Goal: Information Seeking & Learning: Learn about a topic

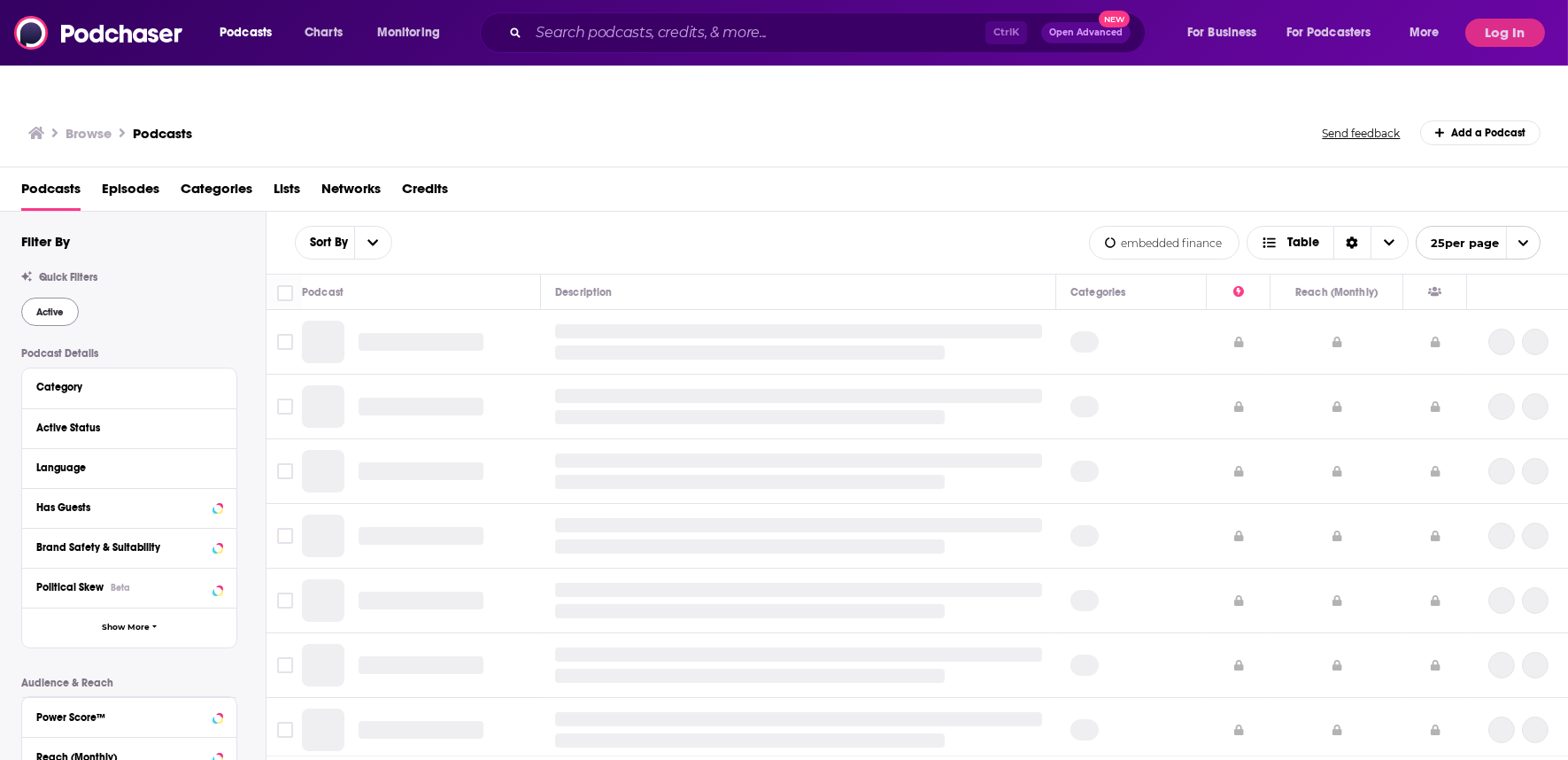
type input "embedded finance"
click at [51, 307] on span "Active" at bounding box center [50, 312] width 27 height 10
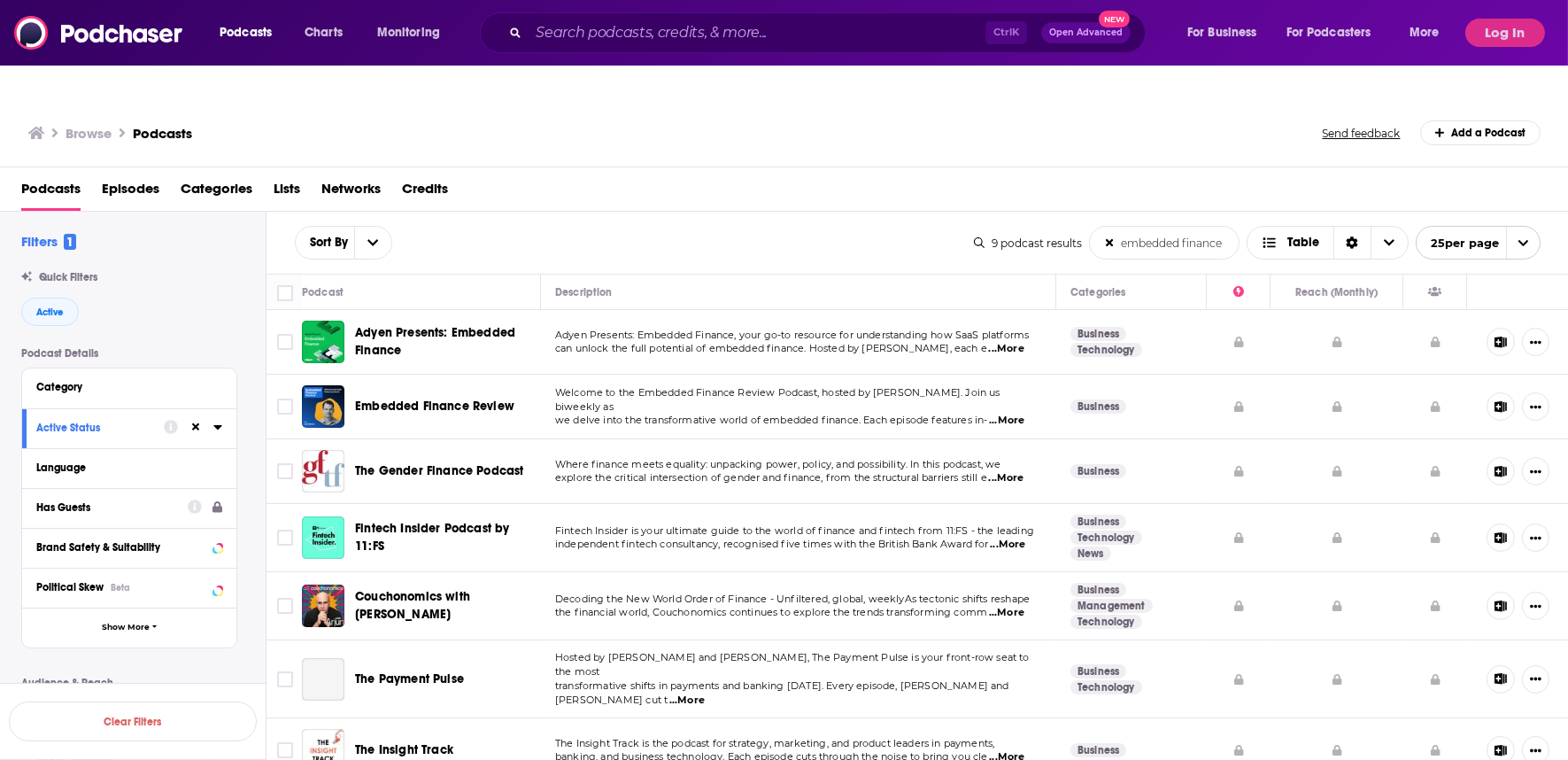
click at [140, 502] on div "Has Guests" at bounding box center [106, 508] width 140 height 13
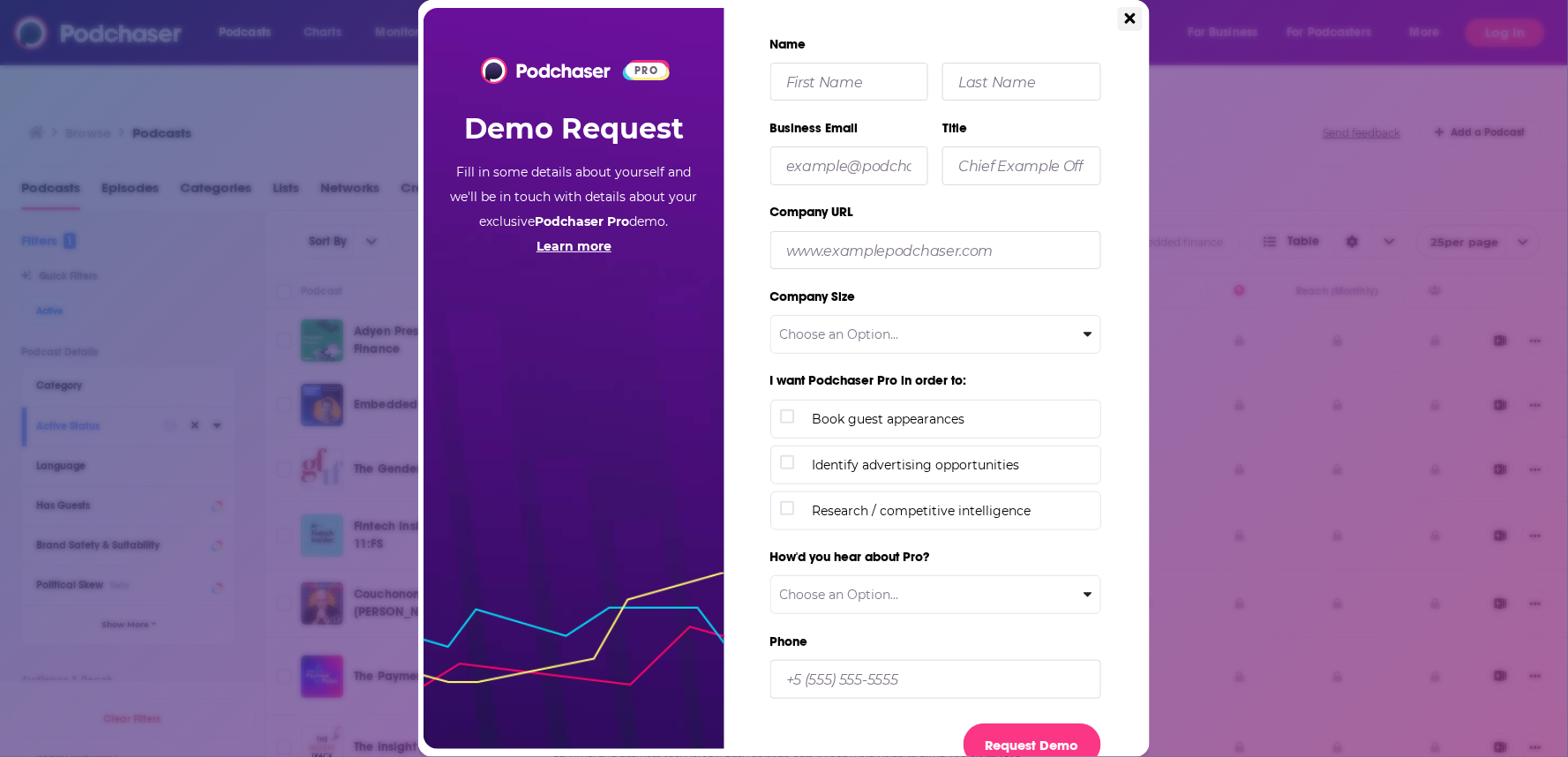
click at [1131, 23] on icon "Close" at bounding box center [1131, 19] width 11 height 16
click at [1131, 23] on div "PRO Demo Request Fill in some details about yourself and we'll be in touch with…" at bounding box center [784, 378] width 1568 height 757
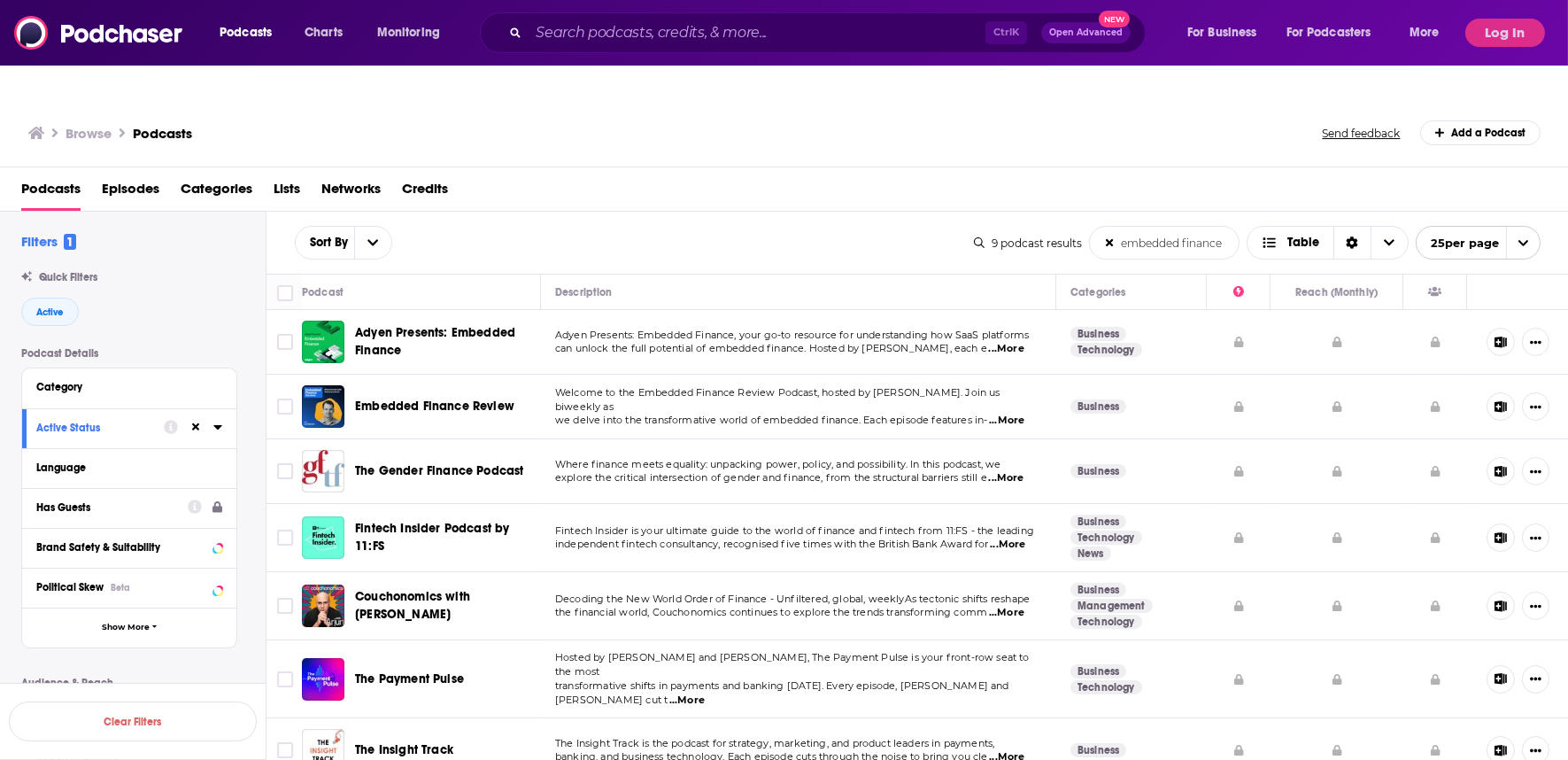
click at [80, 502] on div "Has Guests" at bounding box center [106, 508] width 140 height 13
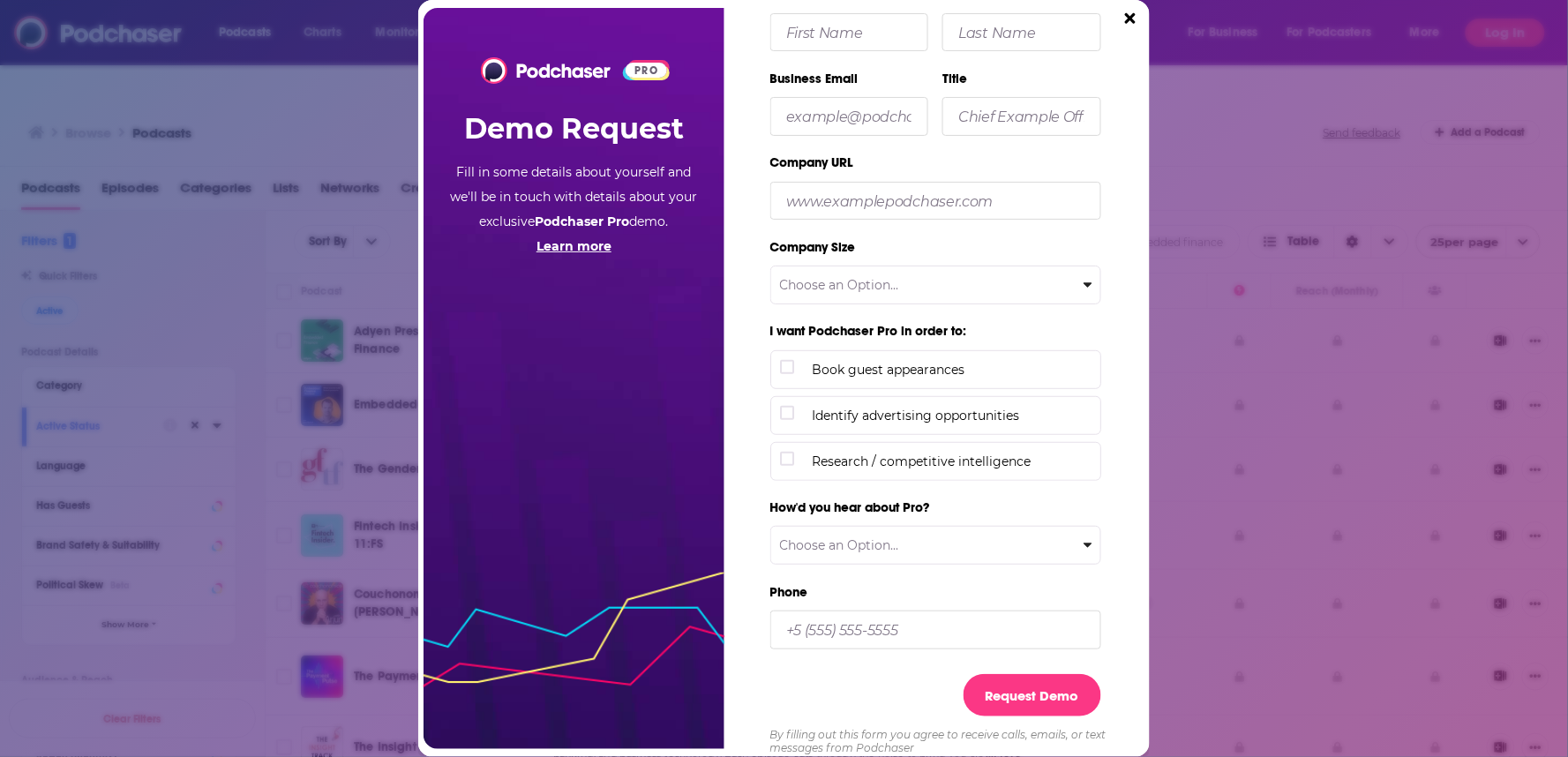
scroll to position [75, 0]
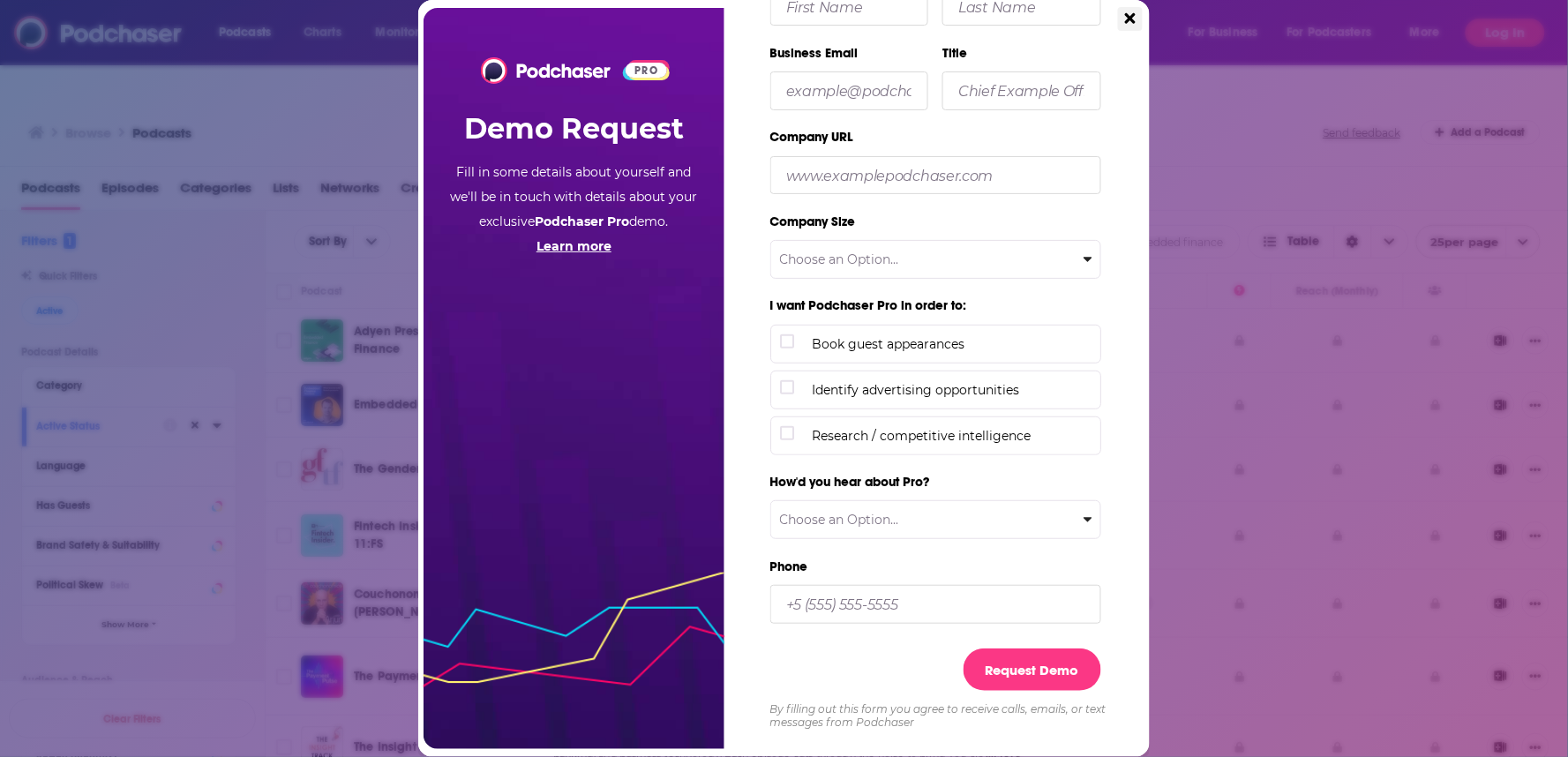
click at [1129, 16] on icon "Close" at bounding box center [1131, 19] width 11 height 11
click at [1129, 16] on div "PRO Demo Request Fill in some details about yourself and we'll be in touch with…" at bounding box center [784, 378] width 1568 height 757
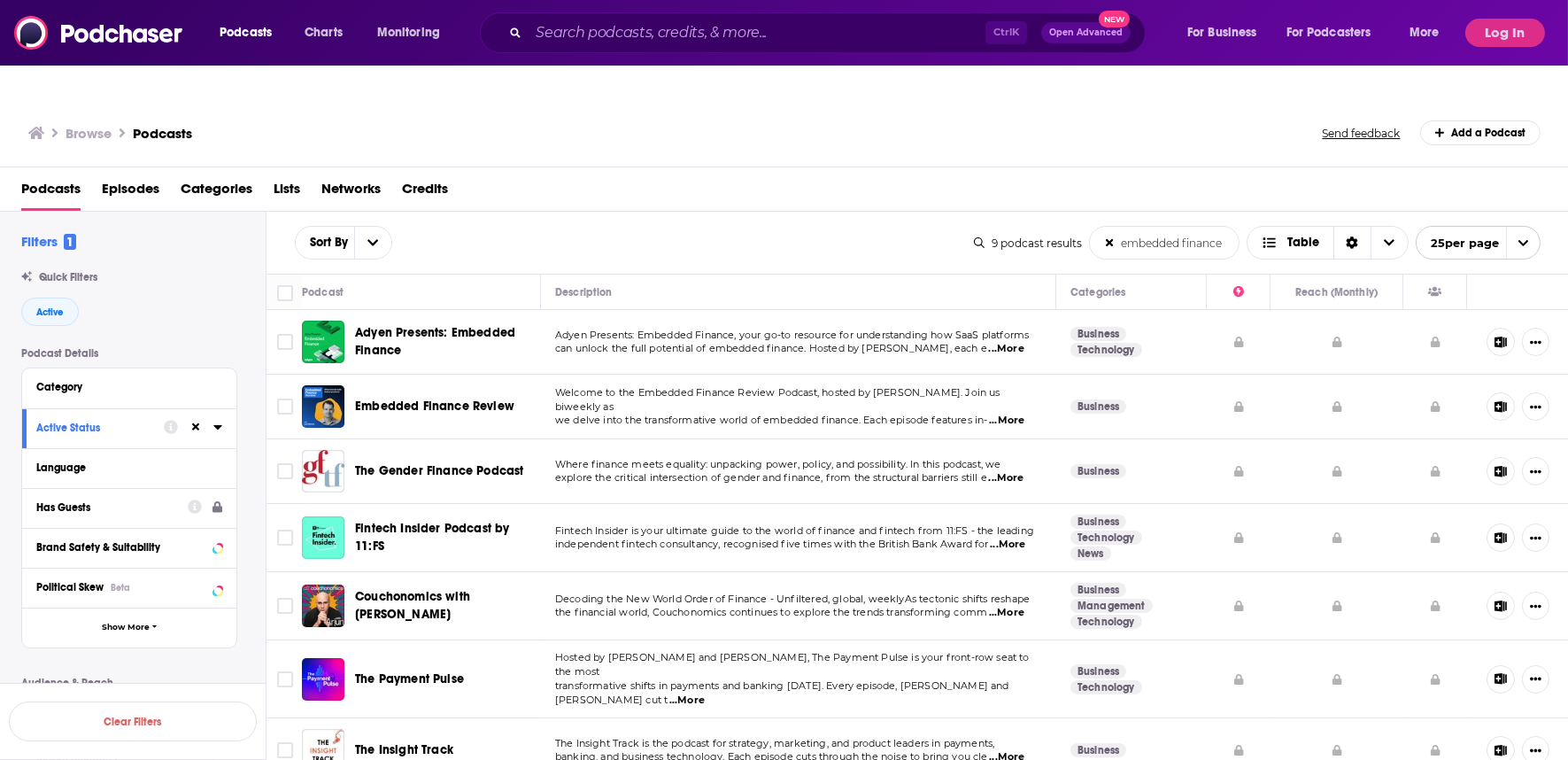
click at [193, 501] on icon at bounding box center [195, 508] width 14 height 14
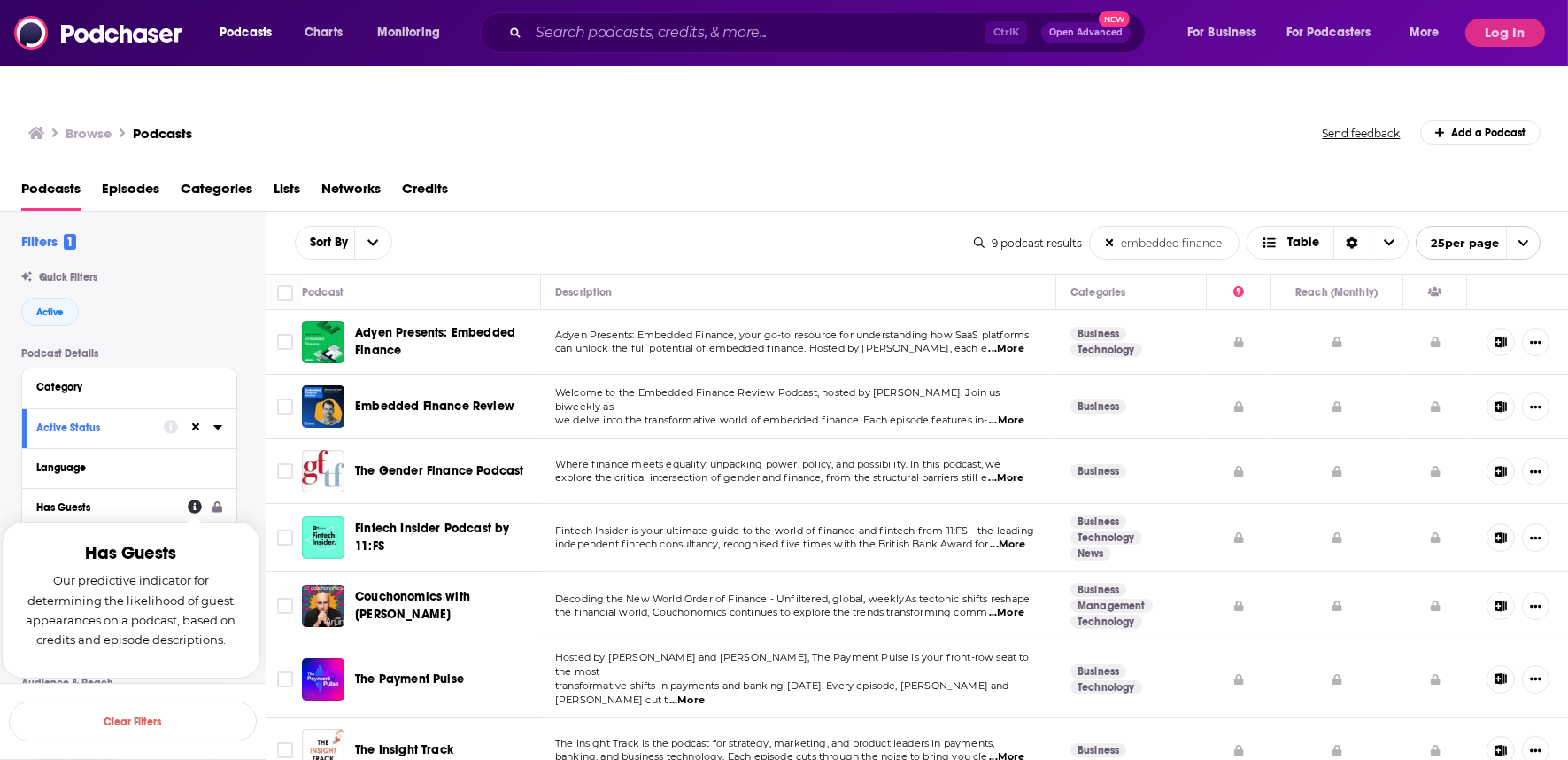
click at [195, 501] on icon at bounding box center [195, 508] width 14 height 14
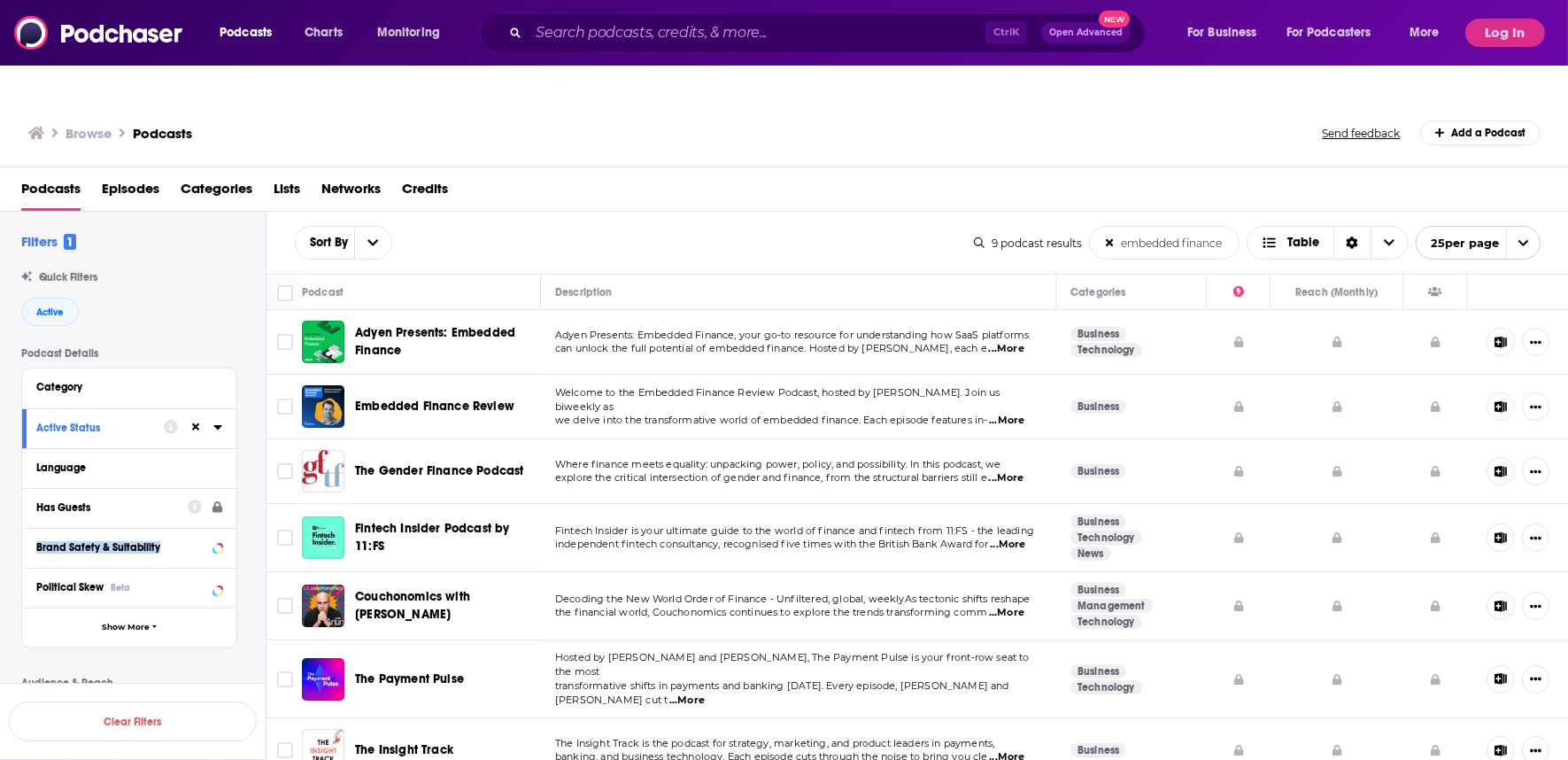
click at [81, 502] on div "Has Guests" at bounding box center [106, 508] width 140 height 13
click at [75, 502] on div "Has Guests" at bounding box center [106, 508] width 140 height 13
click at [197, 297] on div "Active" at bounding box center [144, 311] width 244 height 28
click at [54, 502] on div "Has Guests" at bounding box center [106, 508] width 140 height 13
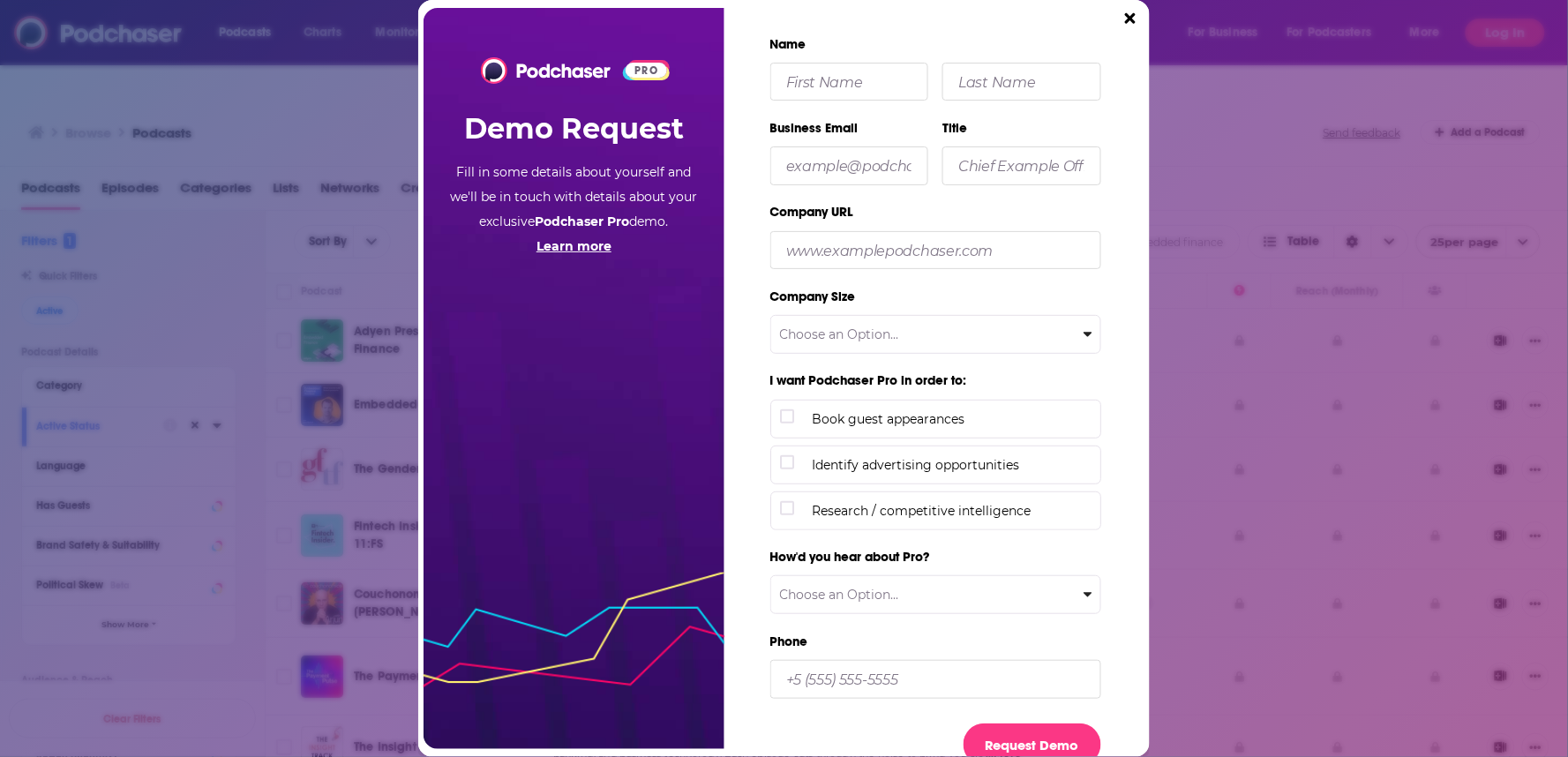
drag, startPoint x: 1132, startPoint y: 20, endPoint x: 1140, endPoint y: 30, distance: 12.8
click at [1134, 23] on icon "Close" at bounding box center [1131, 19] width 11 height 11
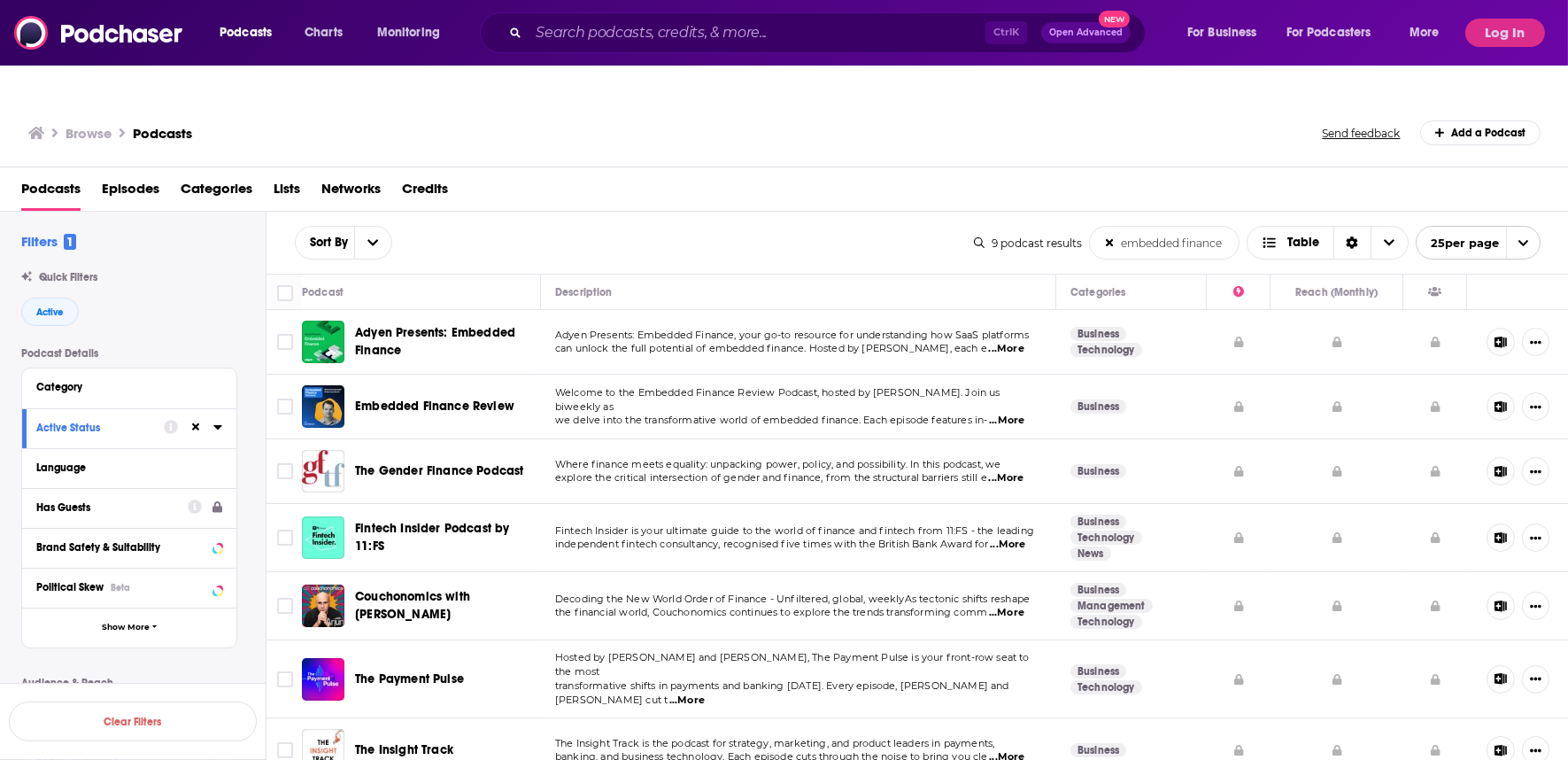
click at [77, 502] on div "Has Guests" at bounding box center [106, 508] width 140 height 13
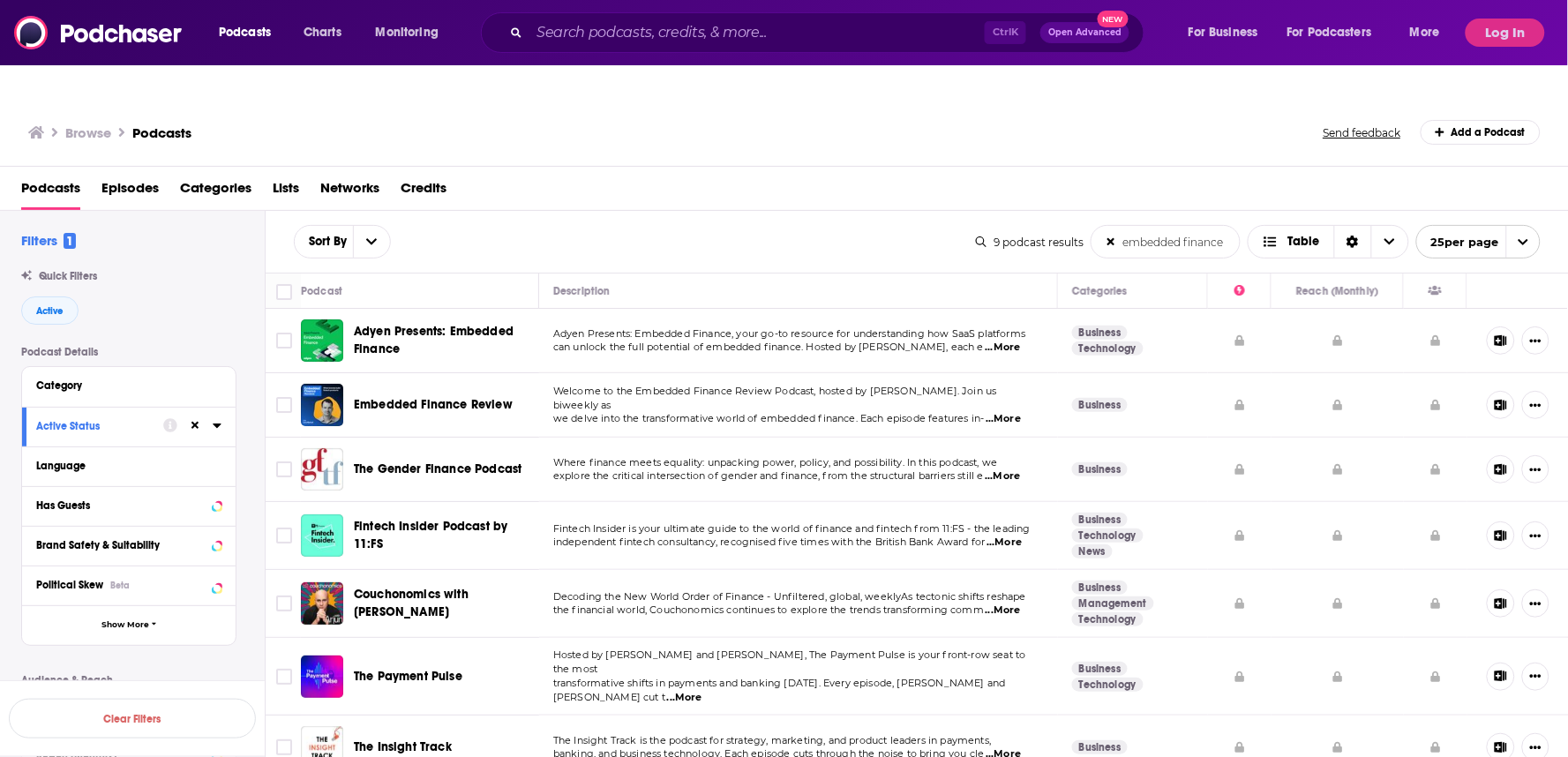
click at [77, 465] on div "PRO Demo Request Fill in some details about yourself and we'll be in touch with…" at bounding box center [784, 378] width 1568 height 757
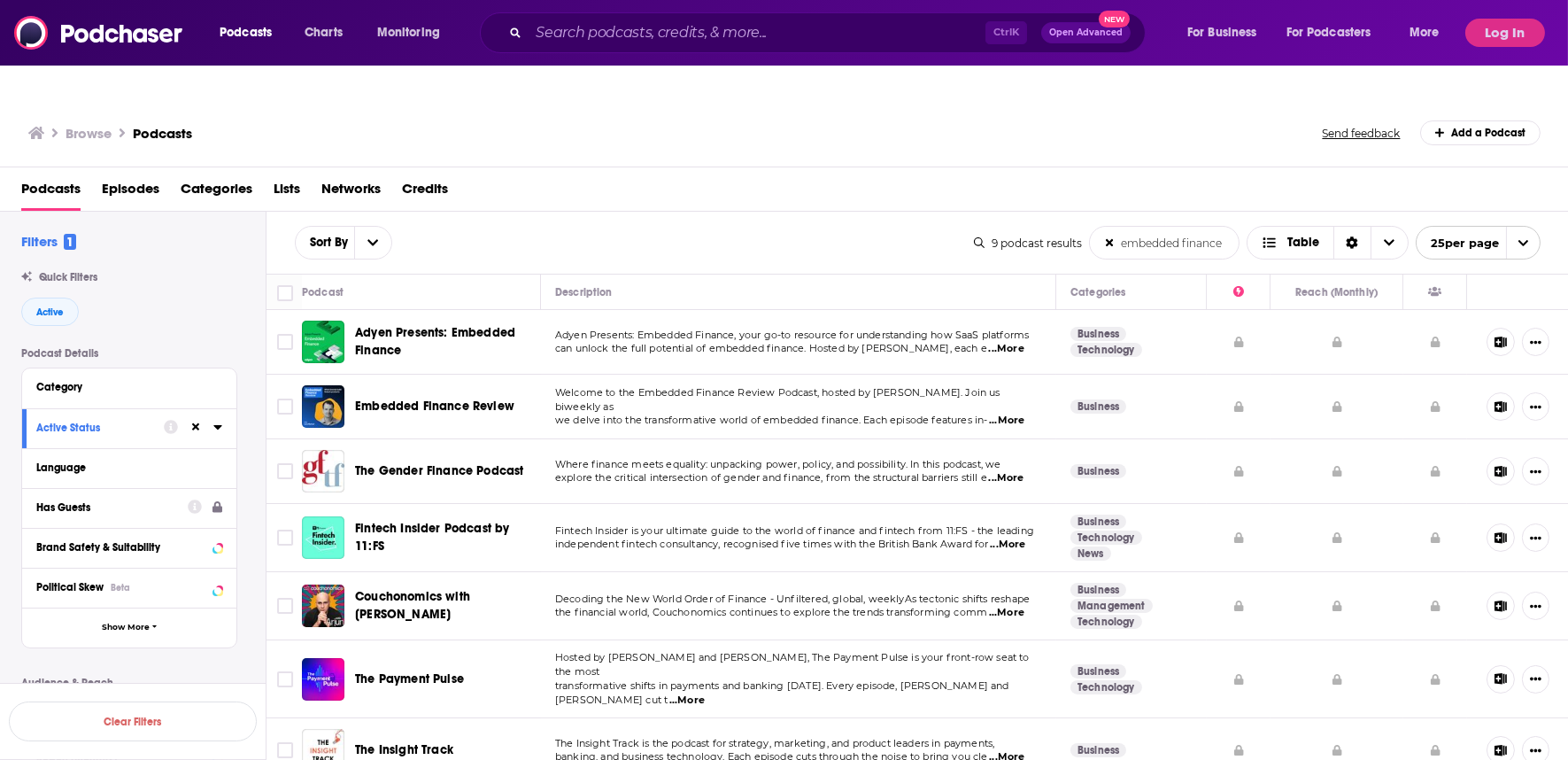
click at [124, 502] on div "Has Guests" at bounding box center [106, 508] width 140 height 13
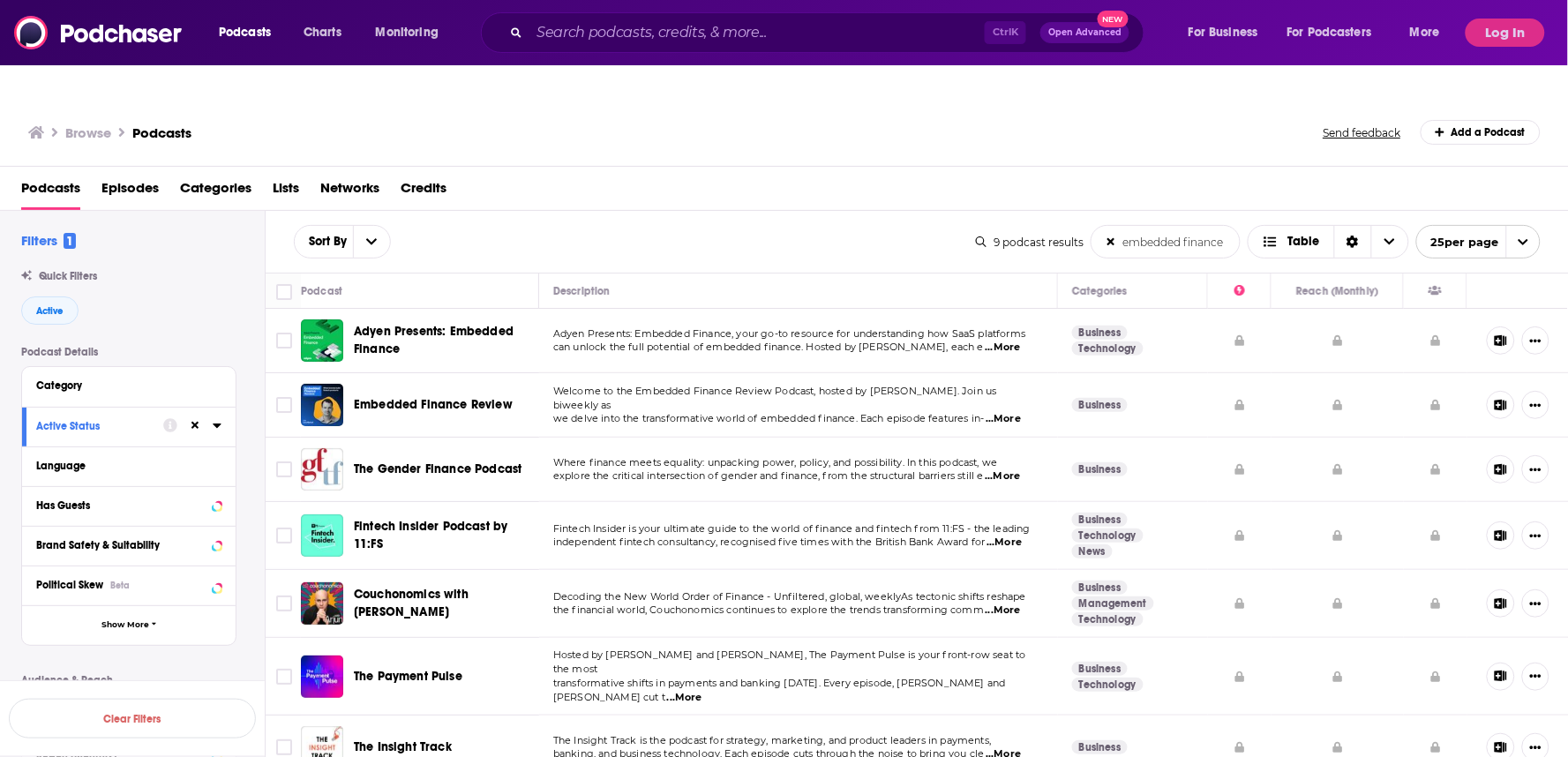
click at [169, 288] on div "PRO Demo Request Fill in some details about yourself and we'll be in touch with…" at bounding box center [784, 378] width 1568 height 757
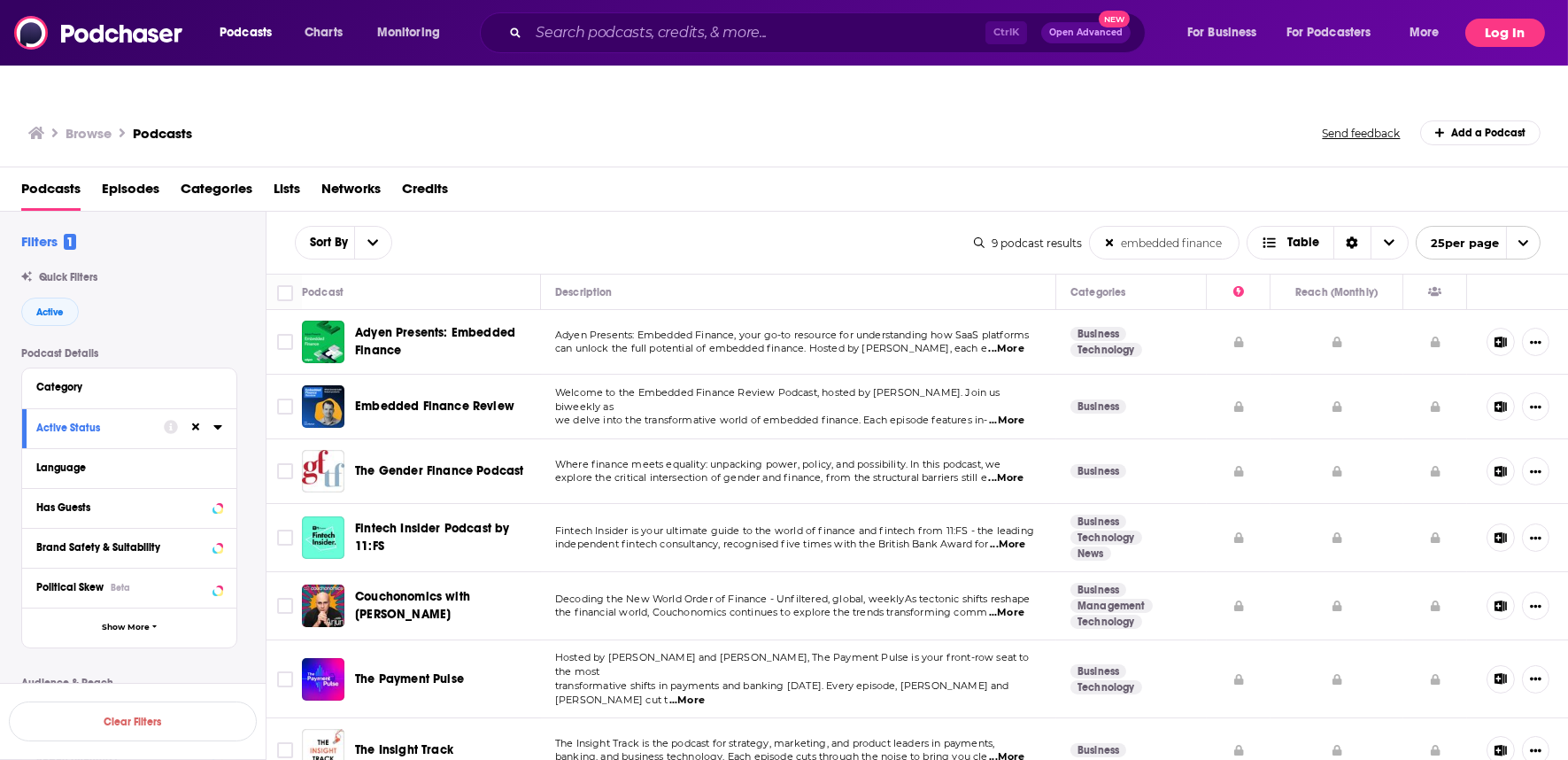
click at [1503, 30] on button "Log In" at bounding box center [1505, 33] width 79 height 28
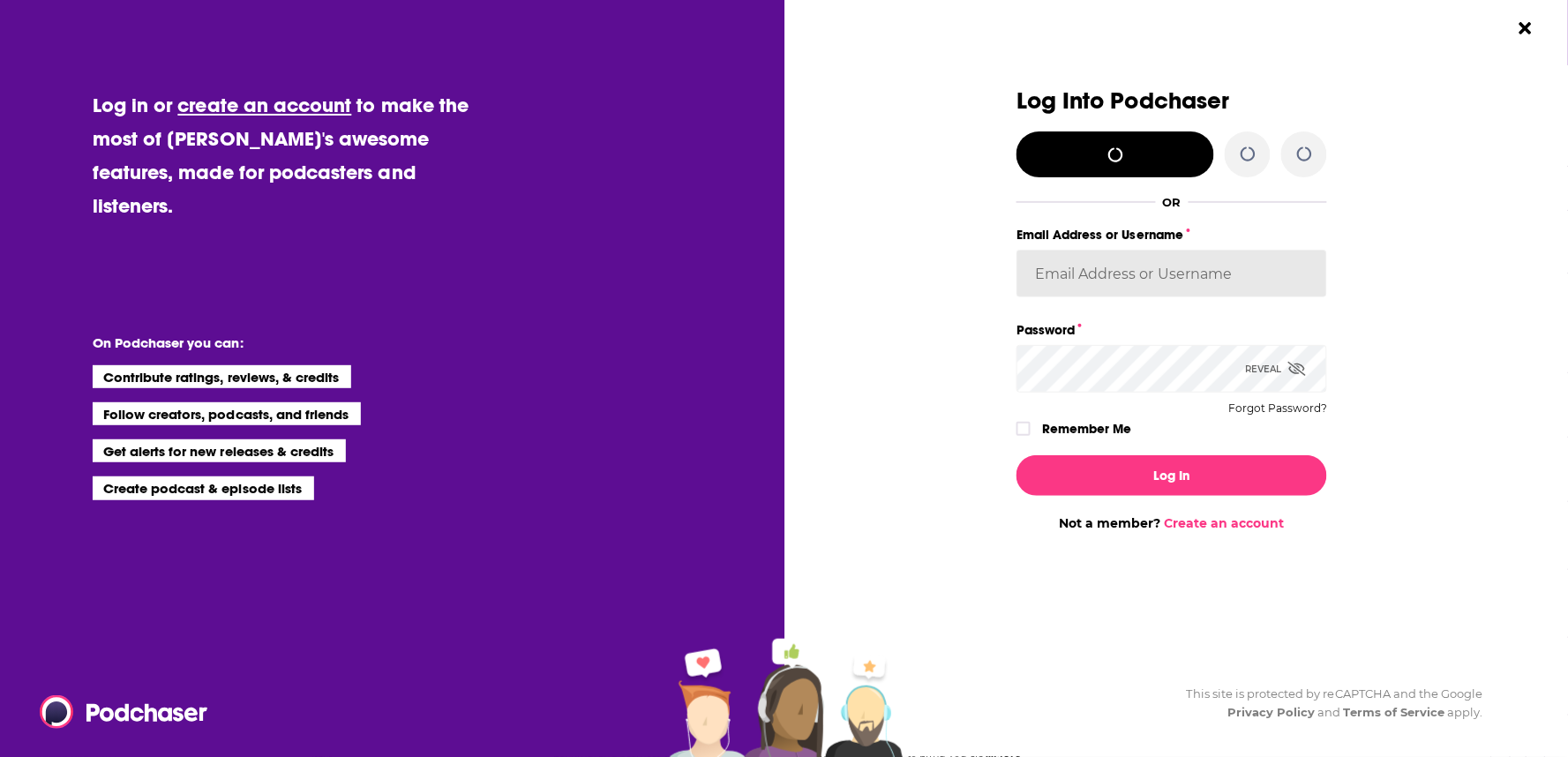
type input "corioliscompany"
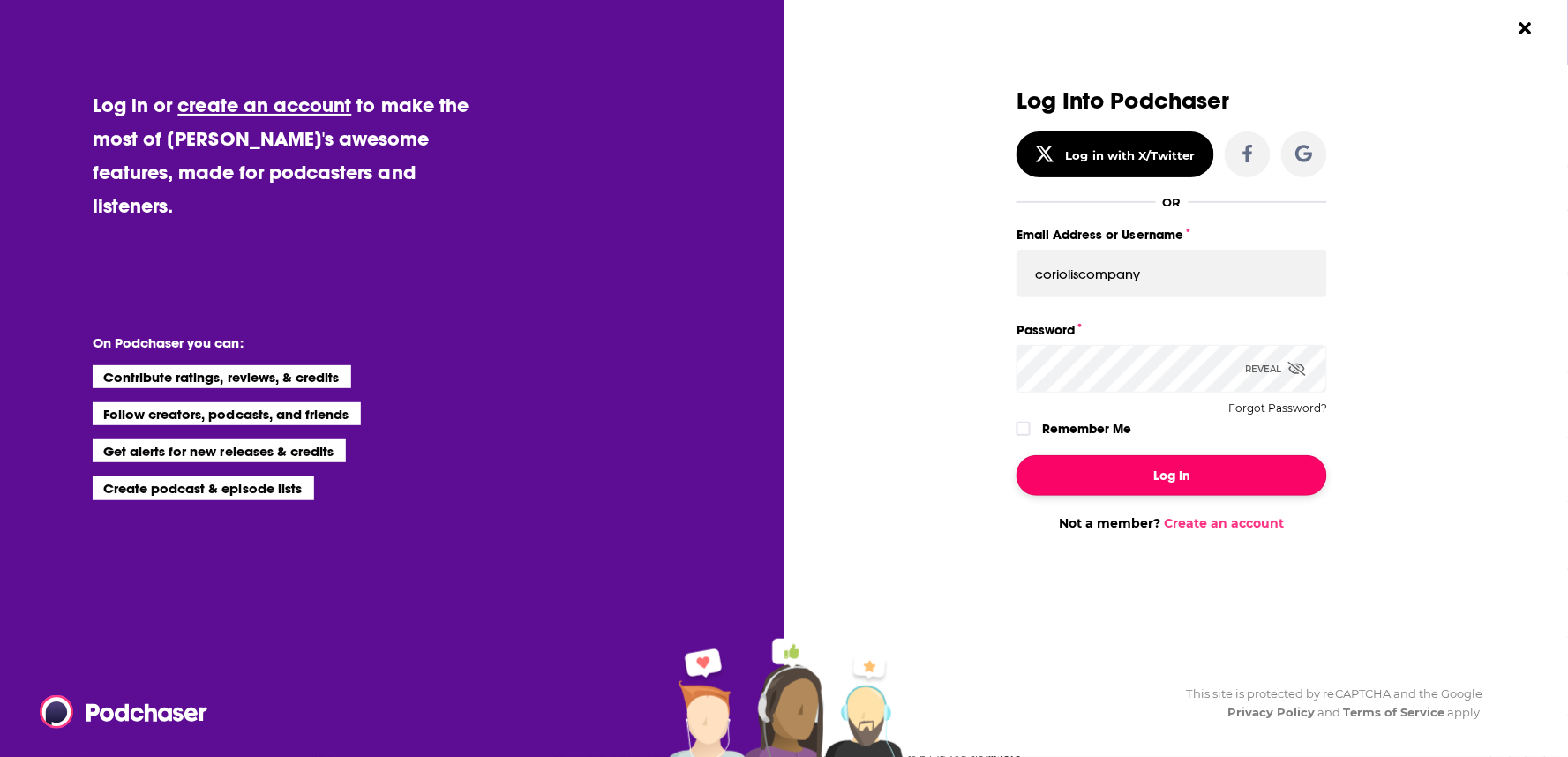
click at [1116, 482] on button "Log In" at bounding box center [1171, 475] width 311 height 41
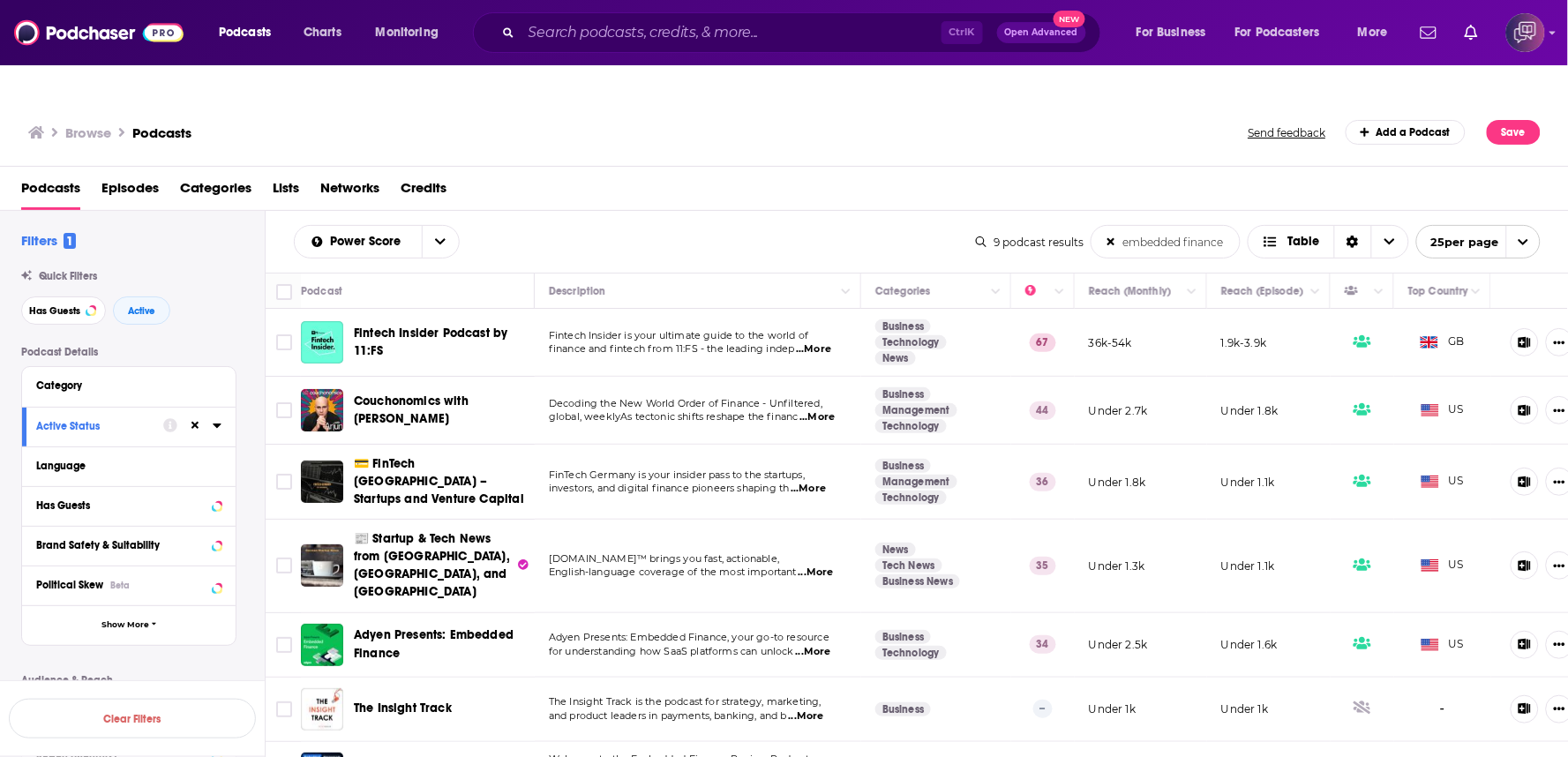
click at [827, 342] on span "...More" at bounding box center [813, 349] width 35 height 14
click at [62, 306] on span "Has Guests" at bounding box center [54, 311] width 51 height 10
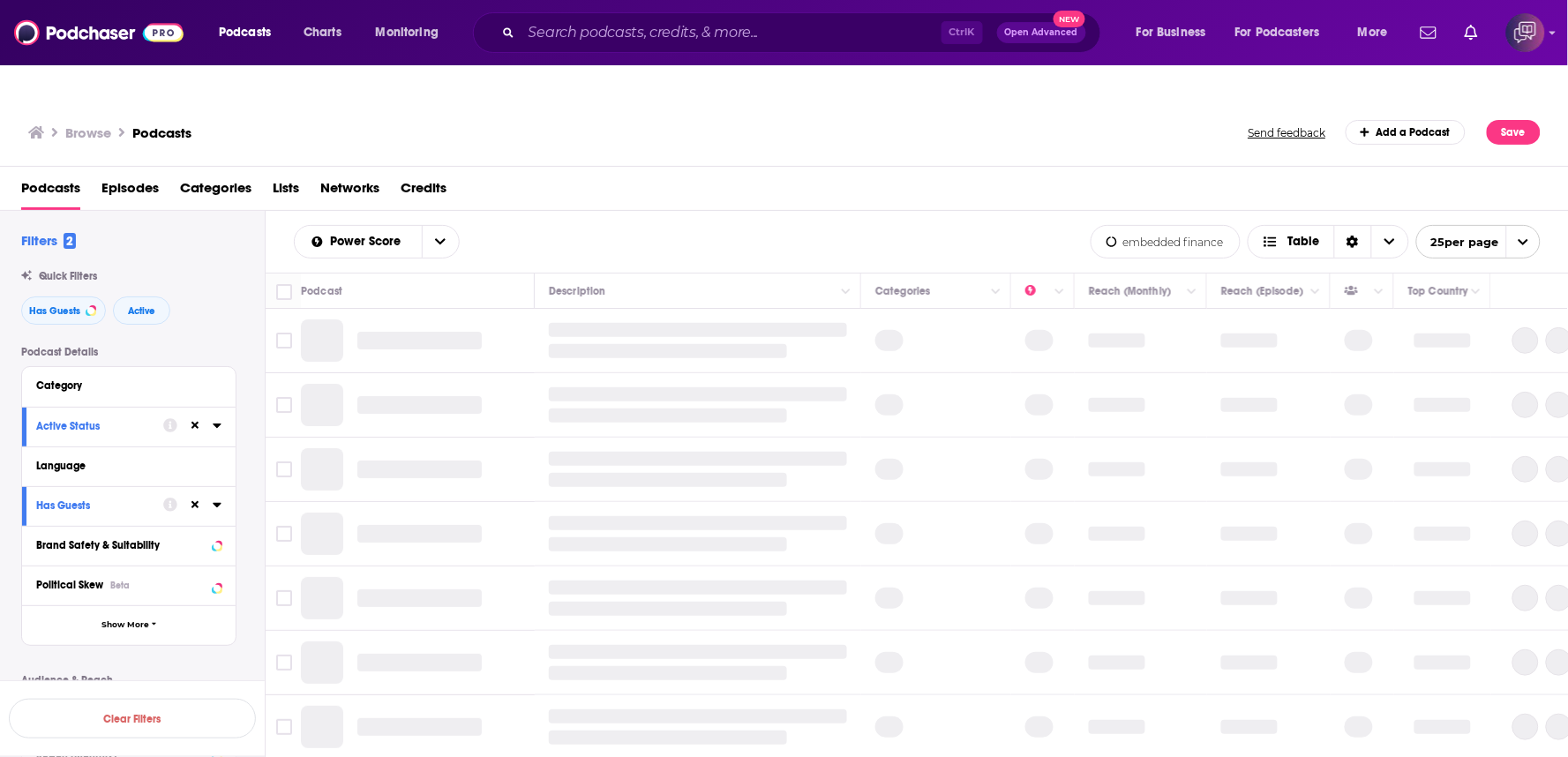
click at [798, 225] on div "Power Score embedded finance List Search Input Search the results... Table" at bounding box center [691, 241] width 797 height 33
click at [798, 225] on div "Power Score embedded finance List Search Input Search the results... Table" at bounding box center [596, 241] width 606 height 33
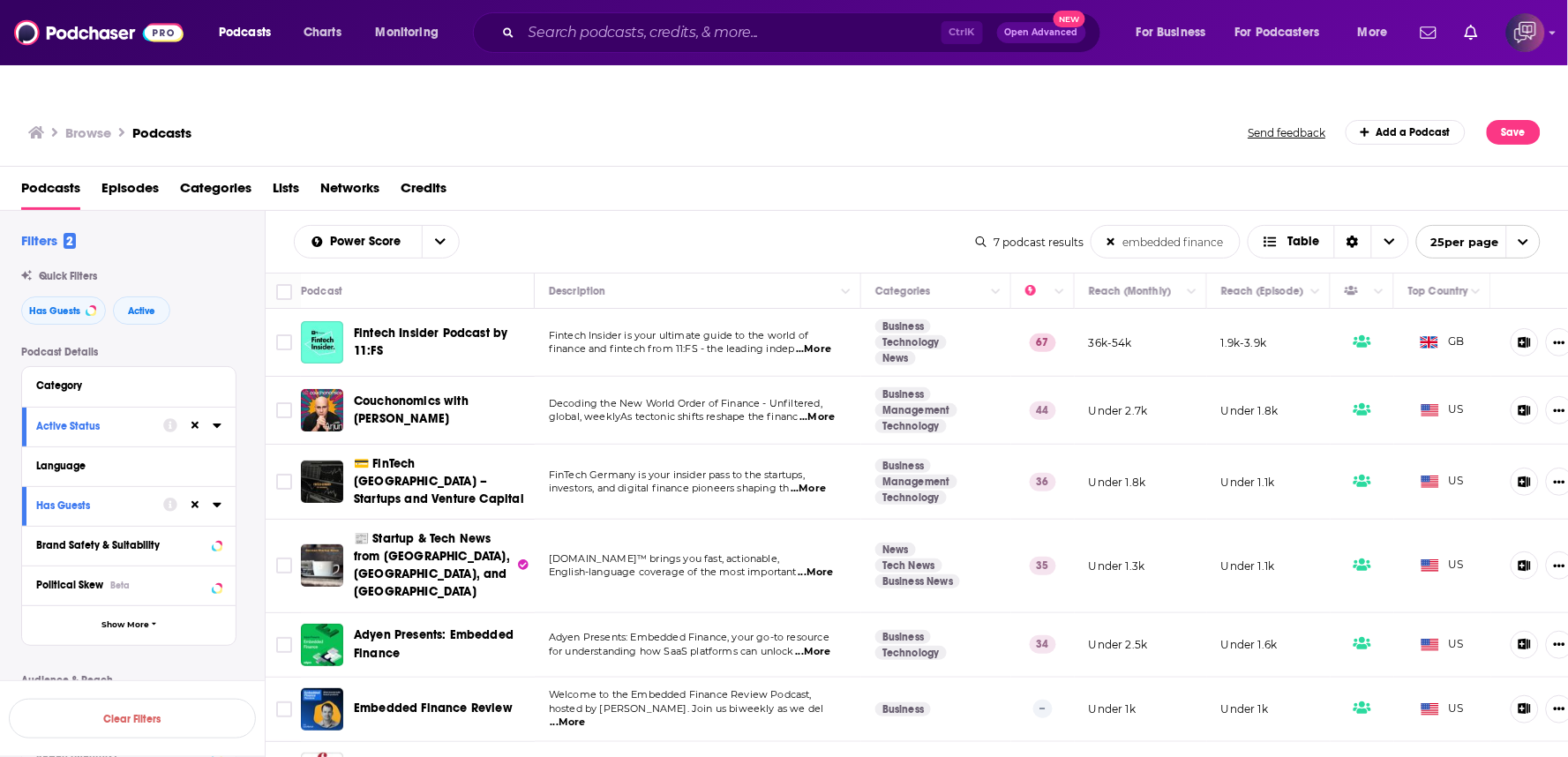
click at [762, 225] on div "Power Score embedded finance List Search Input Search the results... Table" at bounding box center [635, 241] width 682 height 33
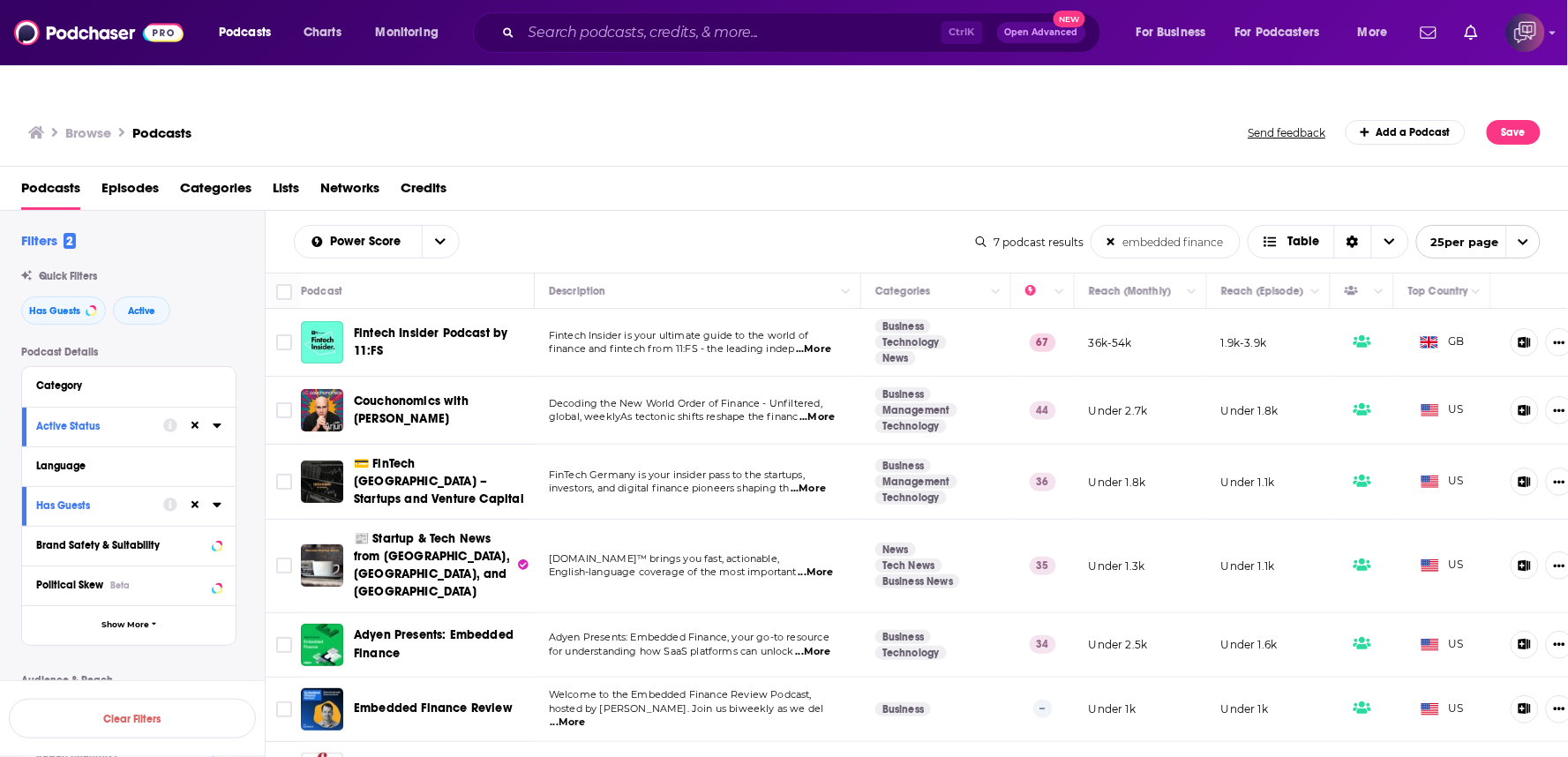
click at [843, 225] on div "Power Score embedded finance List Search Input Search the results... Table" at bounding box center [635, 241] width 682 height 33
drag, startPoint x: 861, startPoint y: 249, endPoint x: 815, endPoint y: 176, distance: 86.3
click at [815, 211] on div "Power Score embedded finance List Search Input Search the results... Table 7 po…" at bounding box center [917, 241] width 1303 height 62
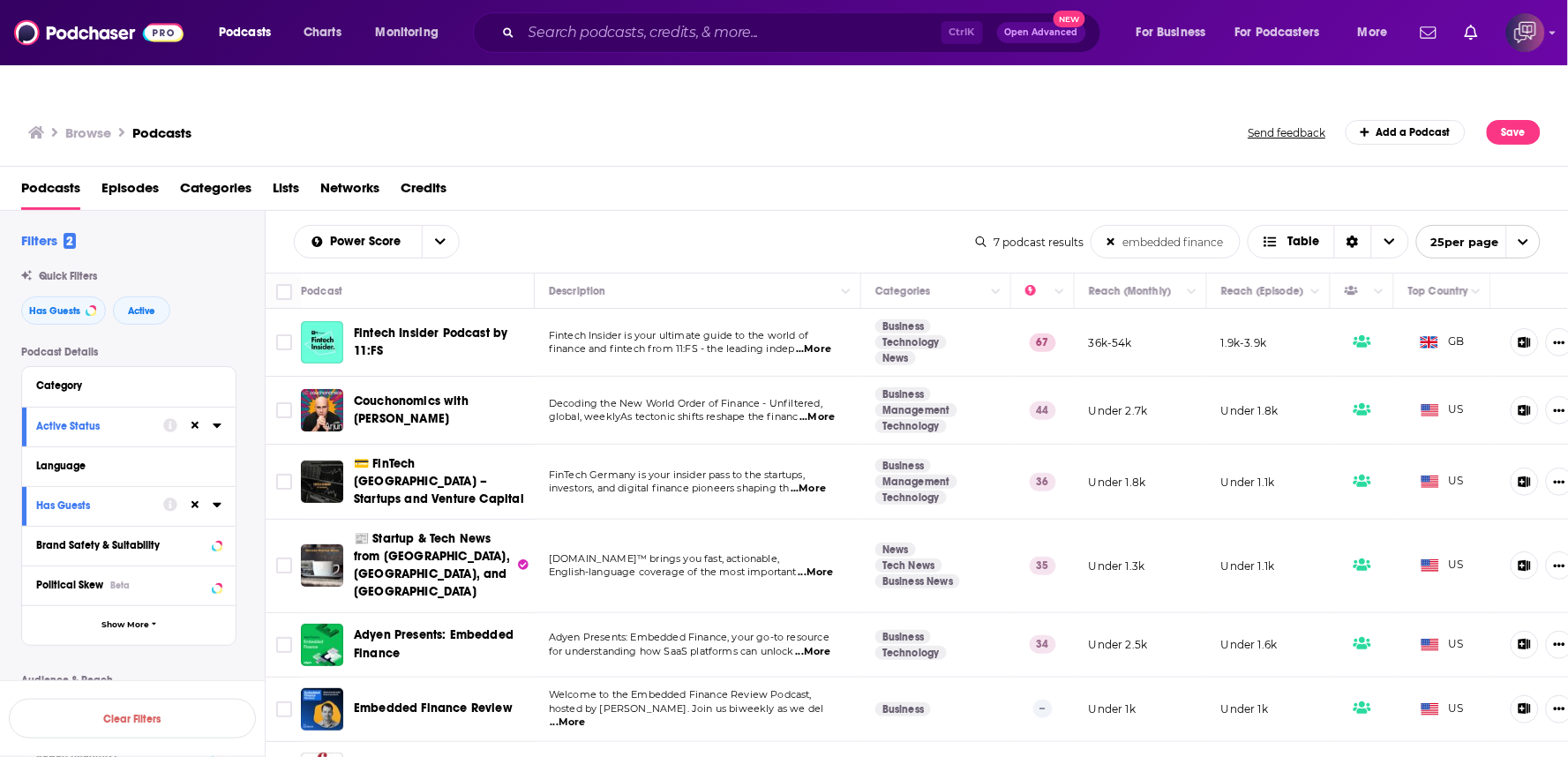
click at [815, 211] on div "Power Score embedded finance List Search Input Search the results... Table 7 po…" at bounding box center [917, 241] width 1303 height 62
drag, startPoint x: 471, startPoint y: 641, endPoint x: 825, endPoint y: 720, distance: 362.7
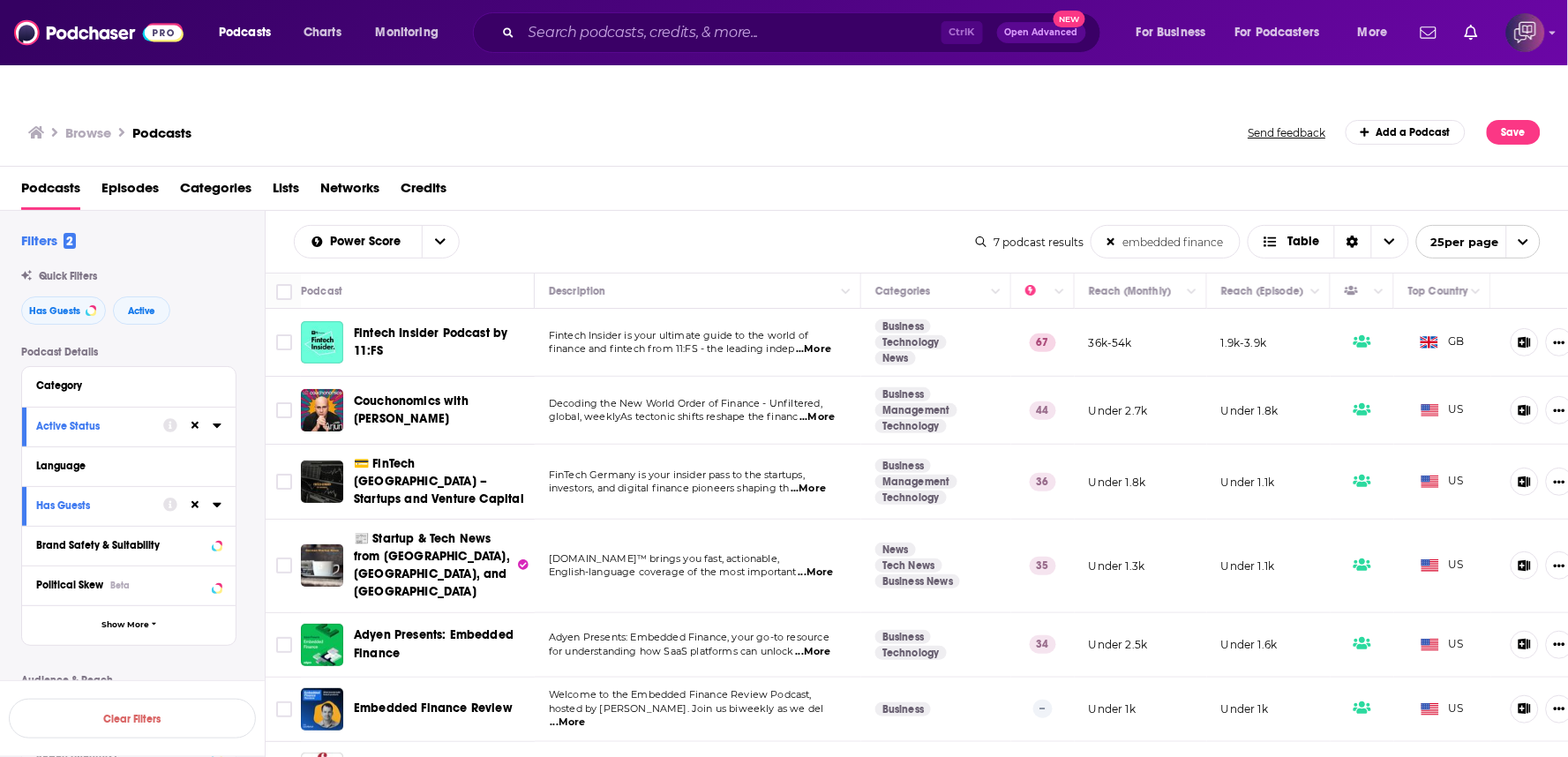
drag, startPoint x: 464, startPoint y: 709, endPoint x: 605, endPoint y: 525, distance: 231.8
click at [606, 565] on span "English-language coverage of the most important" at bounding box center [672, 572] width 248 height 13
click at [1101, 226] on input "embedded finance" at bounding box center [1165, 241] width 149 height 32
click at [1110, 237] on icon at bounding box center [1111, 242] width 8 height 12
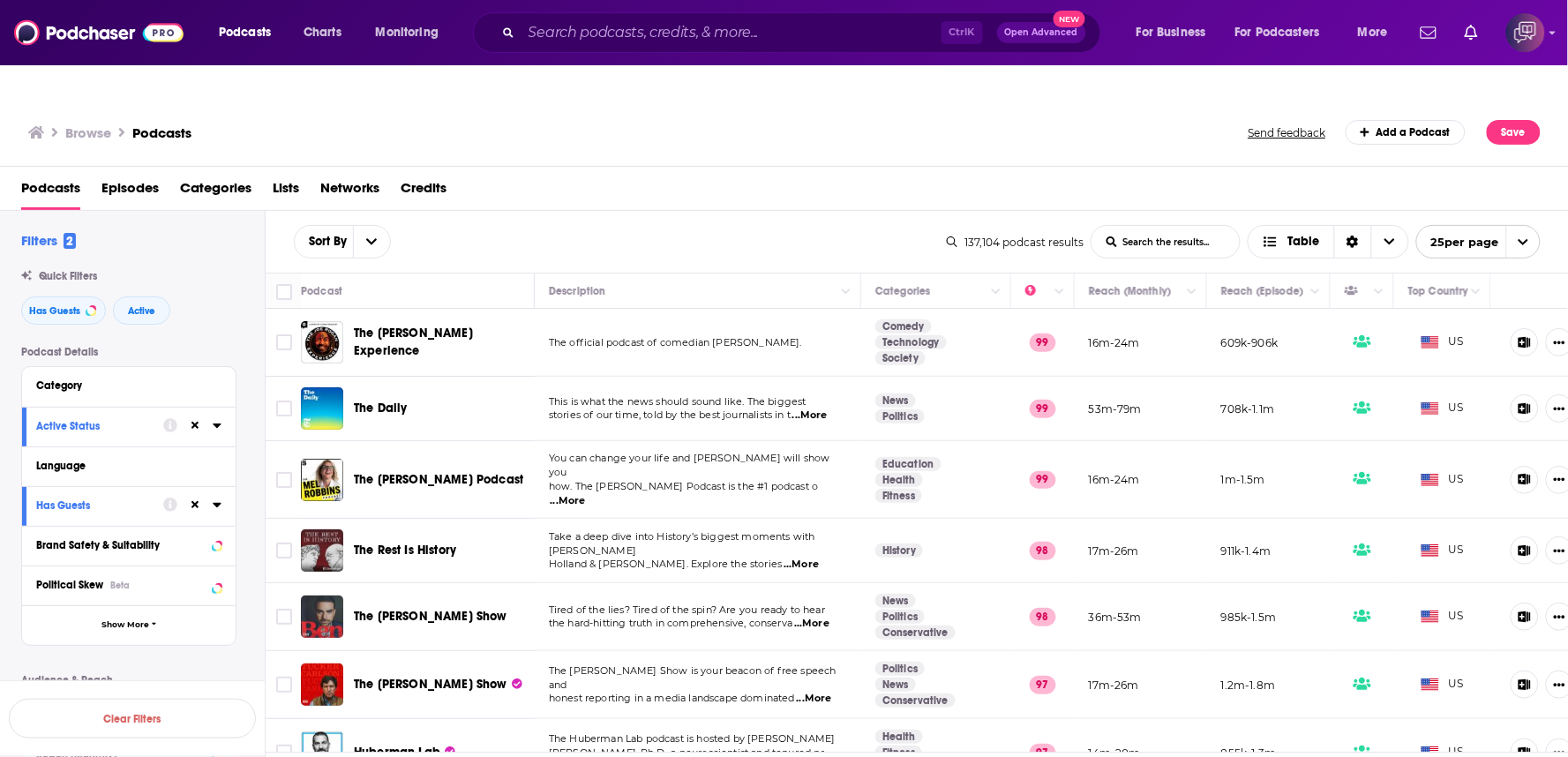
click at [1177, 226] on input "List Search Input" at bounding box center [1165, 241] width 149 height 32
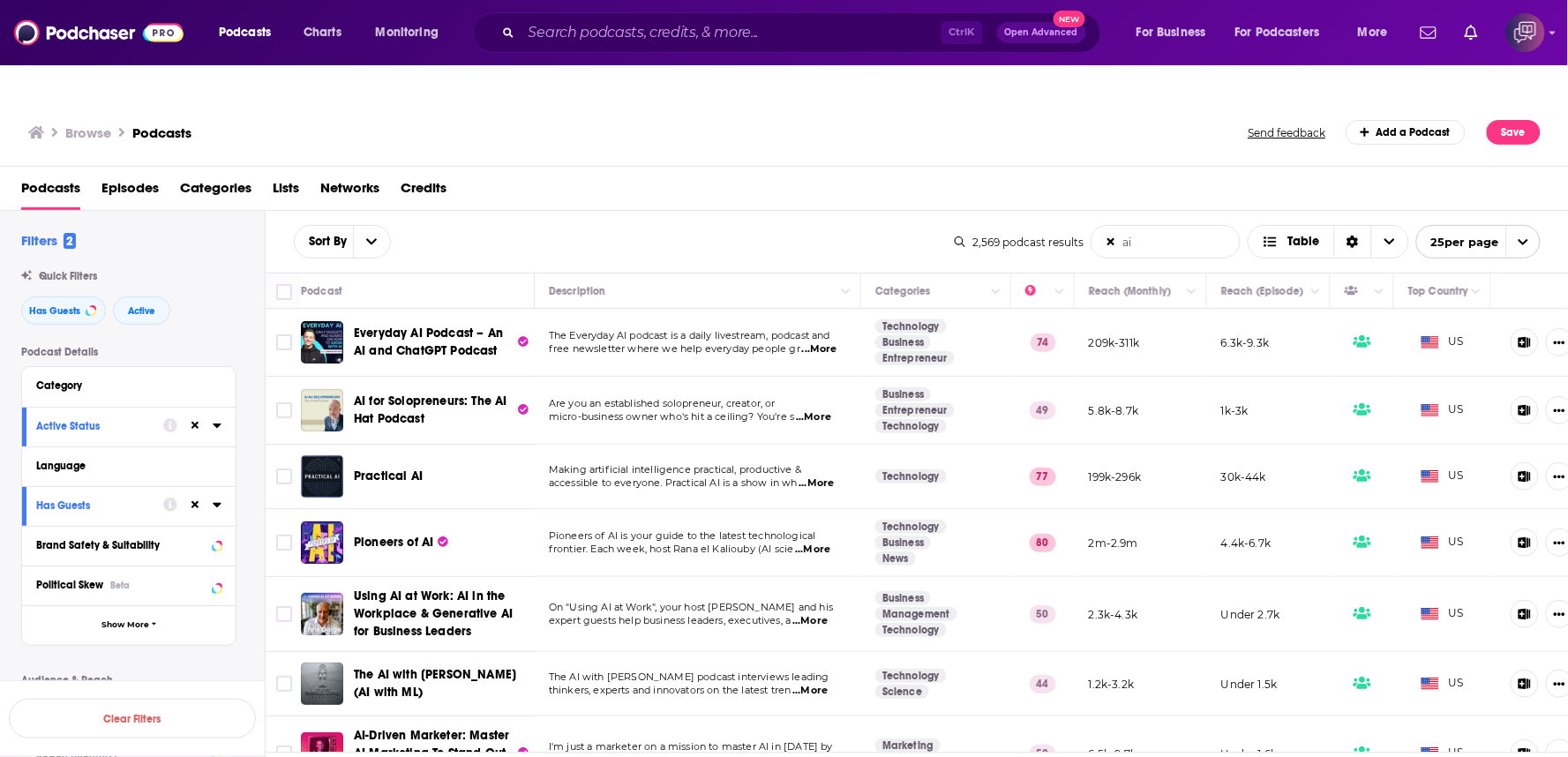
click at [1167, 226] on input "ai" at bounding box center [1165, 241] width 149 height 32
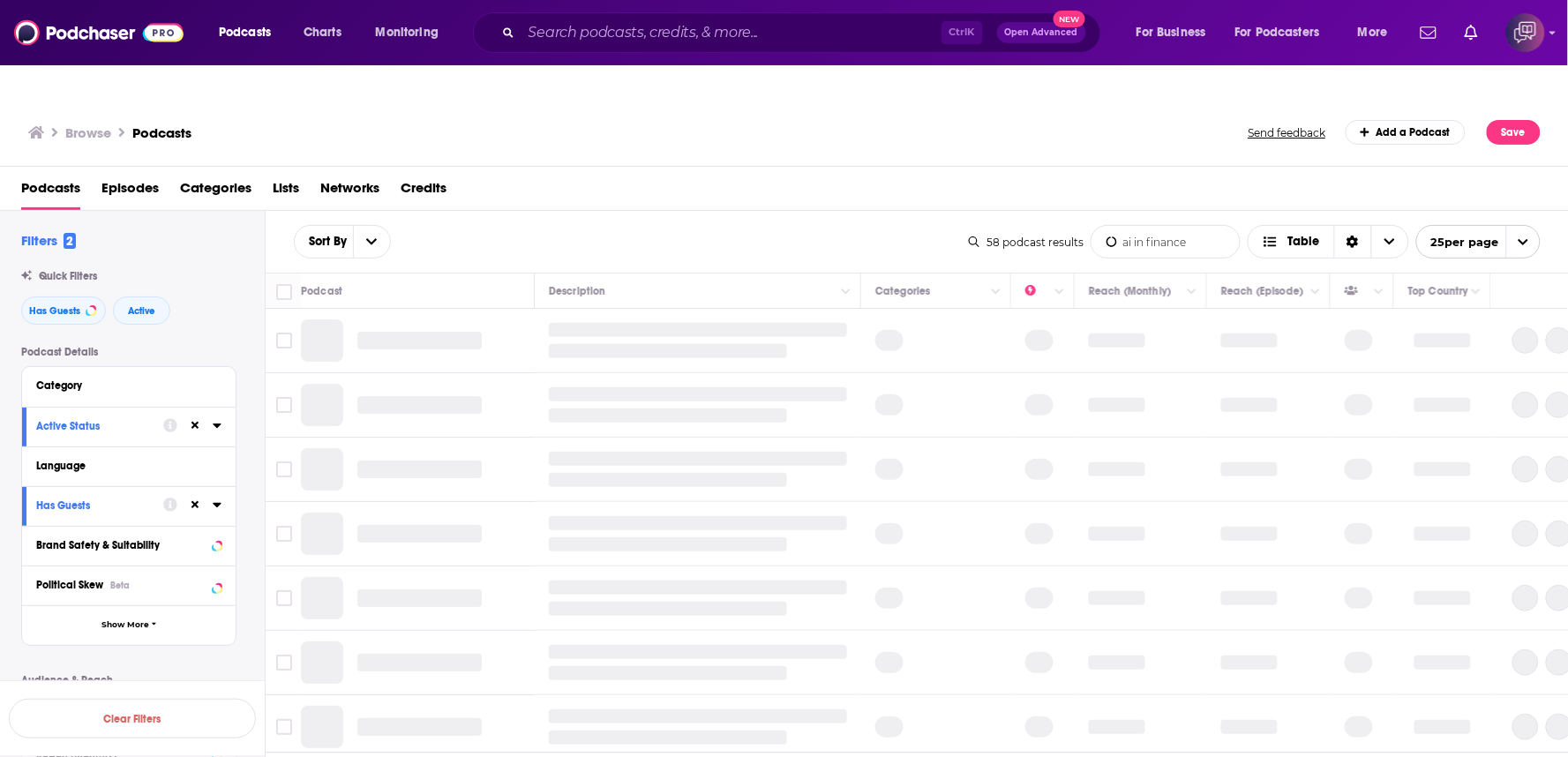
type input "ai in finance"
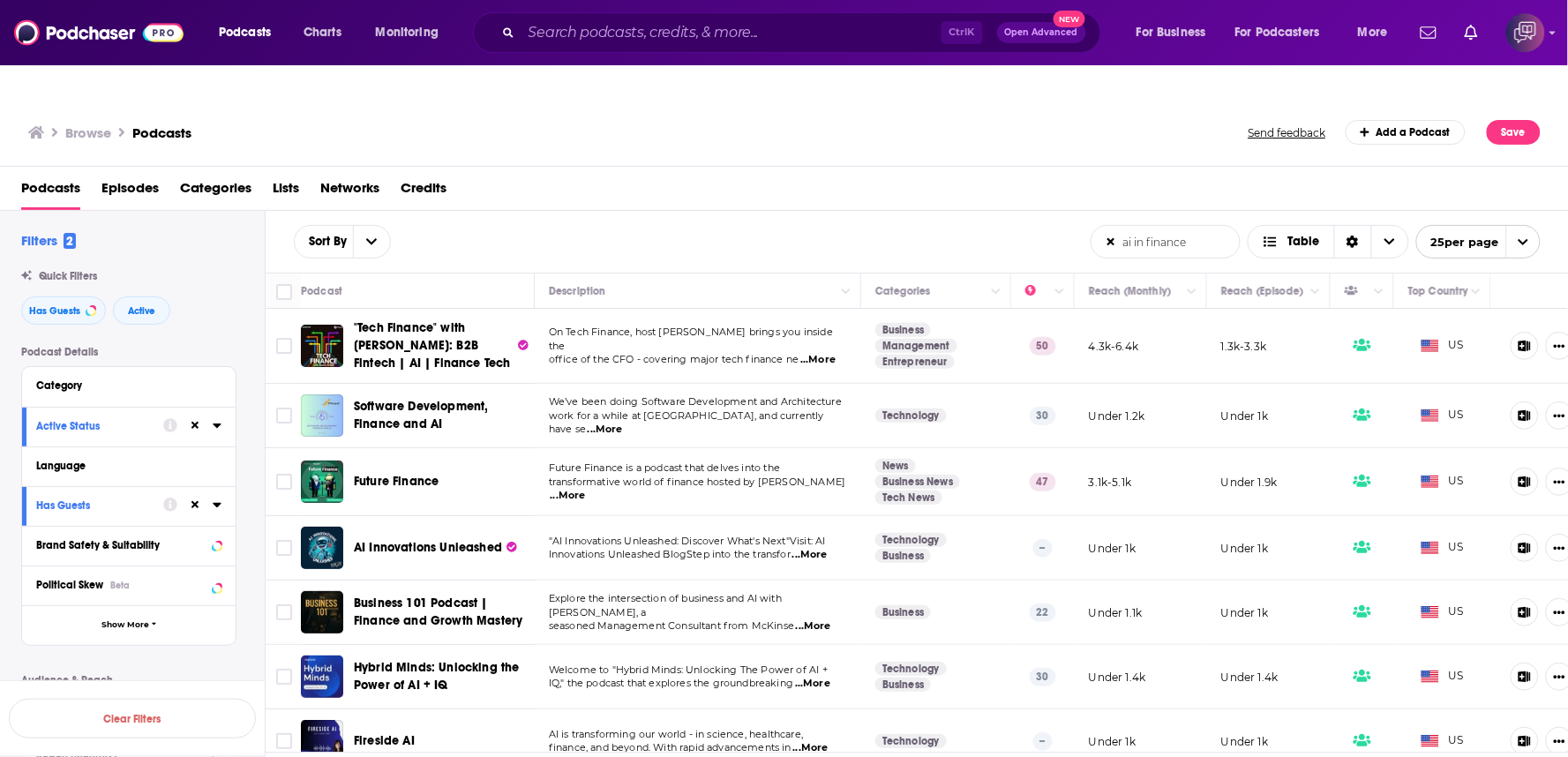
click at [1240, 516] on td "Under 1k" at bounding box center [1268, 548] width 123 height 65
click at [465, 329] on span ""Tech Finance" with Sasha Orloff: B2B Fintech | AI | Finance Tech" at bounding box center [433, 346] width 159 height 53
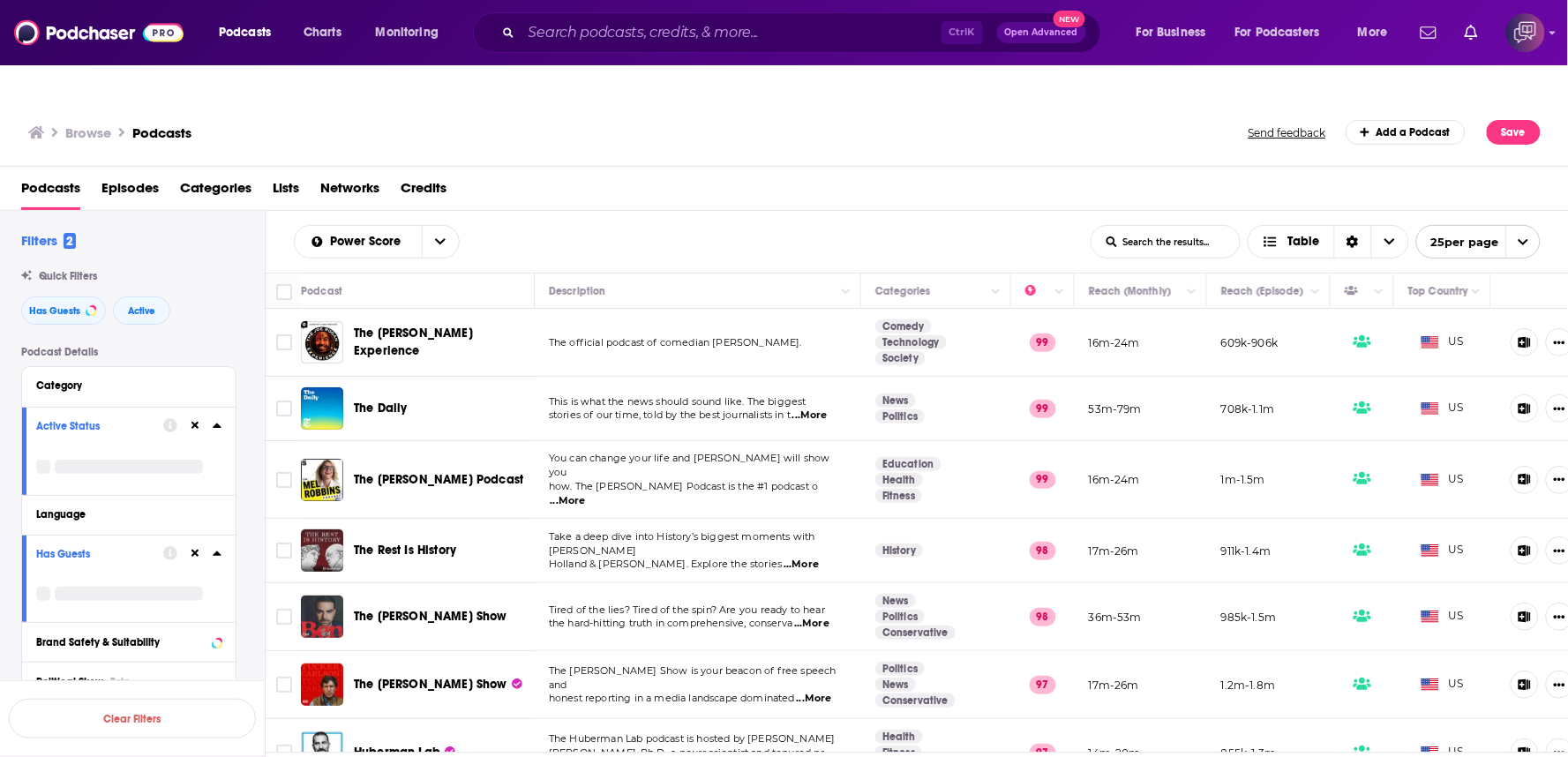
click at [1131, 226] on input "List Search Input" at bounding box center [1165, 241] width 149 height 32
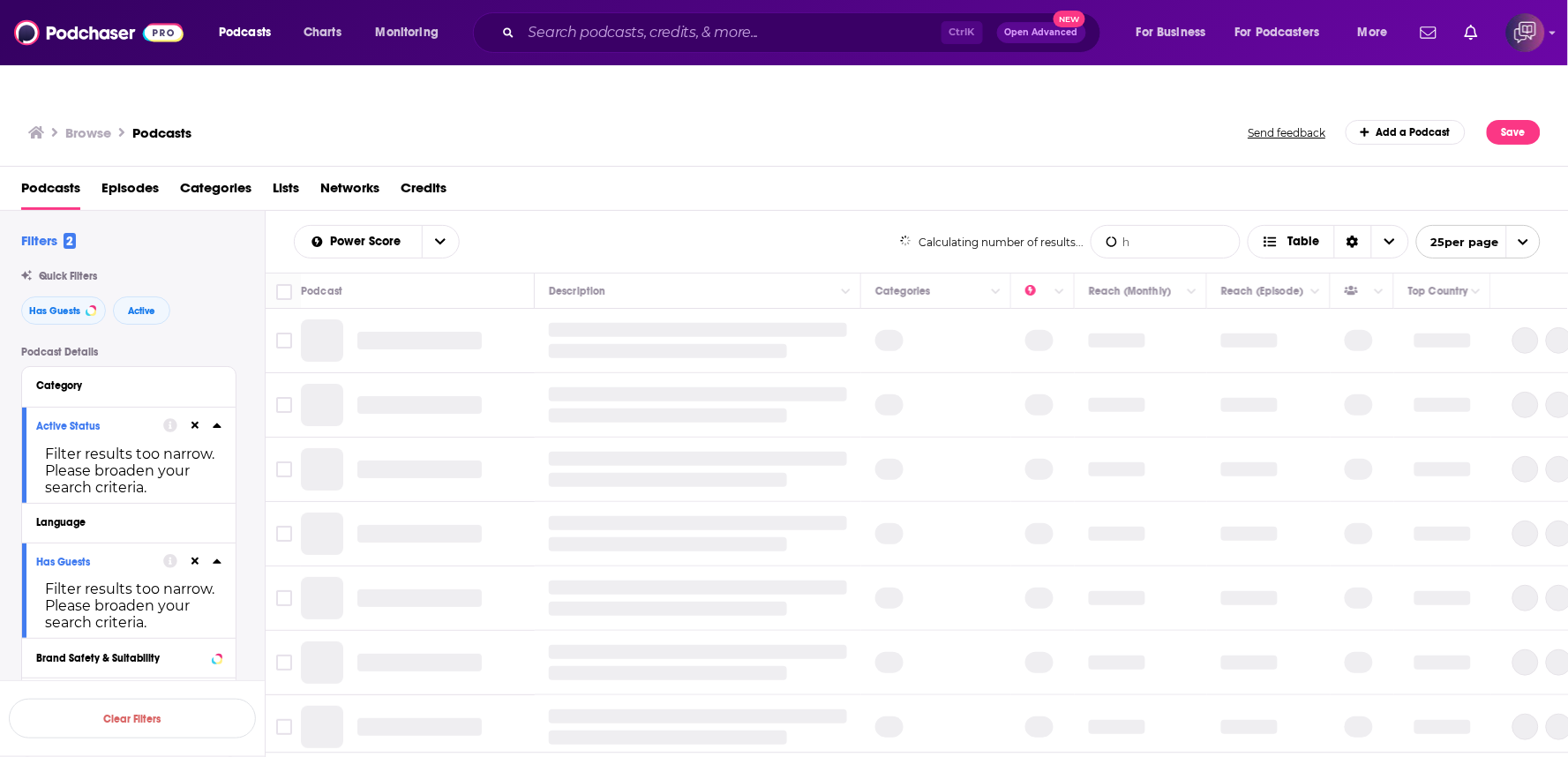
type input "human rights"
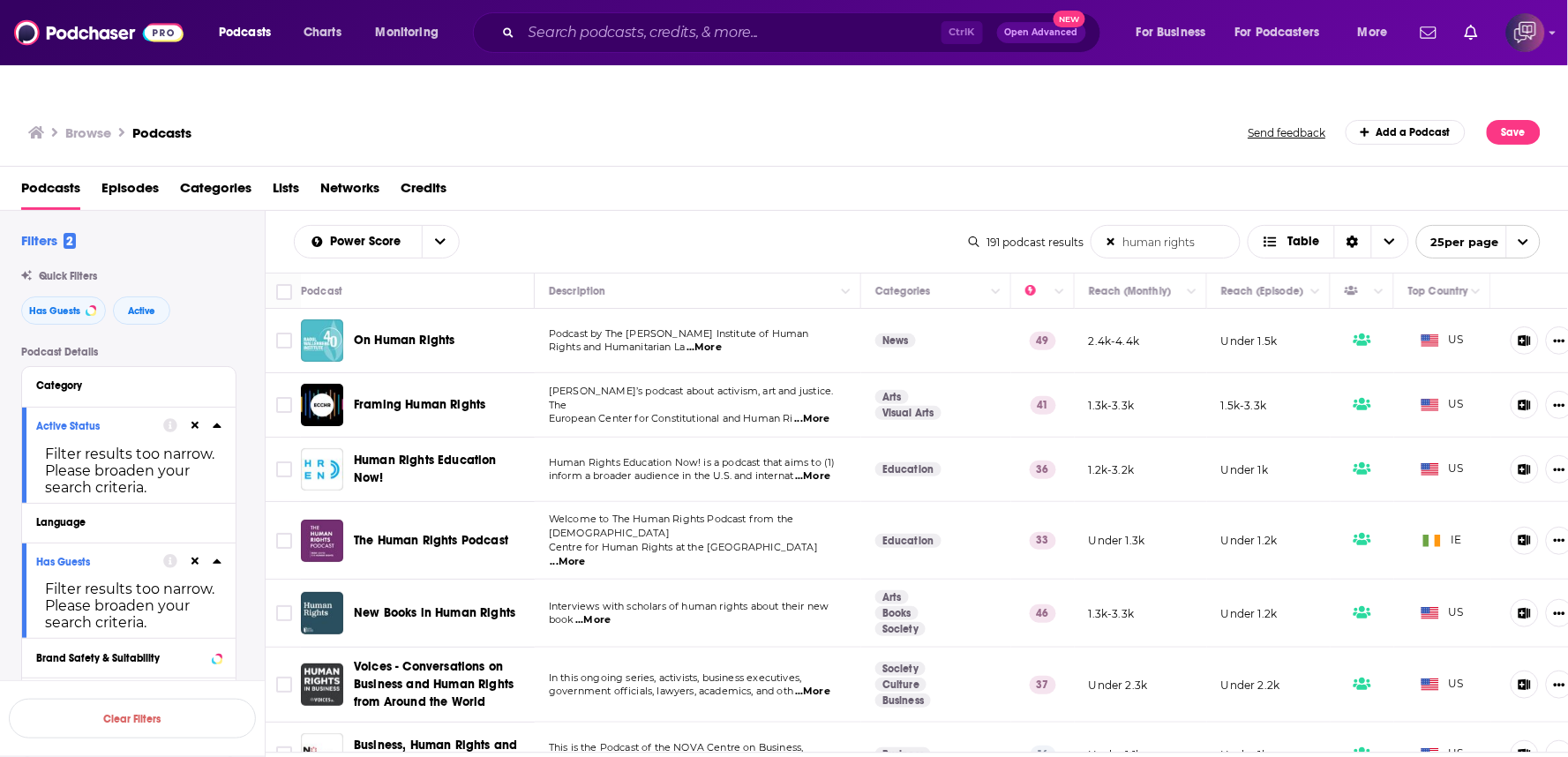
click at [1110, 226] on input "human rights" at bounding box center [1165, 241] width 149 height 32
click at [1108, 239] on icon at bounding box center [1111, 242] width 8 height 8
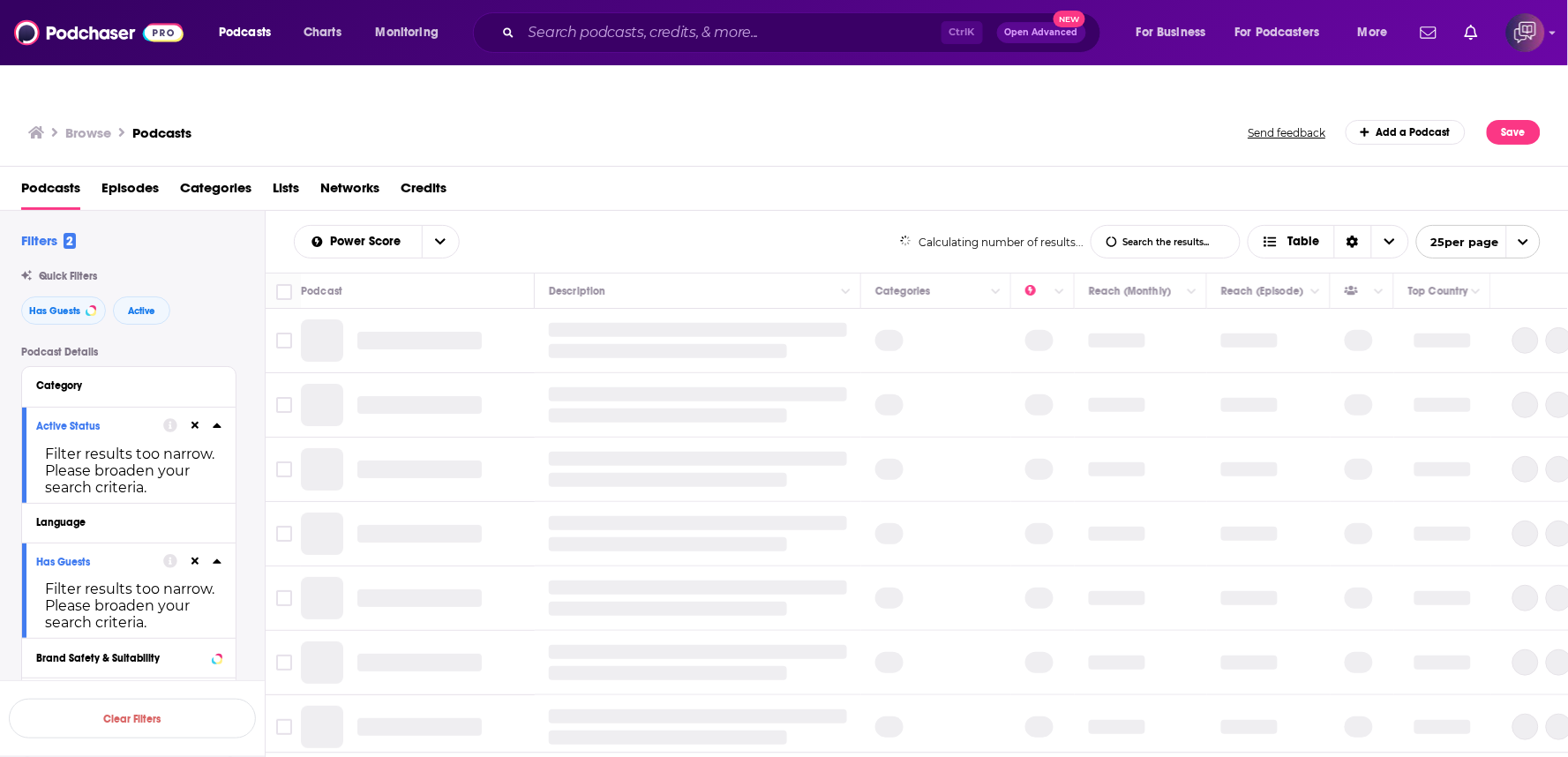
click at [1114, 226] on input "List Search Input" at bounding box center [1165, 241] width 149 height 32
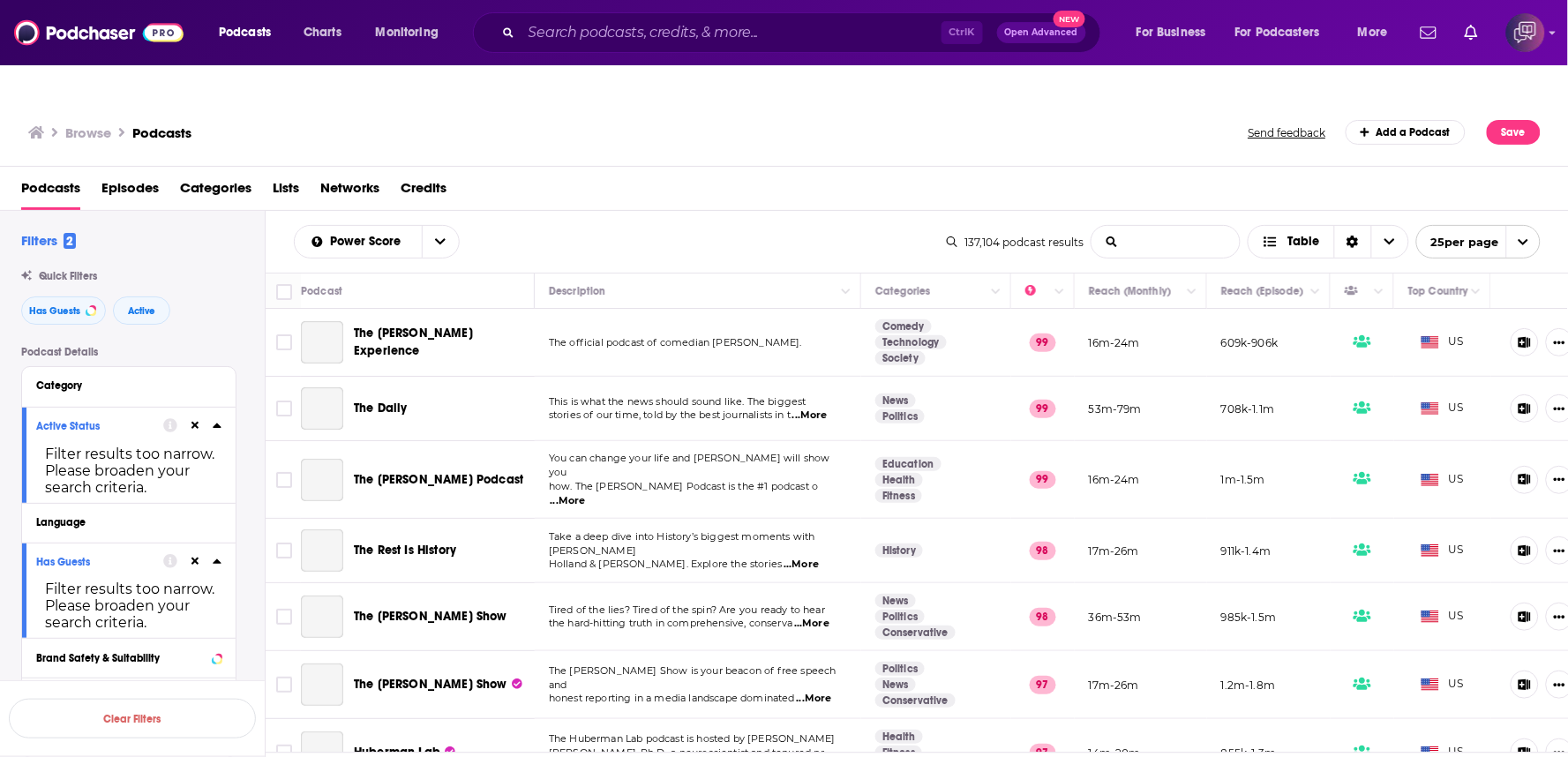
type input "Democracy"
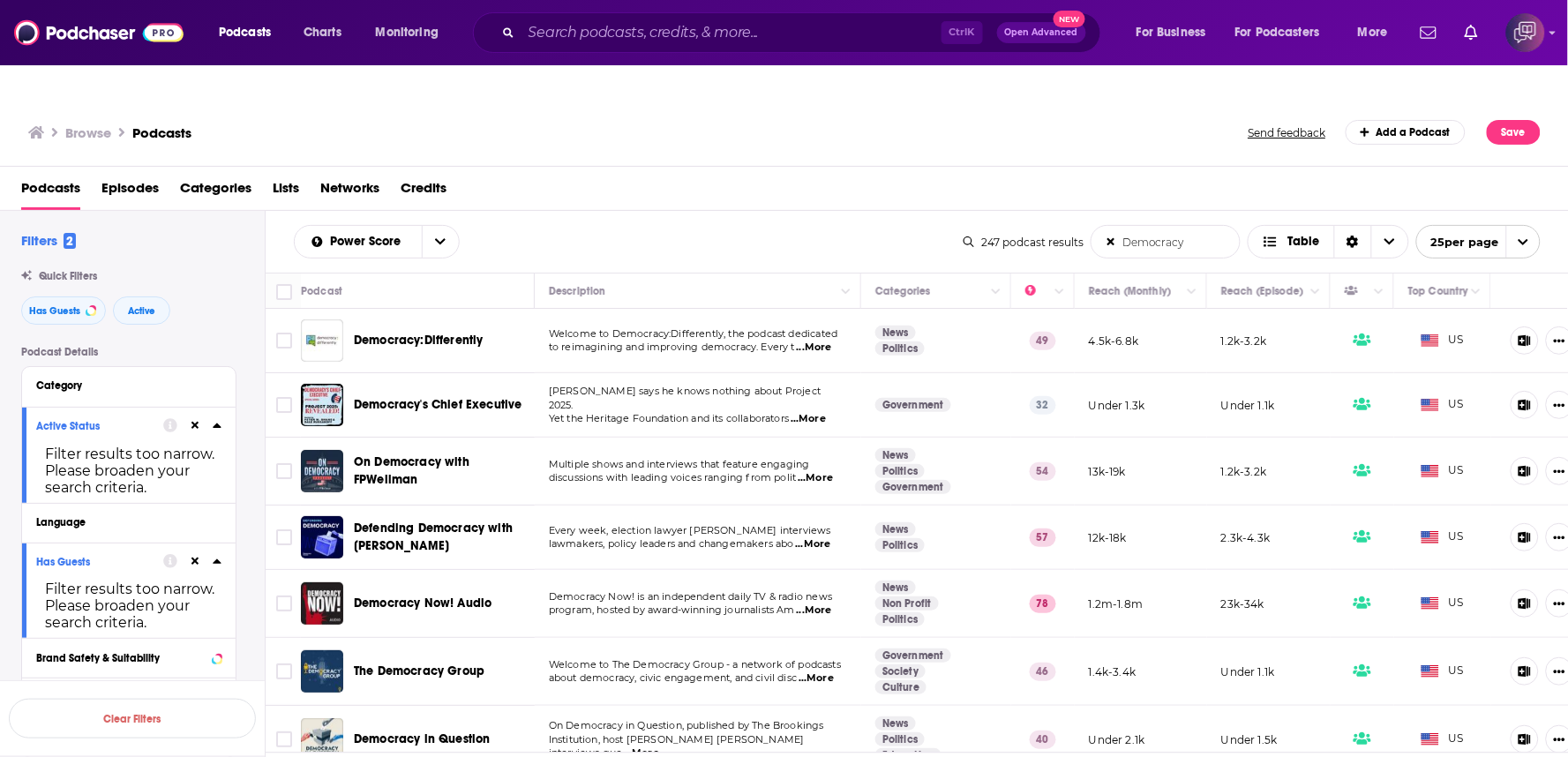
click at [1113, 237] on icon at bounding box center [1111, 242] width 8 height 12
drag, startPoint x: 1113, startPoint y: 201, endPoint x: 1127, endPoint y: 205, distance: 14.6
click at [1113, 226] on input "Democracy" at bounding box center [1165, 241] width 149 height 32
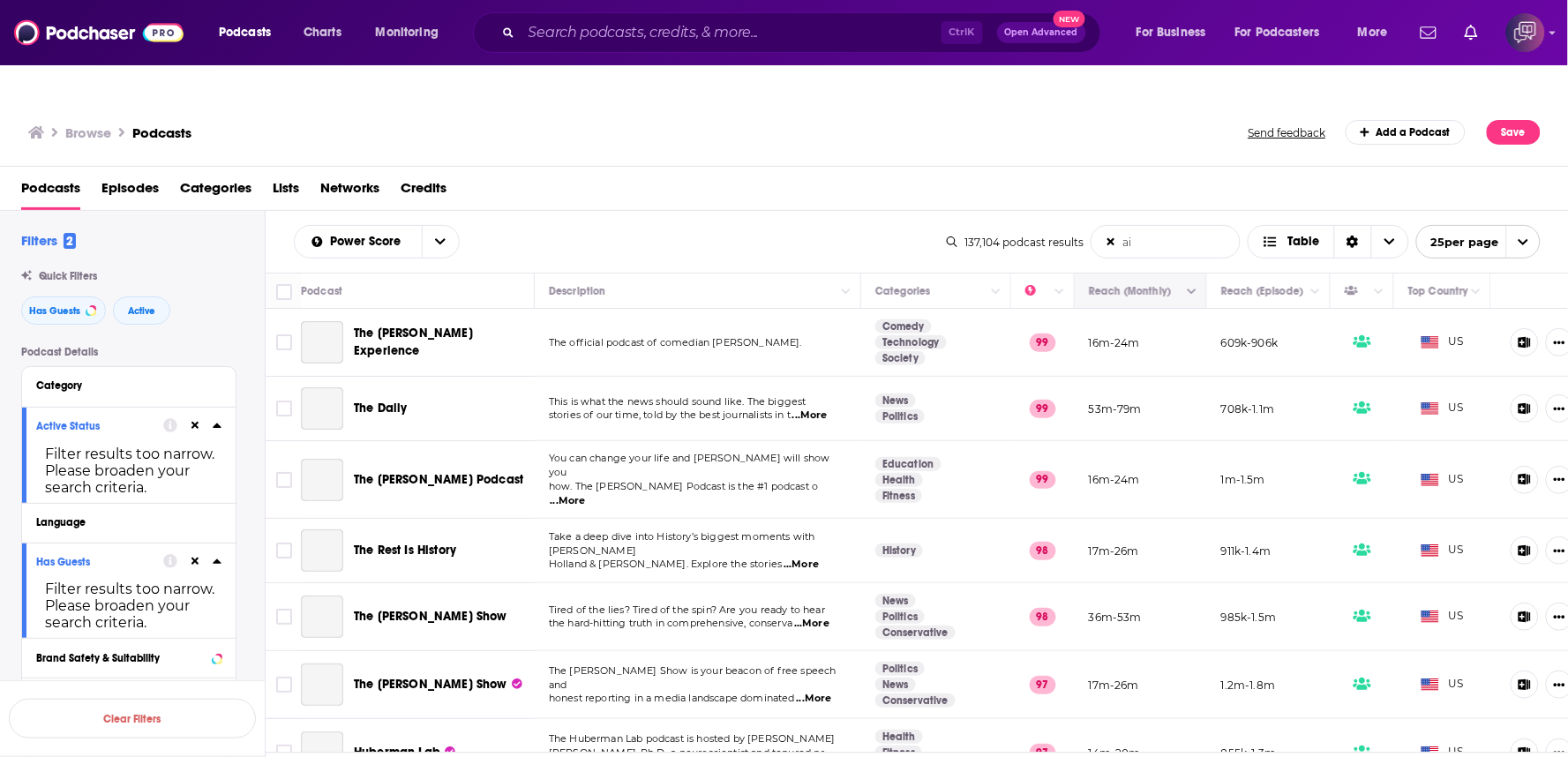
type input "ai in finance"
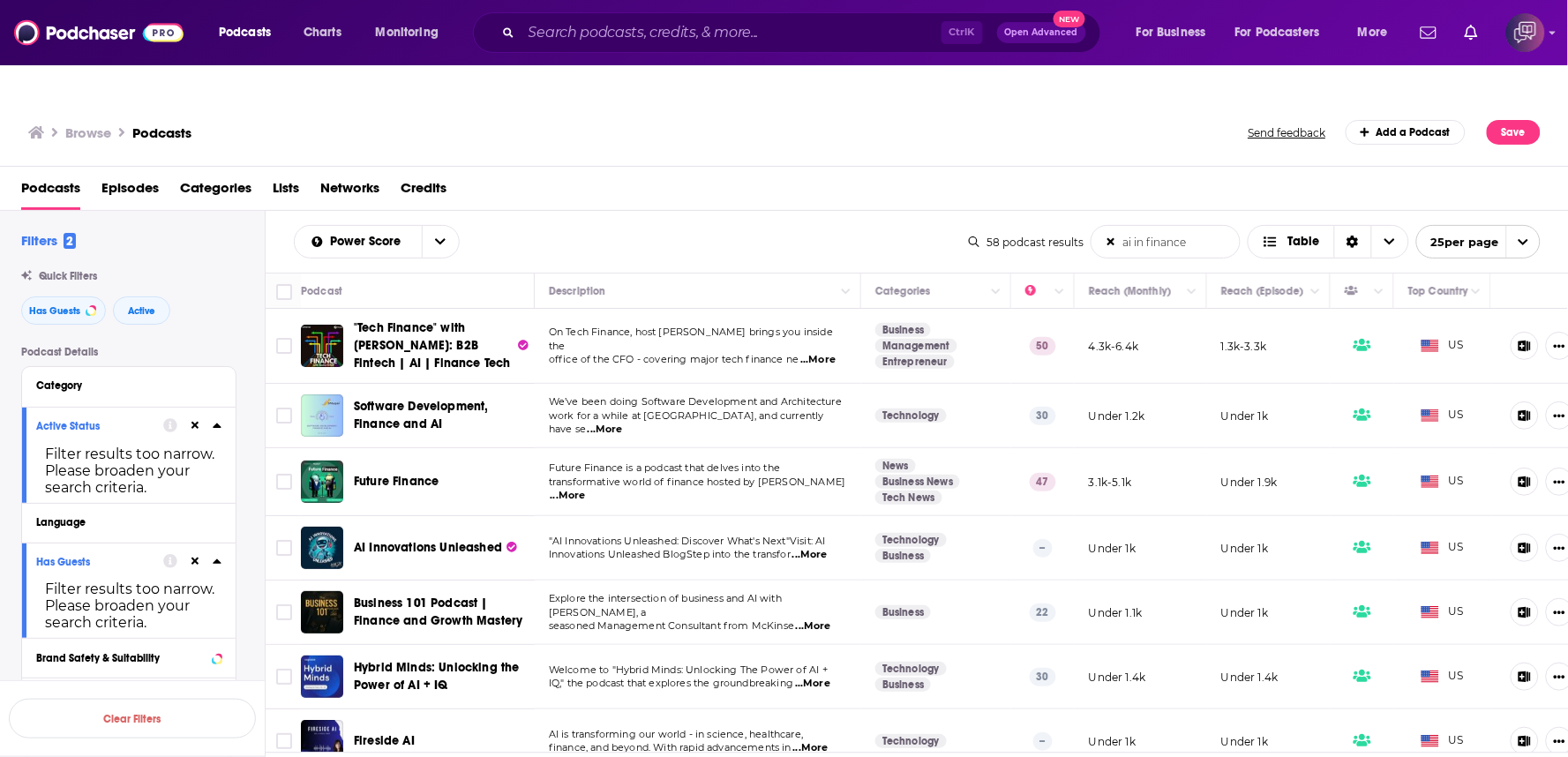
click at [659, 225] on div "Power Score ai in finance List Search Input Search the results... Table" at bounding box center [631, 241] width 675 height 33
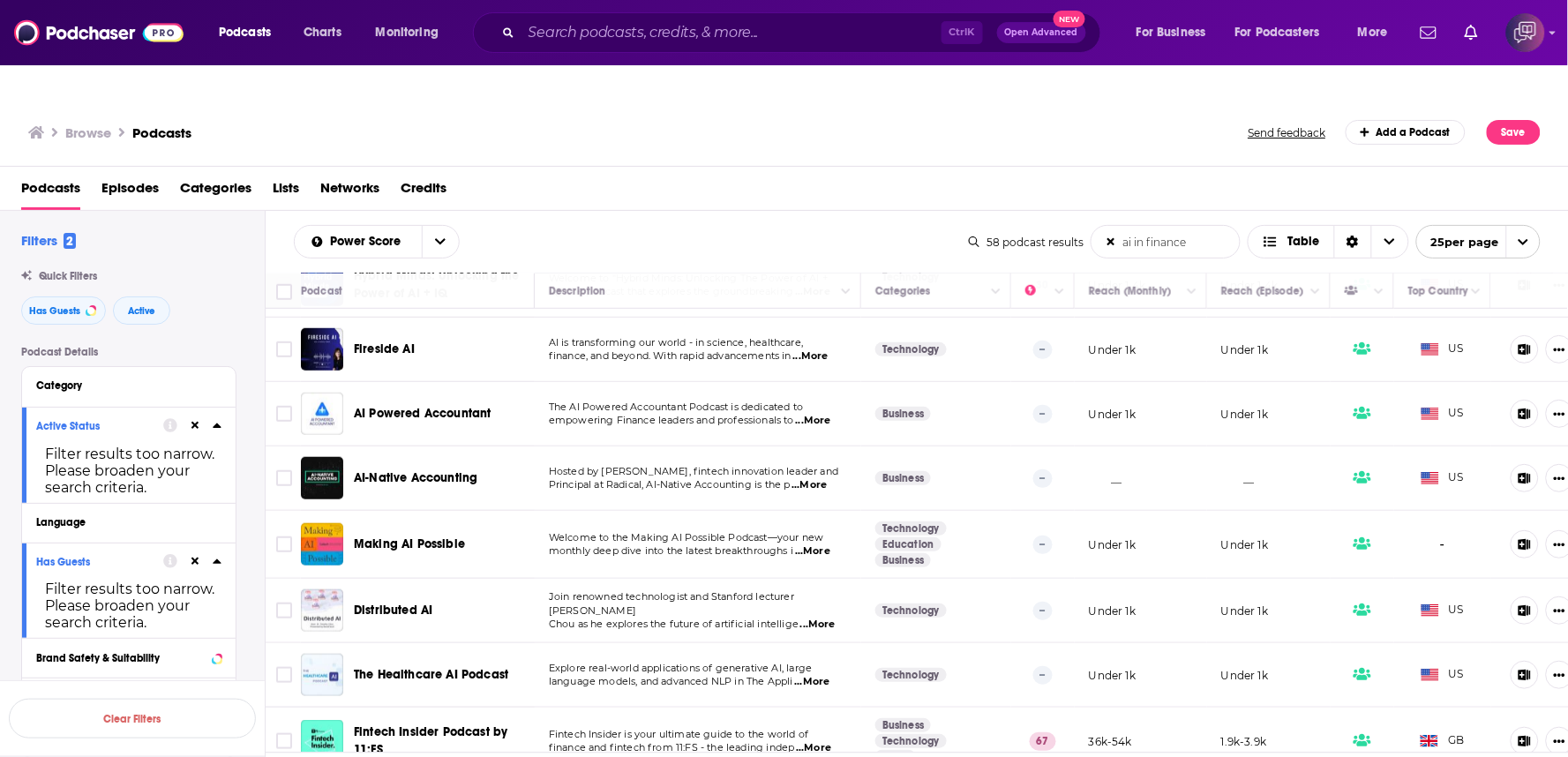
click at [821, 617] on span "...More" at bounding box center [817, 625] width 35 height 14
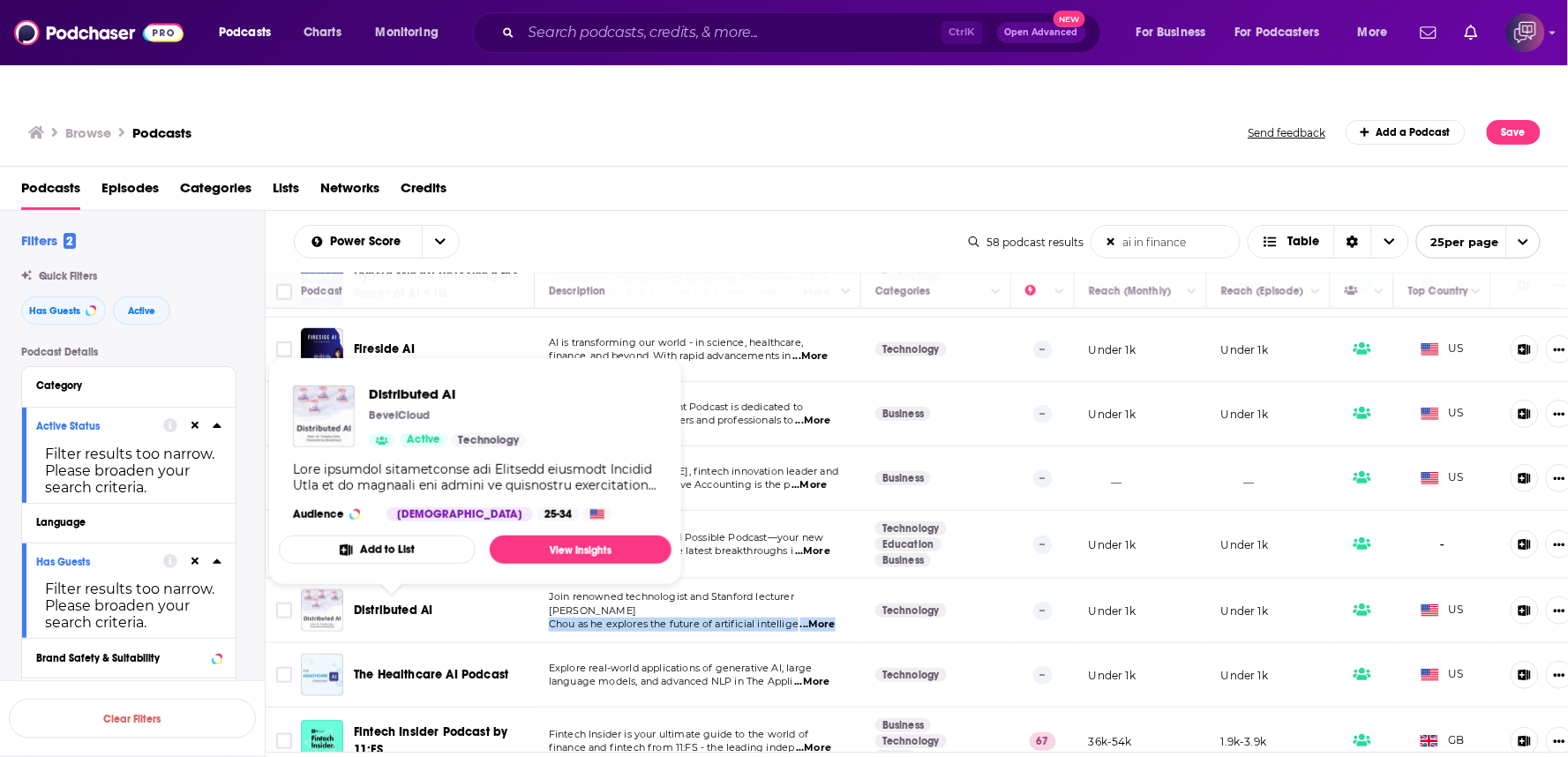
drag, startPoint x: 404, startPoint y: 581, endPoint x: 527, endPoint y: 383, distance: 233.1
click at [524, 409] on div "BevelCloud" at bounding box center [447, 416] width 157 height 14
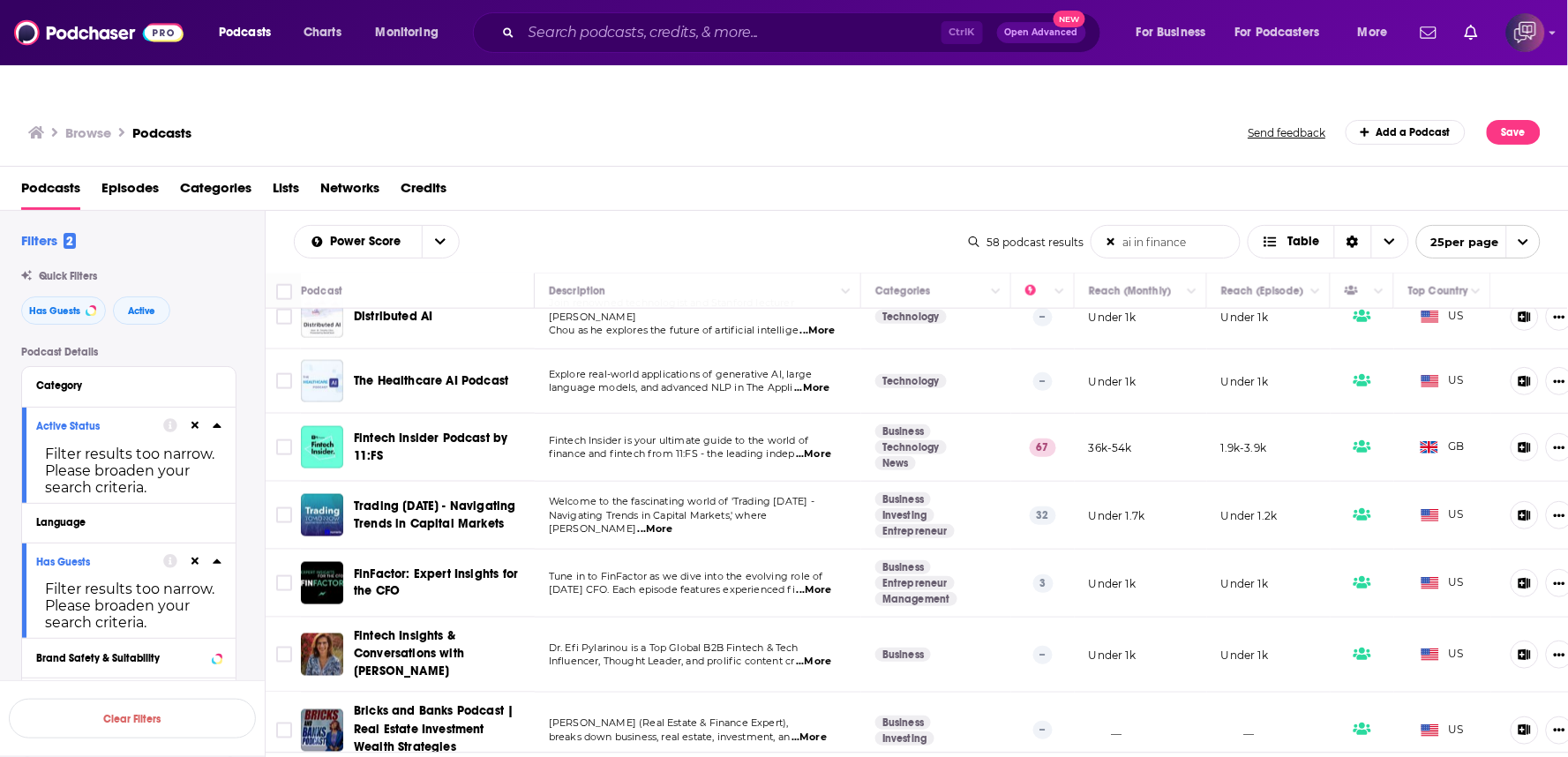
scroll to position [882, 0]
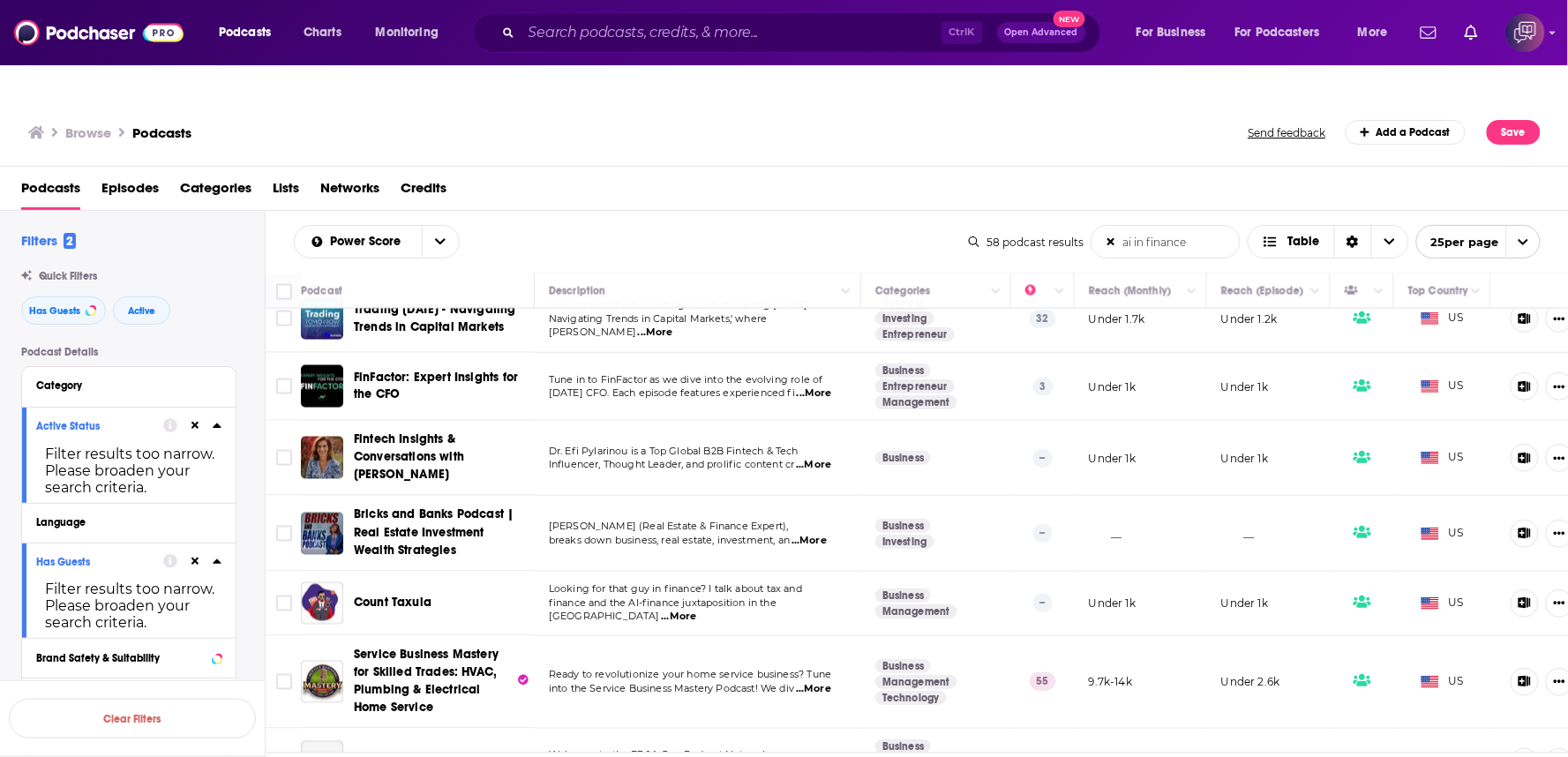
click at [554, 386] on p "today’s CFO. Each episode features experienced fi ...More" at bounding box center [698, 393] width 297 height 14
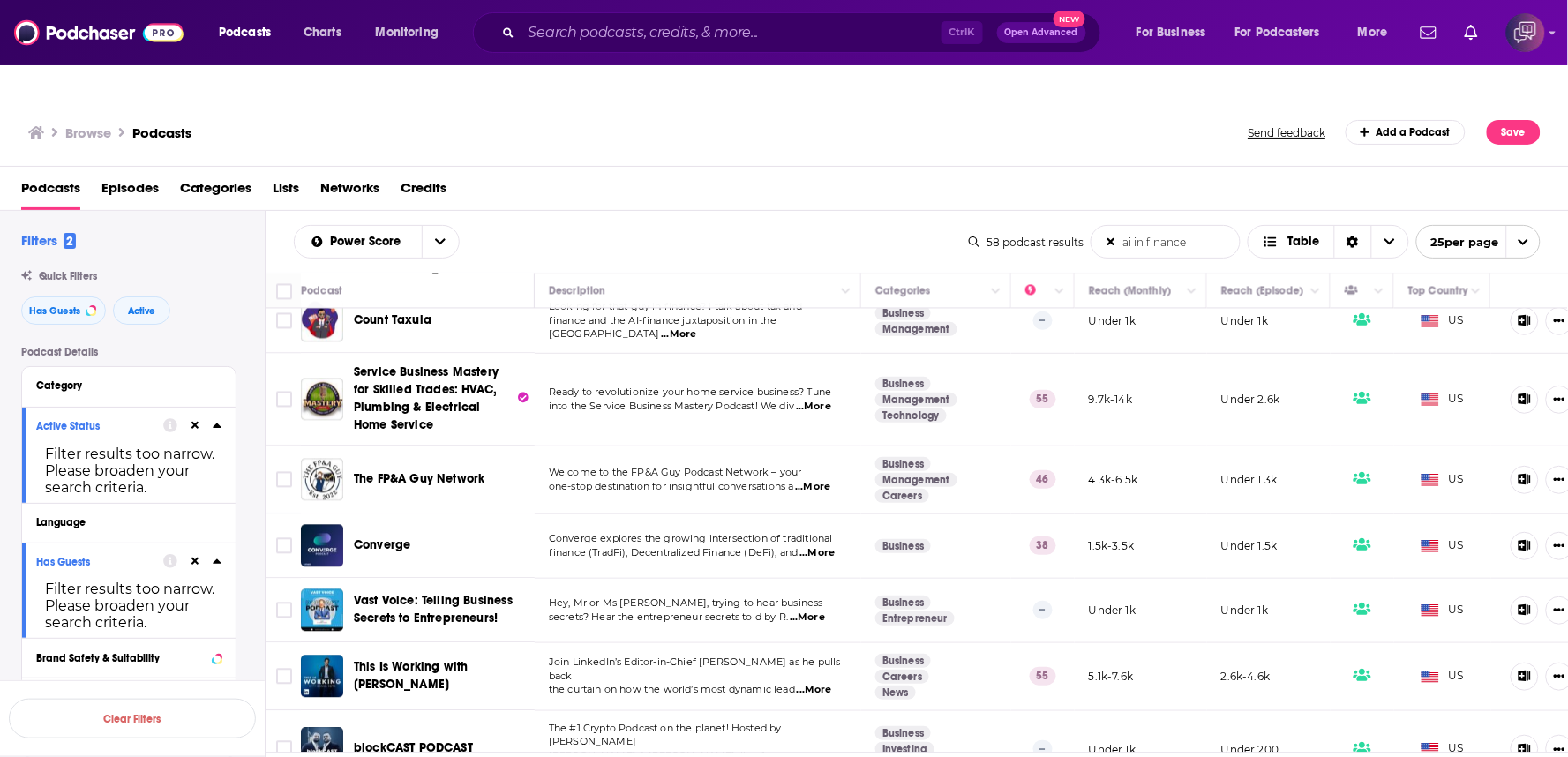
scroll to position [1176, 0]
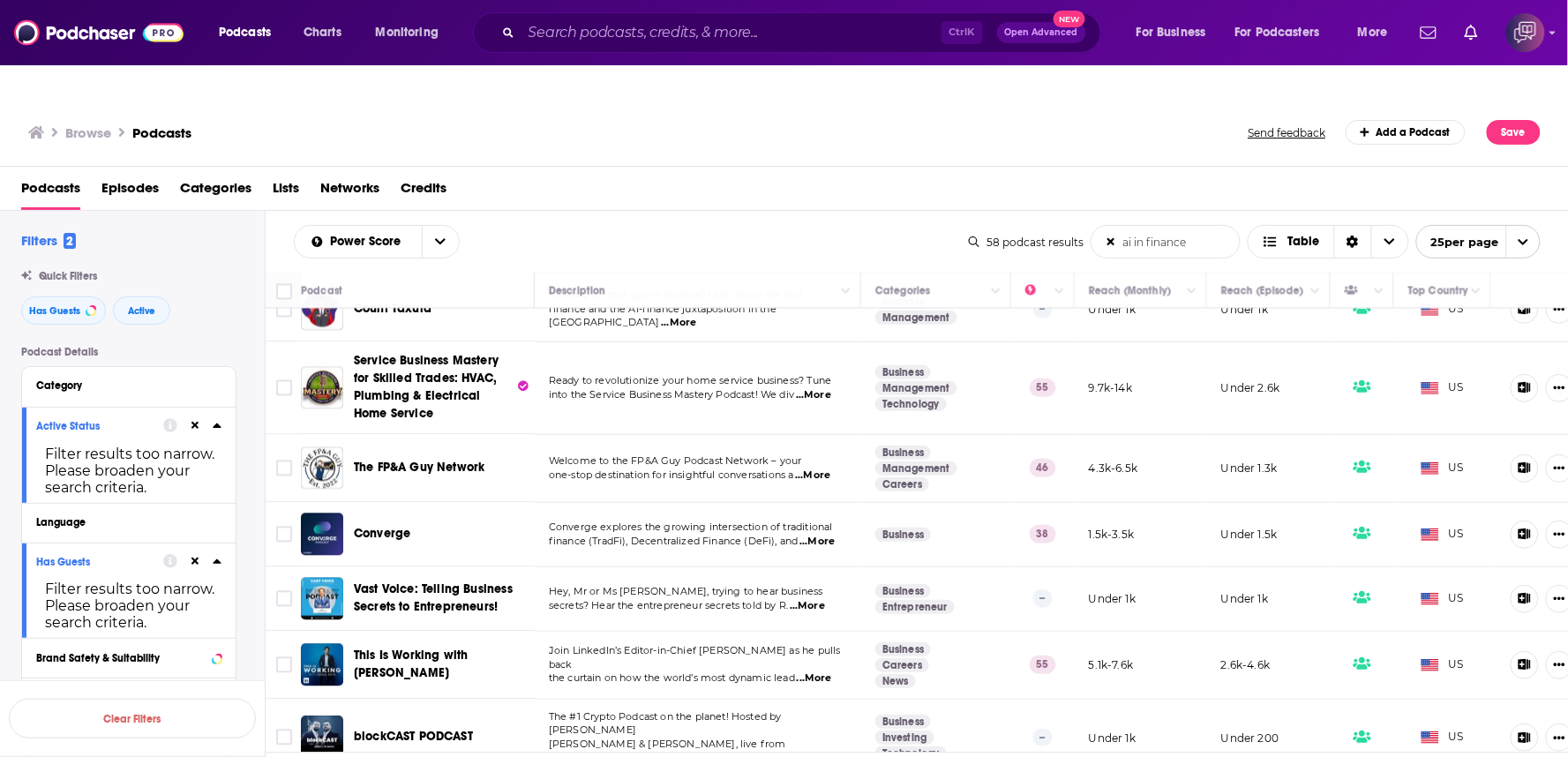
drag, startPoint x: 441, startPoint y: 571, endPoint x: 569, endPoint y: 383, distance: 227.4
click at [568, 384] on td "Ready to revolutionize your home service business? Tune into the Service Busine…" at bounding box center [698, 388] width 327 height 93
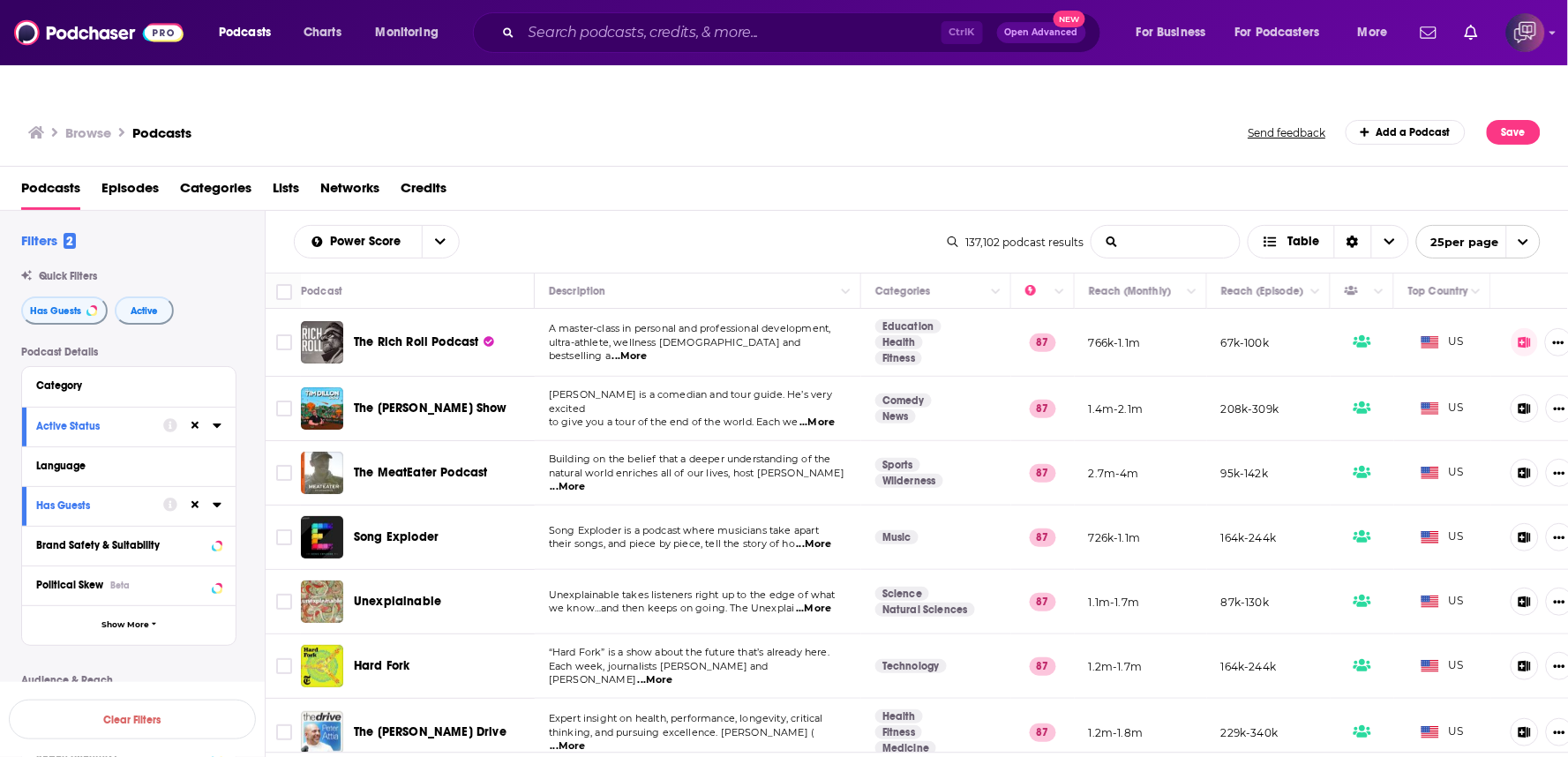
type input "d"
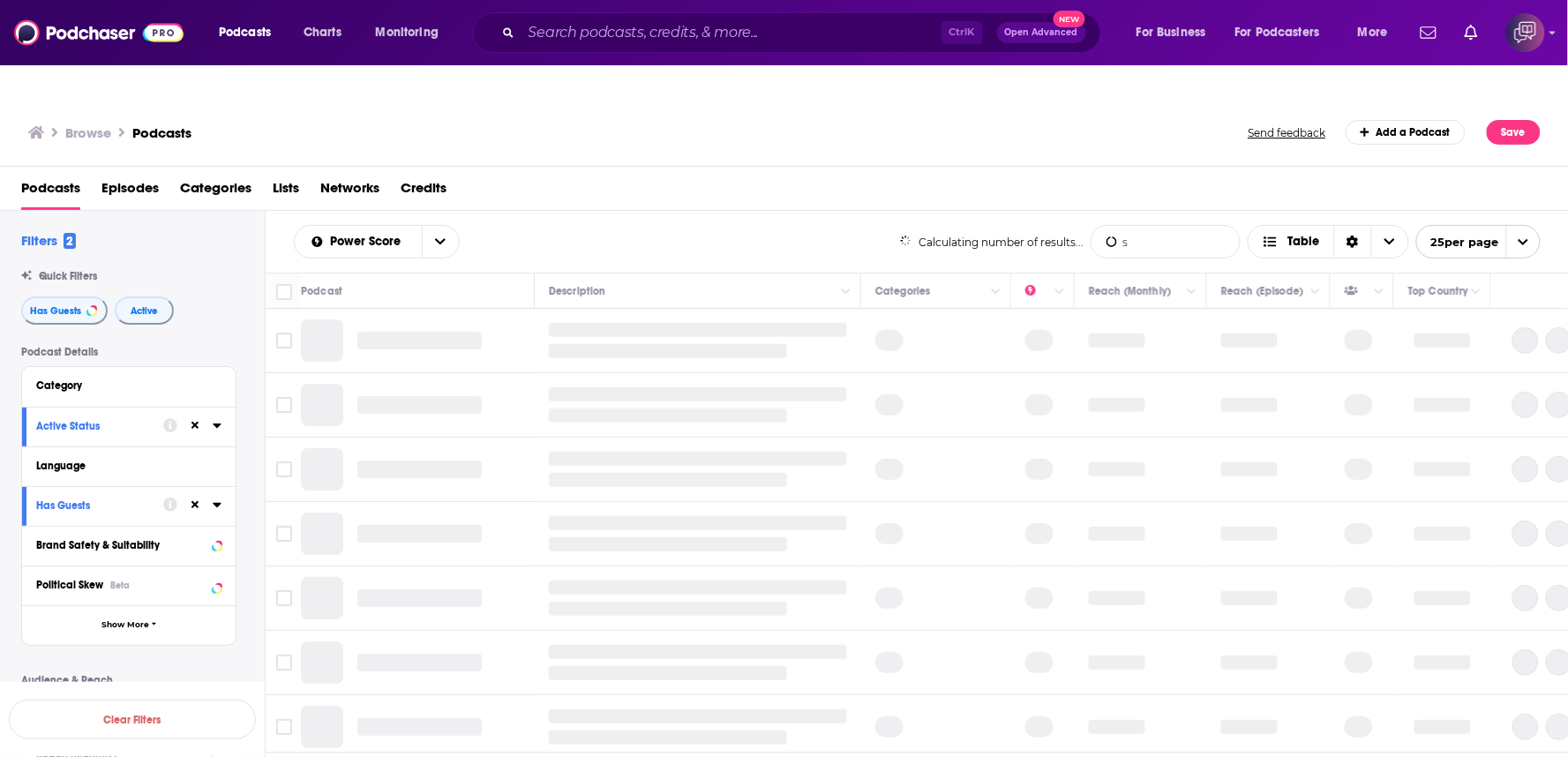
click at [1157, 226] on input "s" at bounding box center [1165, 241] width 149 height 32
type input "sales"
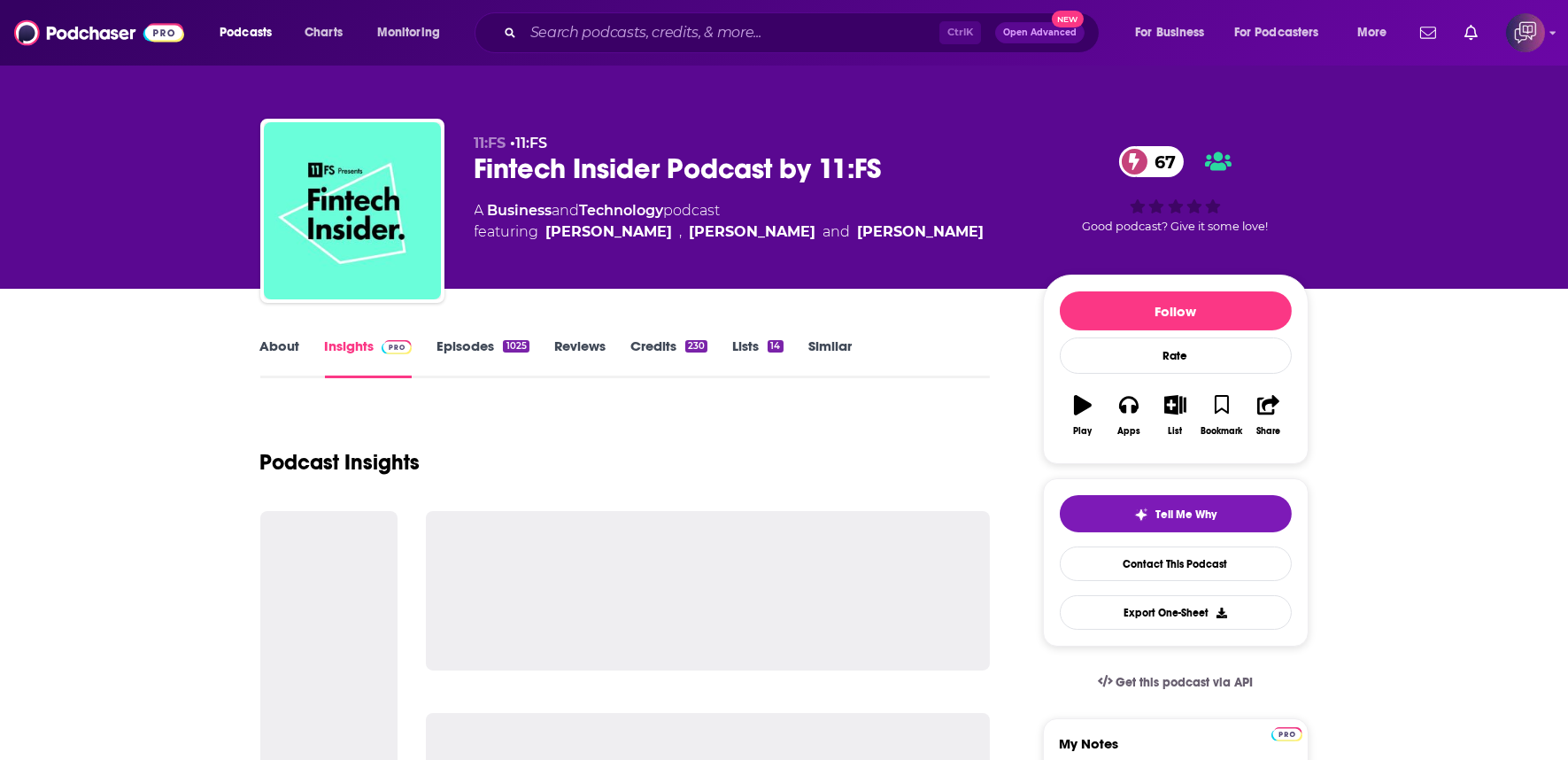
click at [911, 168] on div "Fintech Insider Podcast by 11:FS 67" at bounding box center [744, 169] width 540 height 34
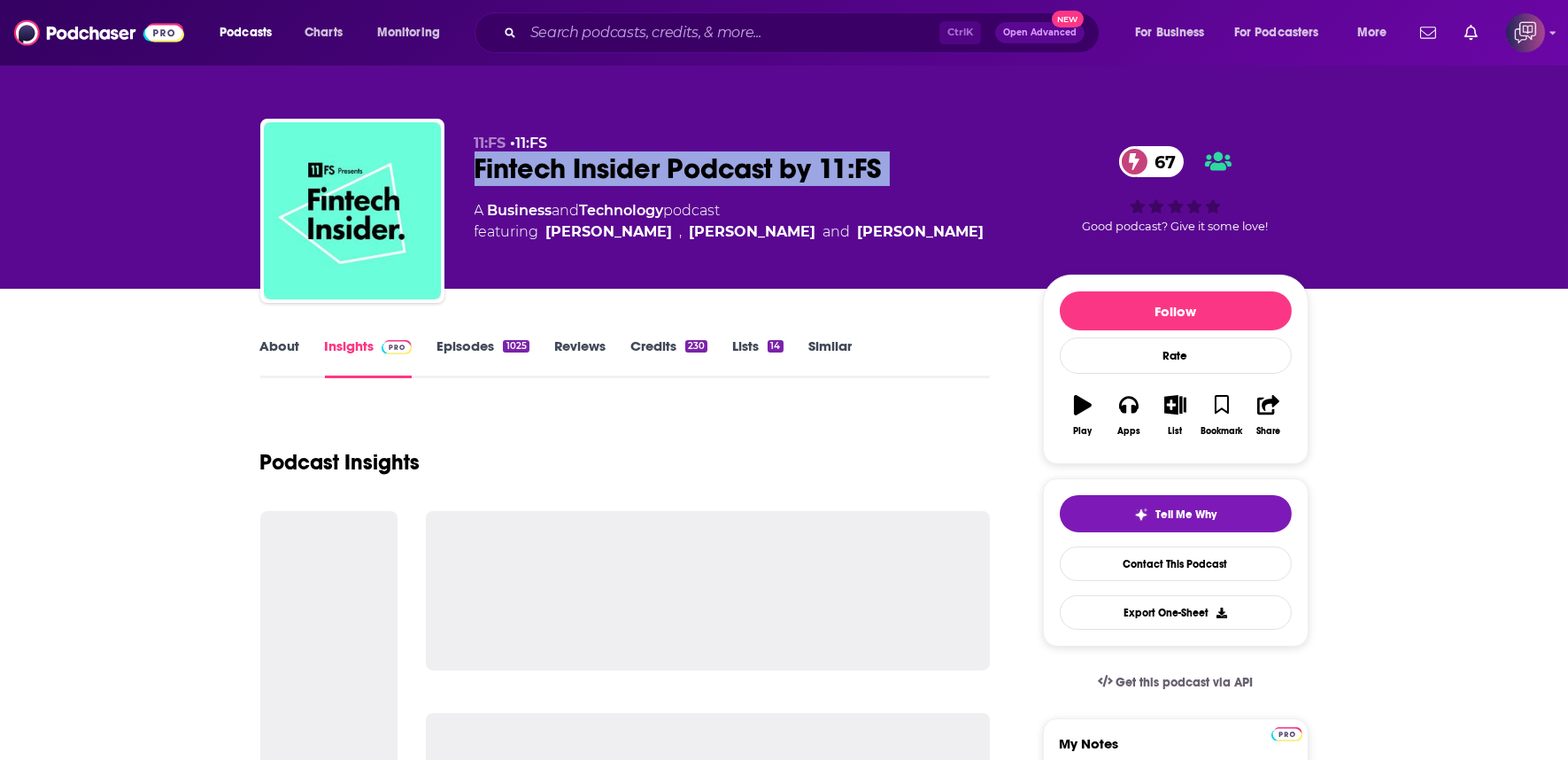
click at [911, 168] on div "Fintech Insider Podcast by 11:FS 67" at bounding box center [744, 169] width 540 height 34
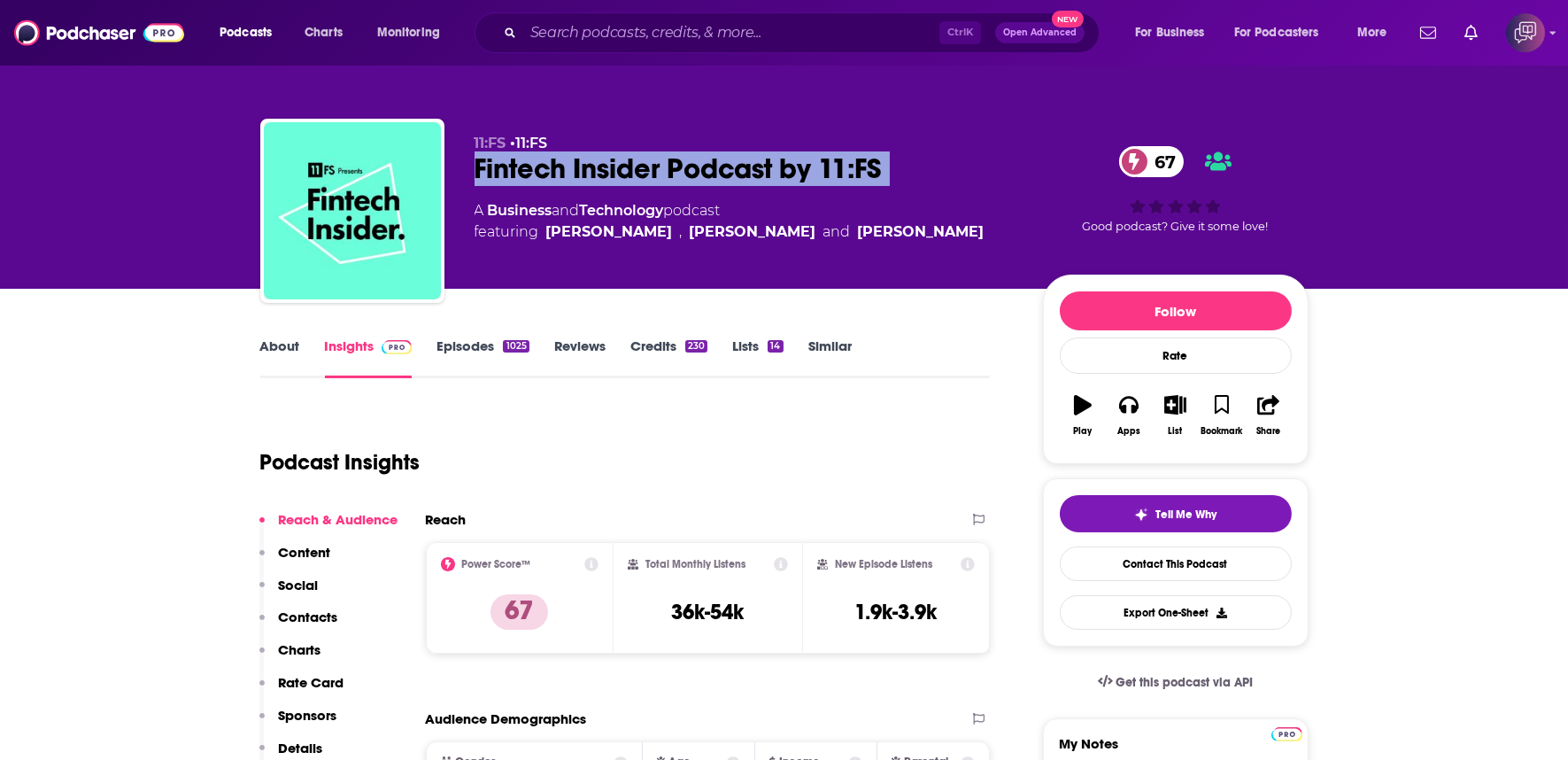
copy div "Fintech Insider Podcast by 11:FS 67"
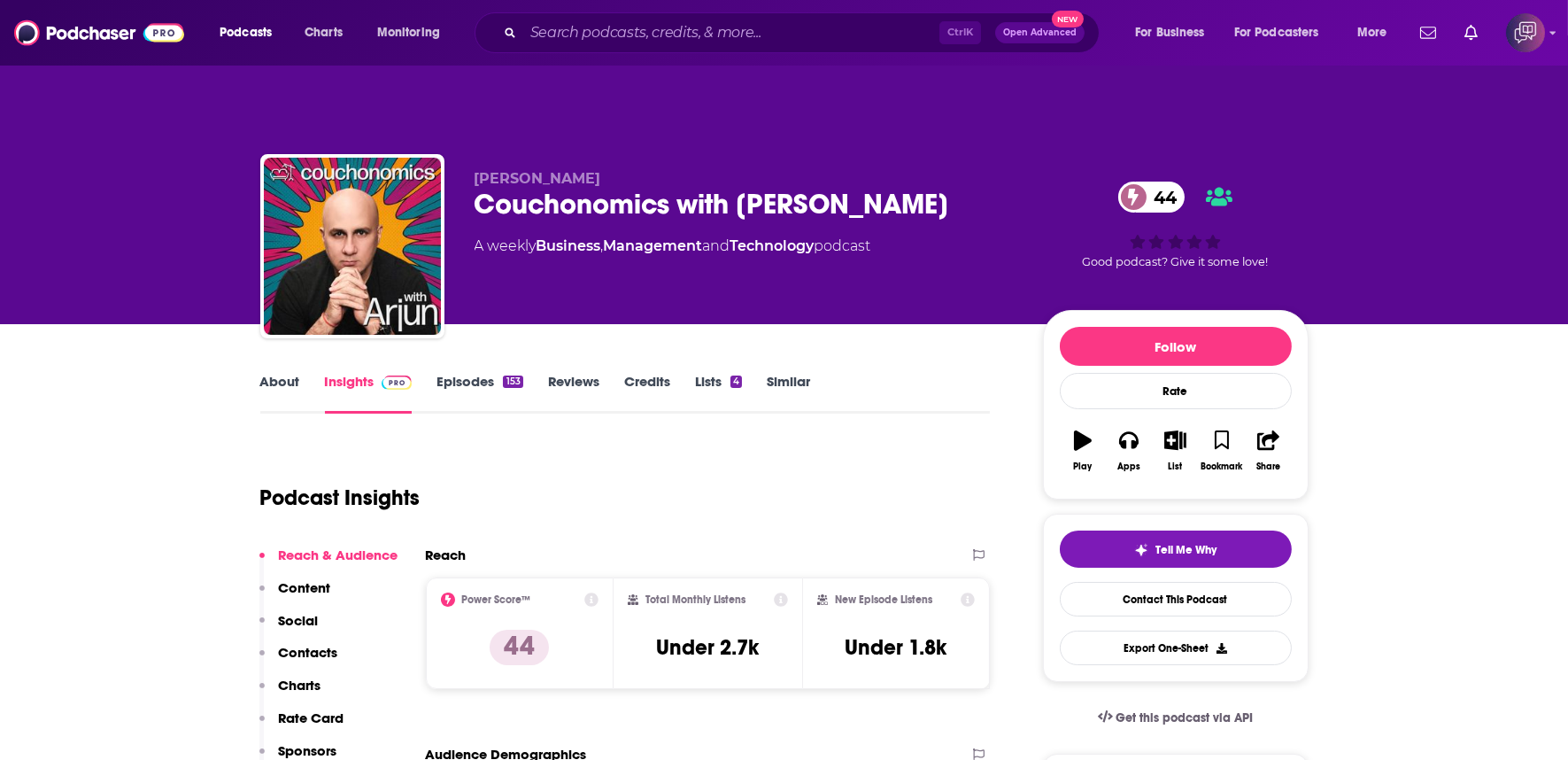
click at [839, 187] on div "Couchonomics with [PERSON_NAME] 44" at bounding box center [744, 204] width 540 height 34
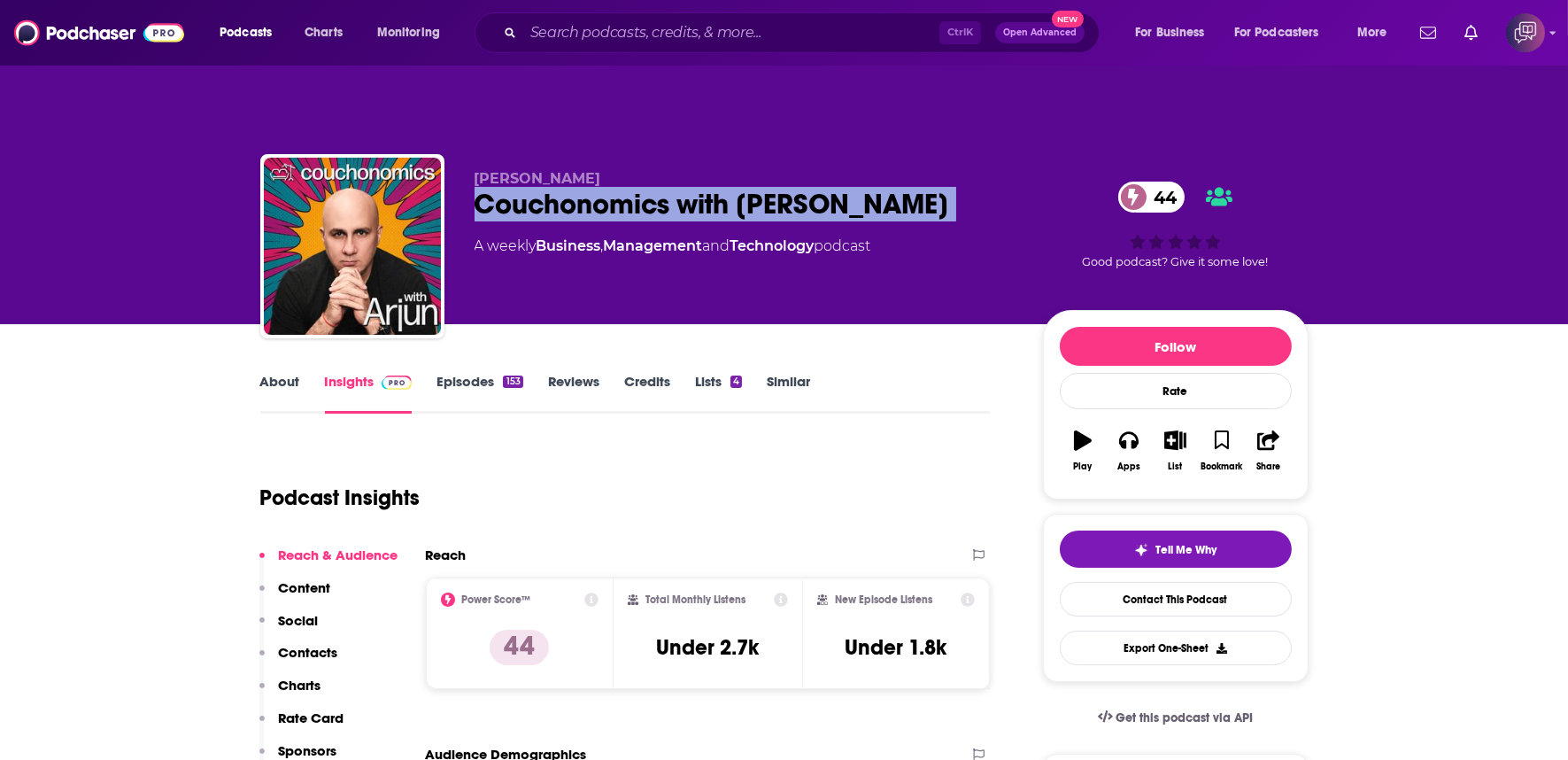
click at [839, 187] on div "Couchonomics with Arjun 44" at bounding box center [744, 204] width 540 height 34
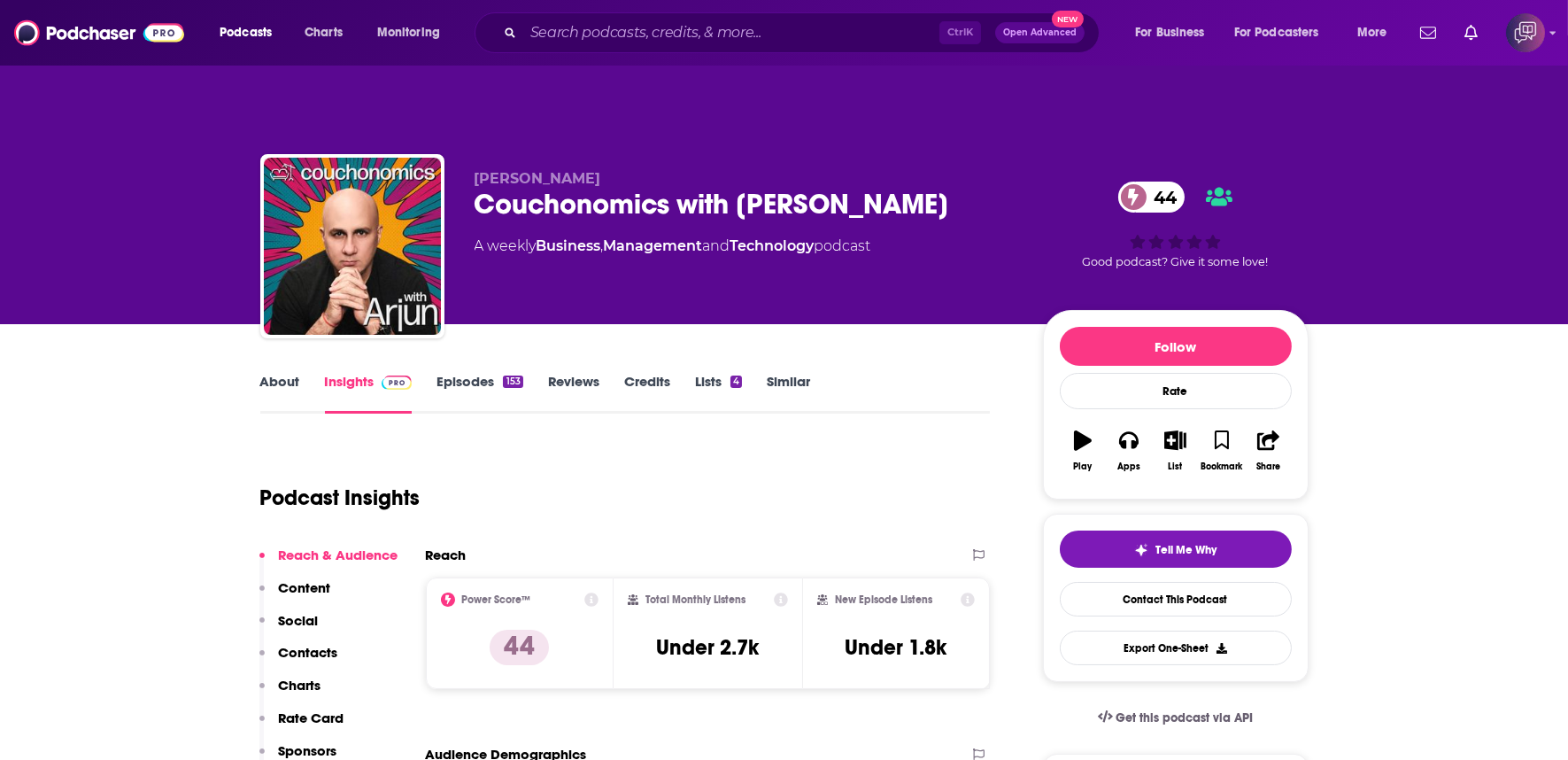
click at [825, 187] on div "Couchonomics with Arjun 44" at bounding box center [744, 204] width 540 height 34
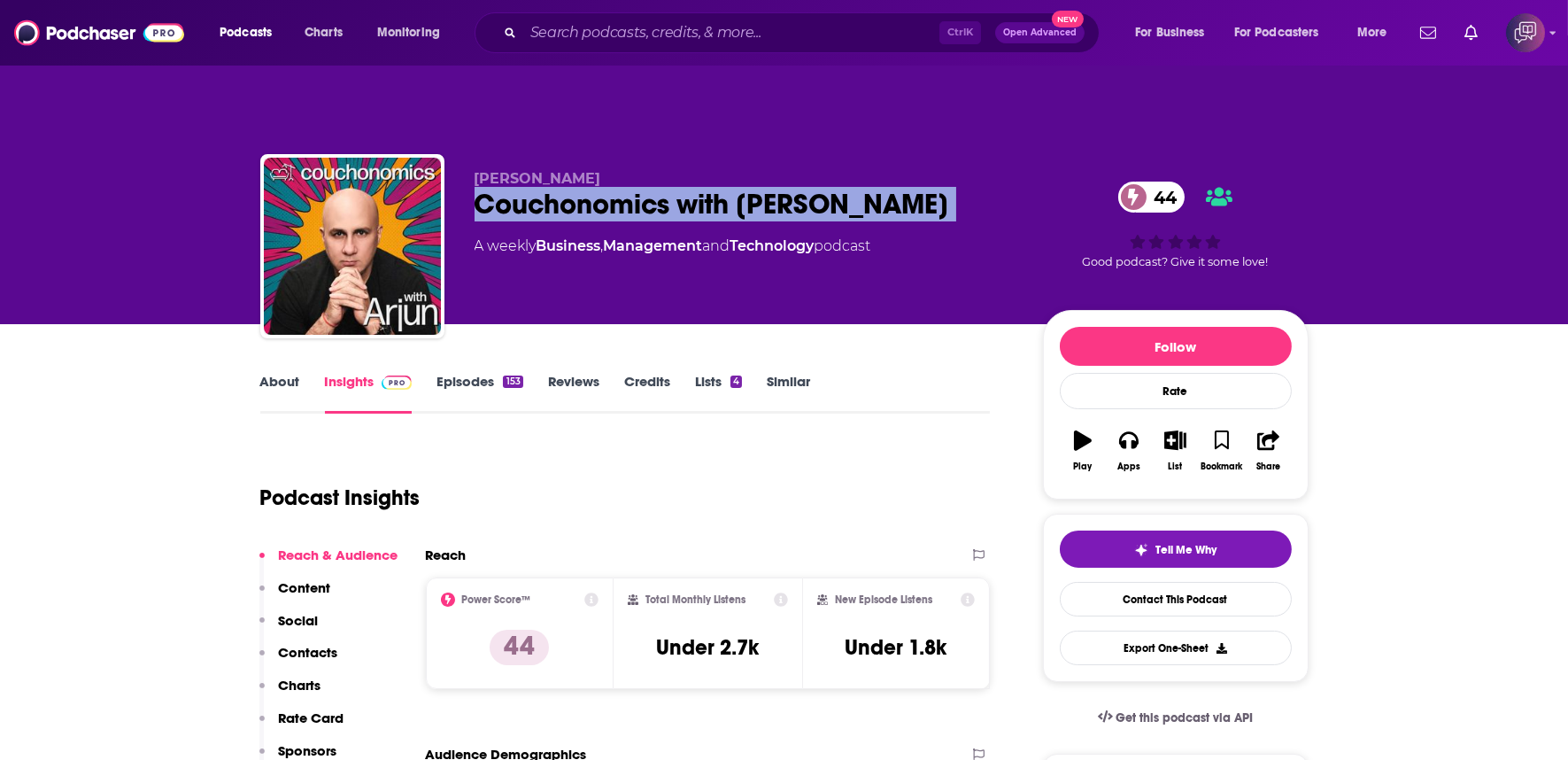
click at [825, 187] on div "Couchonomics with Arjun 44" at bounding box center [744, 204] width 540 height 34
copy div "Couchonomics with Arjun 44"
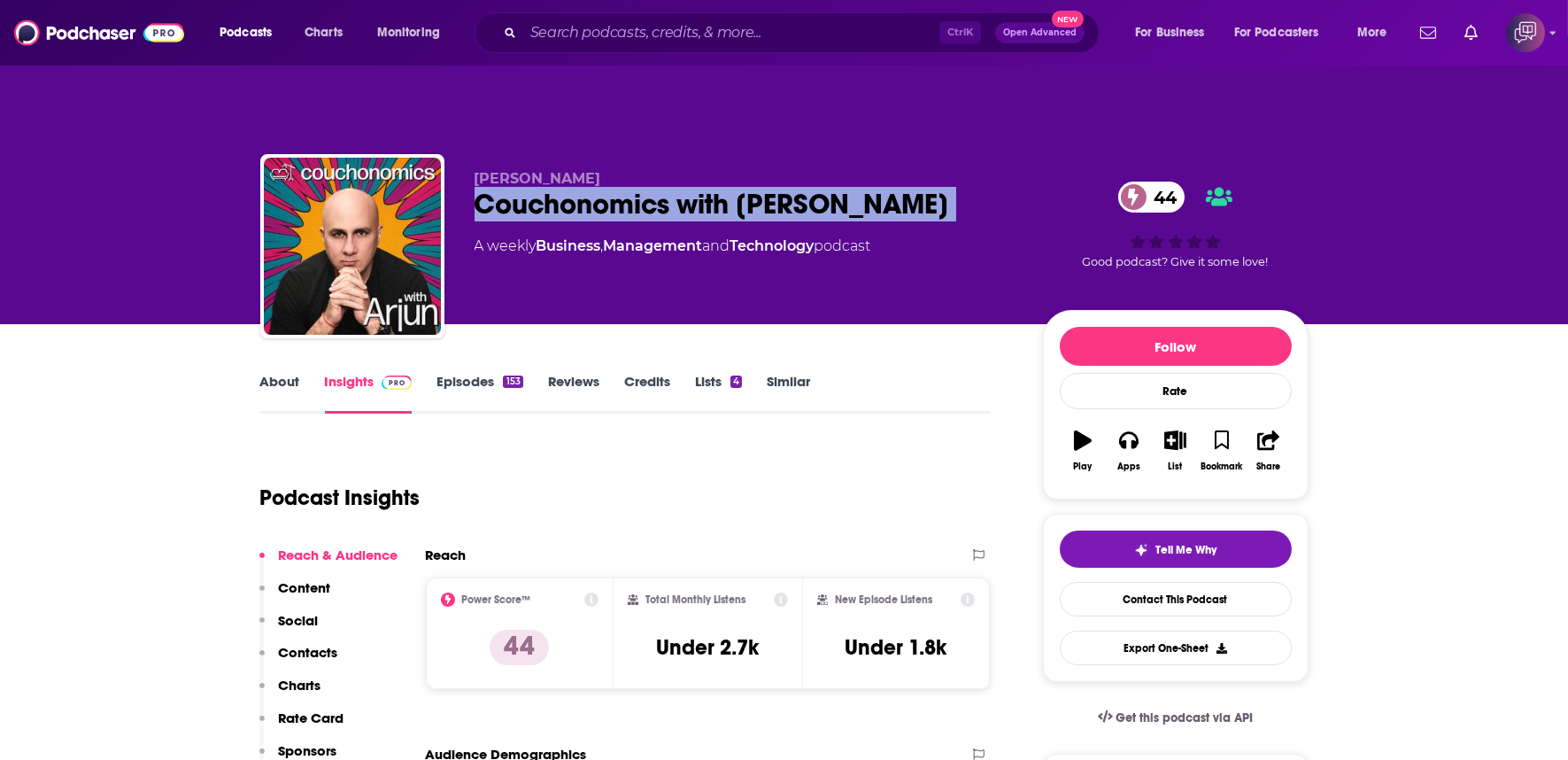
click at [272, 373] on link "About" at bounding box center [280, 393] width 40 height 41
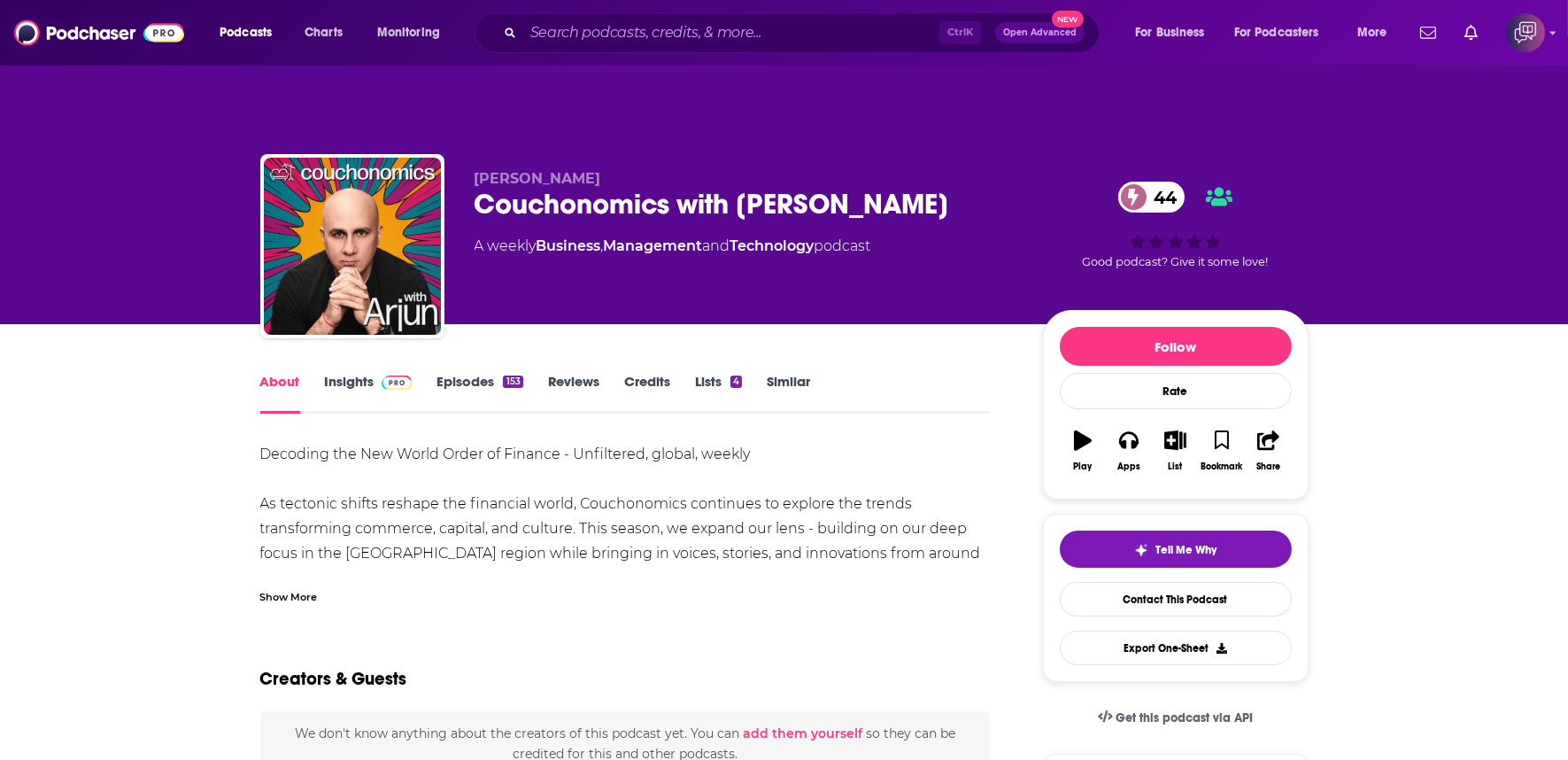
click at [319, 575] on div "Show More" at bounding box center [625, 589] width 731 height 30
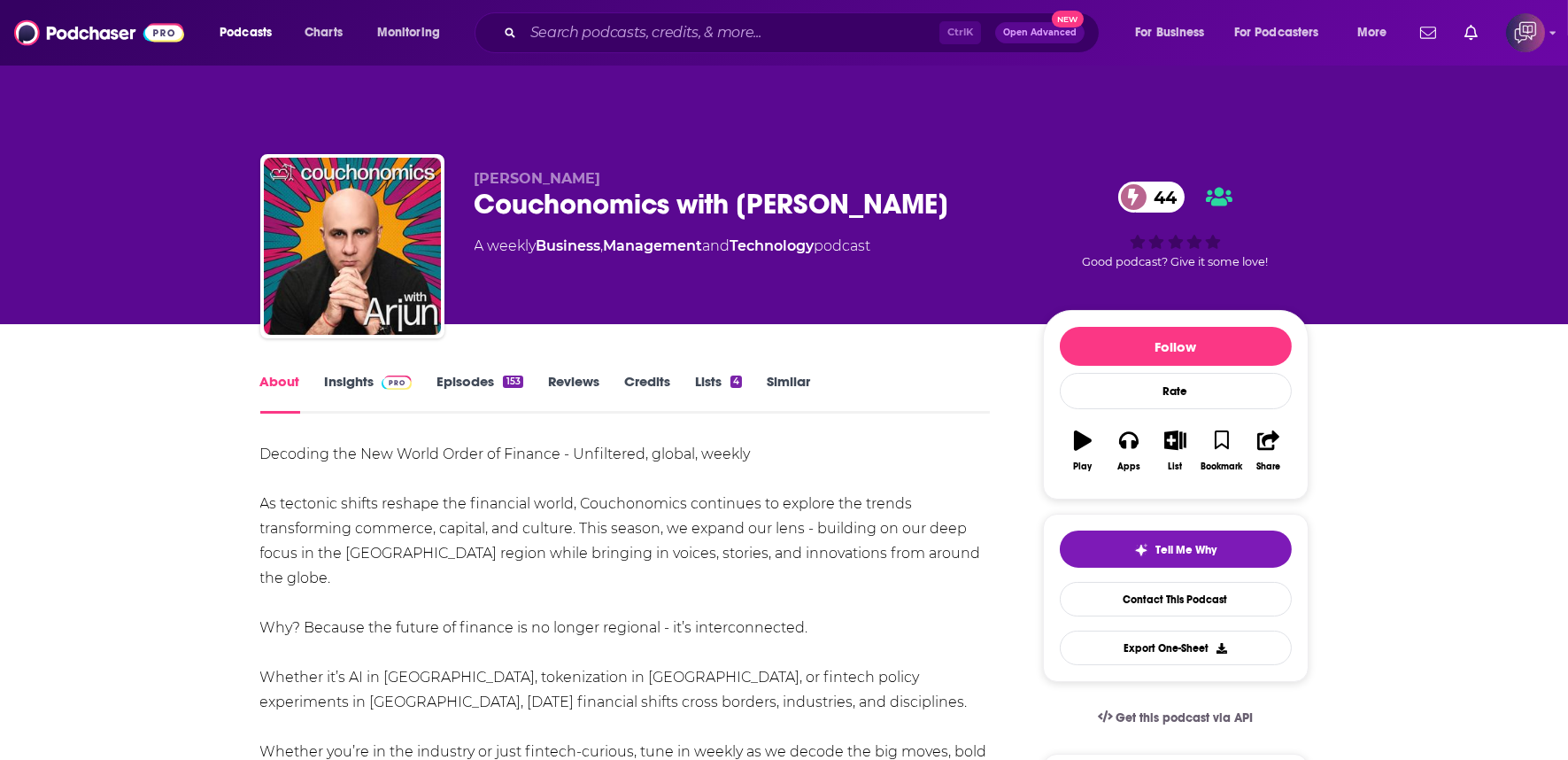
click at [330, 373] on link "Insights" at bounding box center [369, 393] width 88 height 41
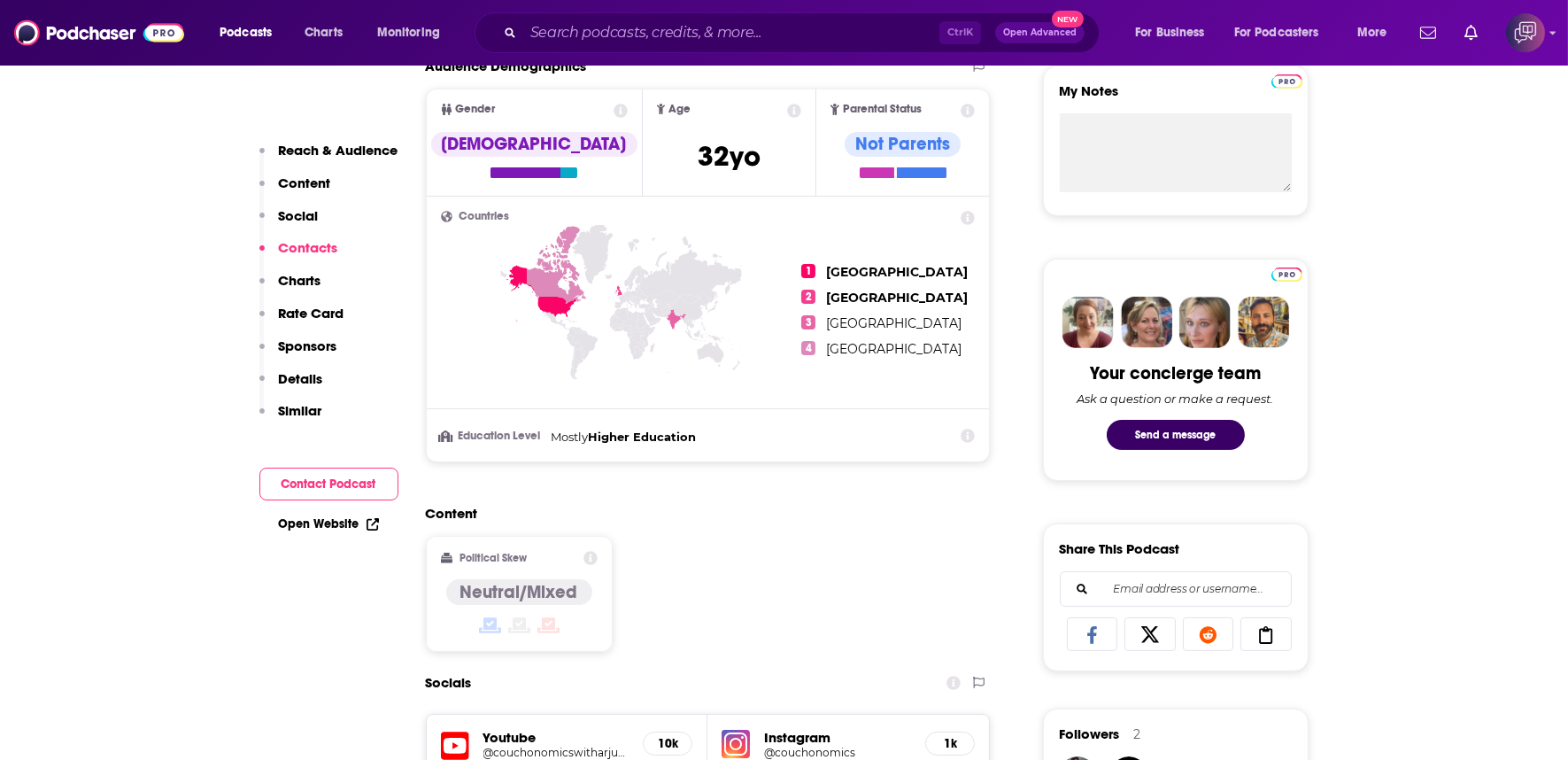
scroll to position [1279, 0]
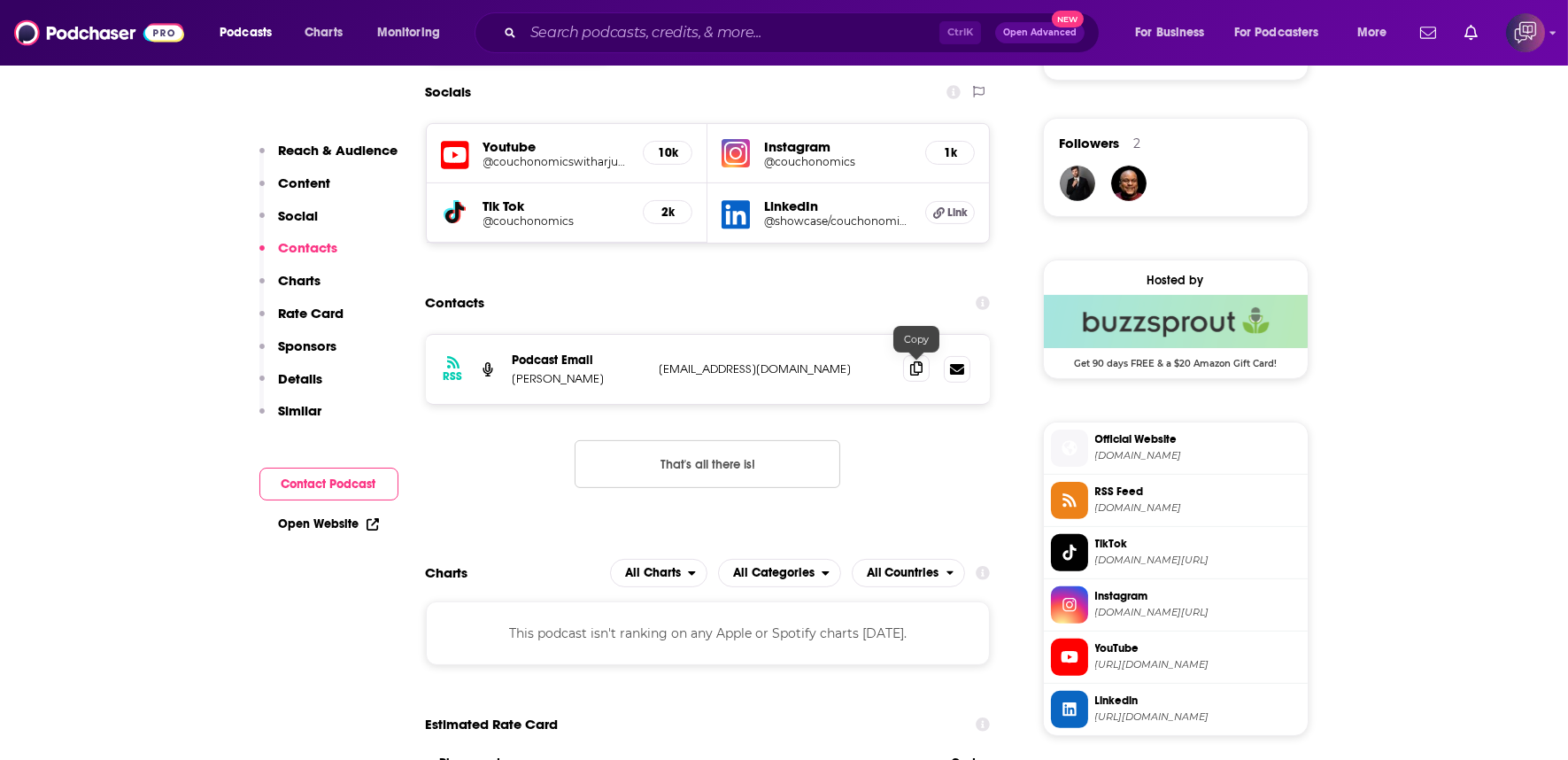
click at [913, 361] on icon at bounding box center [916, 369] width 13 height 14
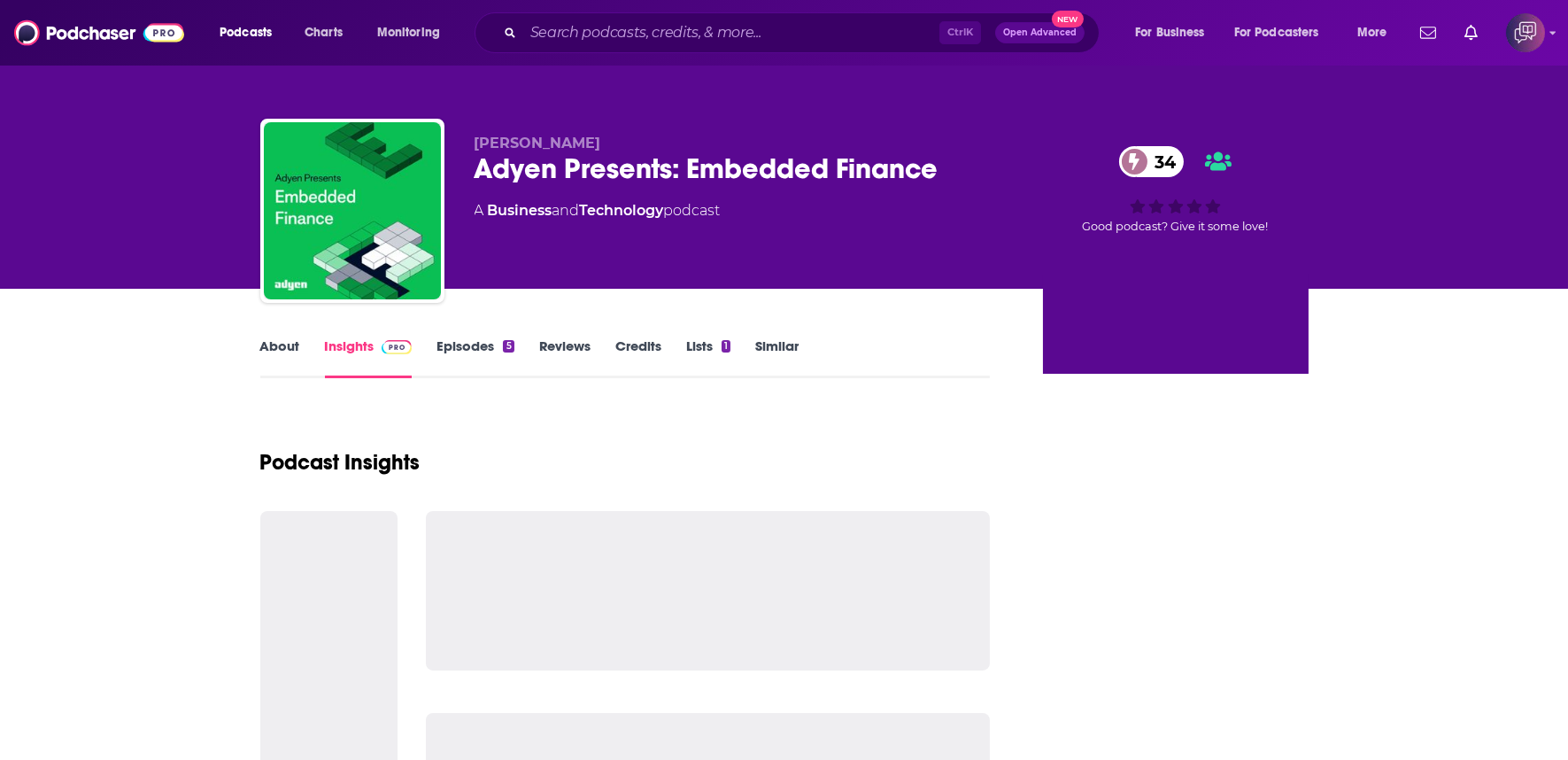
click at [942, 169] on div "Adyen Presents: Embedded Finance 34" at bounding box center [744, 169] width 540 height 34
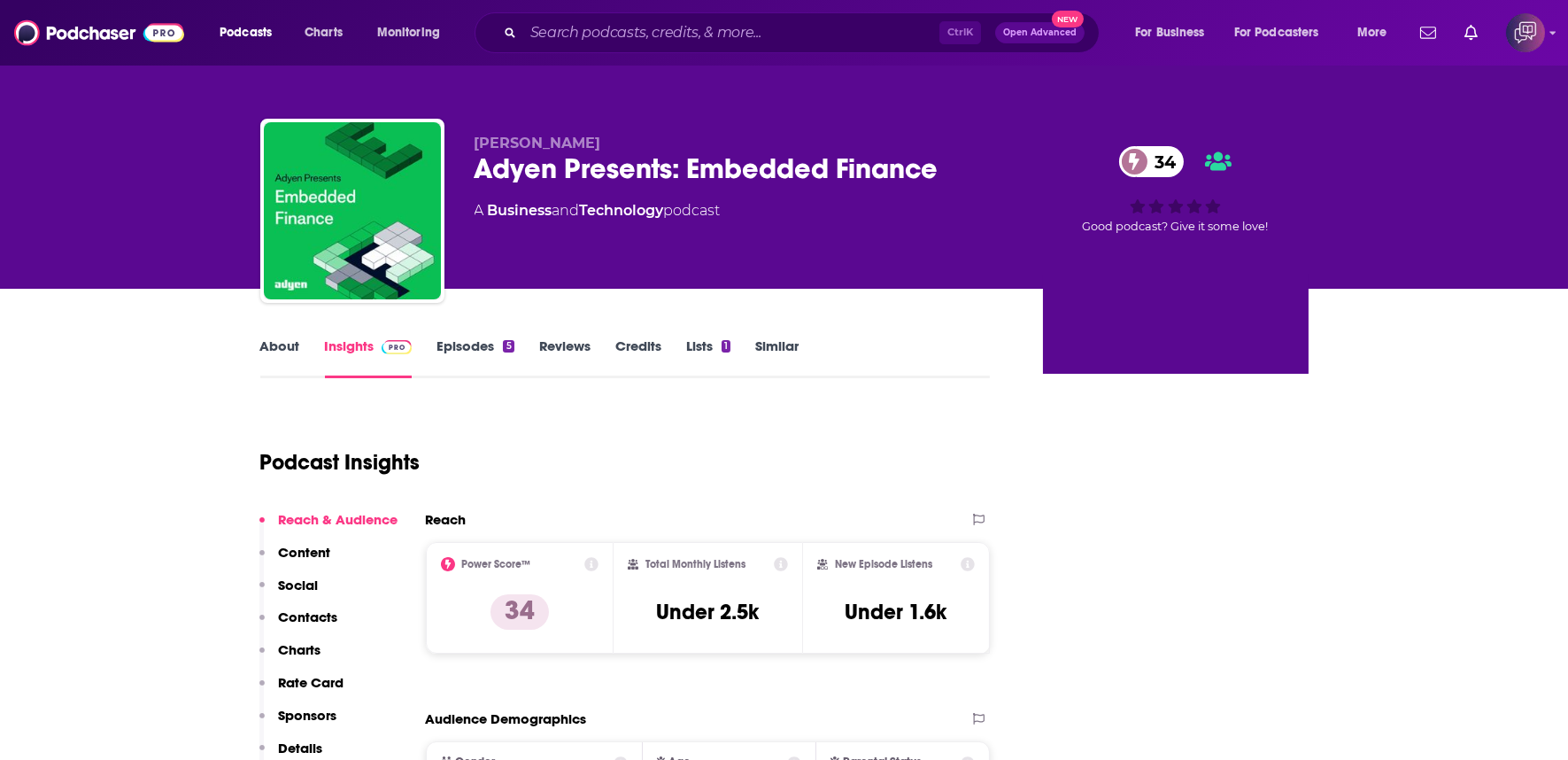
click at [942, 169] on div "Adyen Presents: Embedded Finance 34" at bounding box center [744, 169] width 540 height 34
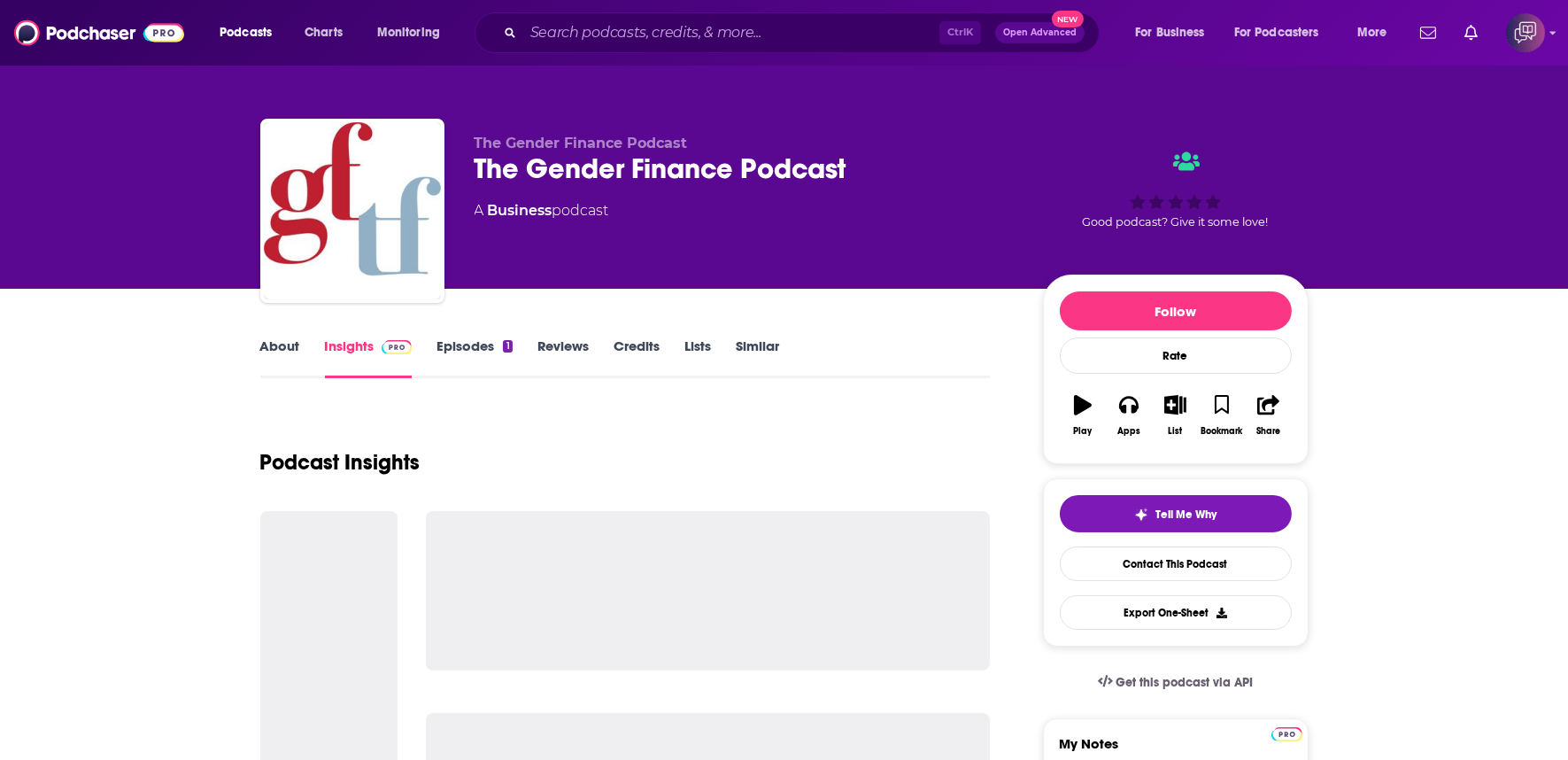
click at [894, 207] on div "A Business podcast" at bounding box center [744, 211] width 540 height 22
click at [900, 190] on div "The Gender Finance Podcast The Gender Finance Podcast A Business podcast" at bounding box center [744, 205] width 540 height 142
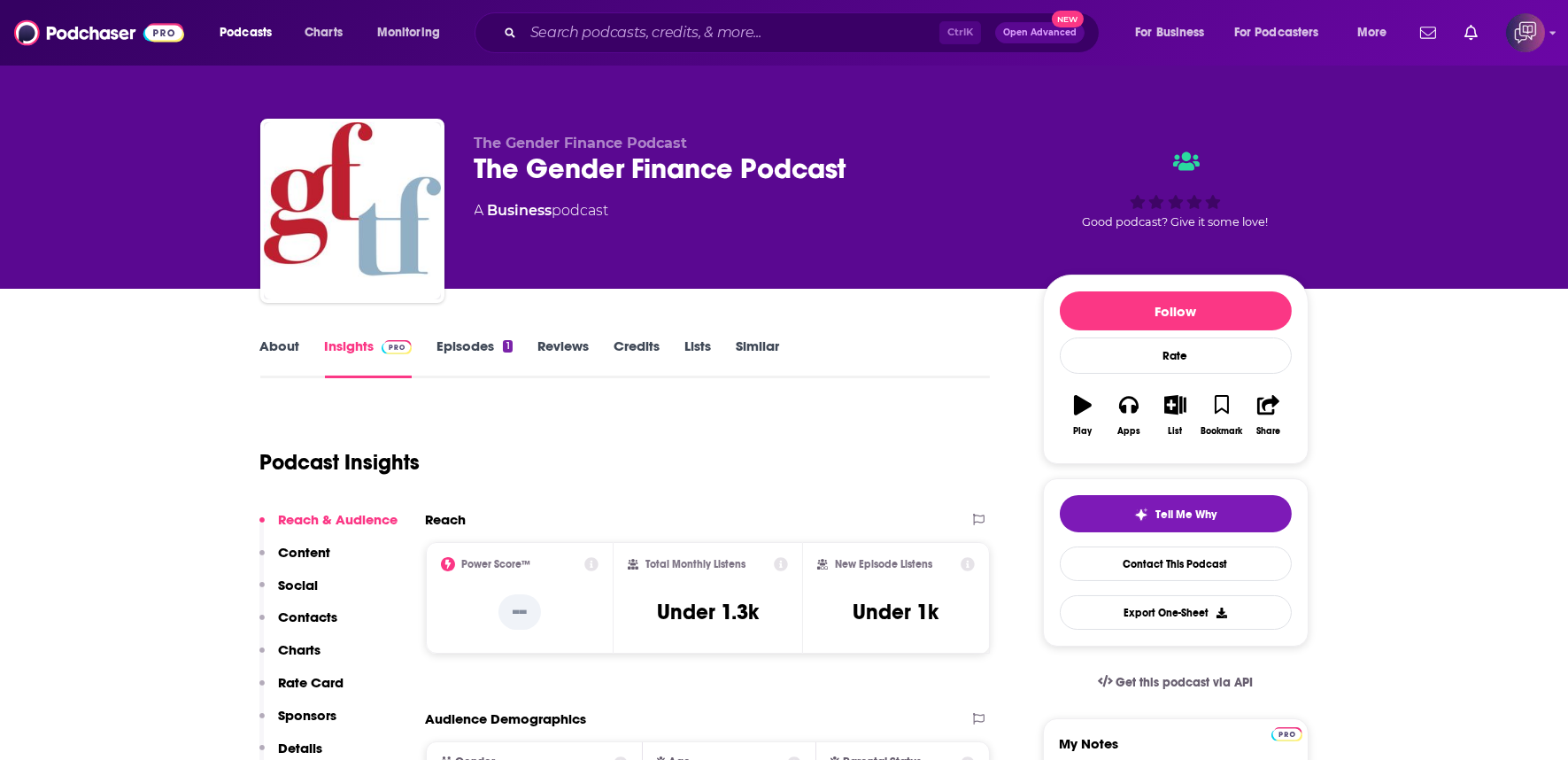
click at [900, 190] on div "The Gender Finance Podcast The Gender Finance Podcast A Business podcast" at bounding box center [744, 205] width 540 height 142
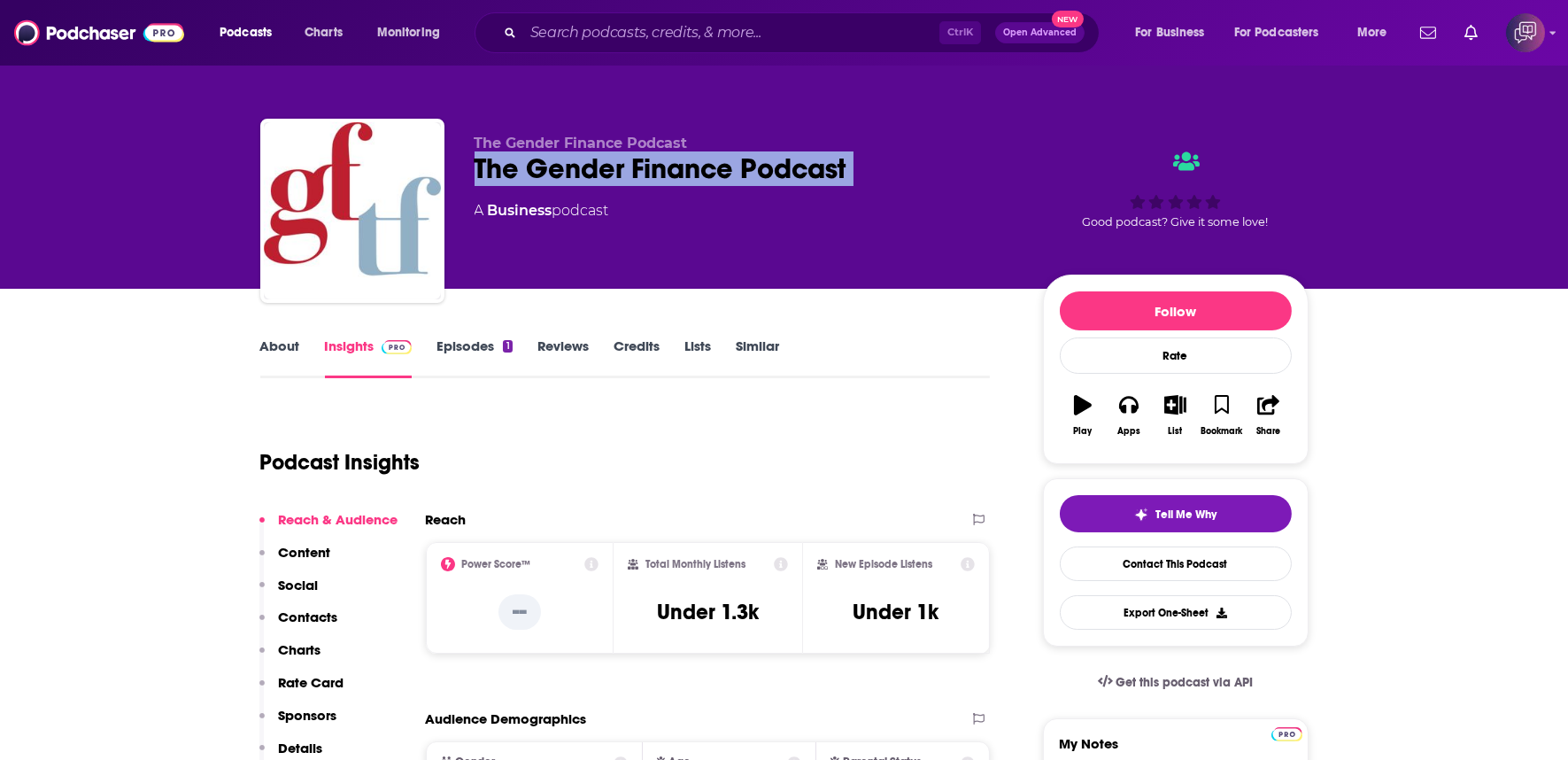
copy div "The Gender Finance Podcast"
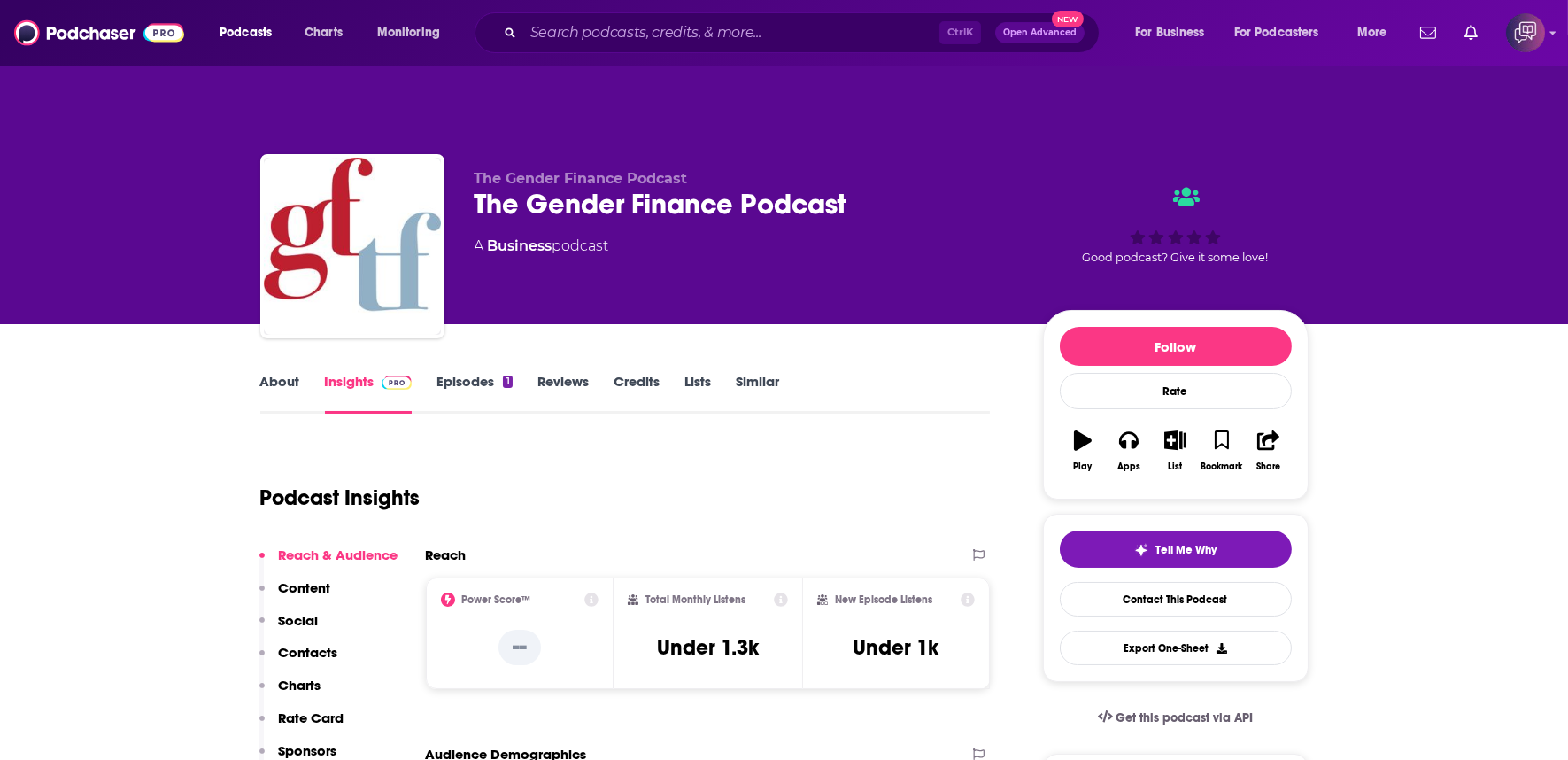
click at [266, 373] on link "About" at bounding box center [280, 393] width 40 height 41
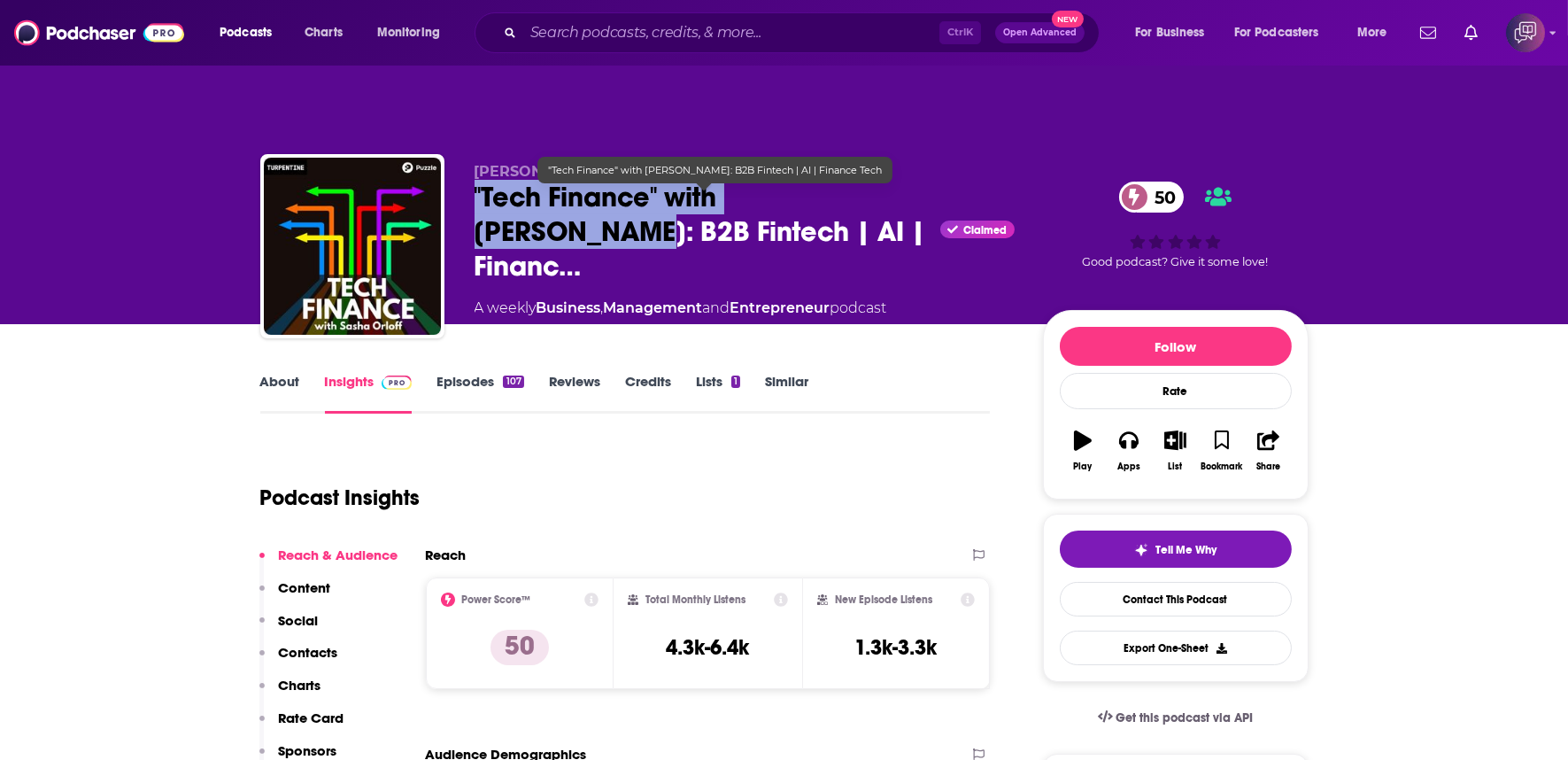
copy h2 ""Tech Finance" with Sasha Orloff"
drag, startPoint x: 538, startPoint y: 177, endPoint x: 885, endPoint y: 175, distance: 347.0
click at [885, 175] on div "Natalie Toren "Tech Finance" with Sasha Orloff: B2B Fintech | AI | Financ… Clai…" at bounding box center [784, 250] width 1048 height 192
click at [885, 180] on span ""Tech Finance" with Sasha Orloff: B2B Fintech | AI | Financ…" at bounding box center [704, 231] width 460 height 104
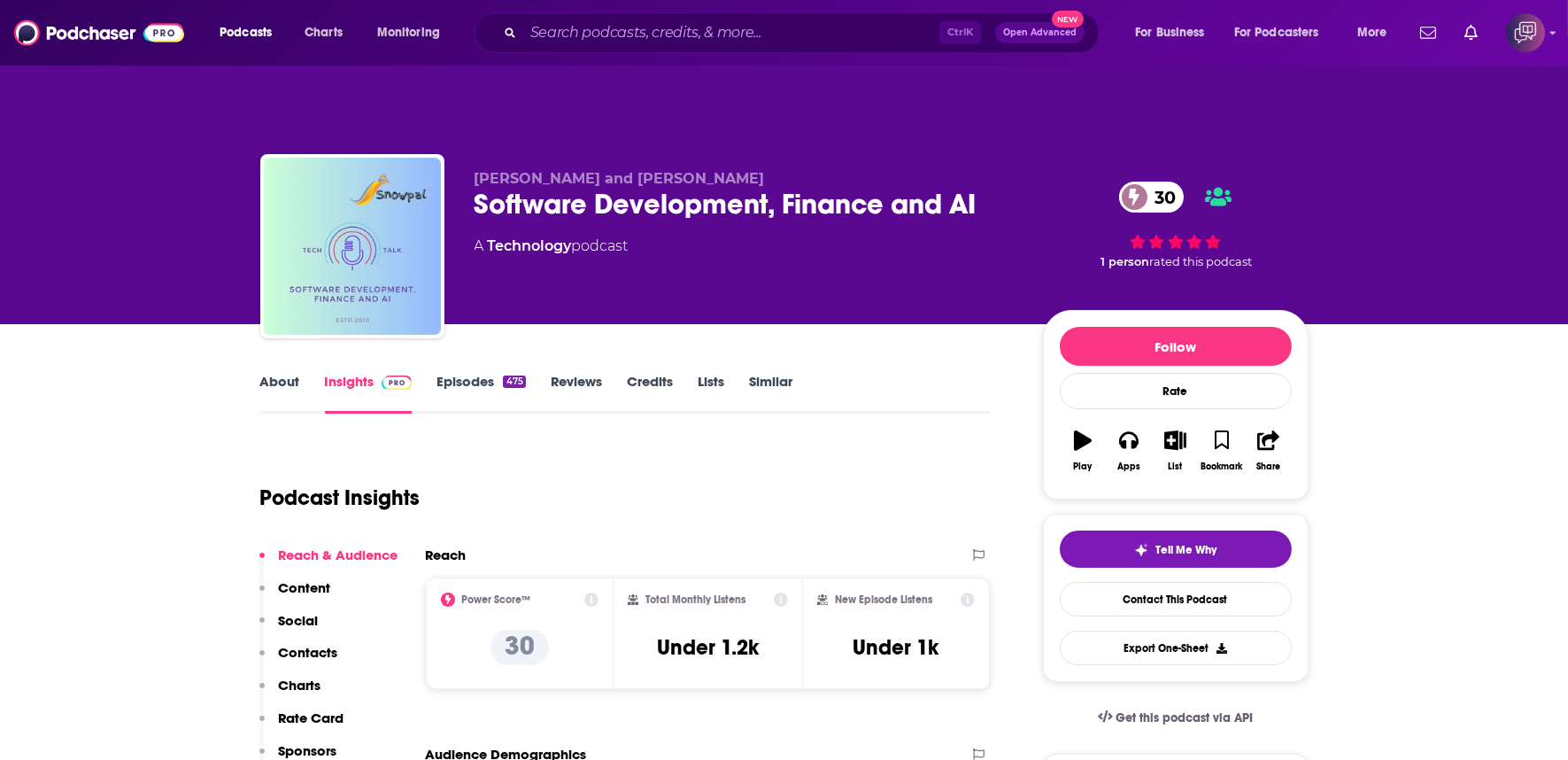
click at [281, 373] on link "About" at bounding box center [280, 393] width 40 height 41
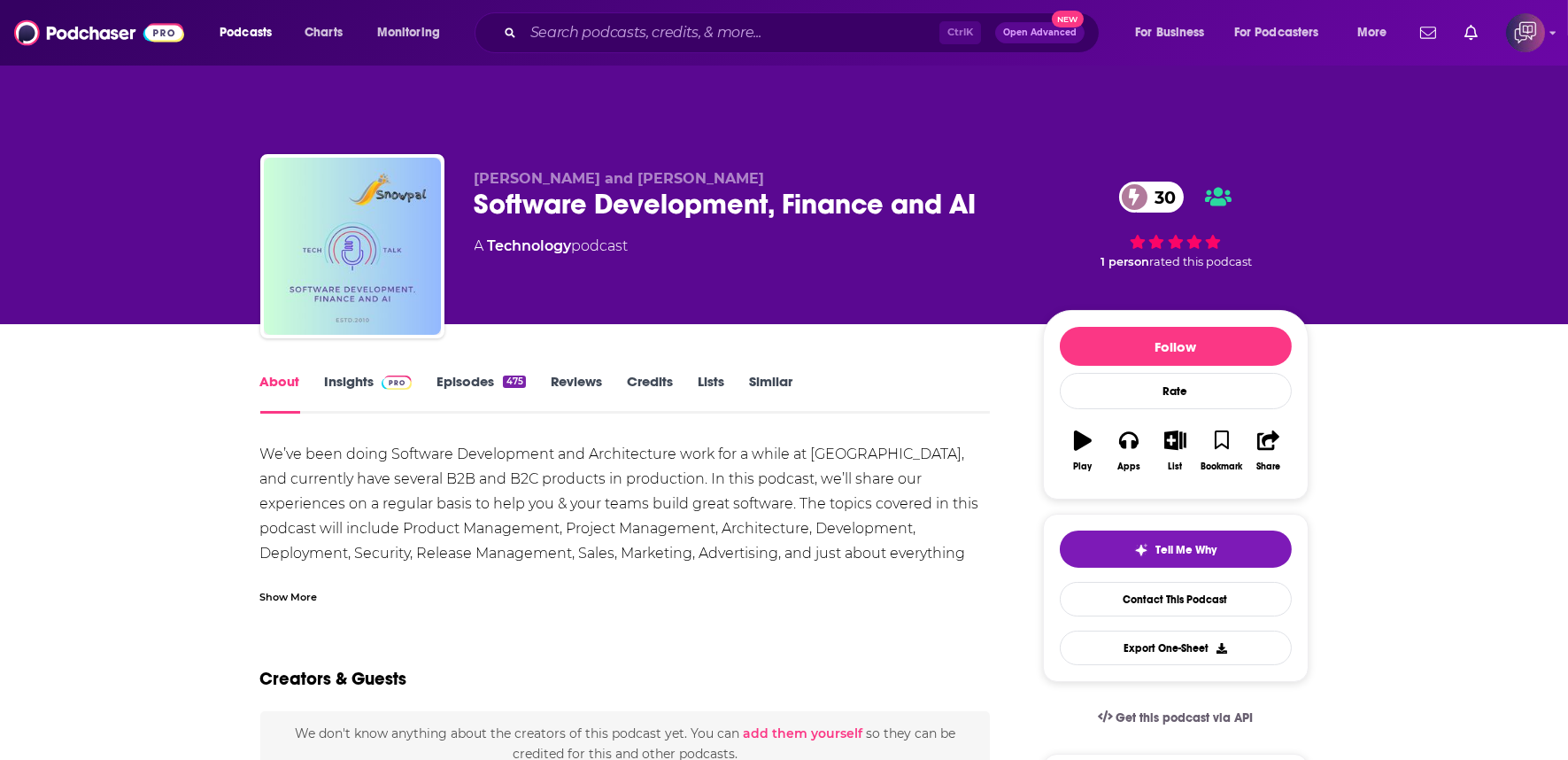
click at [997, 187] on div "Software Development, Finance and AI 30" at bounding box center [744, 204] width 540 height 34
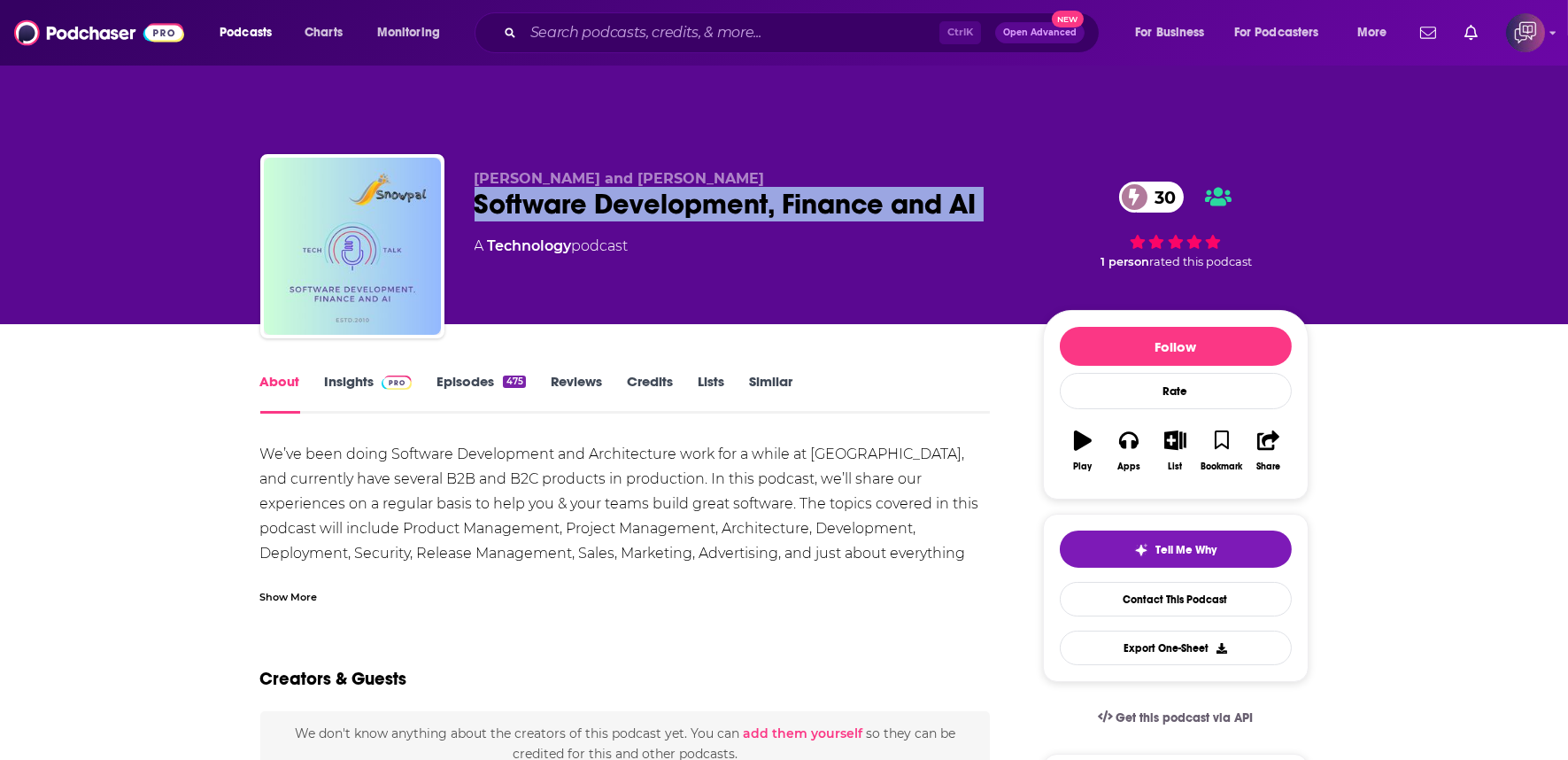
click at [997, 187] on div "Software Development, Finance and AI 30" at bounding box center [744, 204] width 540 height 34
copy div "Software Development, Finance and AI 30"
click at [370, 373] on link "Insights" at bounding box center [369, 393] width 88 height 41
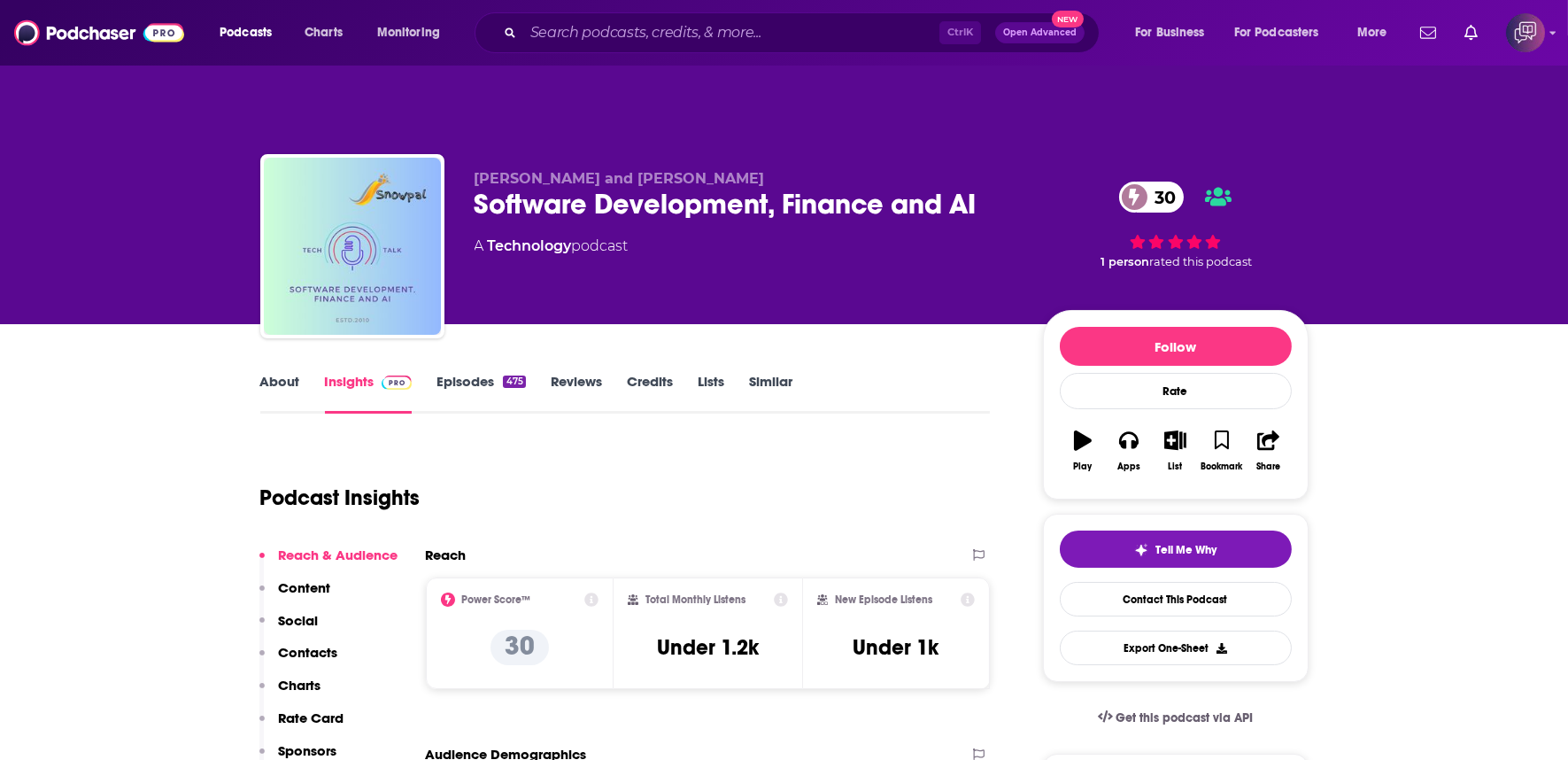
click at [284, 373] on link "About" at bounding box center [280, 393] width 40 height 41
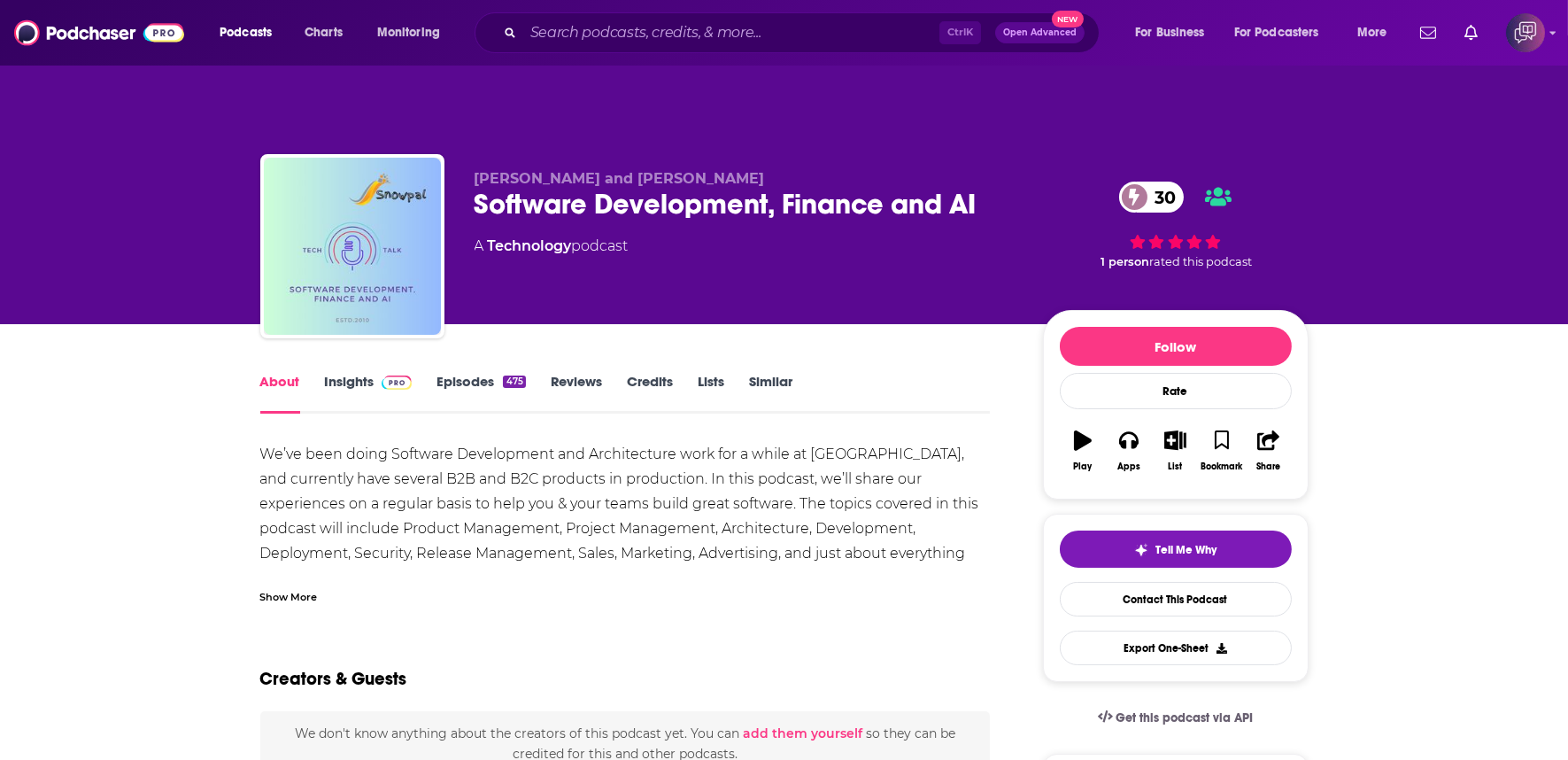
click at [298, 587] on div "Show More" at bounding box center [289, 596] width 58 height 17
click at [301, 587] on div "Show More" at bounding box center [289, 596] width 58 height 17
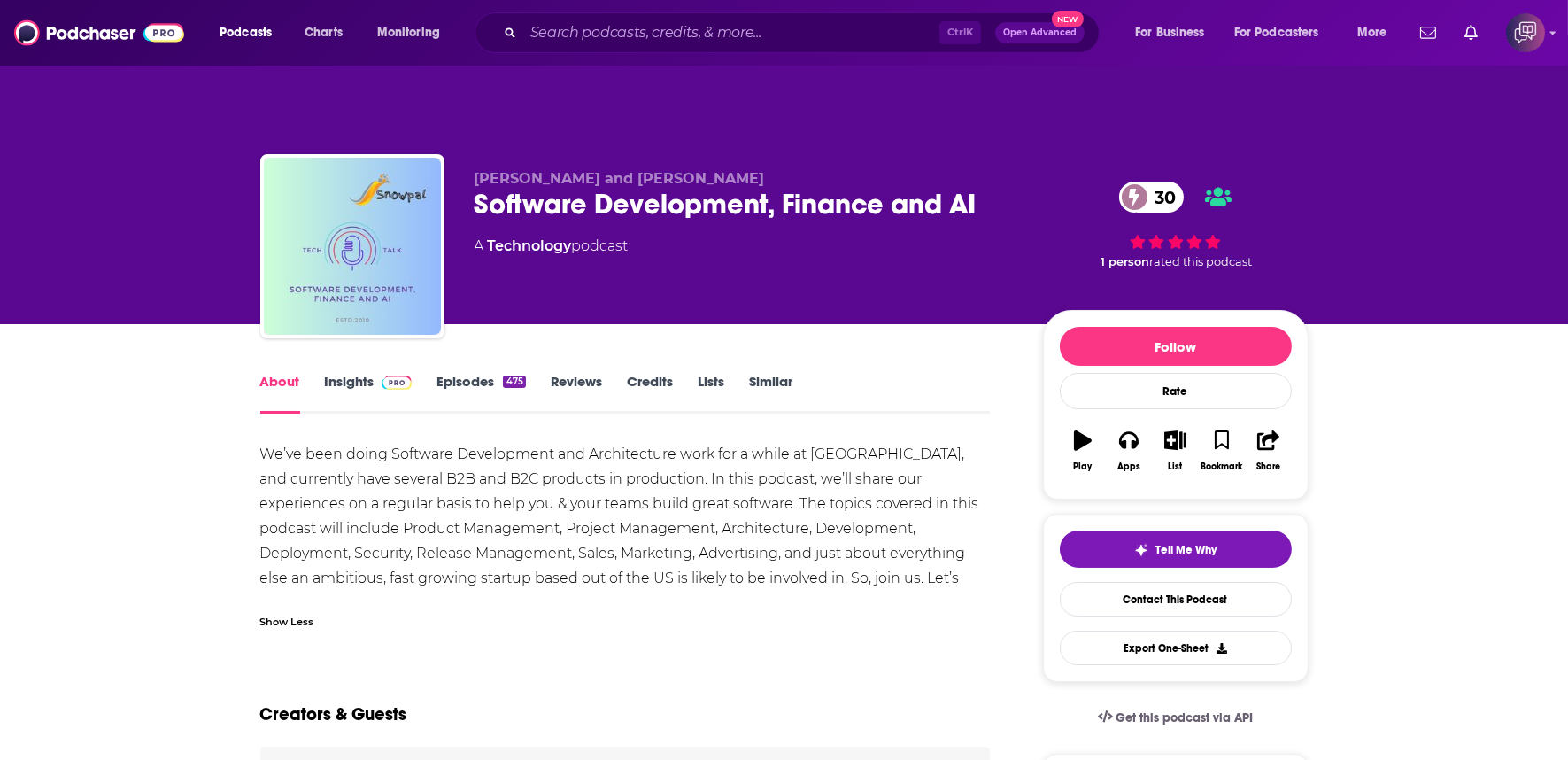
click at [331, 373] on link "Insights" at bounding box center [369, 393] width 88 height 41
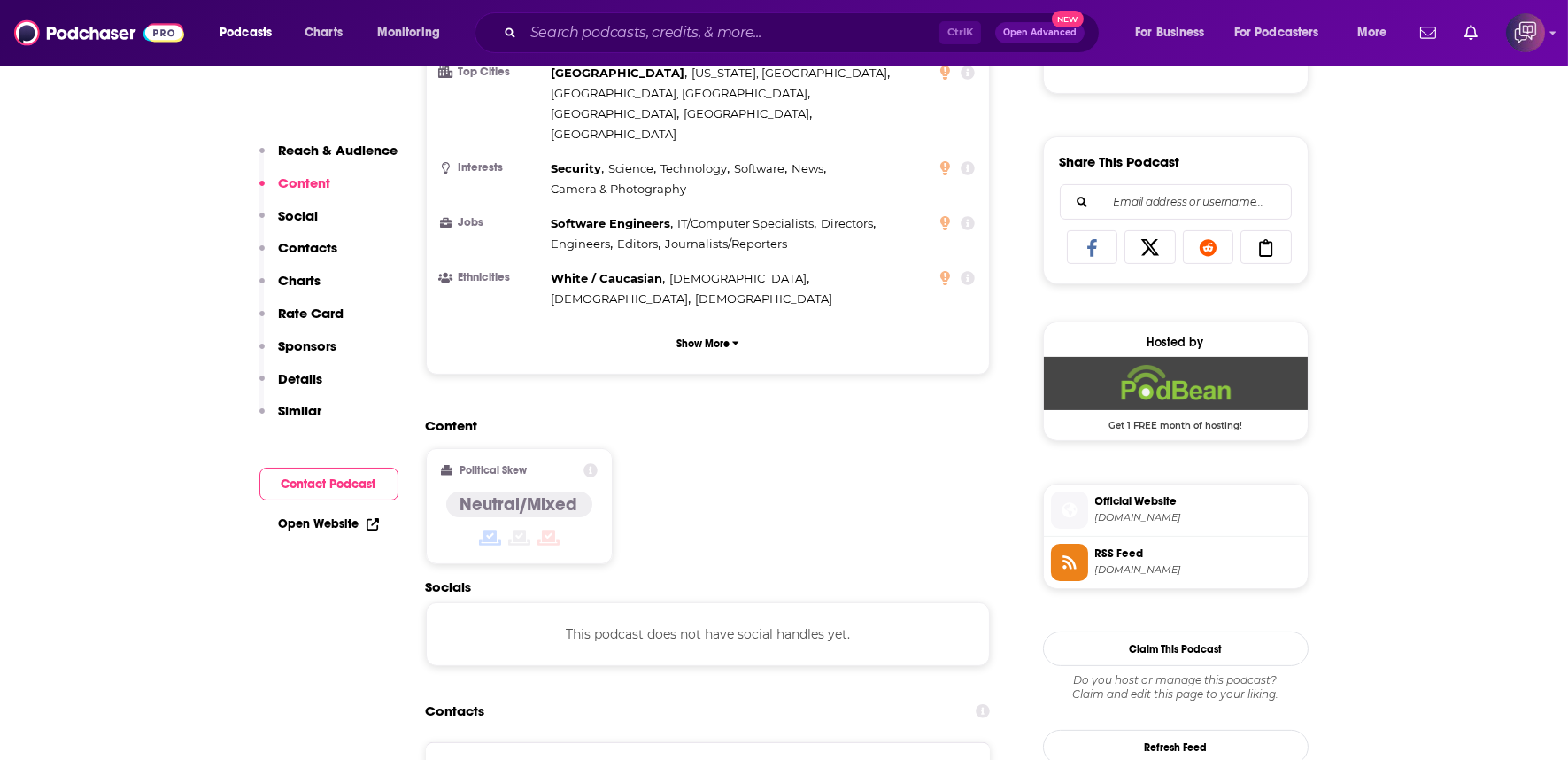
scroll to position [1180, 0]
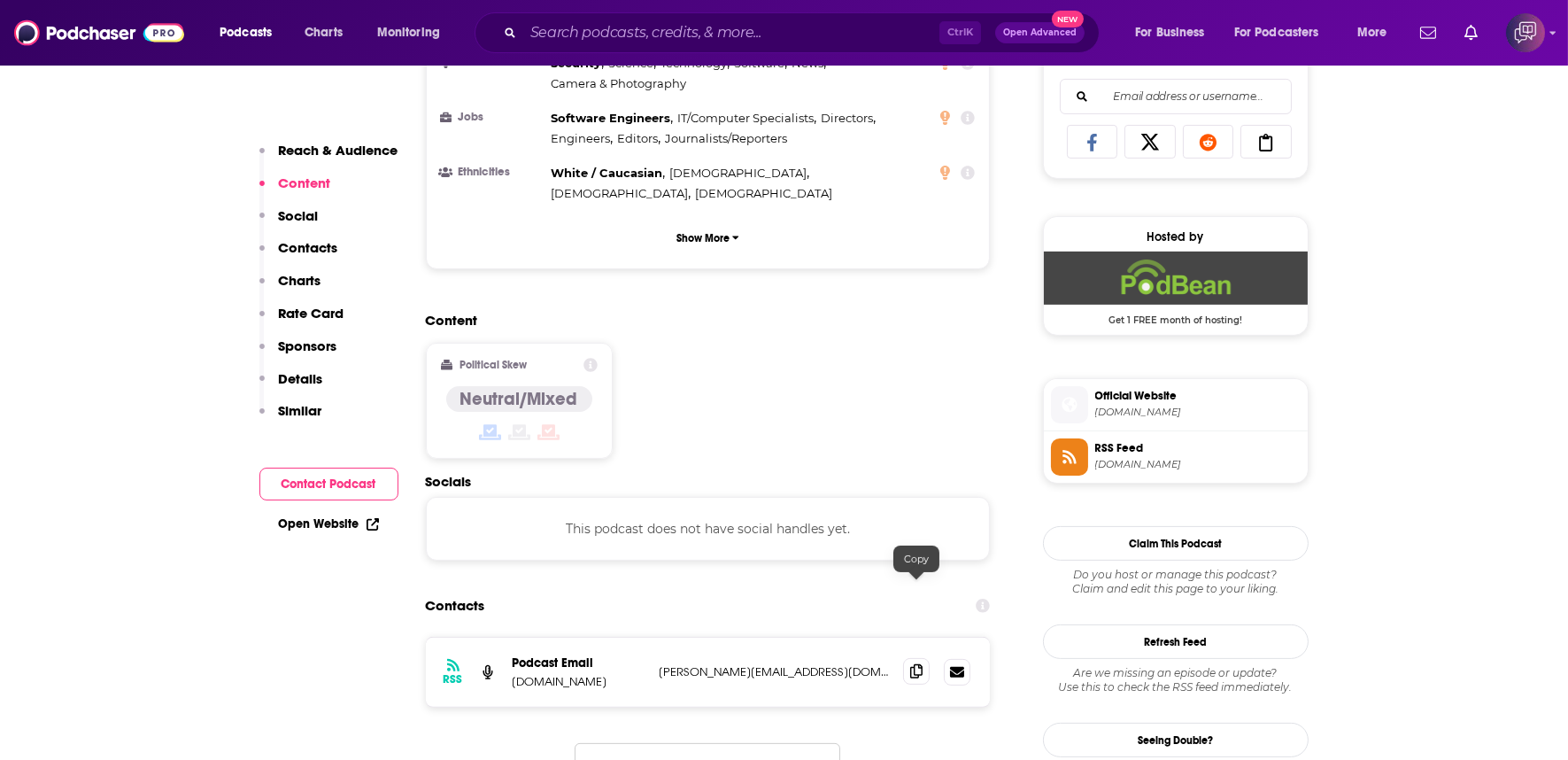
click at [920, 658] on span at bounding box center [916, 671] width 26 height 26
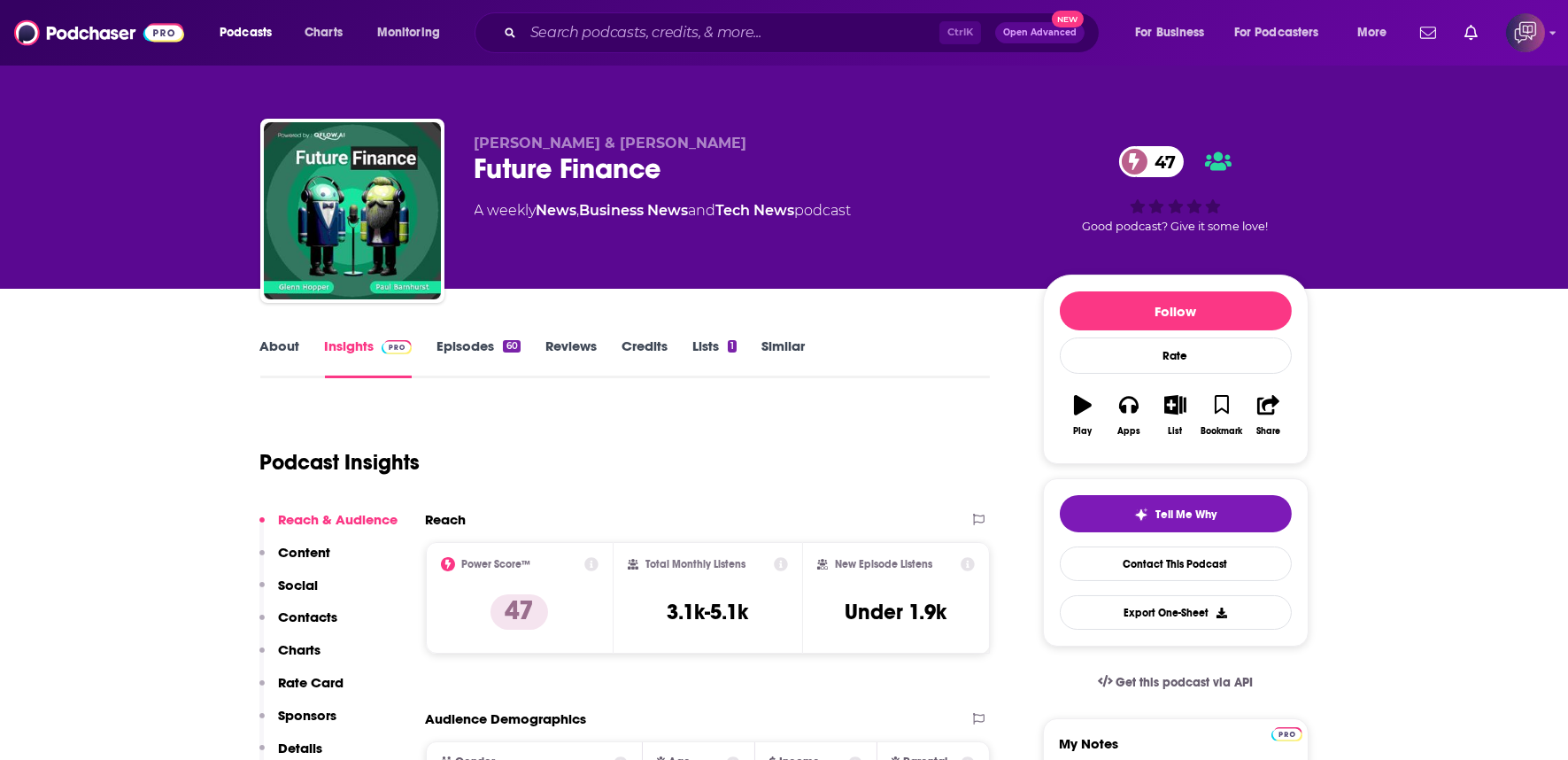
click at [738, 175] on div "Future Finance 47" at bounding box center [744, 169] width 540 height 34
click at [738, 177] on div "Future Finance 47" at bounding box center [744, 169] width 540 height 34
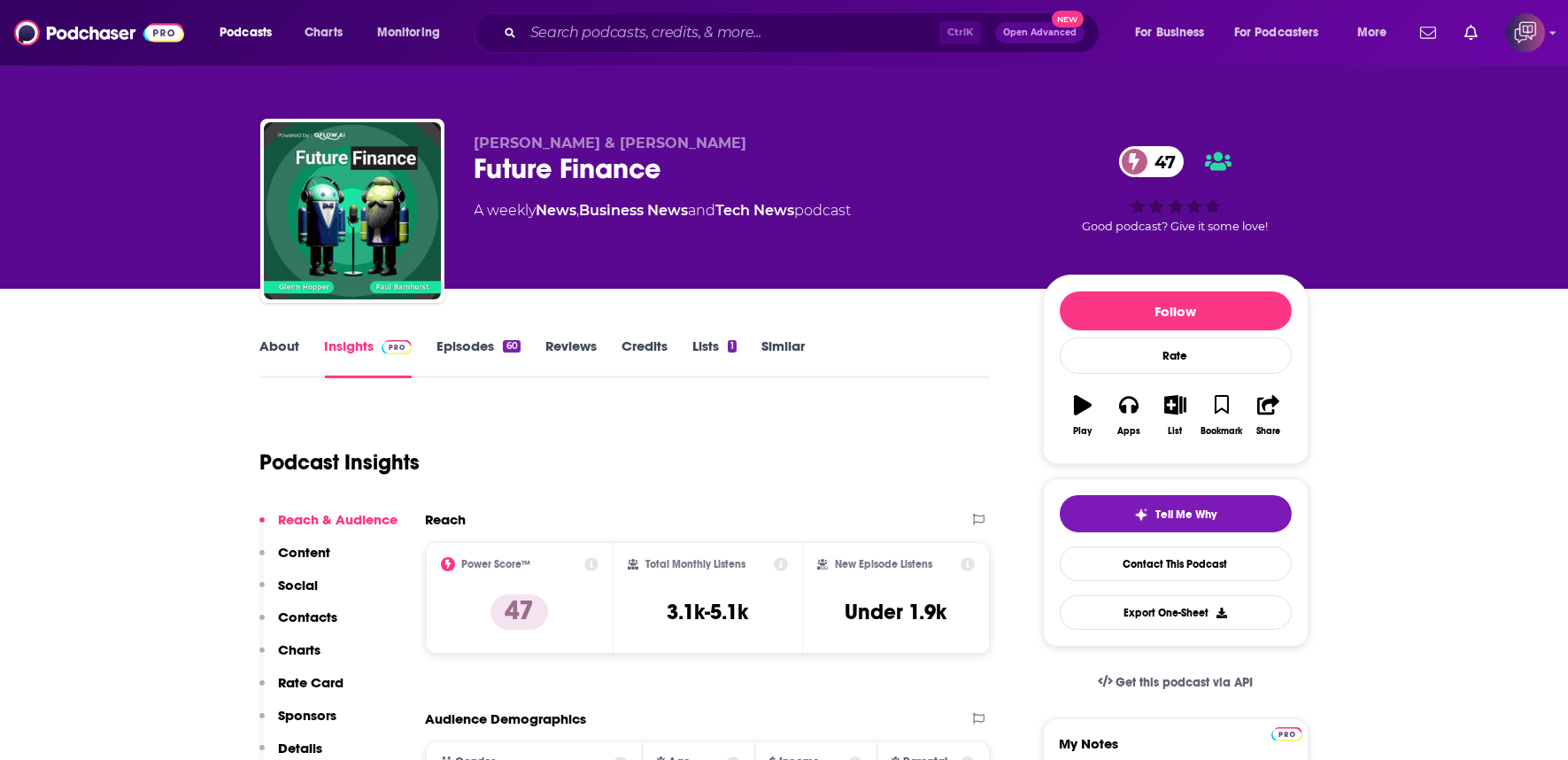
click at [738, 177] on div "Future Finance 47" at bounding box center [744, 169] width 540 height 34
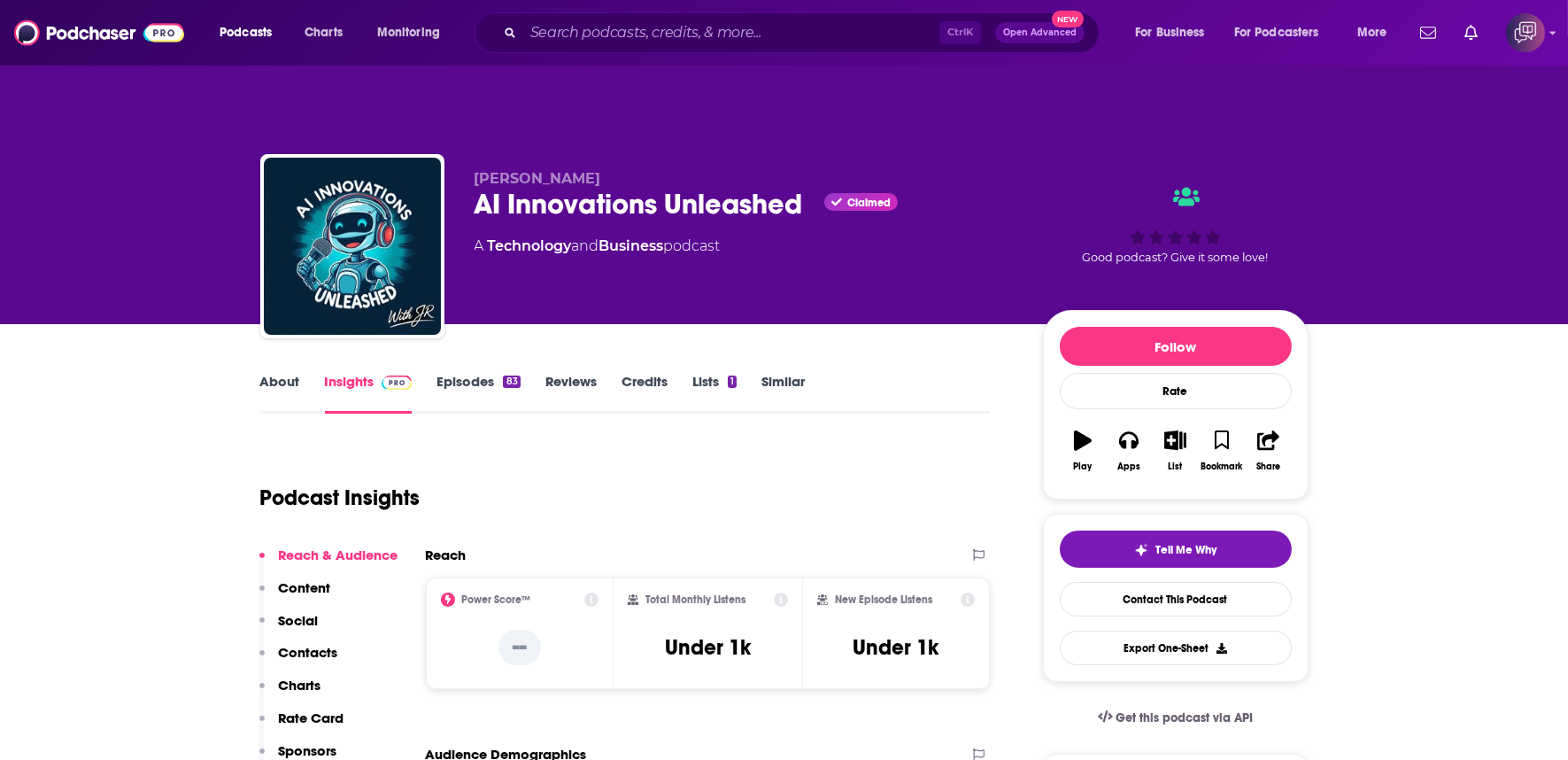
click at [817, 190] on div "[PERSON_NAME] Innovations Unleashed Claimed A Technology and Business podcast" at bounding box center [744, 240] width 540 height 142
click at [817, 190] on div "JR DeLaney AI Innovations Unleashed Claimed A Technology and Business podcast" at bounding box center [744, 240] width 540 height 142
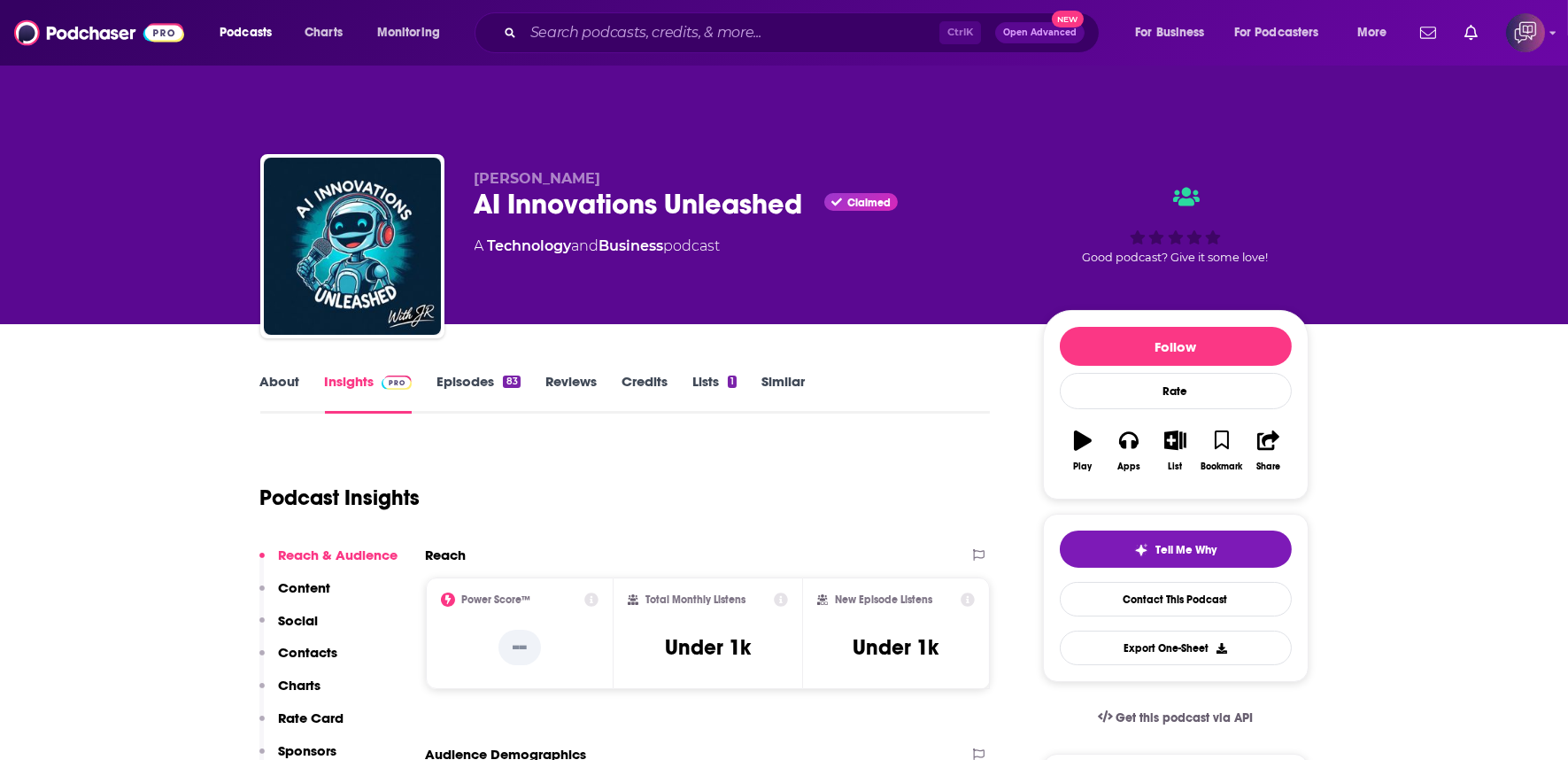
click at [792, 187] on div "AI Innovations Unleashed Claimed" at bounding box center [744, 204] width 540 height 34
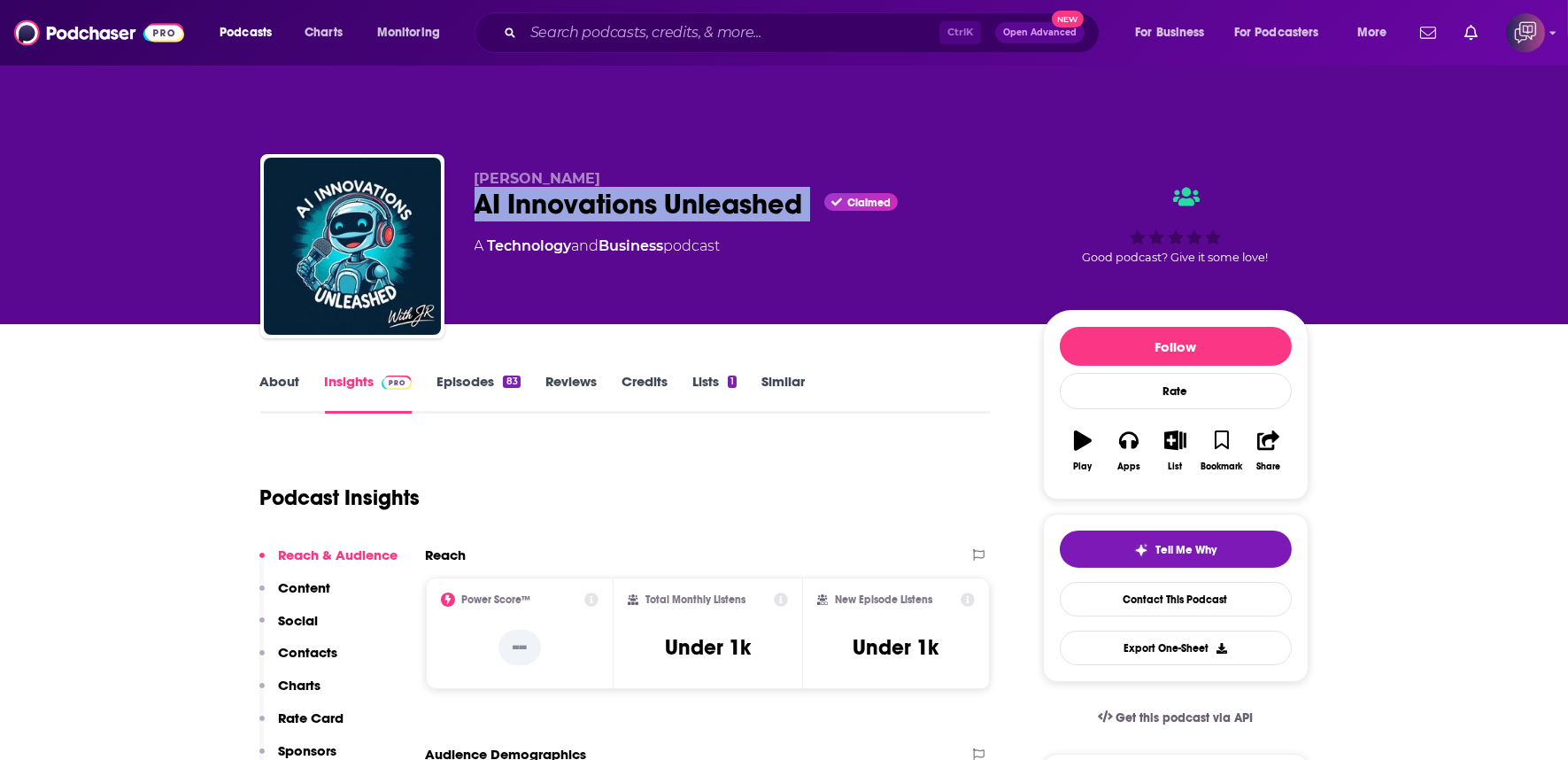
copy div "AI Innovations Unleashed"
click at [279, 373] on link "About" at bounding box center [280, 393] width 40 height 41
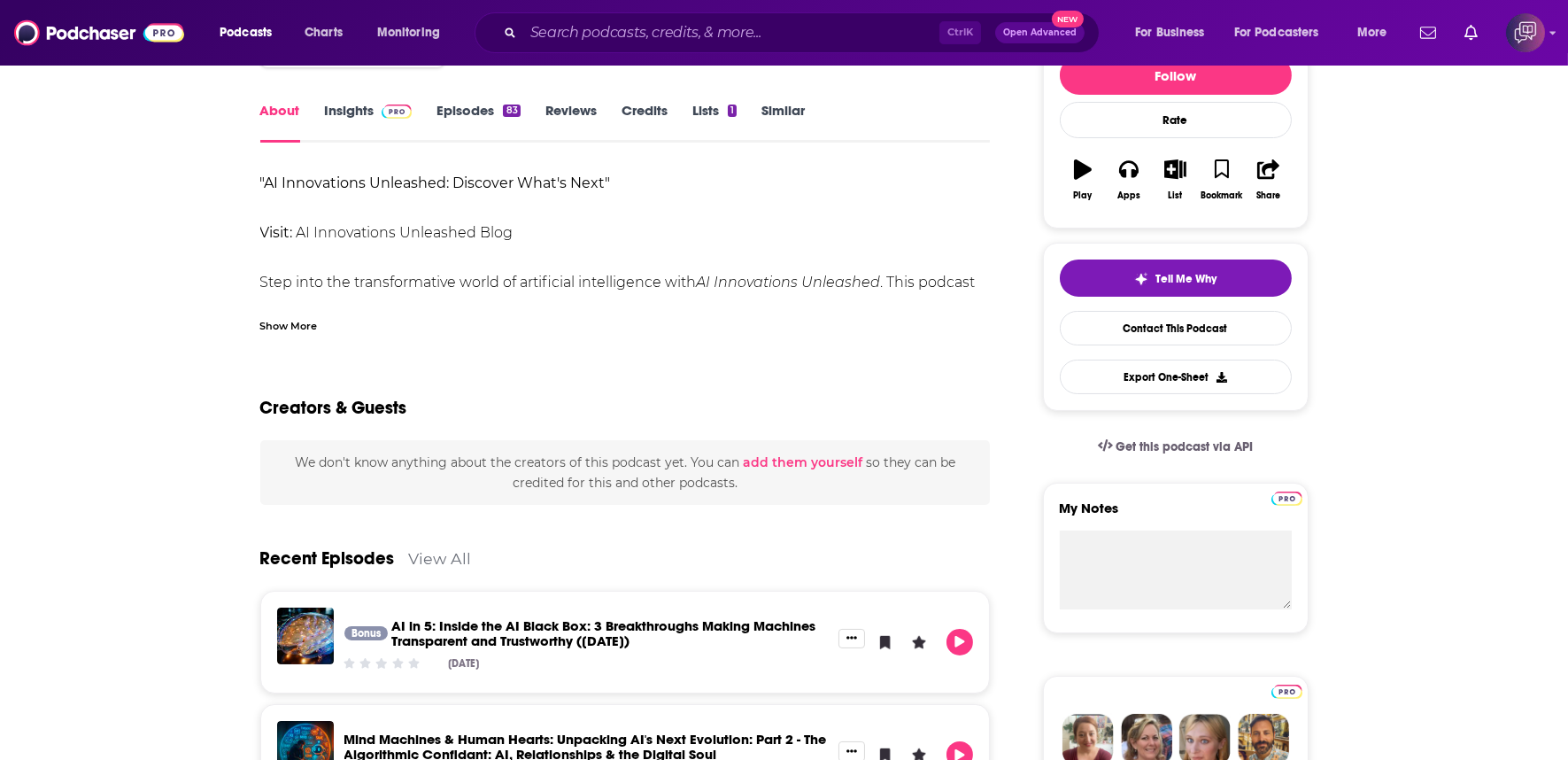
scroll to position [99, 0]
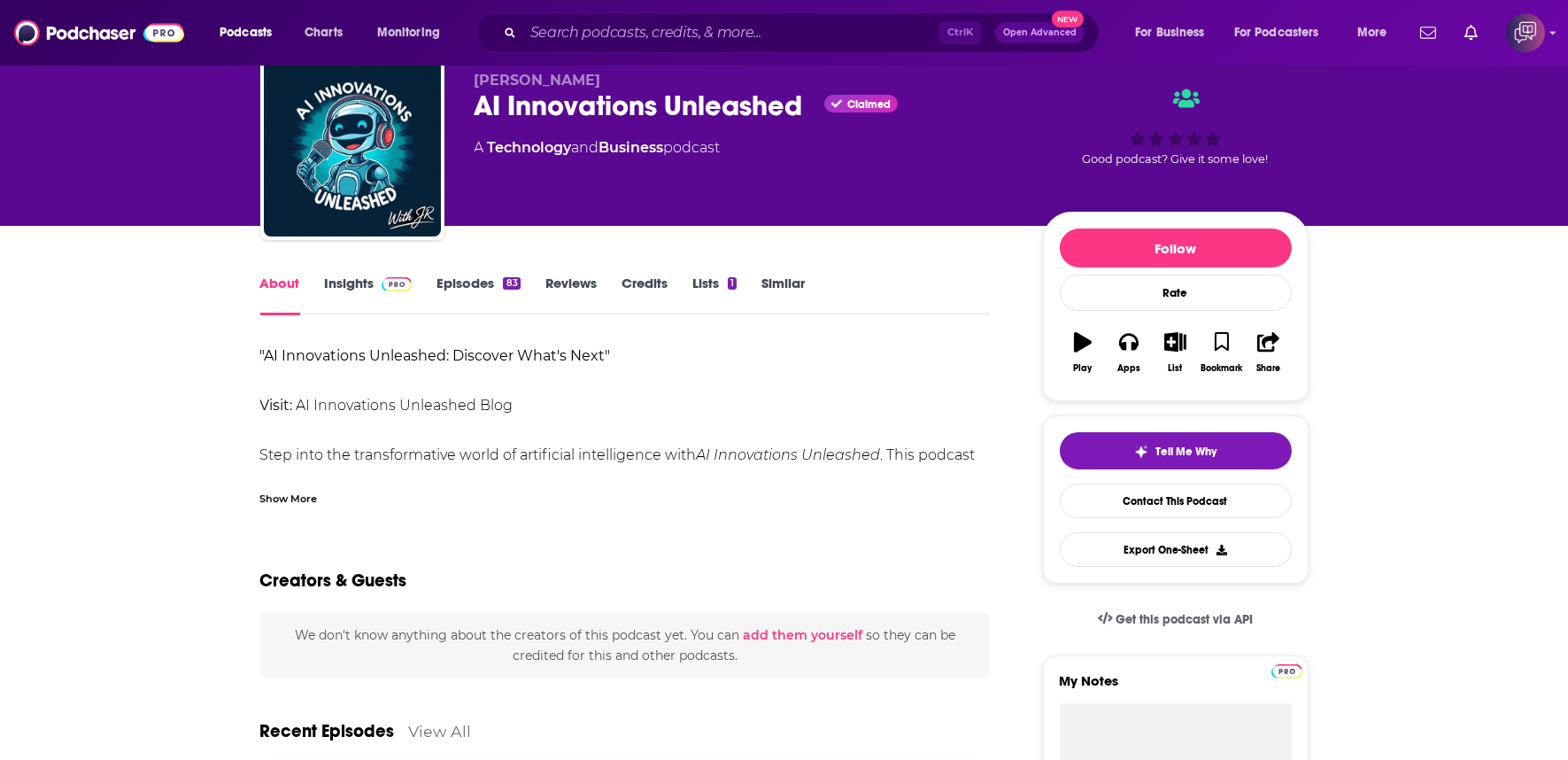
click at [342, 275] on link "Insights" at bounding box center [369, 295] width 88 height 41
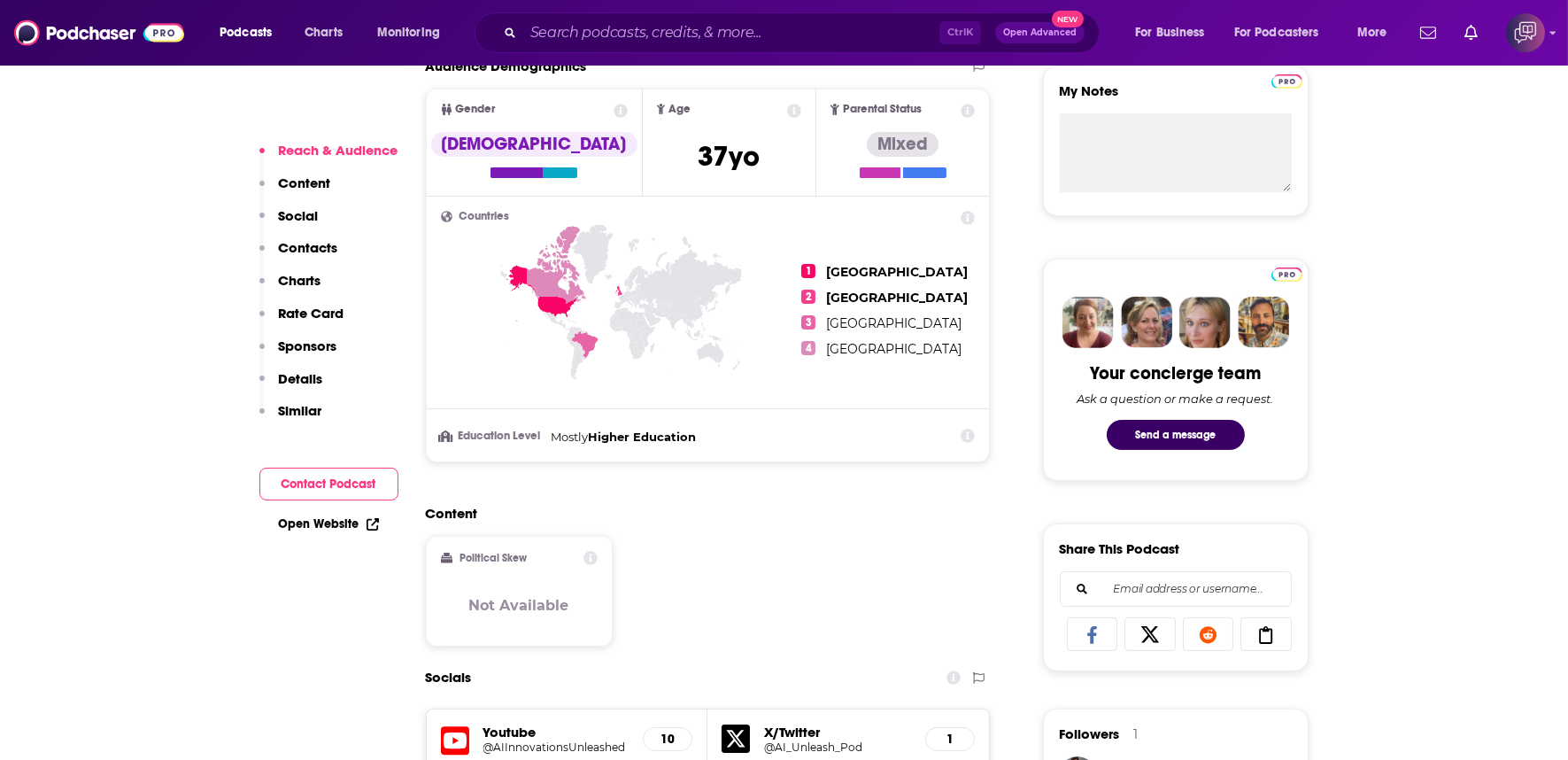
scroll to position [1279, 0]
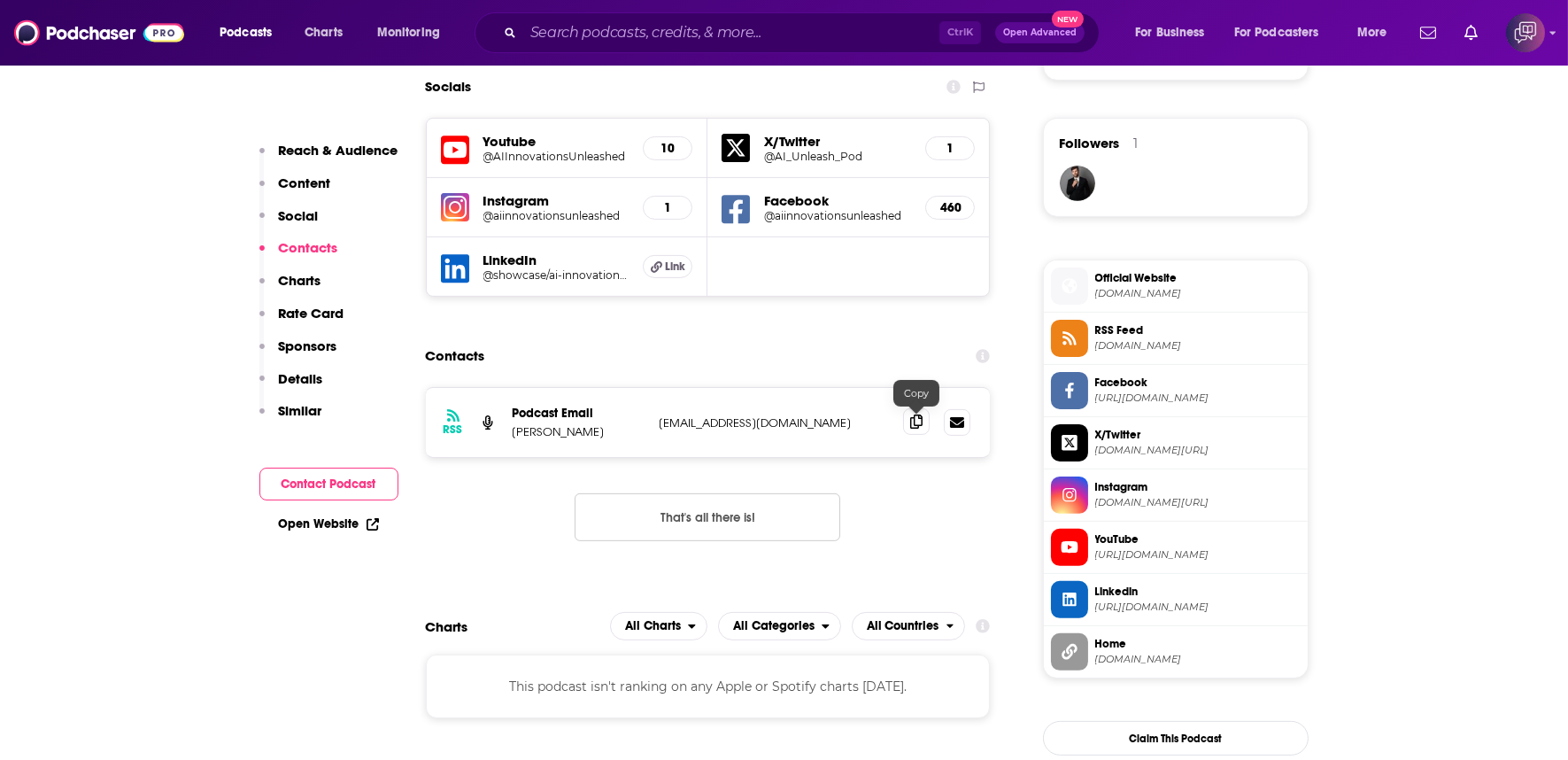
click at [920, 408] on span at bounding box center [916, 421] width 26 height 26
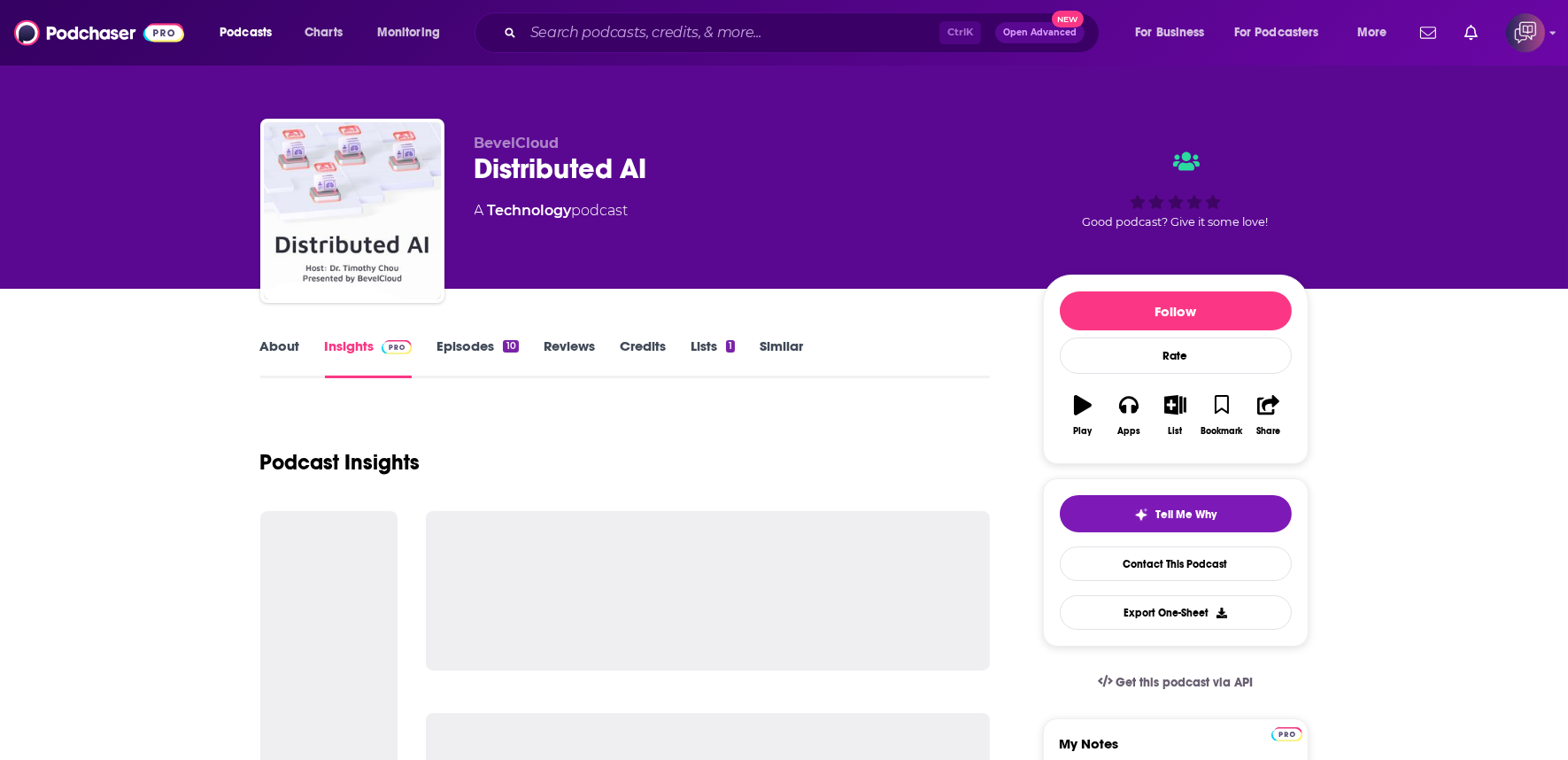
click at [661, 154] on div "Distributed AI" at bounding box center [744, 169] width 540 height 34
click at [662, 154] on div "Distributed AI" at bounding box center [744, 169] width 540 height 34
click at [664, 154] on div "Distributed AI" at bounding box center [744, 169] width 540 height 34
copy div "Distributed AI"
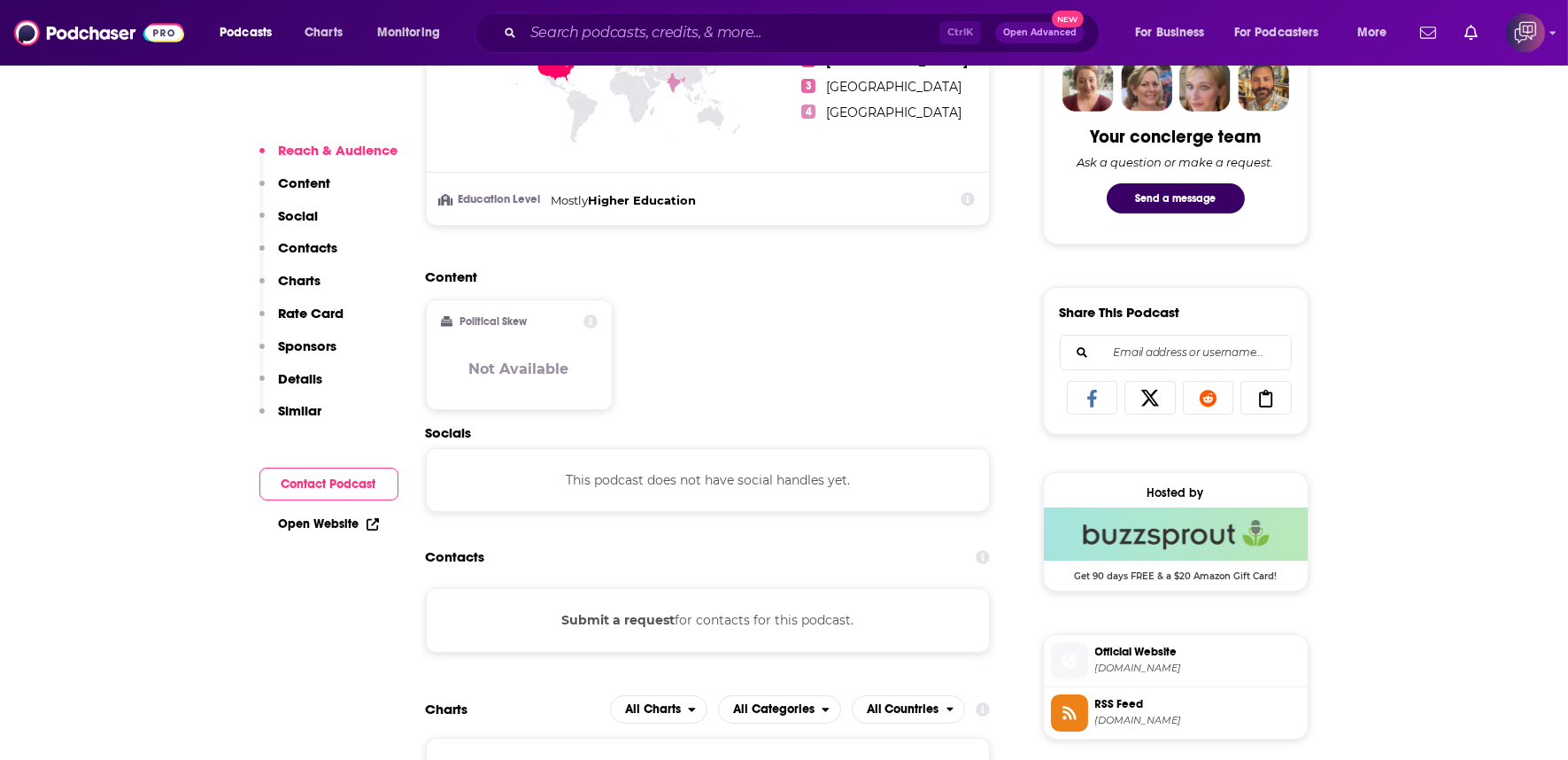
scroll to position [1083, 0]
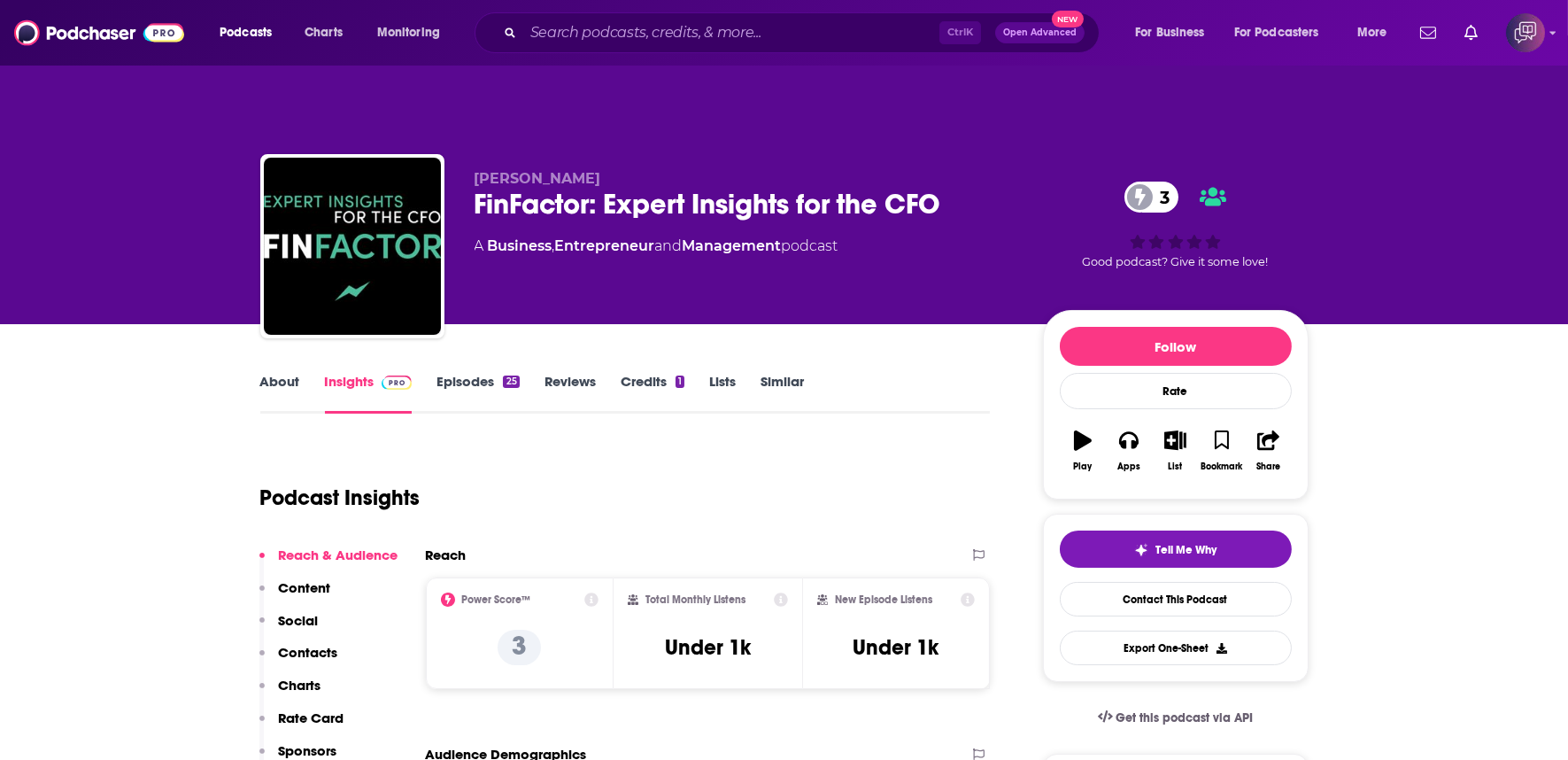
click at [983, 187] on div "FinFactor: Expert Insights for the CFO 3" at bounding box center [744, 204] width 540 height 34
click at [980, 187] on div "FinFactor: Expert Insights for the CFO 3" at bounding box center [744, 204] width 540 height 34
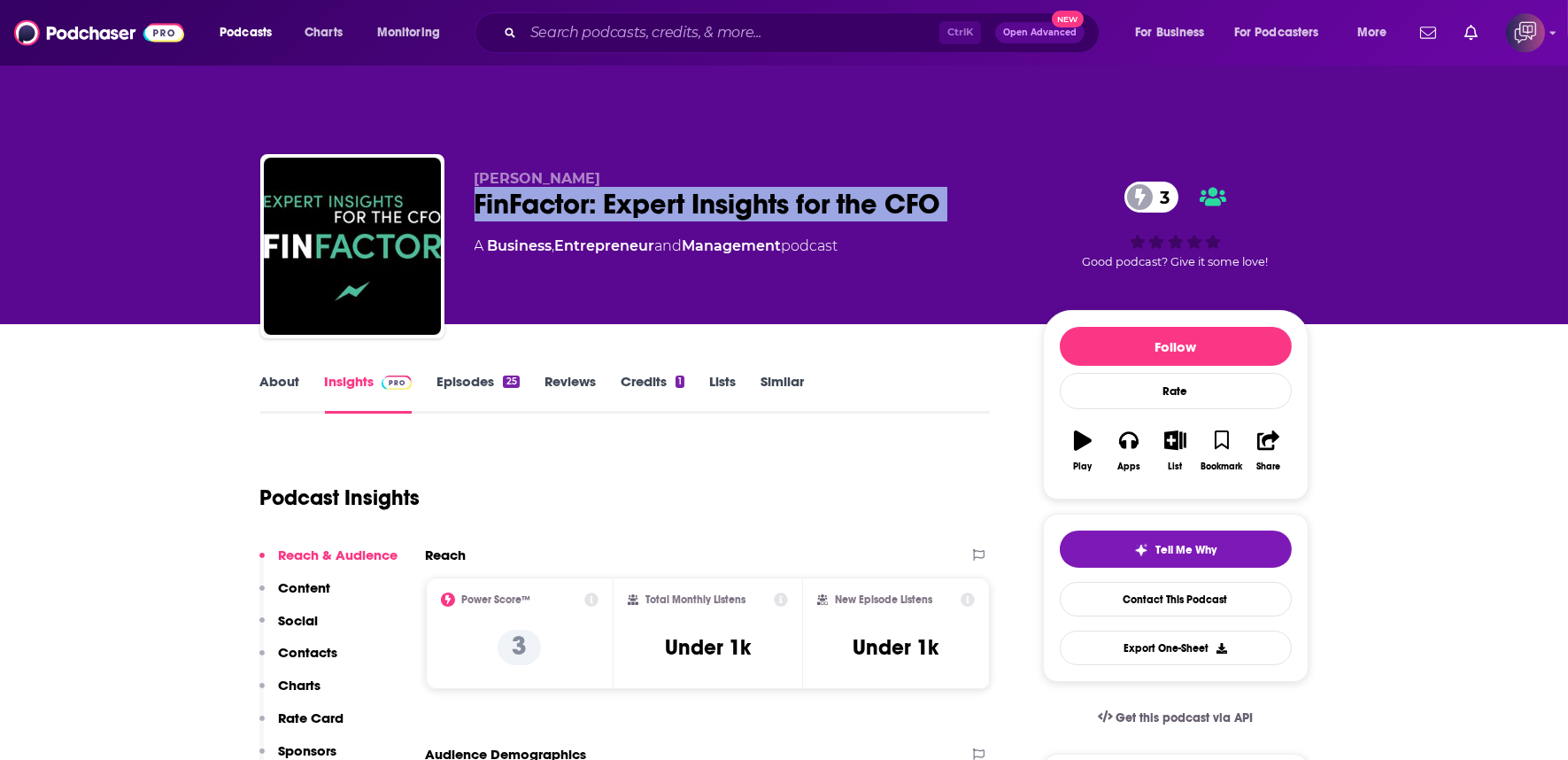
click at [980, 187] on div "FinFactor: Expert Insights for the CFO 3" at bounding box center [744, 204] width 540 height 34
copy div "FinFactor: Expert Insights for the CFO 3"
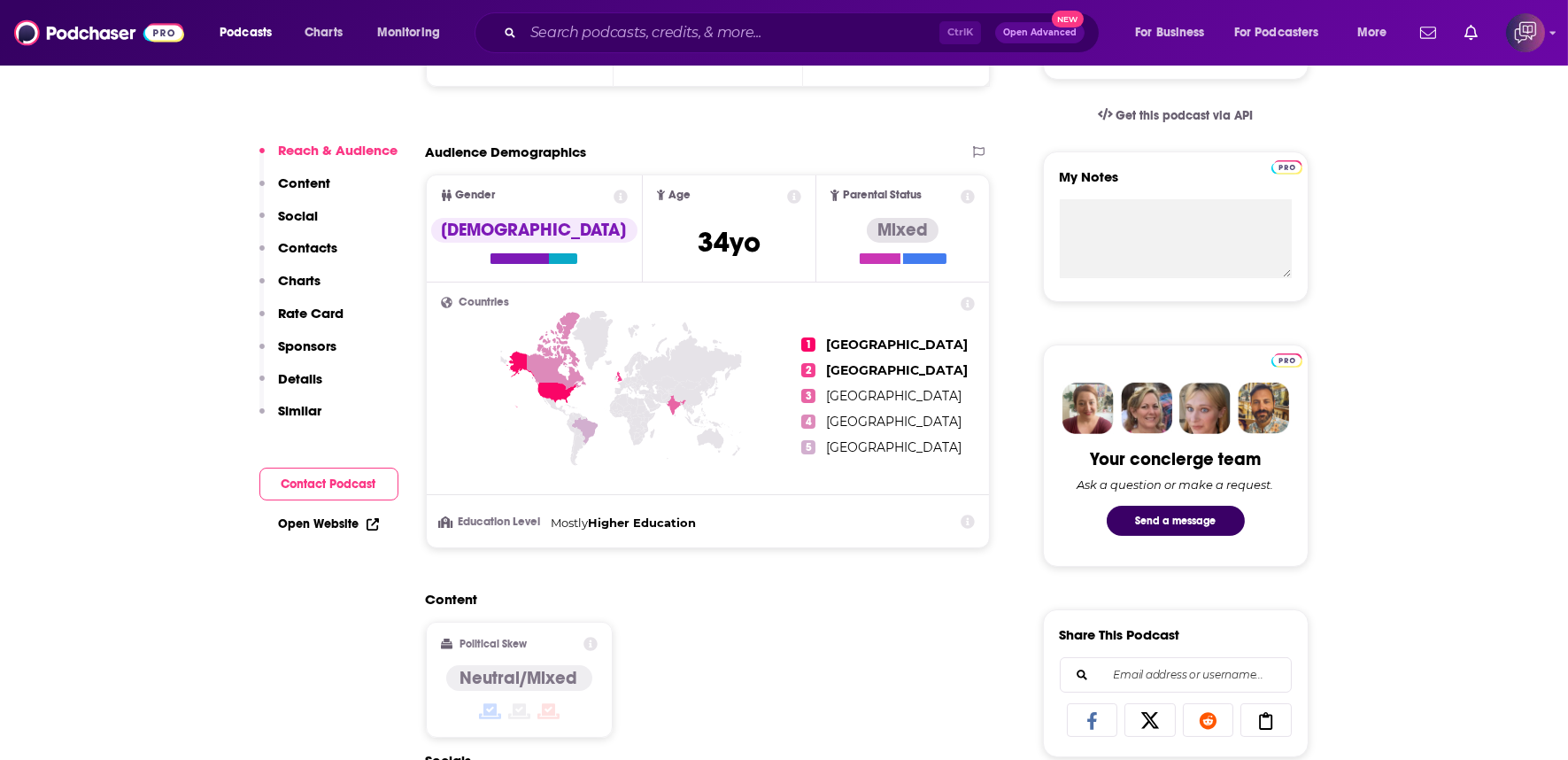
scroll to position [886, 0]
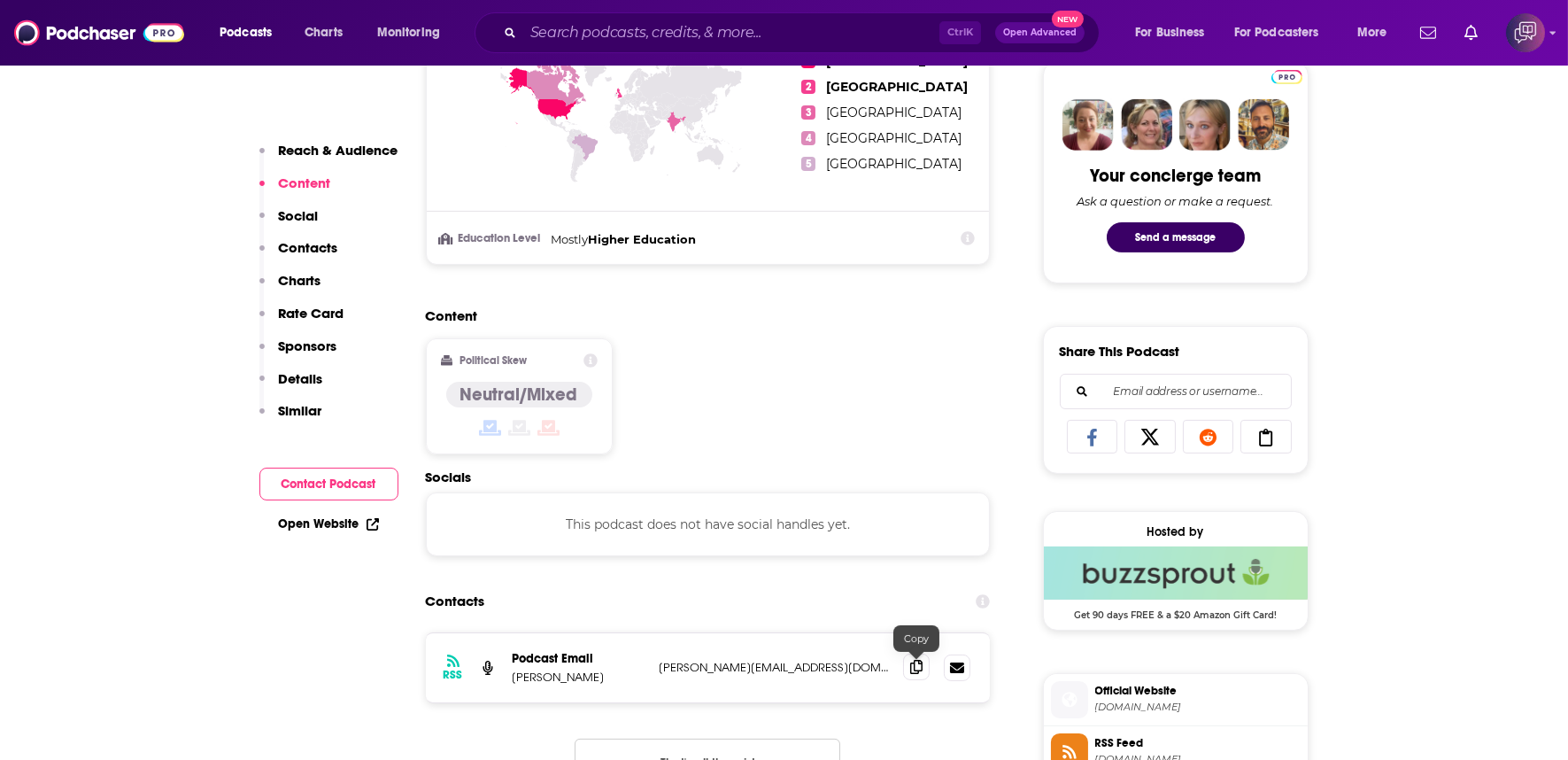
click at [917, 660] on icon at bounding box center [916, 667] width 13 height 14
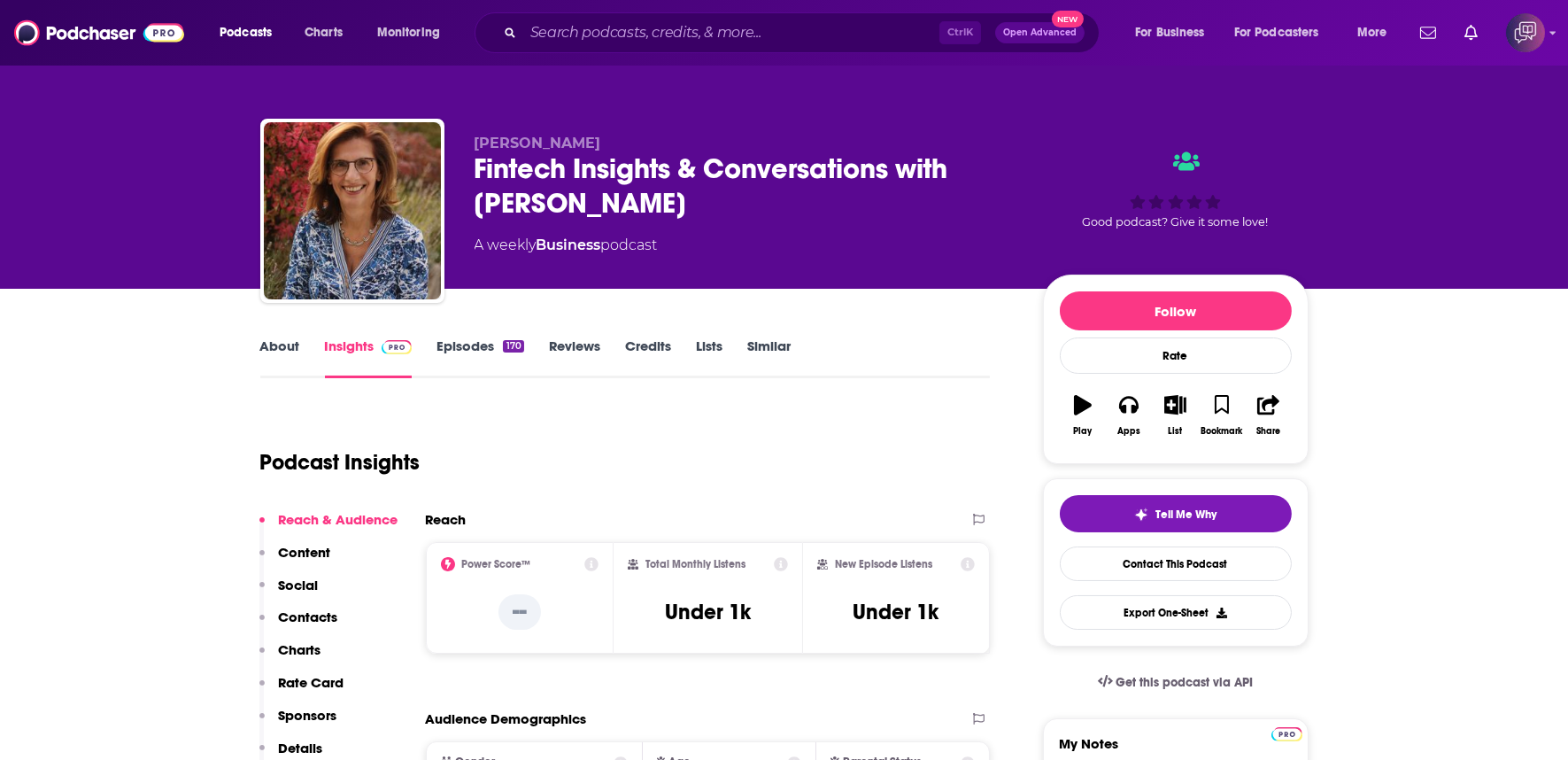
click at [704, 199] on div "Fintech Insights & Conversations with Efi Pylarinou" at bounding box center [744, 186] width 540 height 69
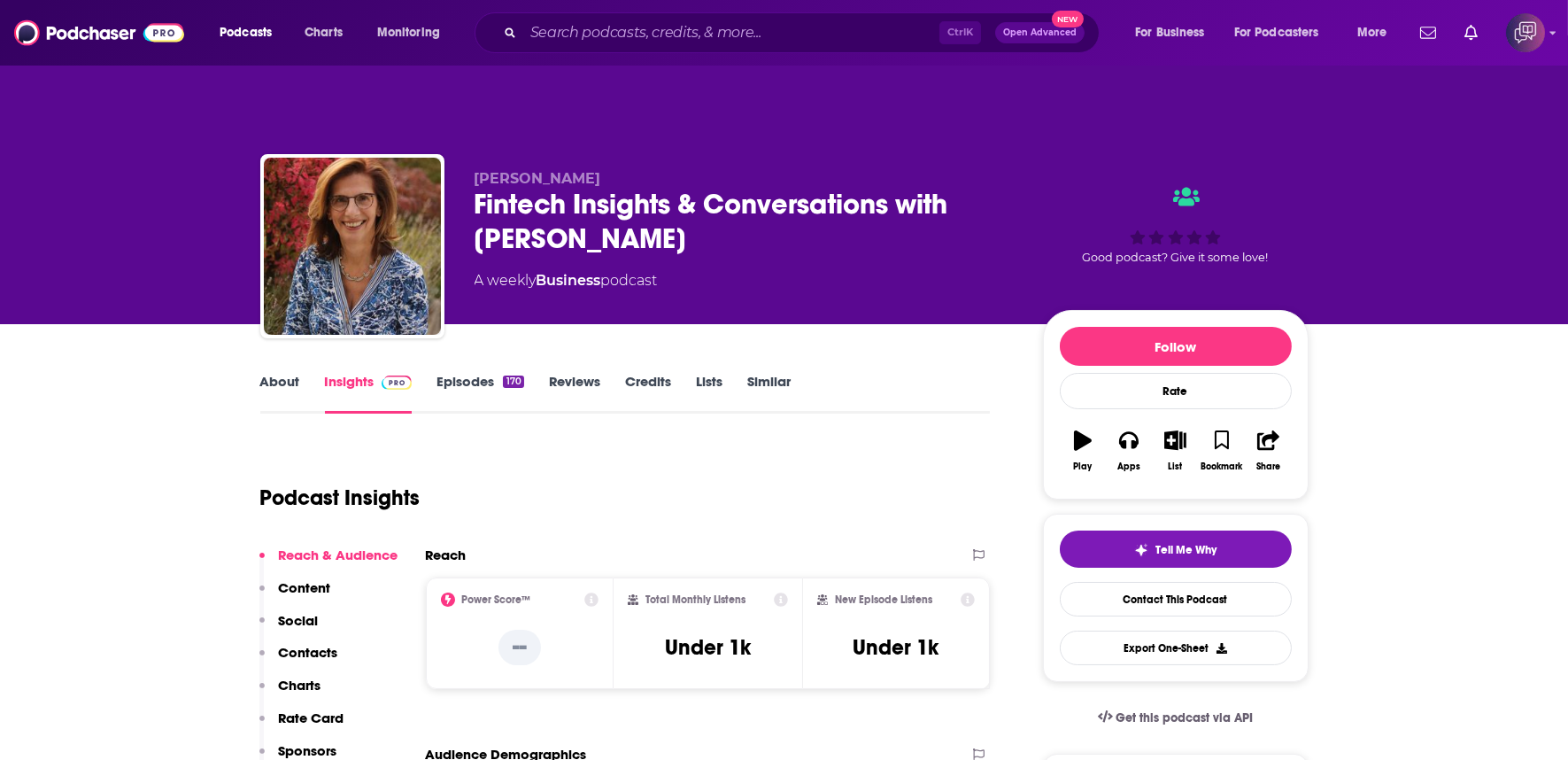
click at [704, 199] on div "Fintech Insights & Conversations with Efi Pylarinou" at bounding box center [744, 221] width 540 height 69
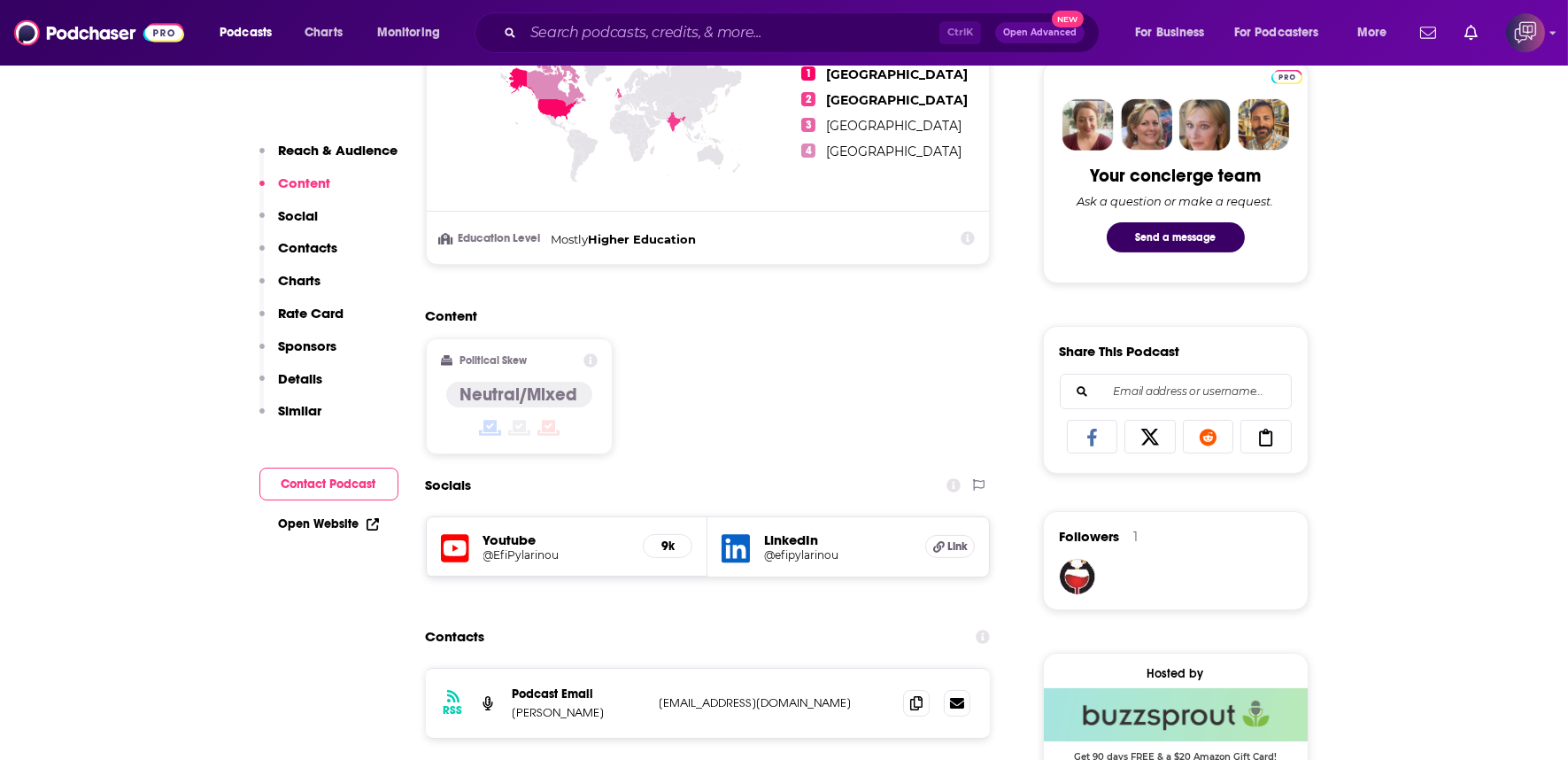
scroll to position [1083, 0]
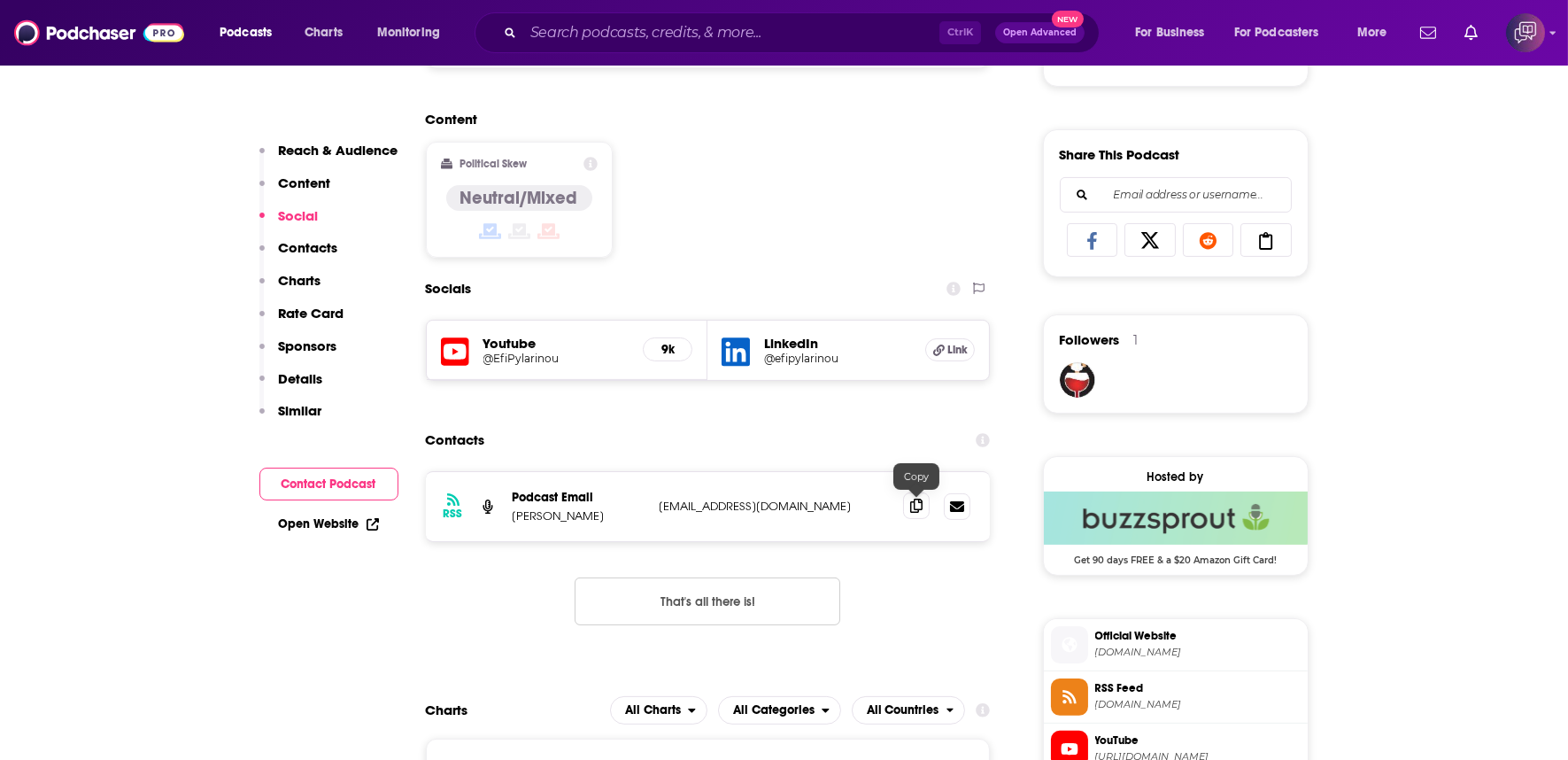
click at [920, 499] on icon at bounding box center [916, 506] width 13 height 14
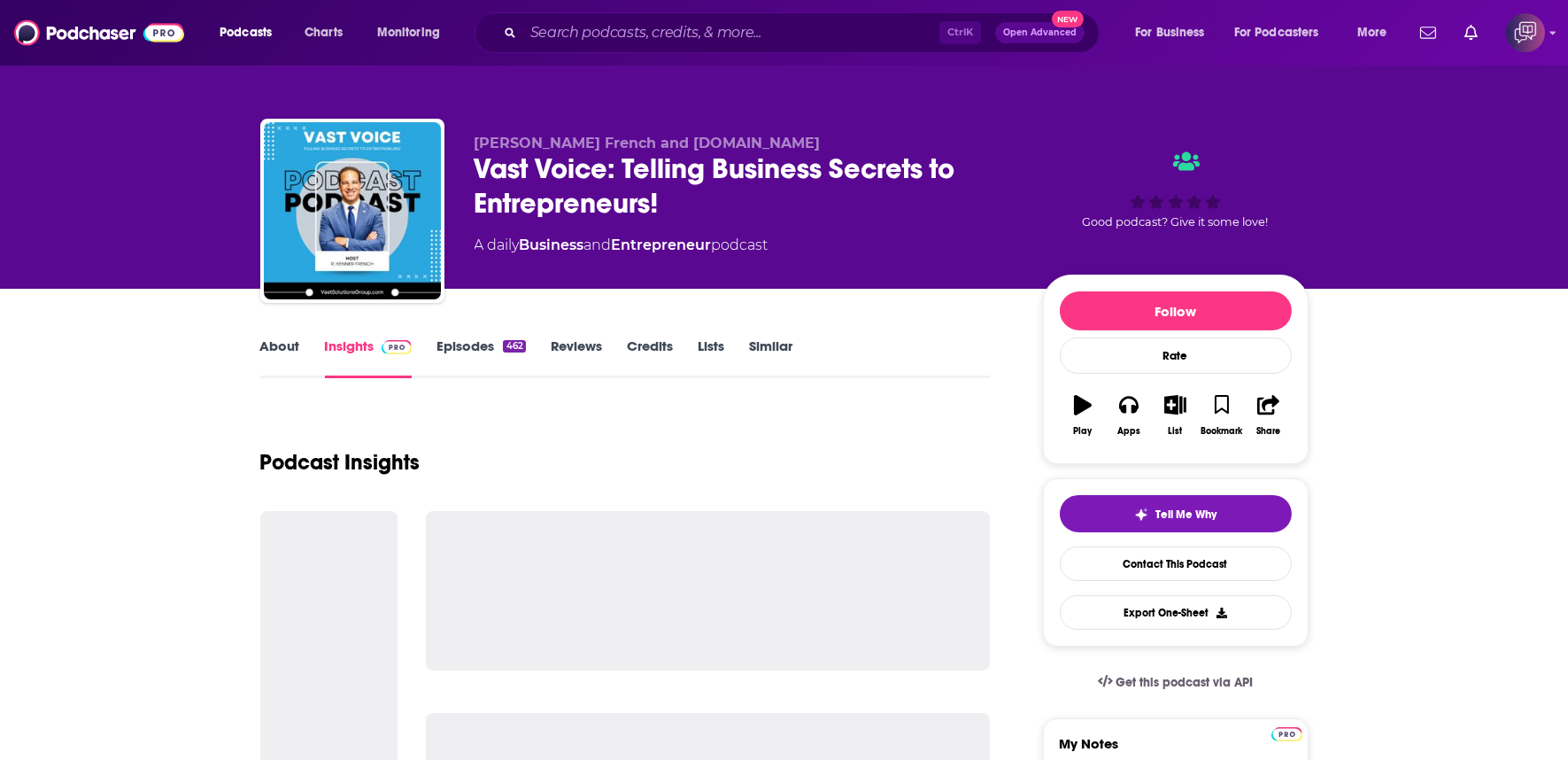
click at [1007, 179] on div "Vast Voice: Telling Business Secrets to Entrepreneurs!" at bounding box center [744, 186] width 540 height 69
click at [1004, 178] on div "Vast Voice: Telling Business Secrets to Entrepreneurs!" at bounding box center [744, 186] width 540 height 69
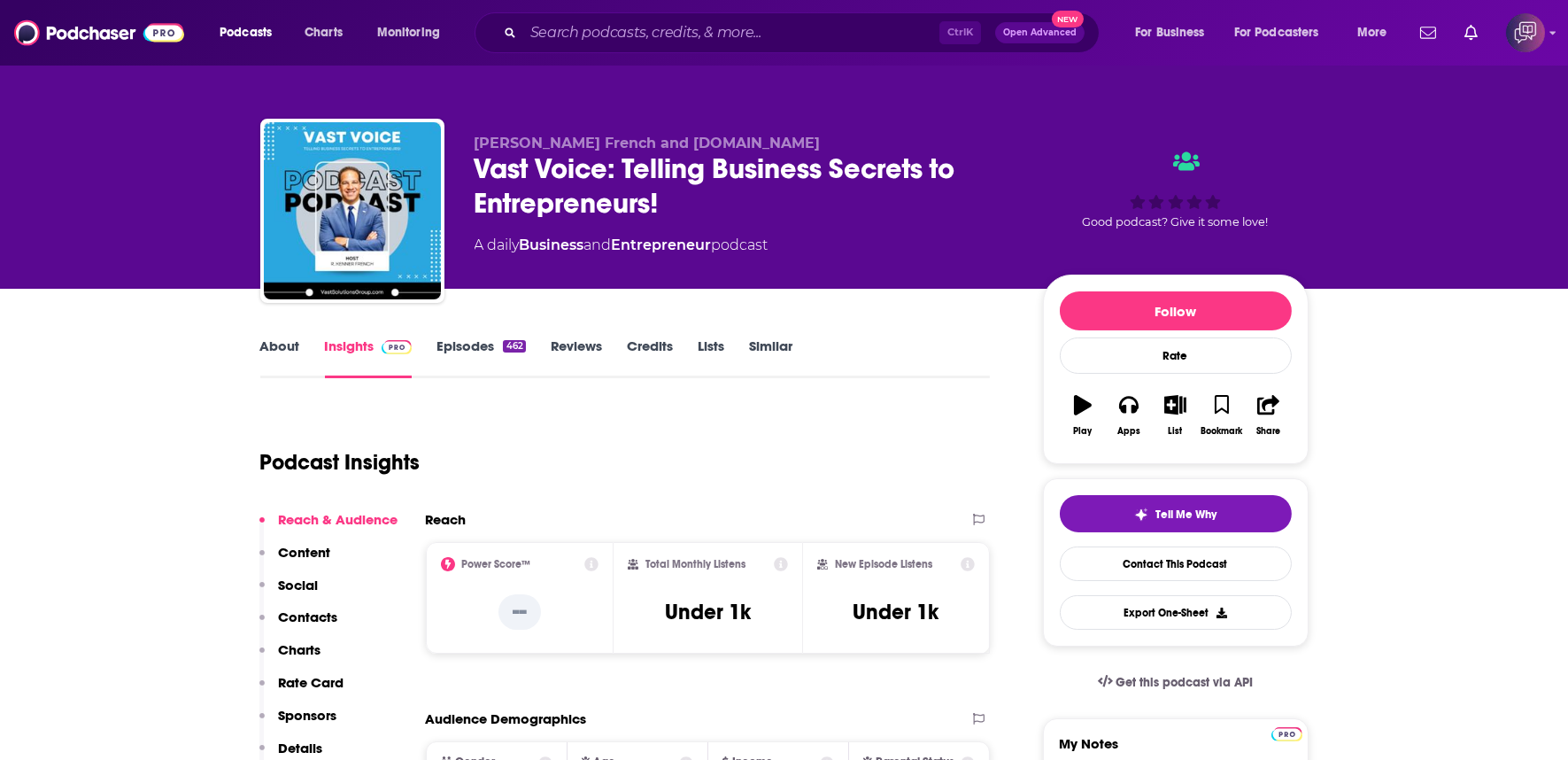
click at [1004, 178] on div "Vast Voice: Telling Business Secrets to Entrepreneurs!" at bounding box center [744, 186] width 540 height 69
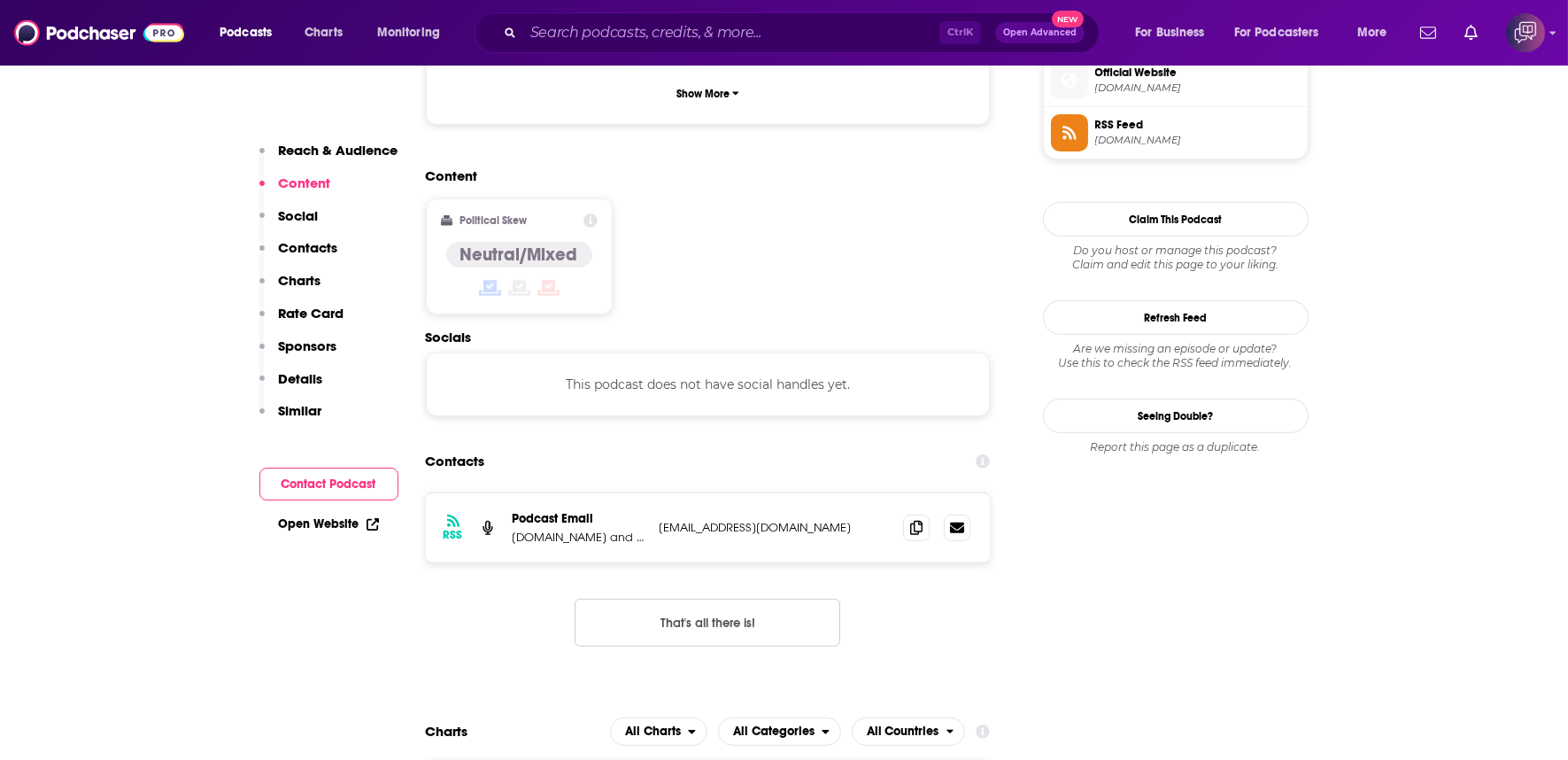
scroll to position [1377, 0]
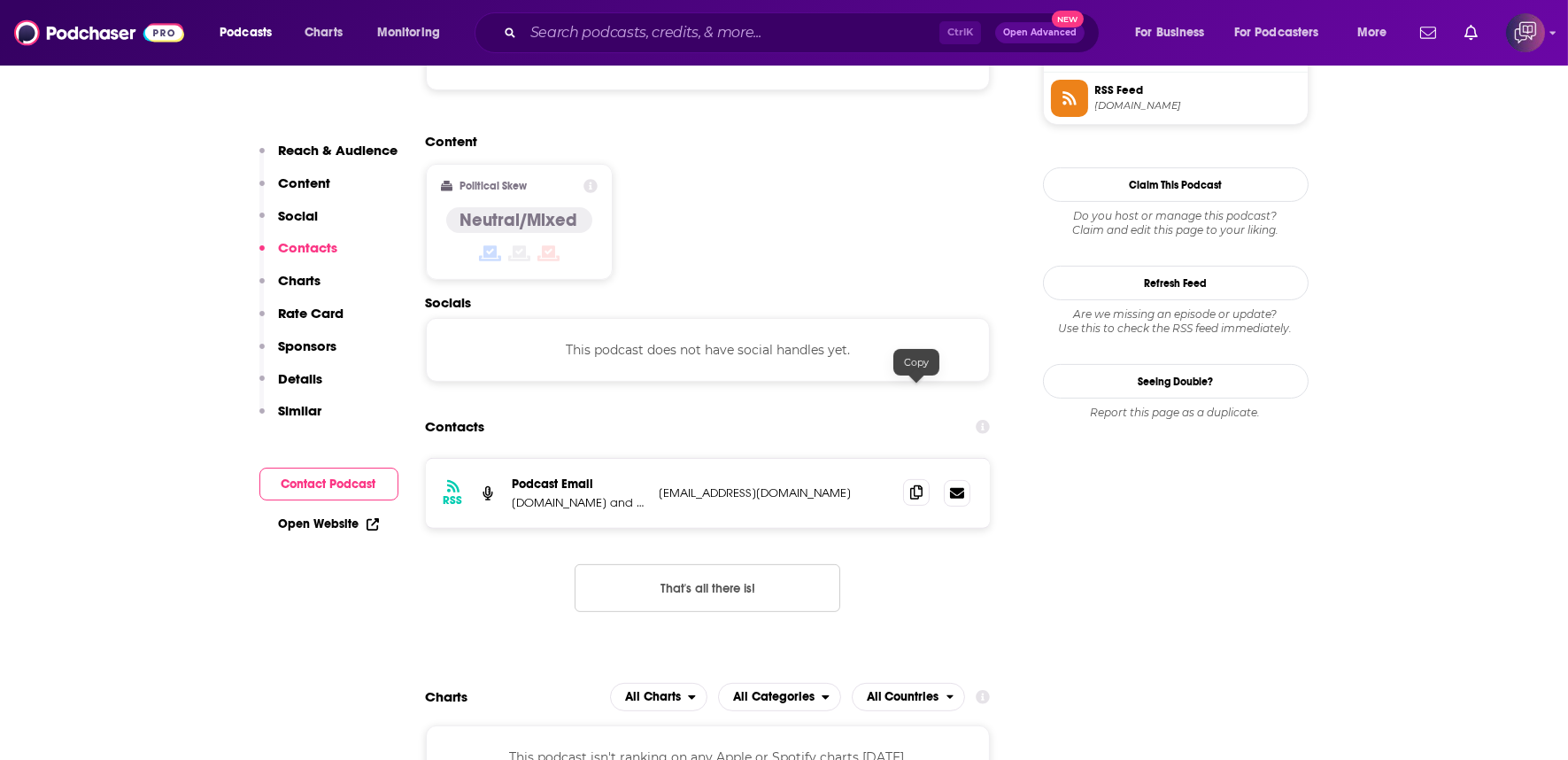
click at [920, 485] on icon at bounding box center [916, 493] width 13 height 14
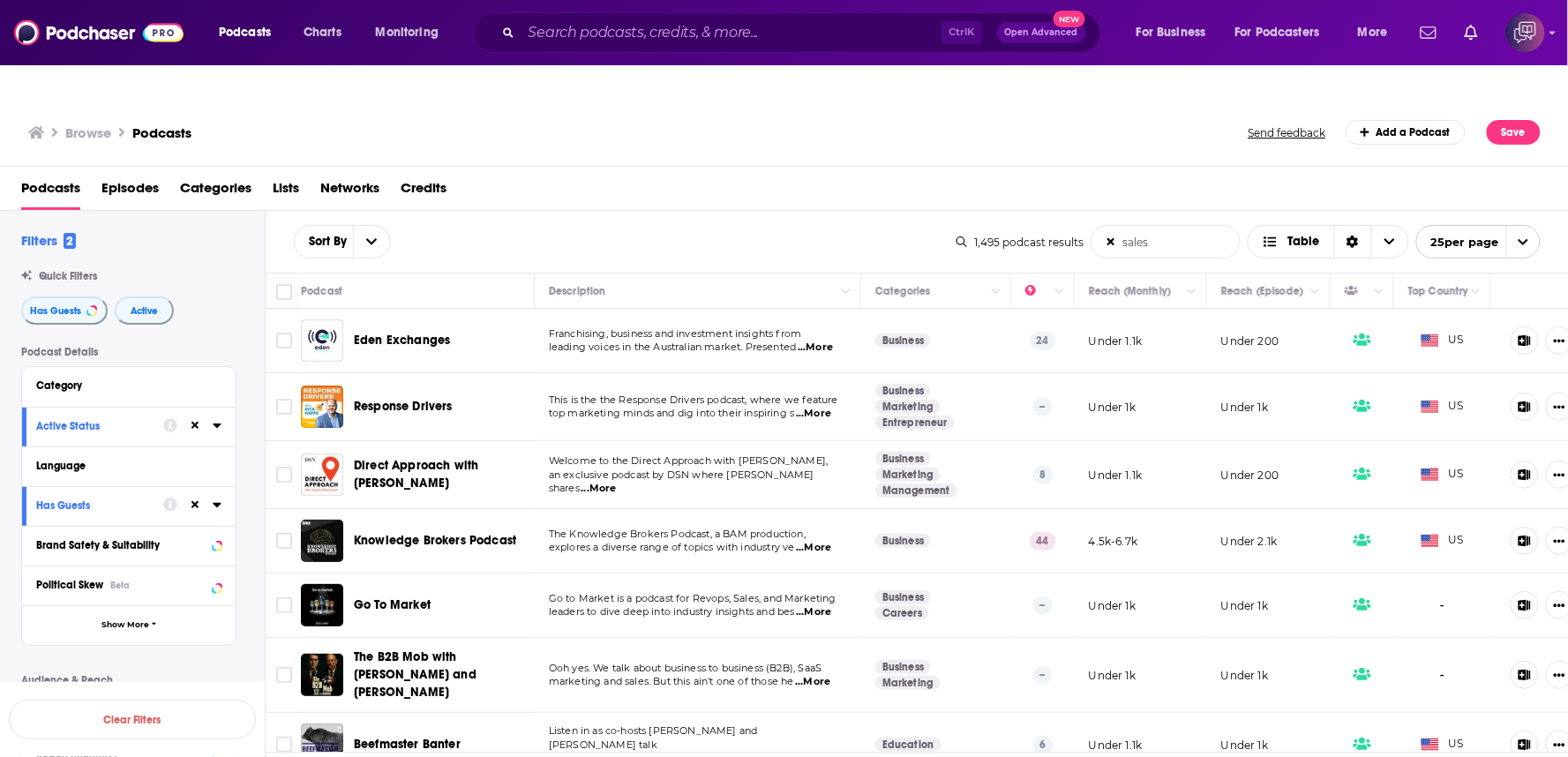
click at [831, 541] on span "...More" at bounding box center [813, 548] width 35 height 14
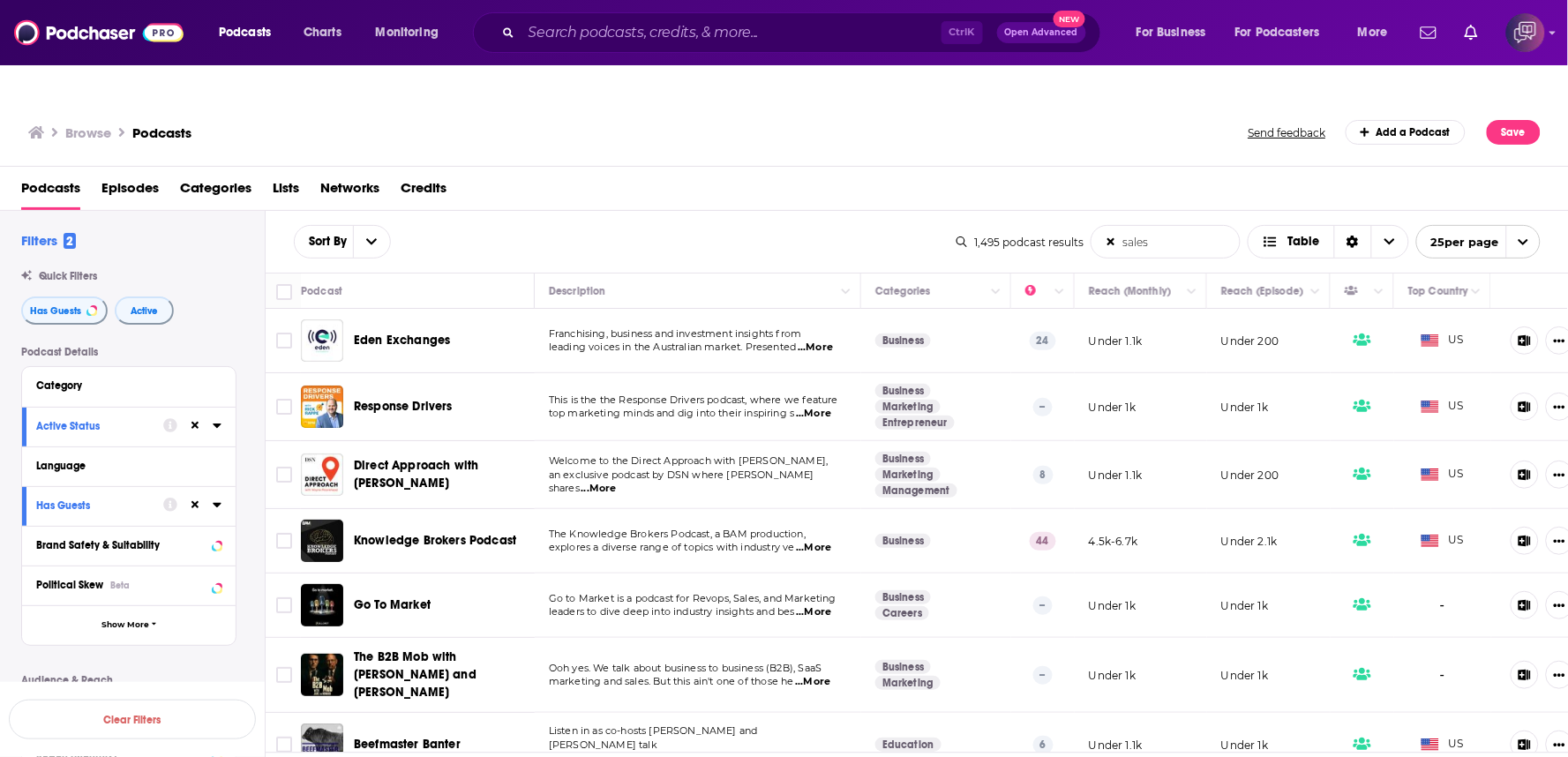
click at [482, 519] on div "Knowledge Brokers Podcast" at bounding box center [446, 540] width 184 height 42
click at [751, 225] on div "Sort By sales List Search Input Search the results... Table" at bounding box center [625, 241] width 662 height 33
click at [829, 407] on span "...More" at bounding box center [813, 414] width 35 height 14
click at [817, 407] on span "...More" at bounding box center [813, 414] width 35 height 14
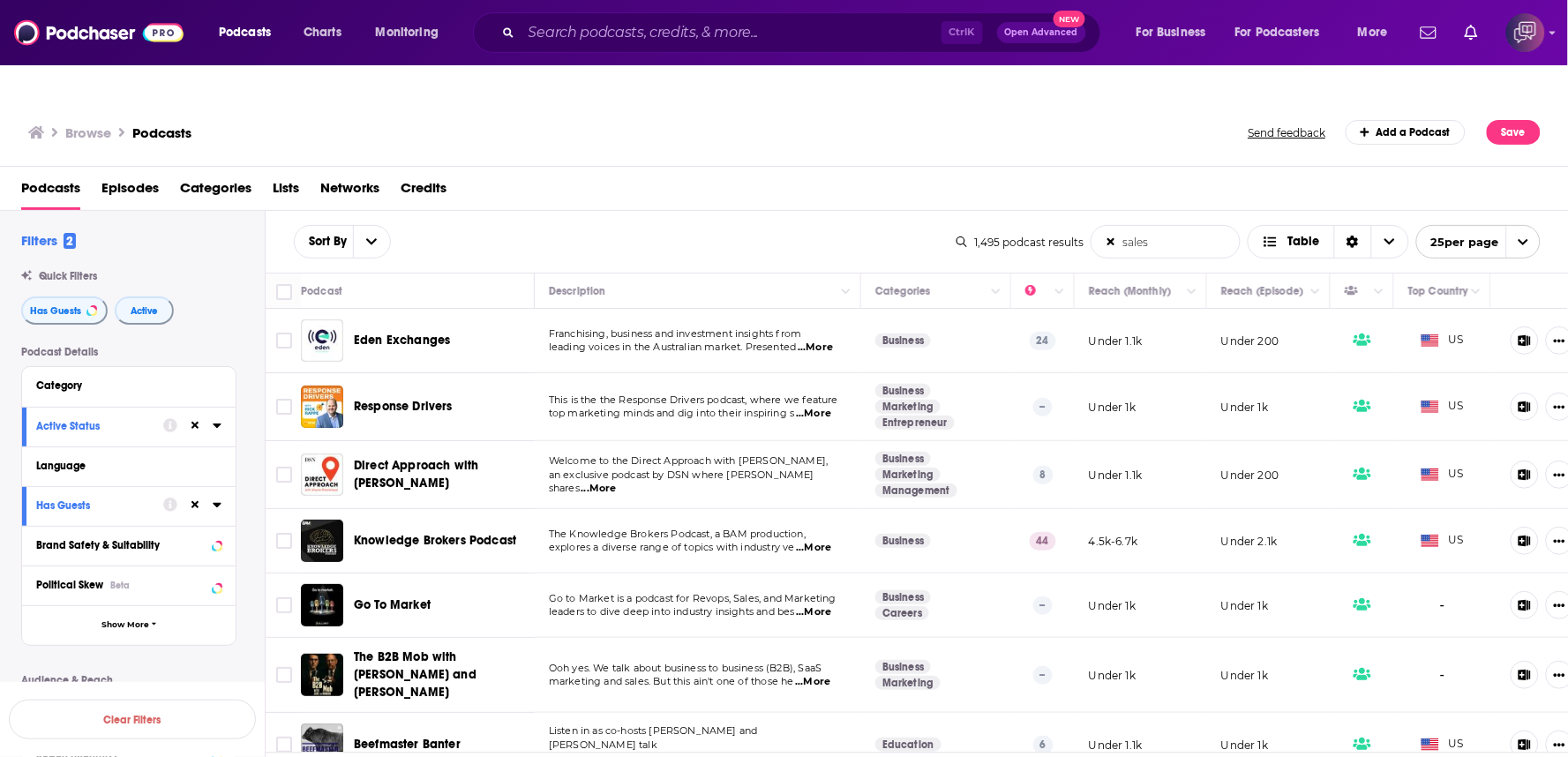
click at [817, 407] on span "...More" at bounding box center [813, 414] width 35 height 14
click at [617, 482] on span "...More" at bounding box center [599, 489] width 35 height 14
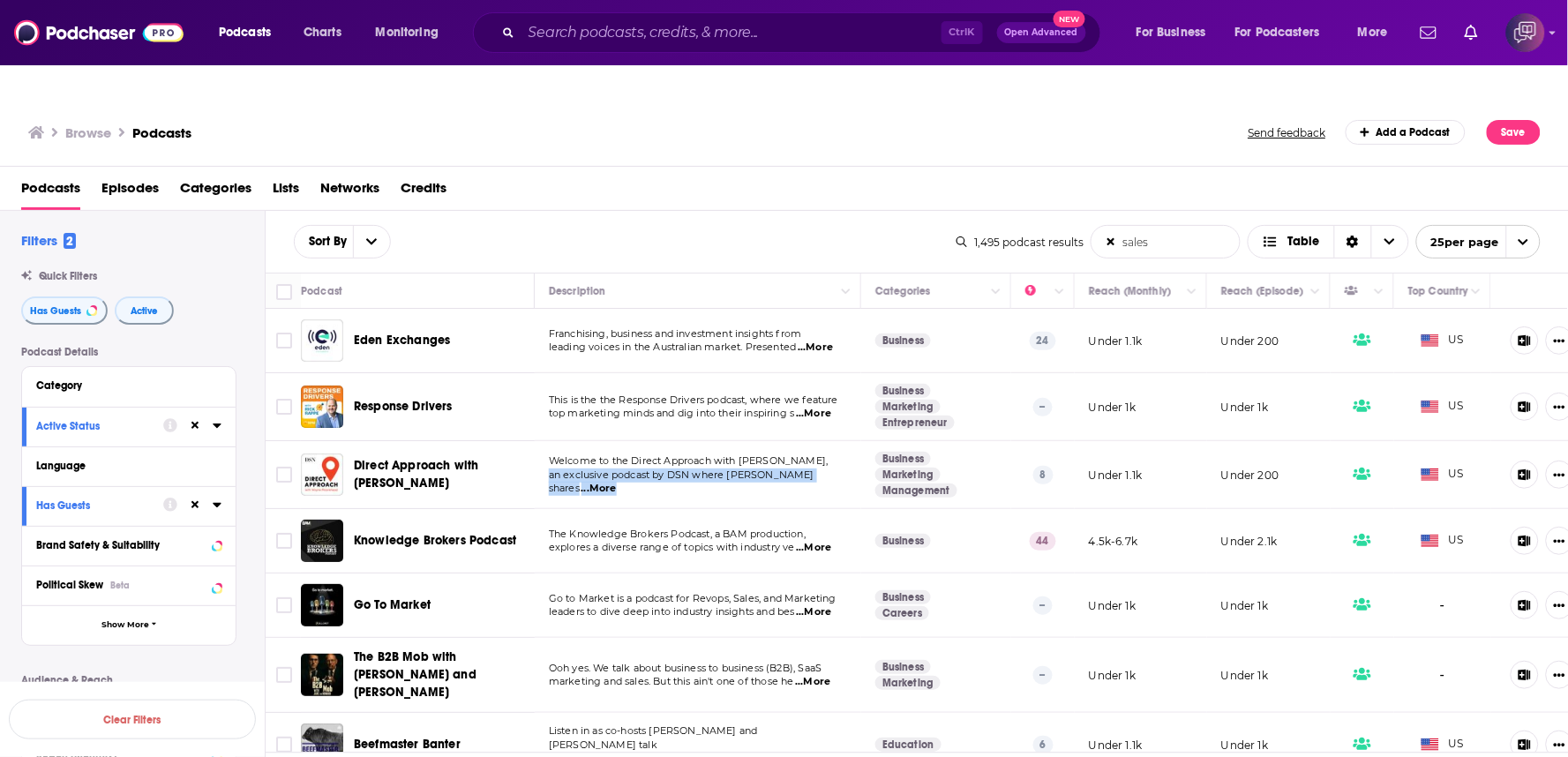
click at [471, 457] on span "Direct Approach with Wayne Moorehead" at bounding box center [441, 474] width 175 height 35
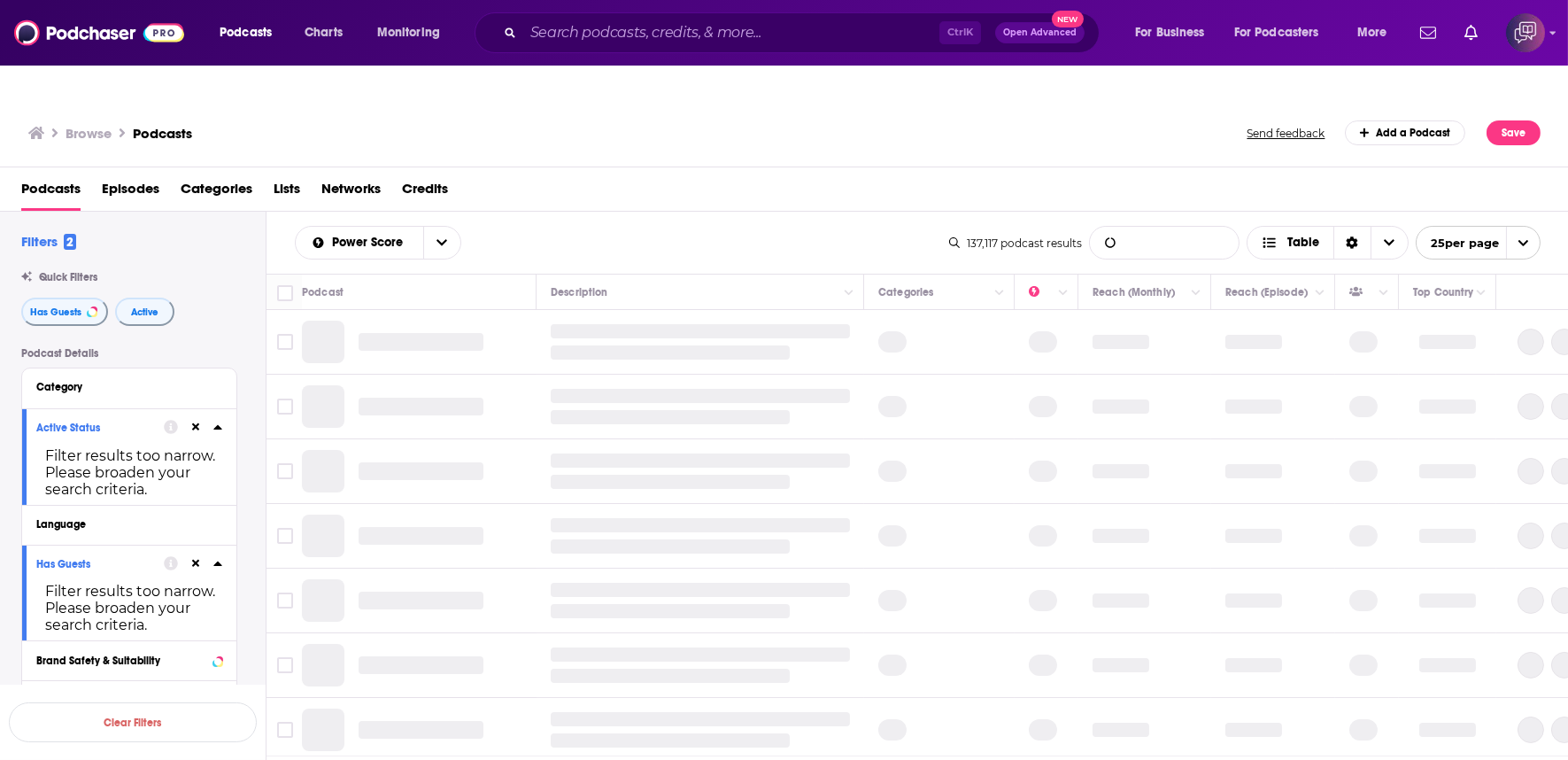
type input "sales"
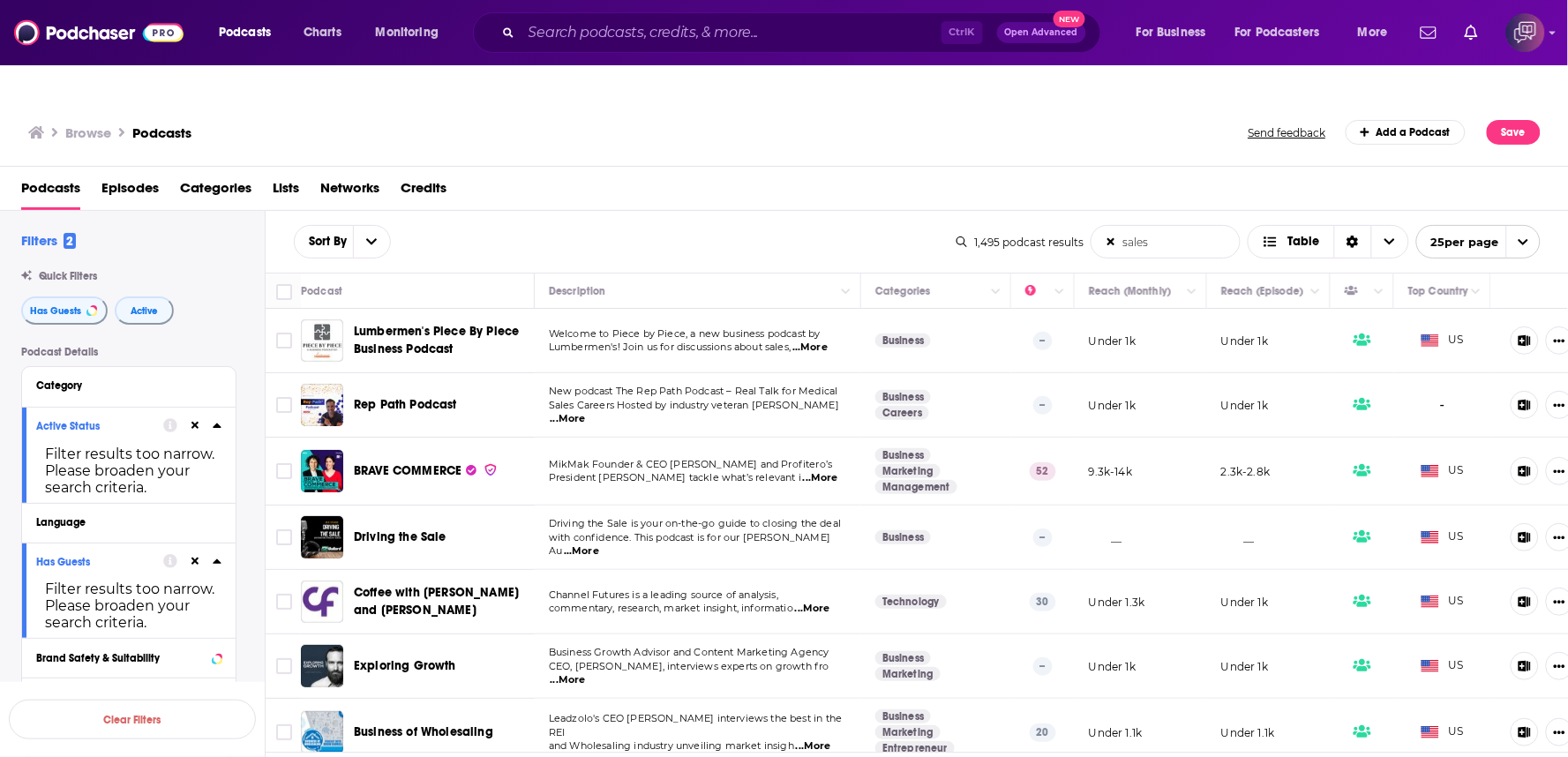
click at [825, 601] on span "...More" at bounding box center [812, 608] width 35 height 14
click at [829, 601] on span "...More" at bounding box center [812, 608] width 35 height 14
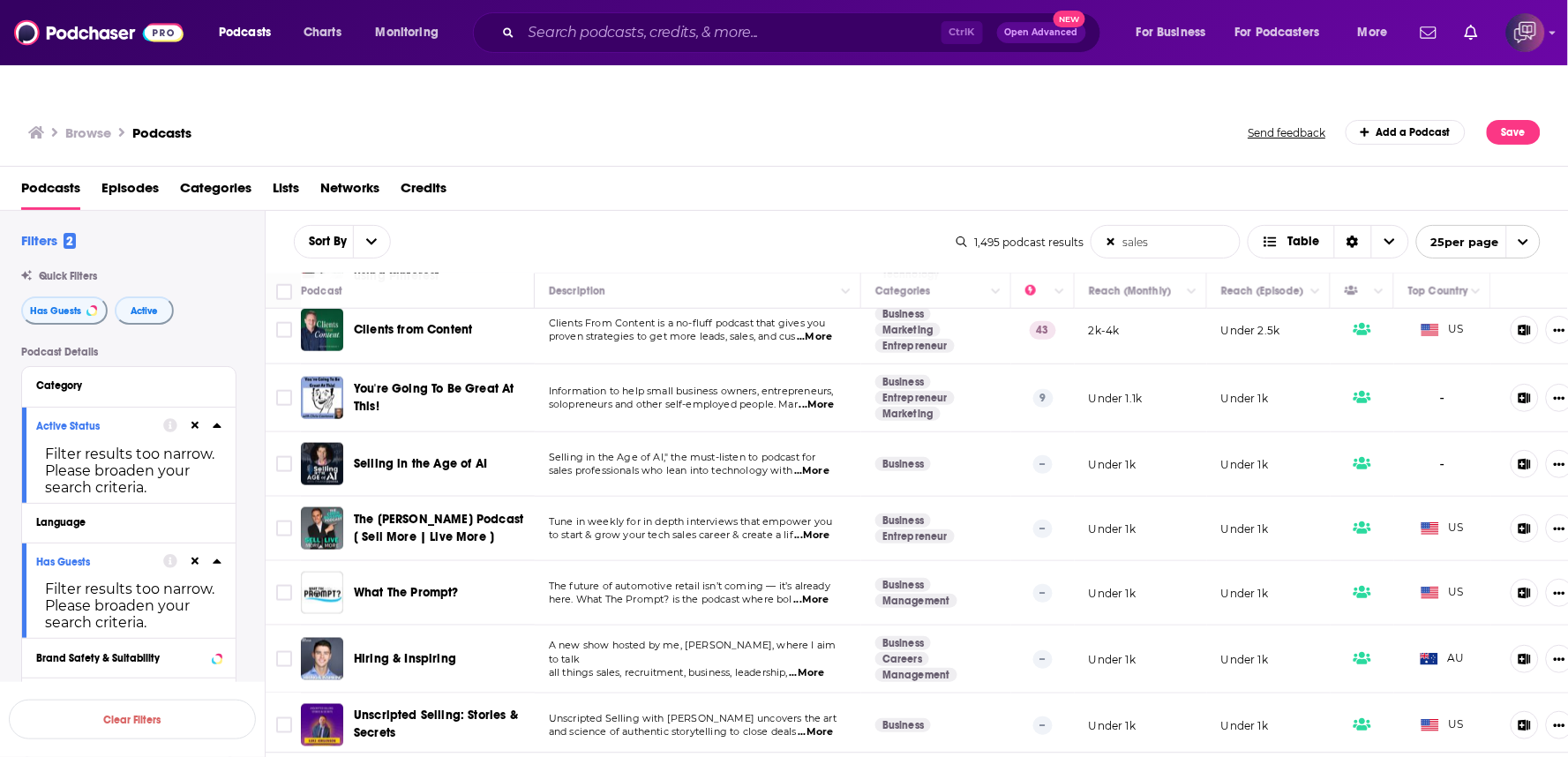
scroll to position [882, 0]
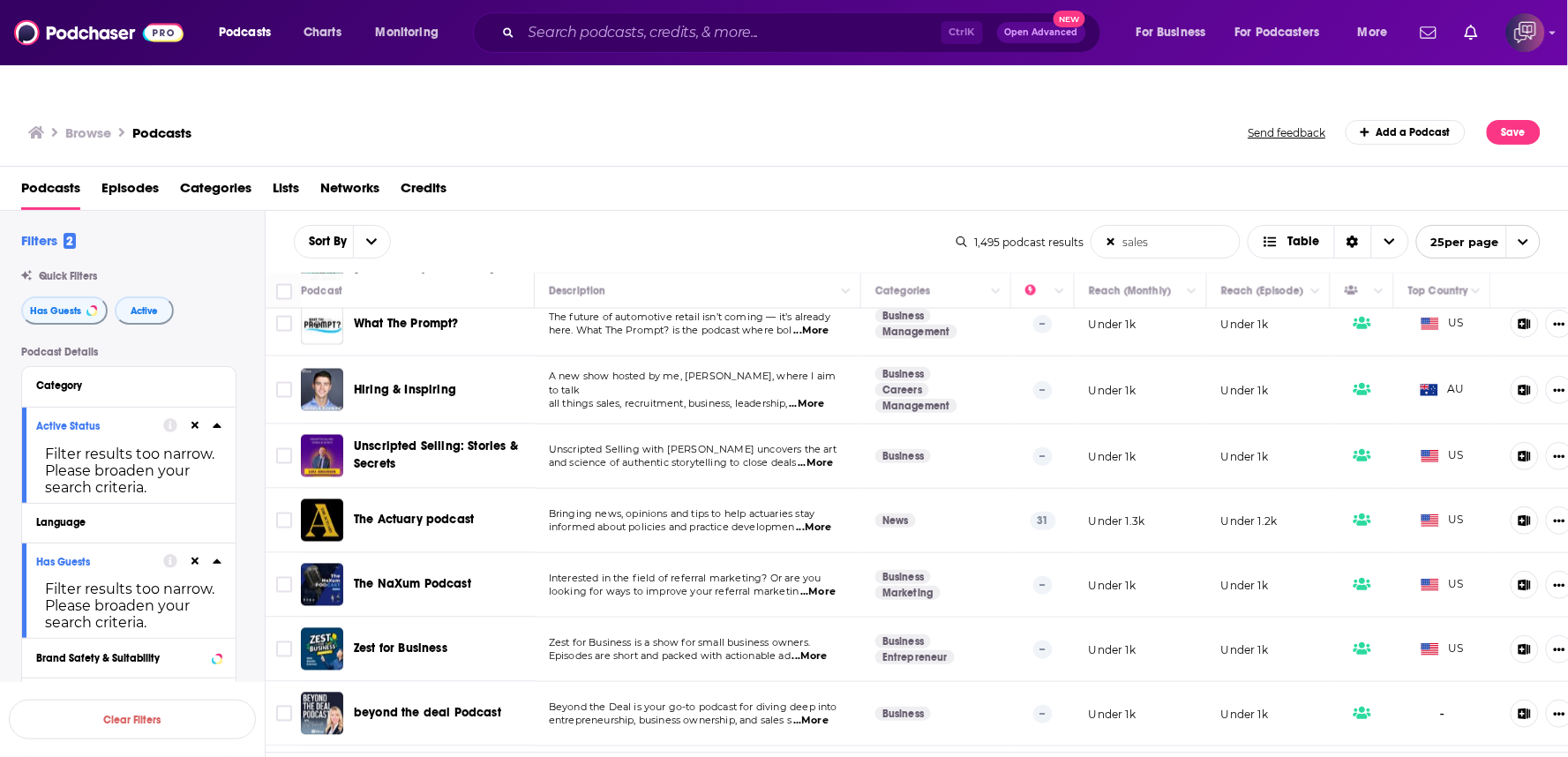
click at [825, 520] on span "...More" at bounding box center [814, 527] width 35 height 14
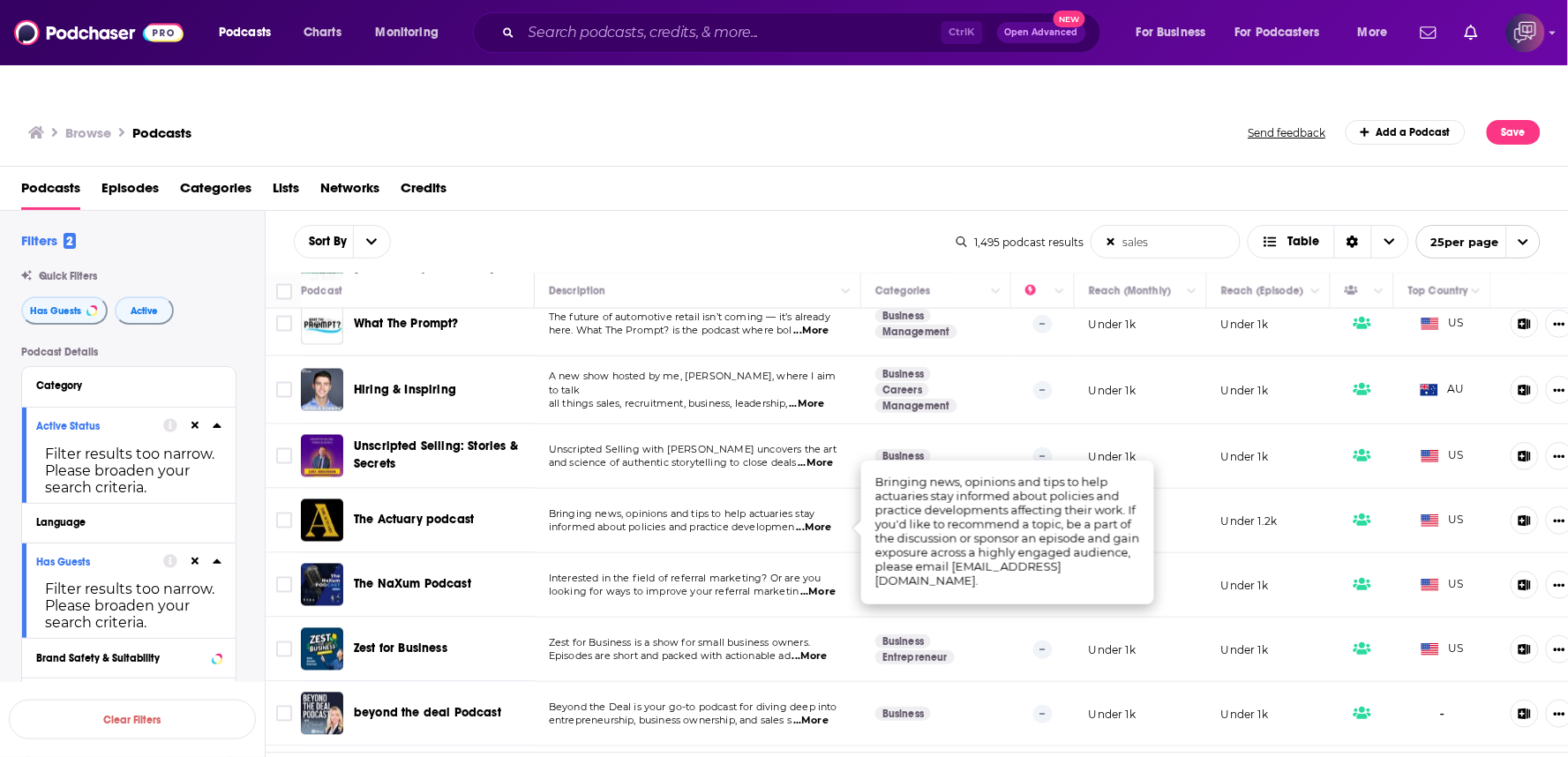
click at [814, 225] on div "Sort By sales List Search Input Search the results... Table" at bounding box center [625, 241] width 662 height 33
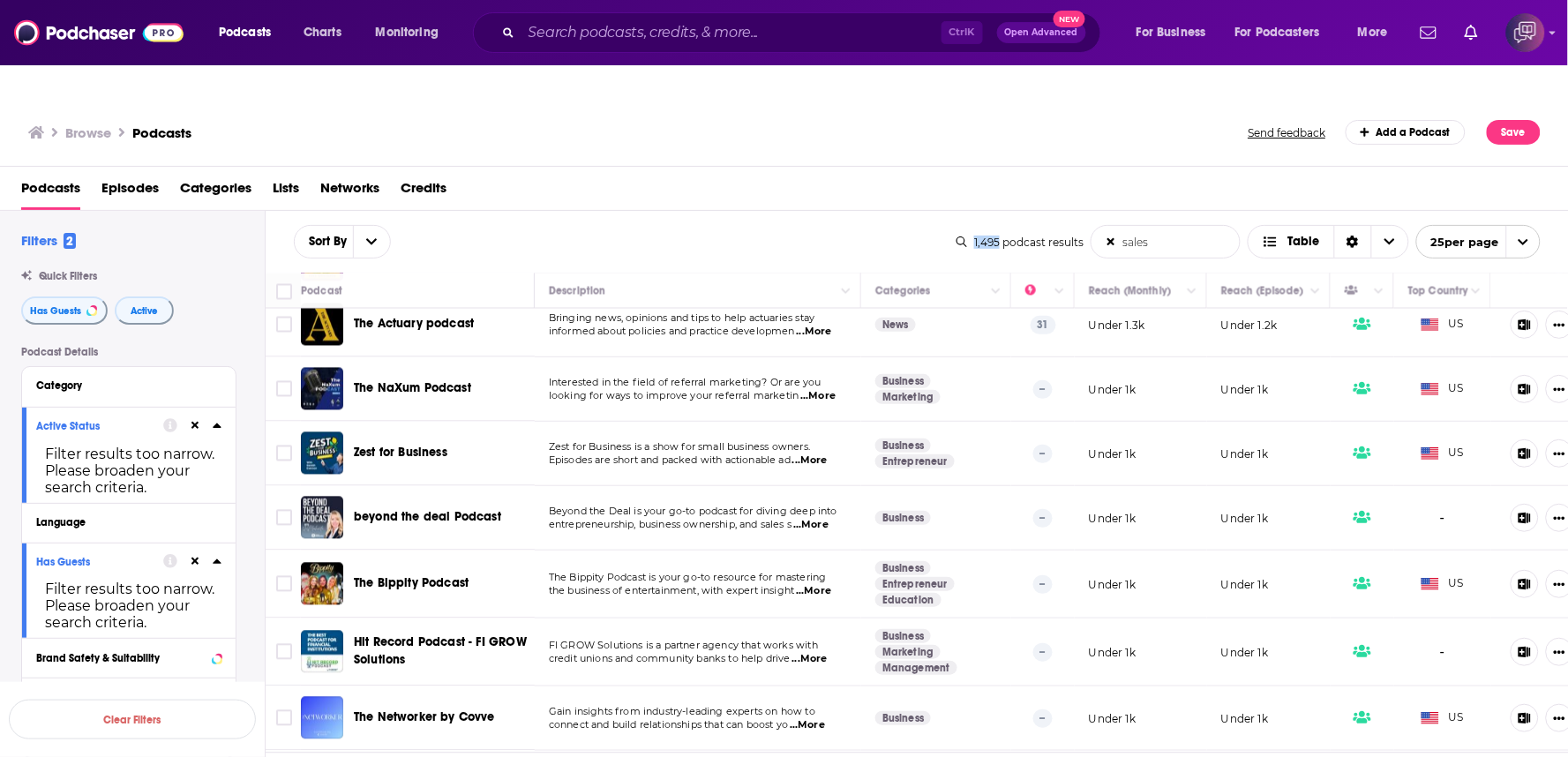
scroll to position [1231, 0]
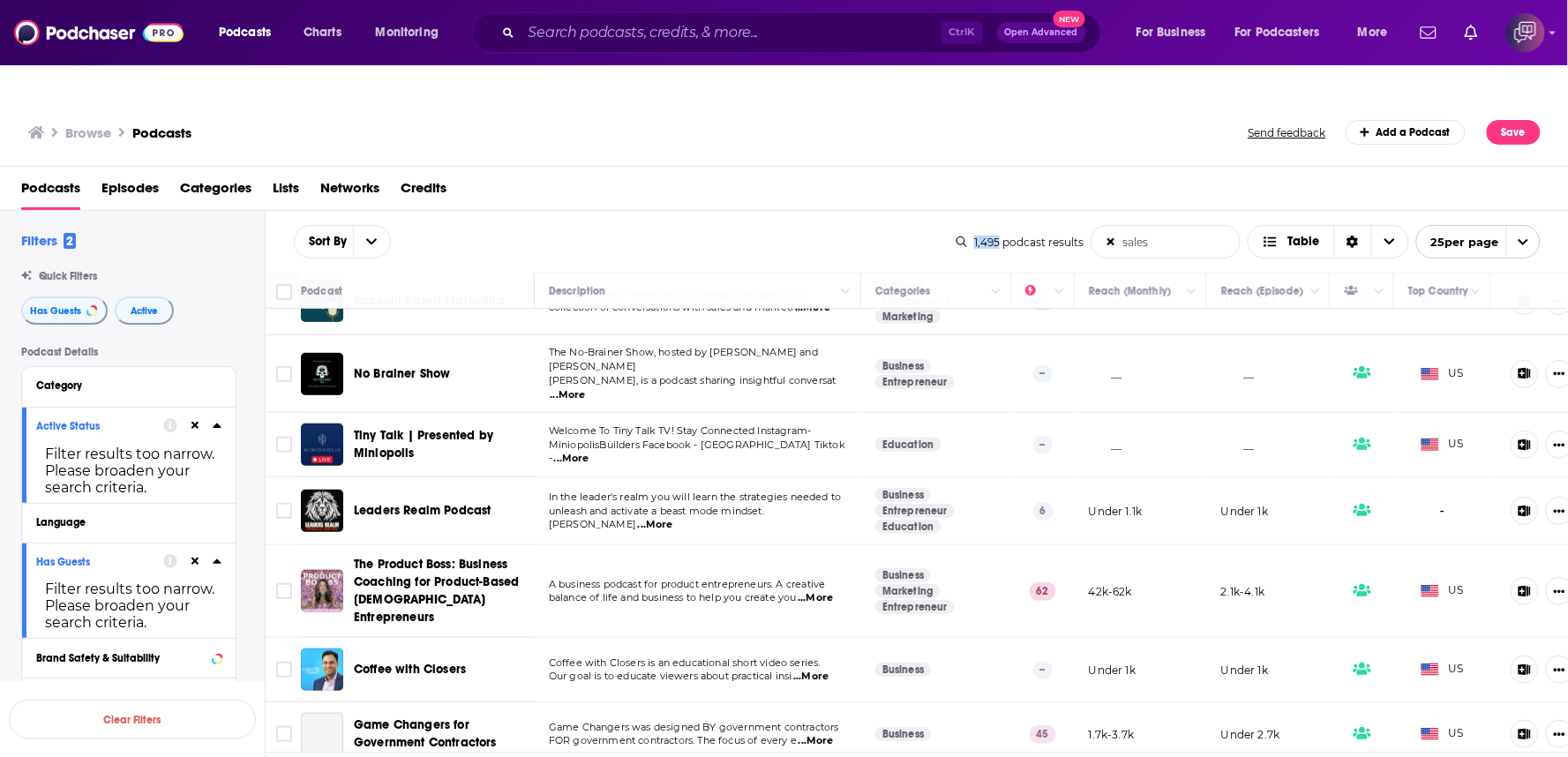
scroll to position [392, 0]
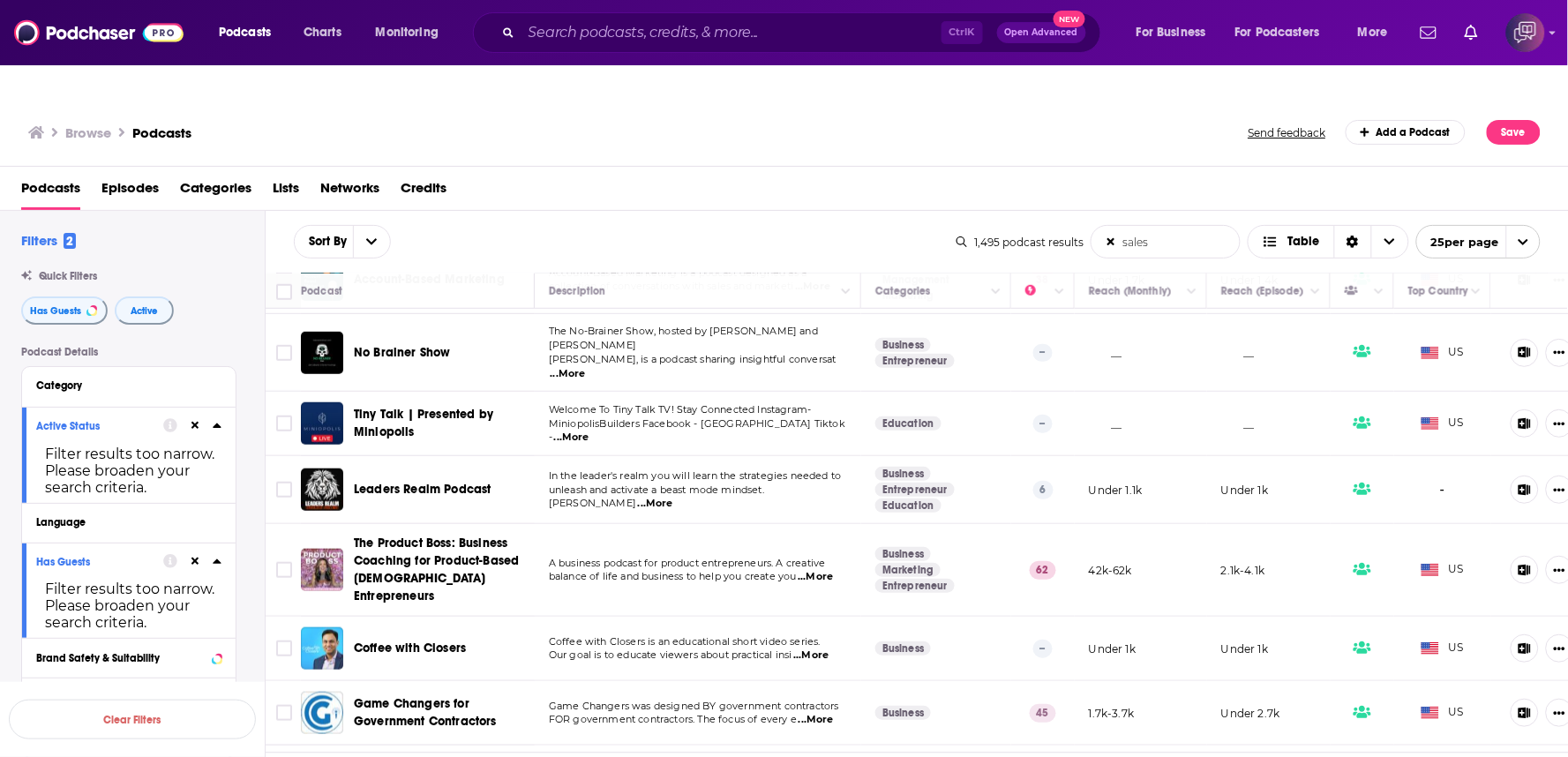
click at [673, 497] on span "...More" at bounding box center [655, 504] width 35 height 14
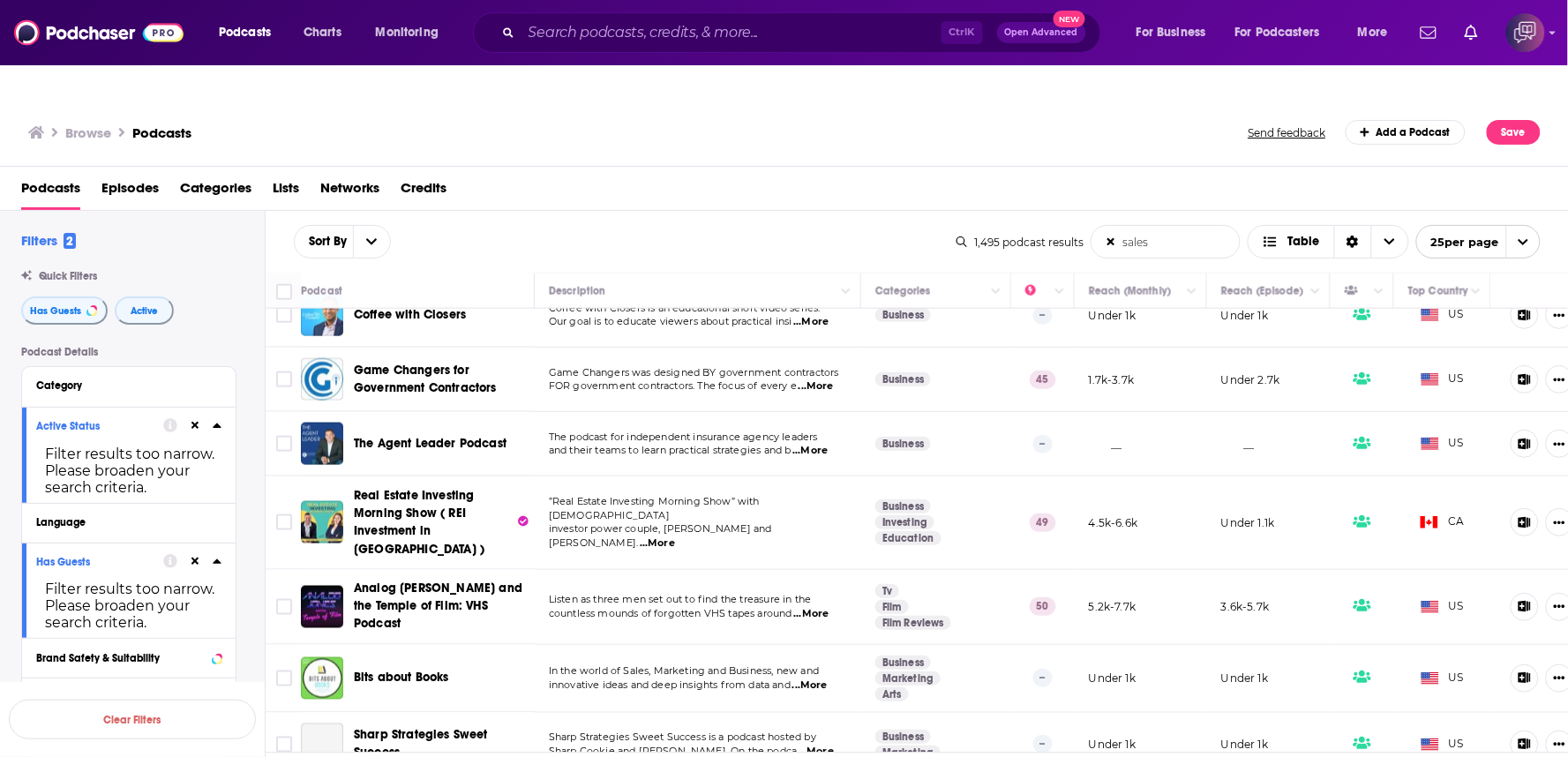
scroll to position [882, 0]
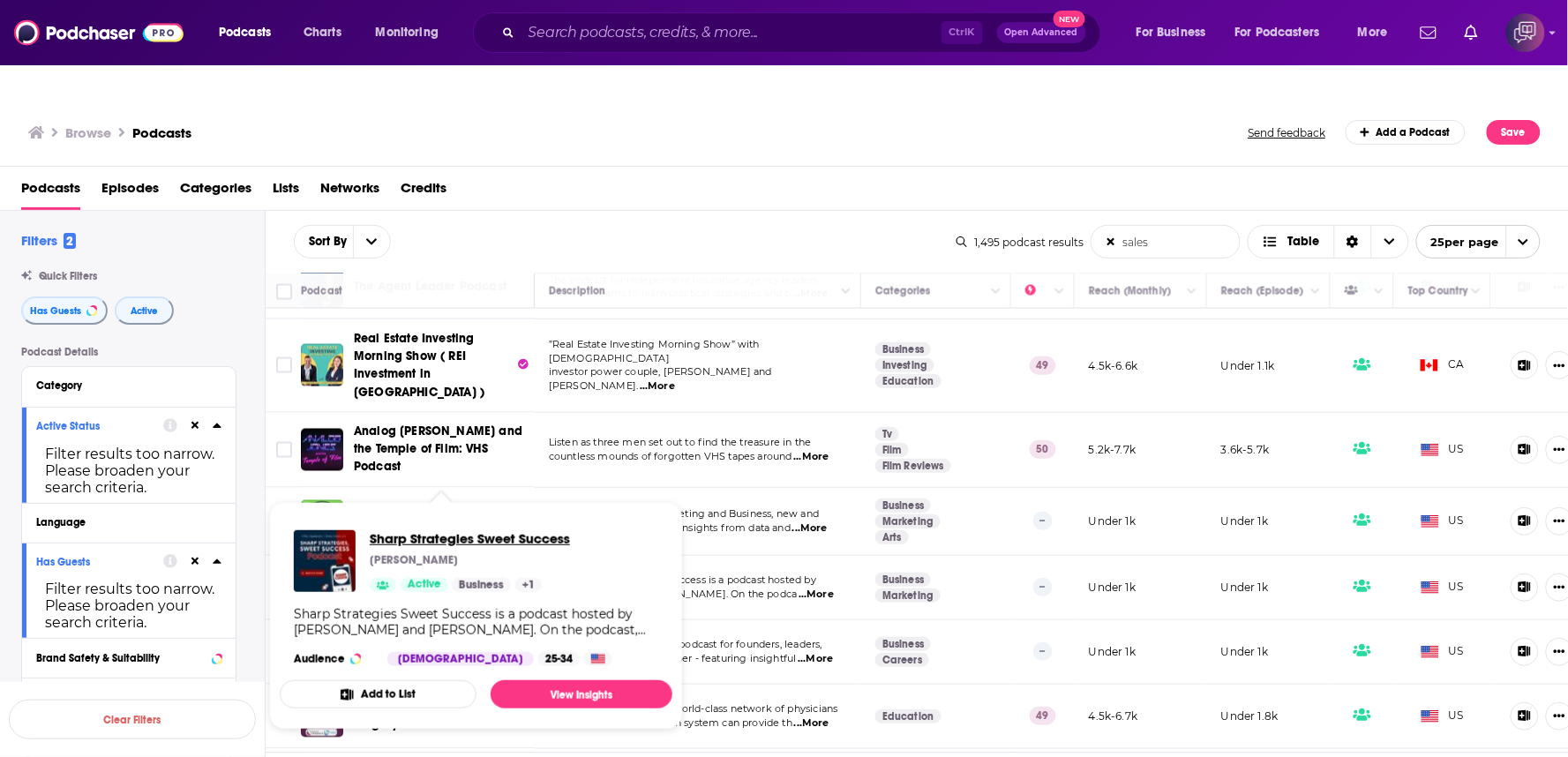
drag, startPoint x: 450, startPoint y: 486, endPoint x: 491, endPoint y: 504, distance: 44.8
drag, startPoint x: 491, startPoint y: 504, endPoint x: 535, endPoint y: 521, distance: 47.2
click at [534, 553] on div "Tifiny Swedensky" at bounding box center [470, 560] width 200 height 14
click at [725, 225] on div "Sort By sales List Search Input Search the results... Table" at bounding box center [625, 241] width 662 height 33
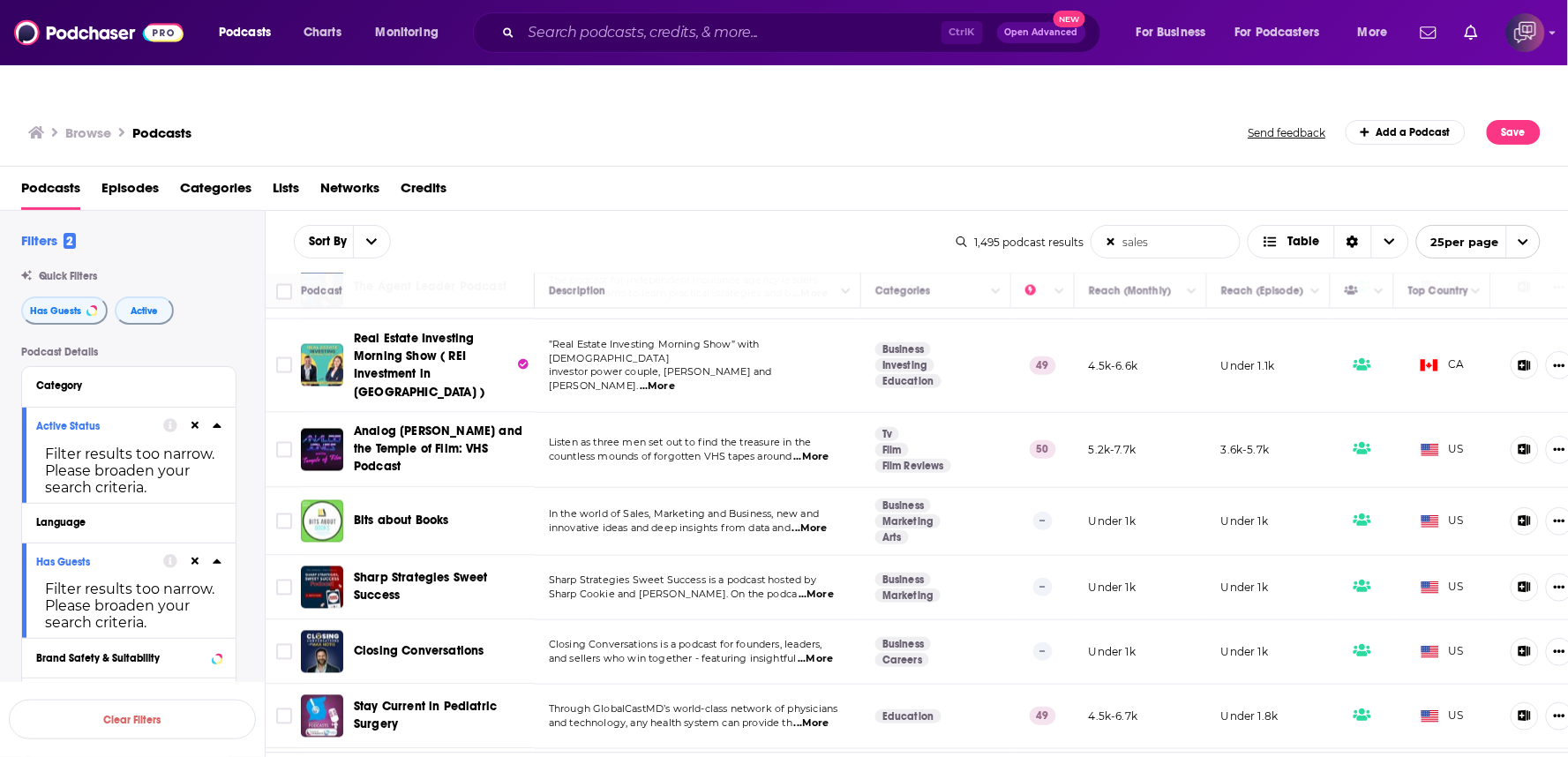
drag, startPoint x: 472, startPoint y: 570, endPoint x: 461, endPoint y: 562, distance: 13.6
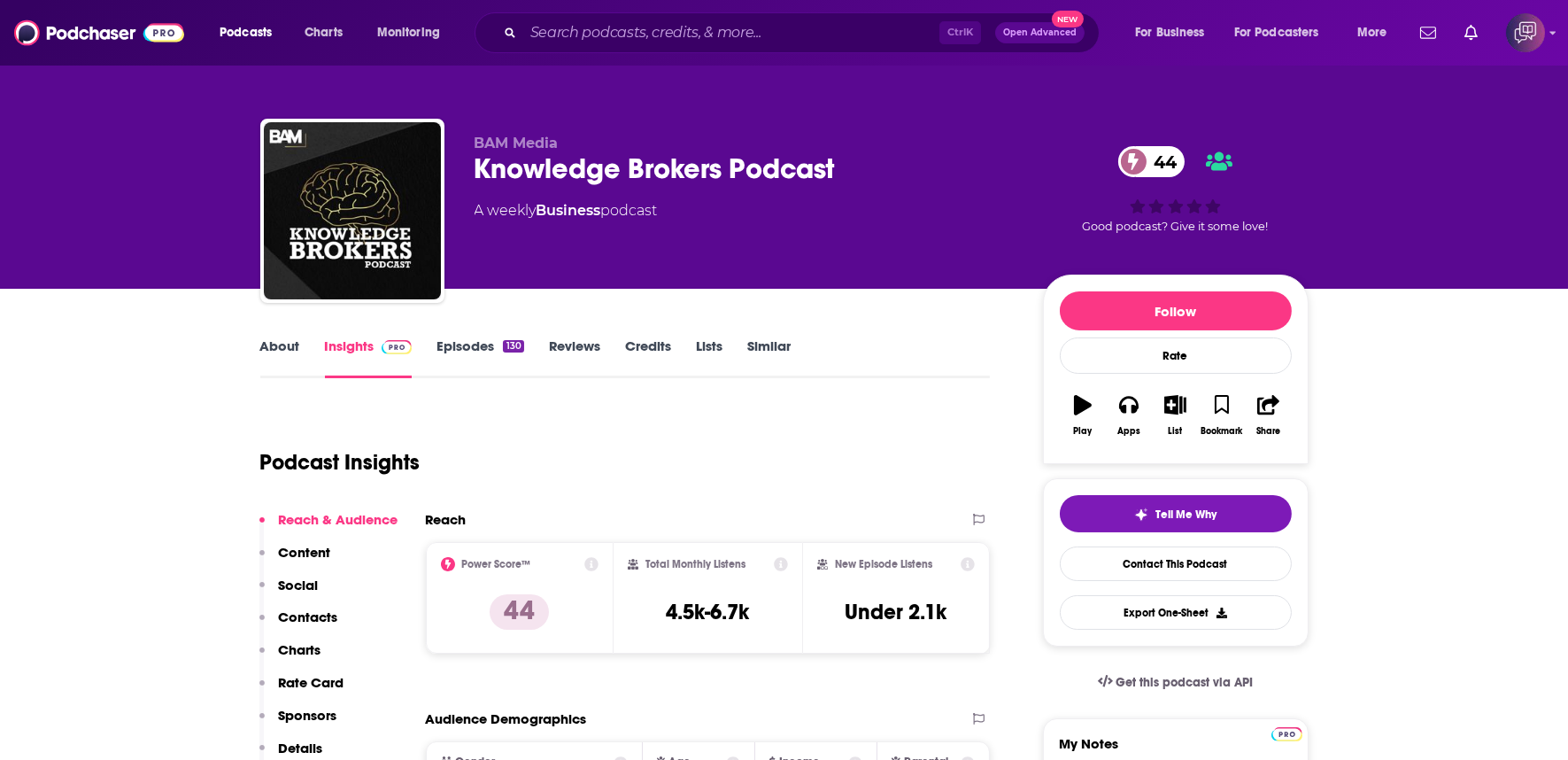
click at [869, 172] on div "Knowledge Brokers Podcast 44" at bounding box center [744, 169] width 540 height 34
click at [868, 171] on div "Knowledge Brokers Podcast 44" at bounding box center [744, 169] width 540 height 34
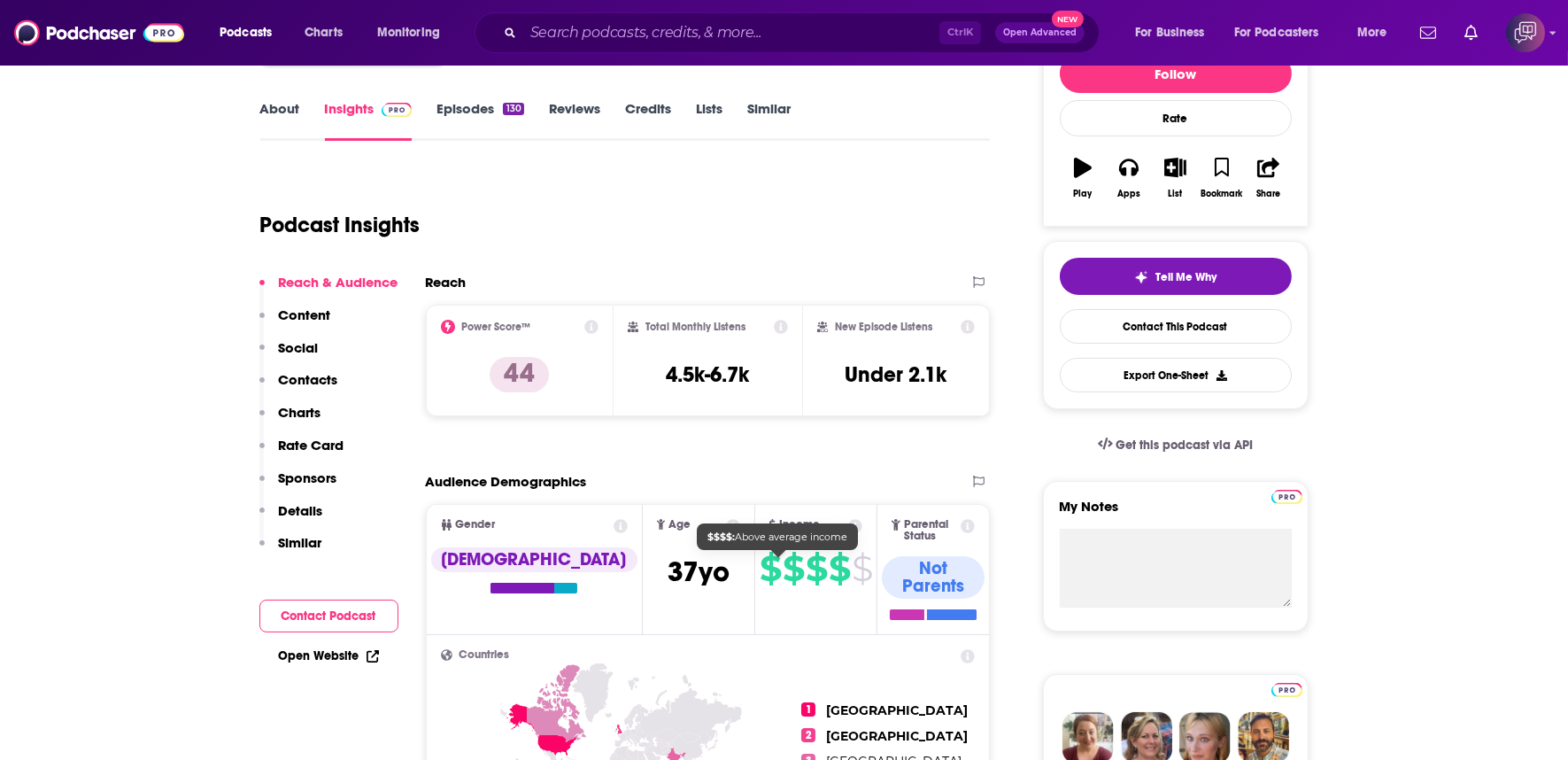
scroll to position [99, 0]
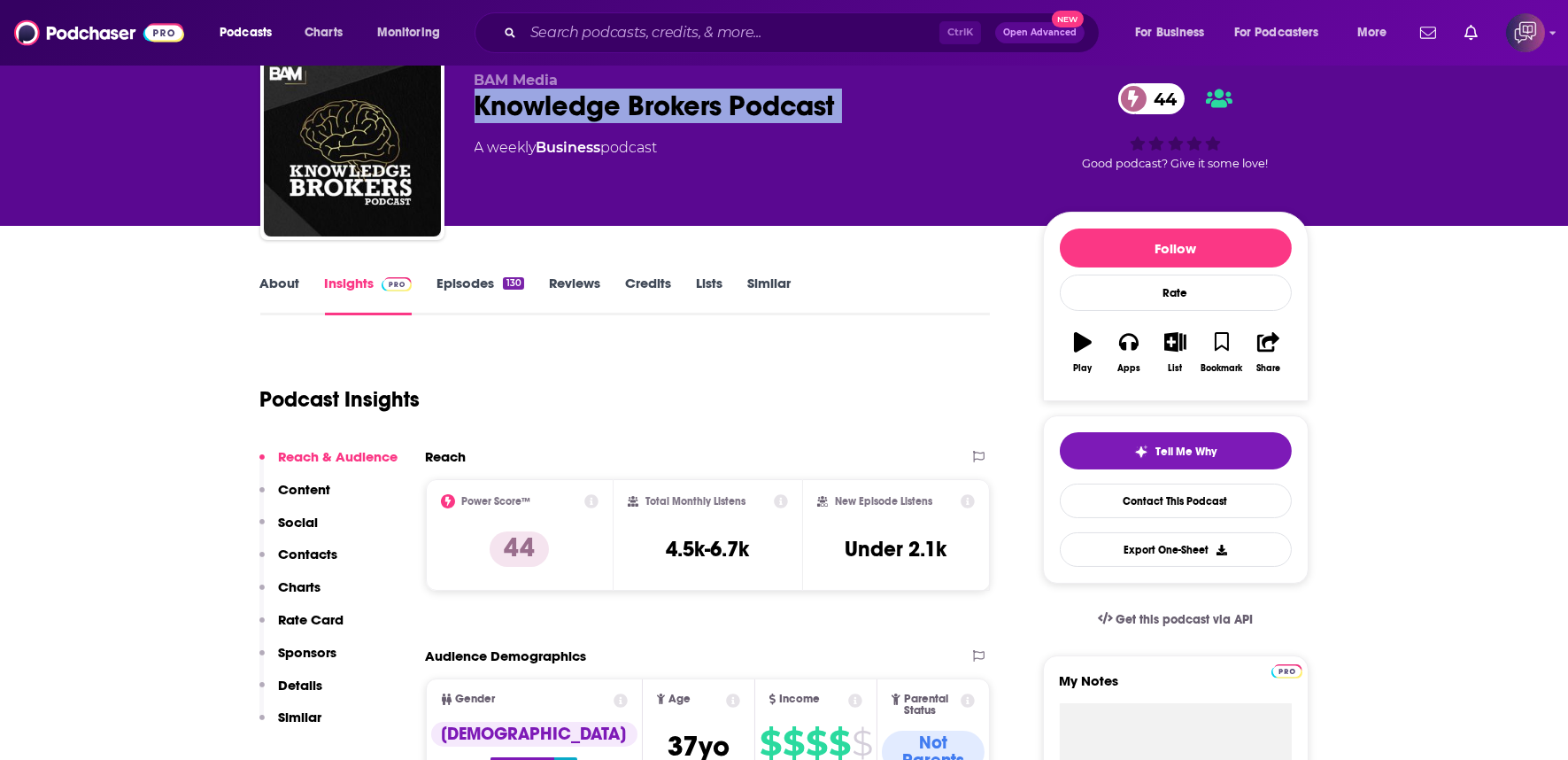
click at [260, 275] on link "About" at bounding box center [280, 295] width 40 height 41
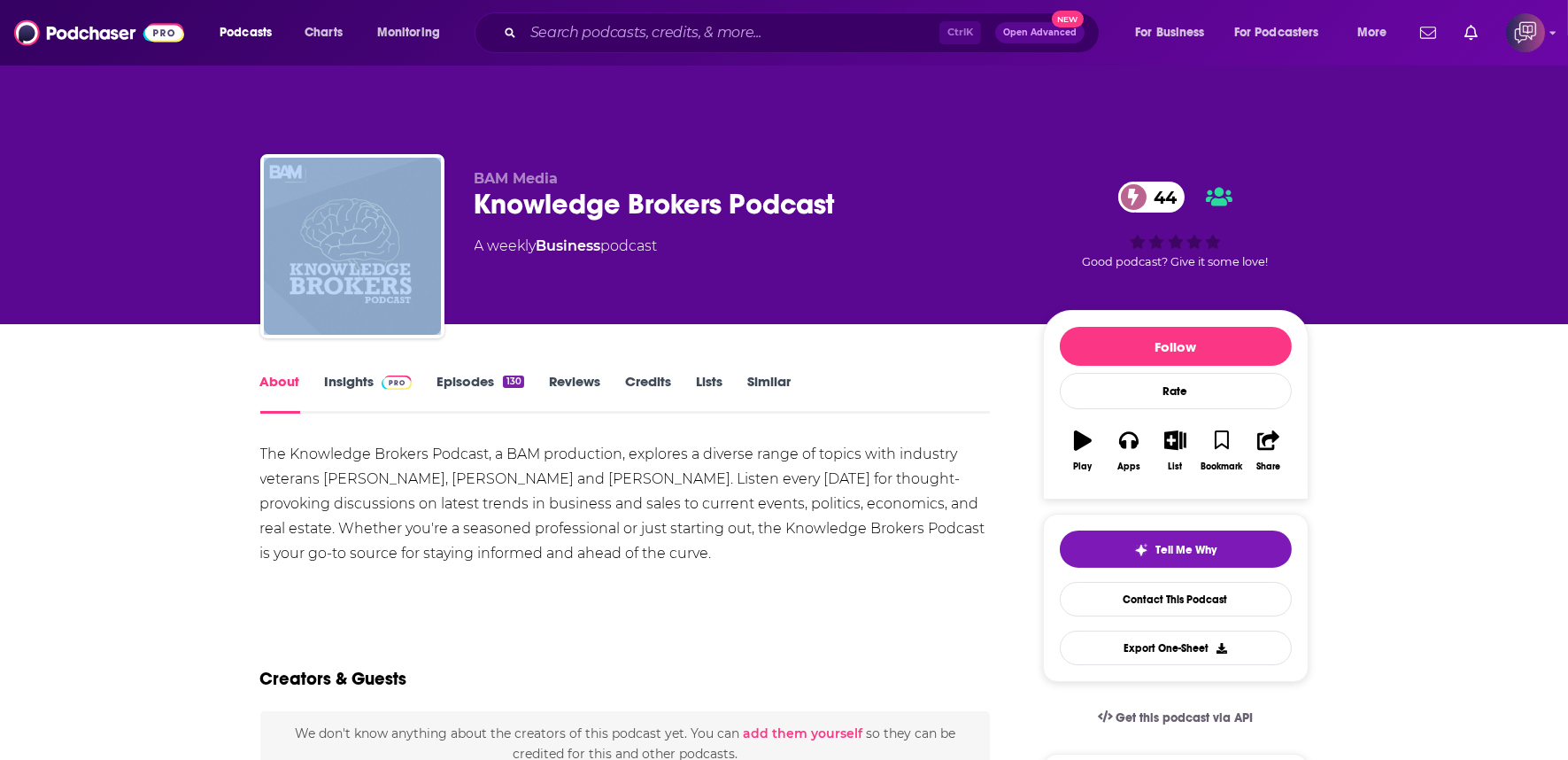
click at [472, 373] on link "Episodes 130" at bounding box center [480, 393] width 87 height 41
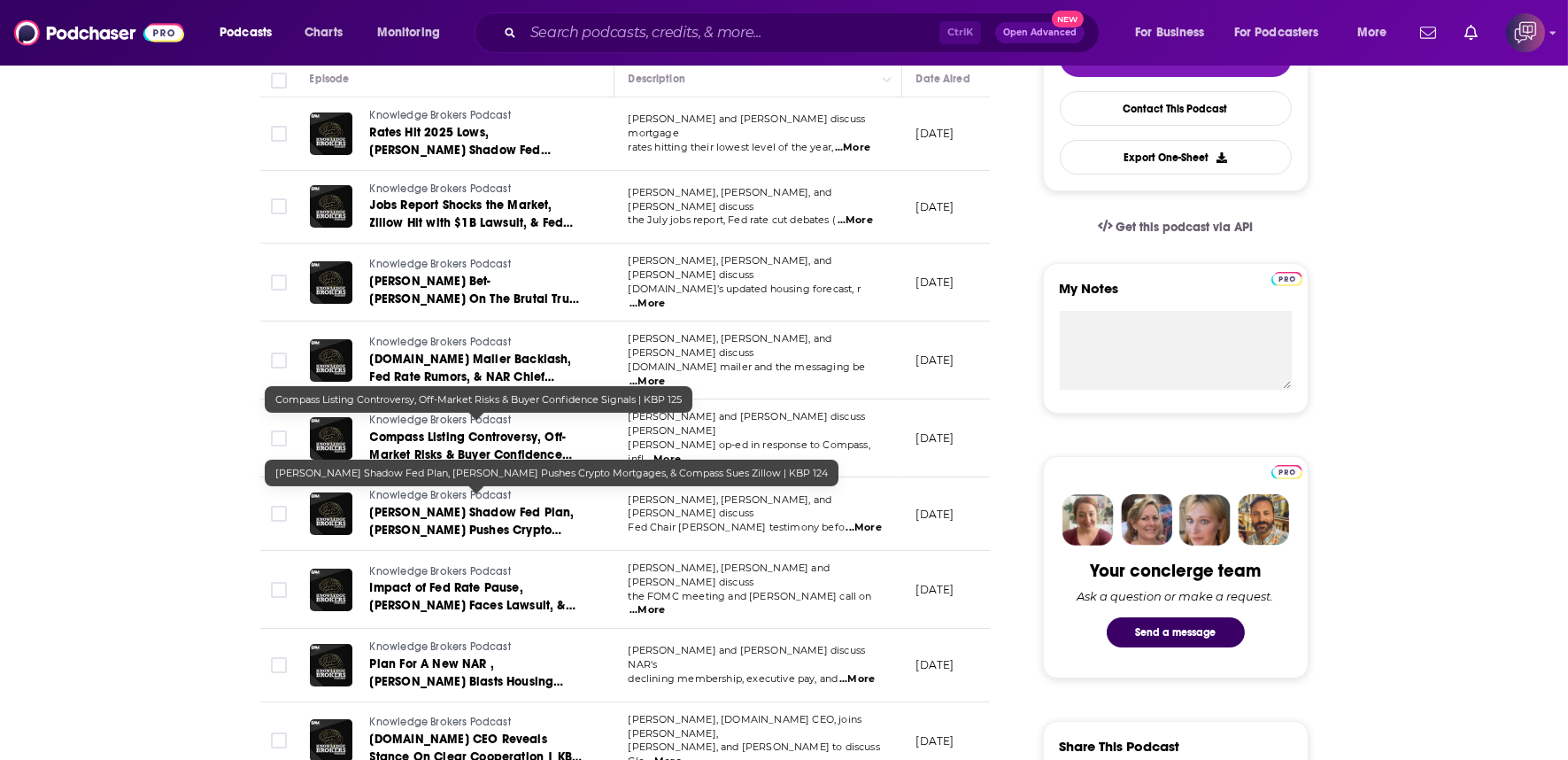
scroll to position [492, 0]
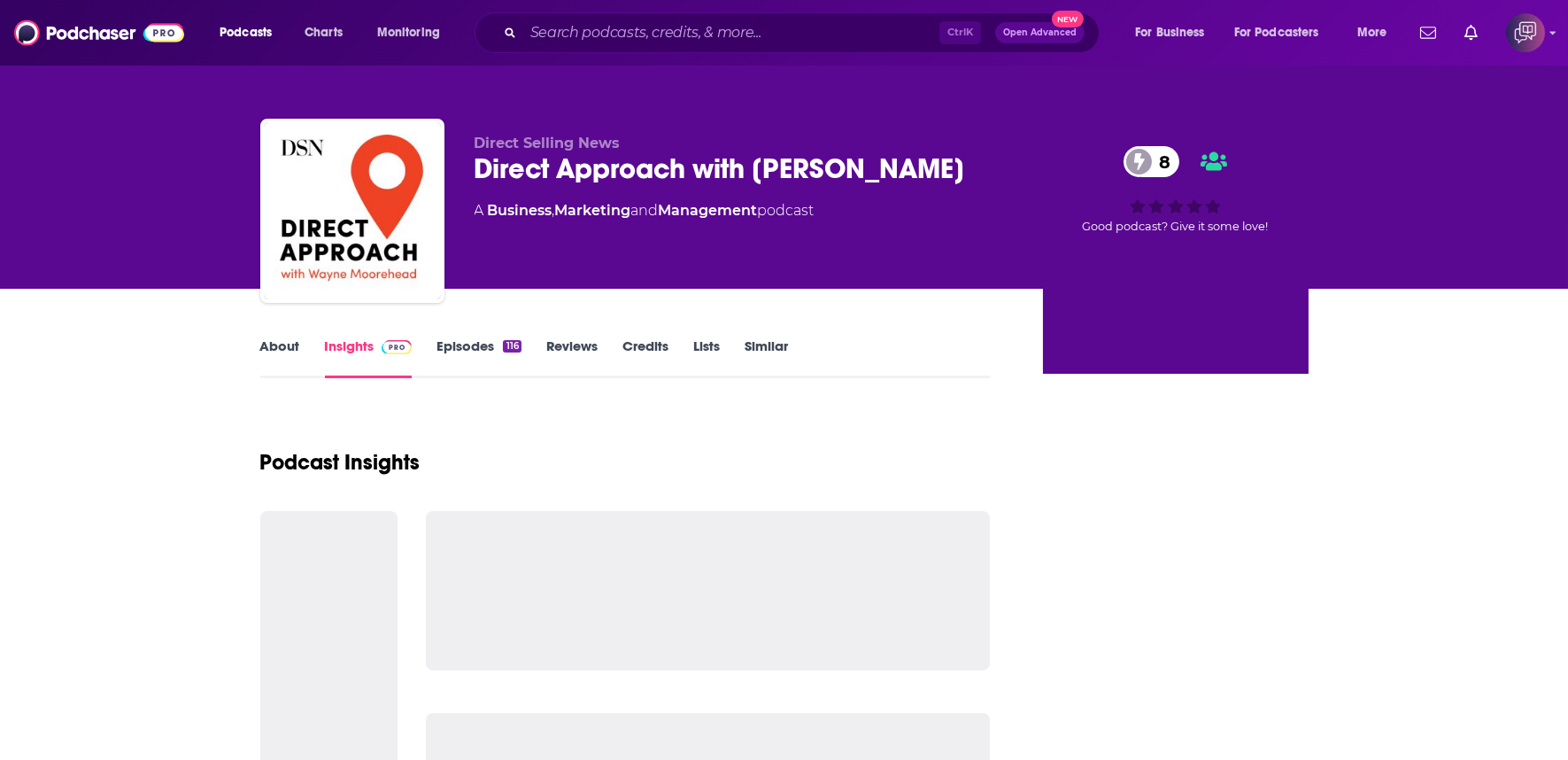
click at [748, 186] on div "Direct Approach with [PERSON_NAME] 8" at bounding box center [744, 169] width 540 height 34
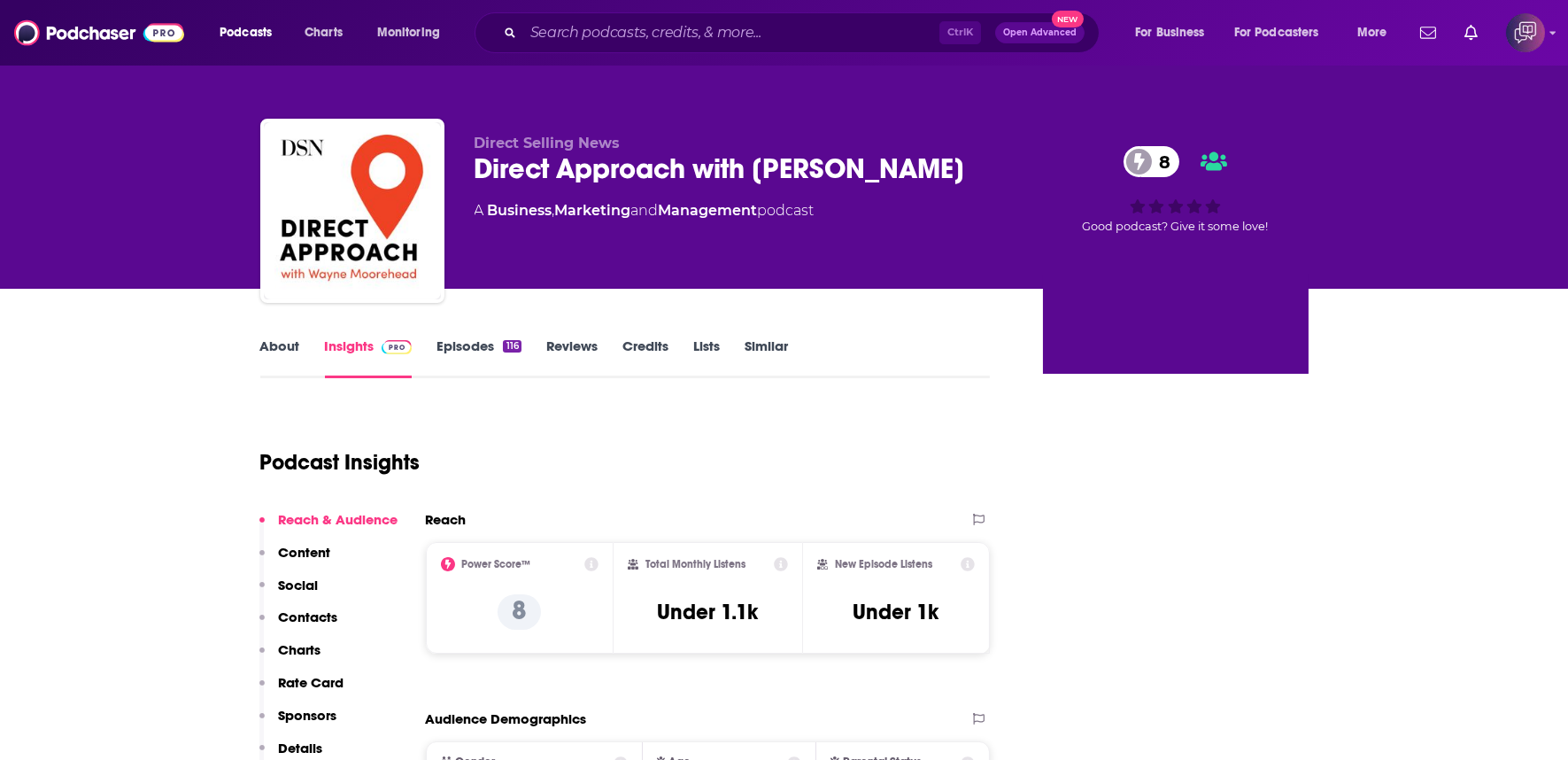
click at [748, 186] on div "Direct Approach with [PERSON_NAME] 8" at bounding box center [744, 169] width 540 height 34
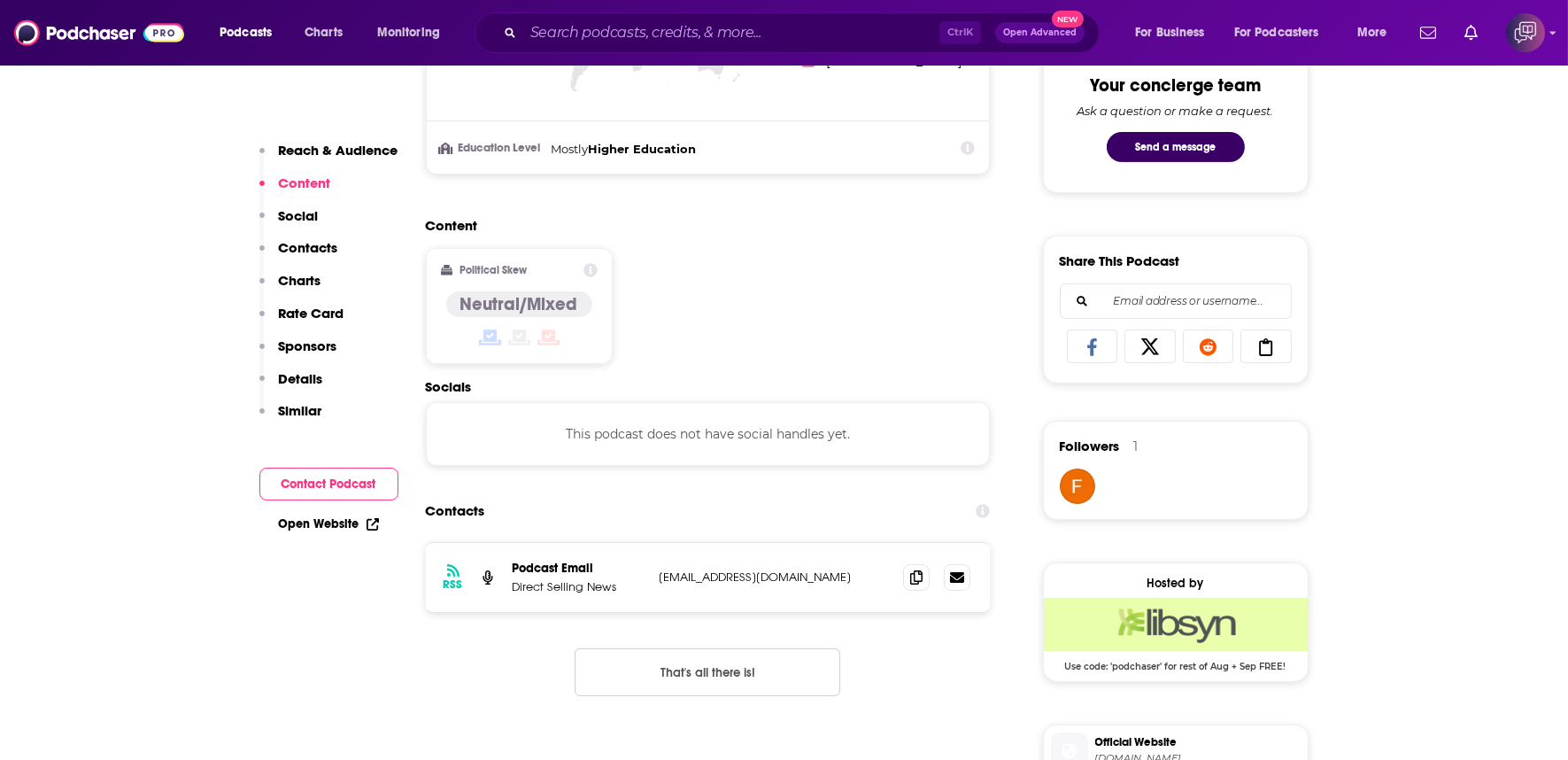
scroll to position [984, 0]
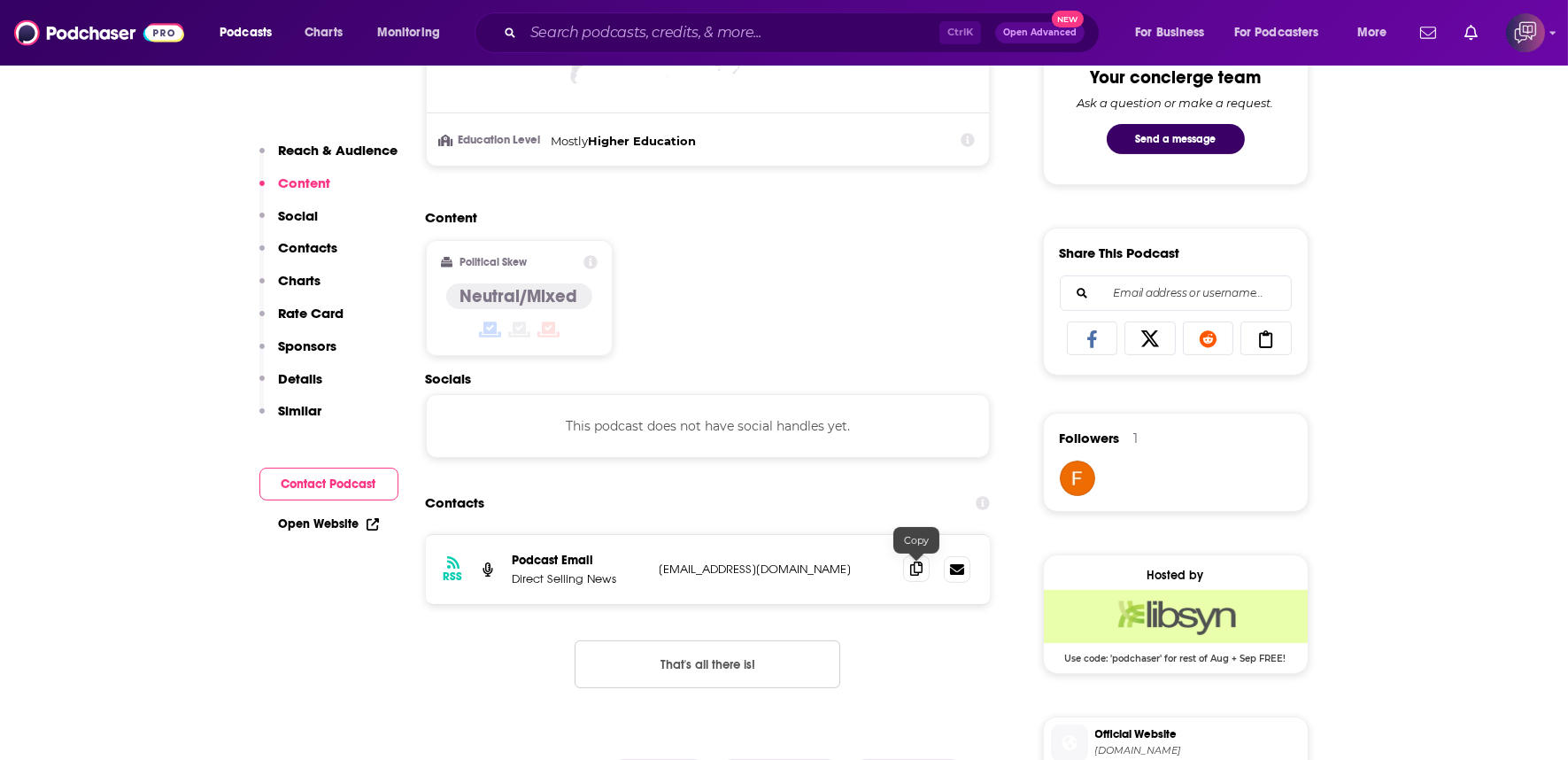
click at [916, 561] on icon at bounding box center [916, 568] width 13 height 14
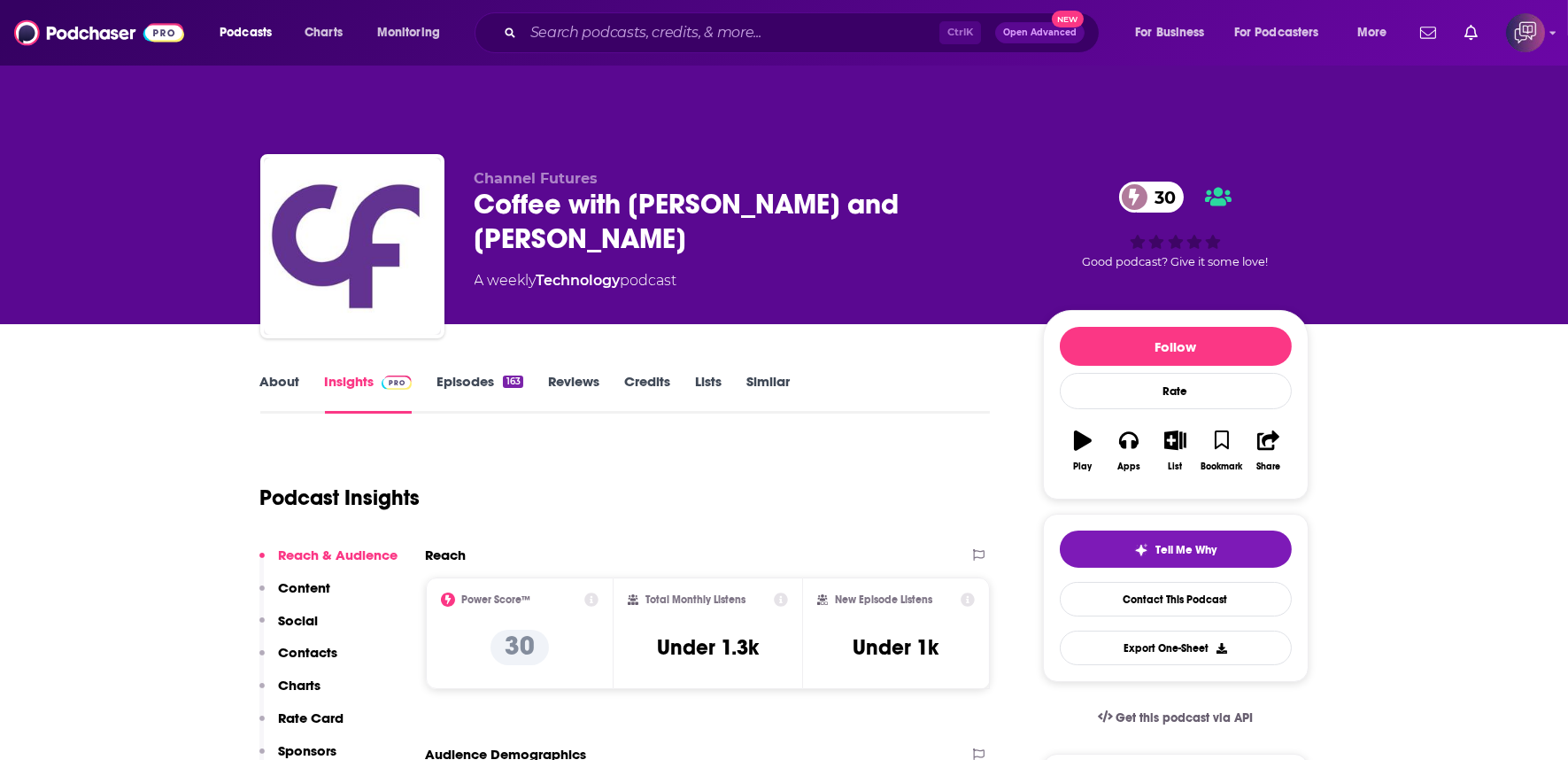
click at [908, 187] on div "Coffee with Craig and James 30" at bounding box center [744, 221] width 540 height 69
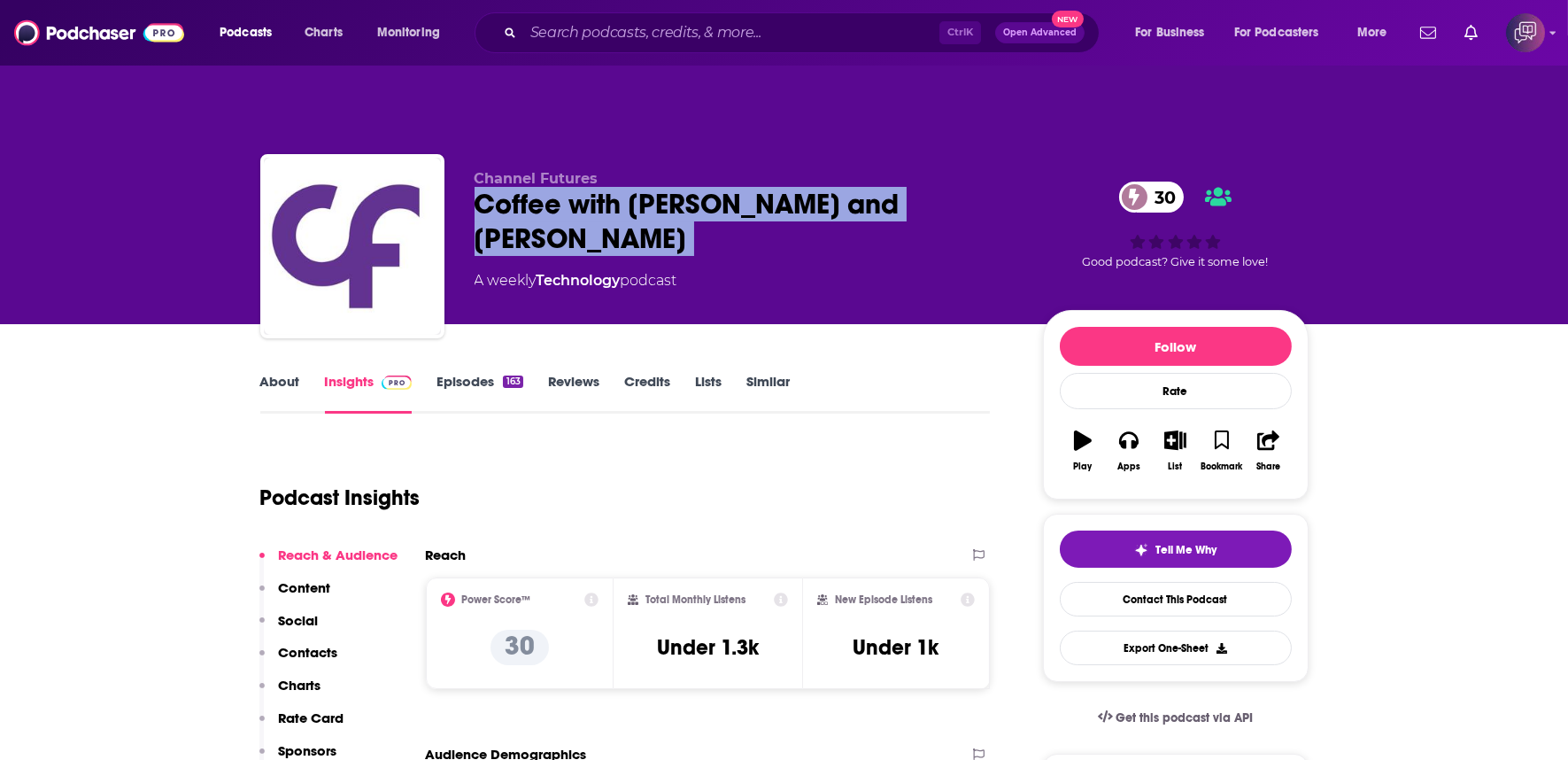
click at [909, 187] on div "Coffee with Craig and James 30" at bounding box center [744, 221] width 540 height 69
copy div "Coffee with Craig and James 30"
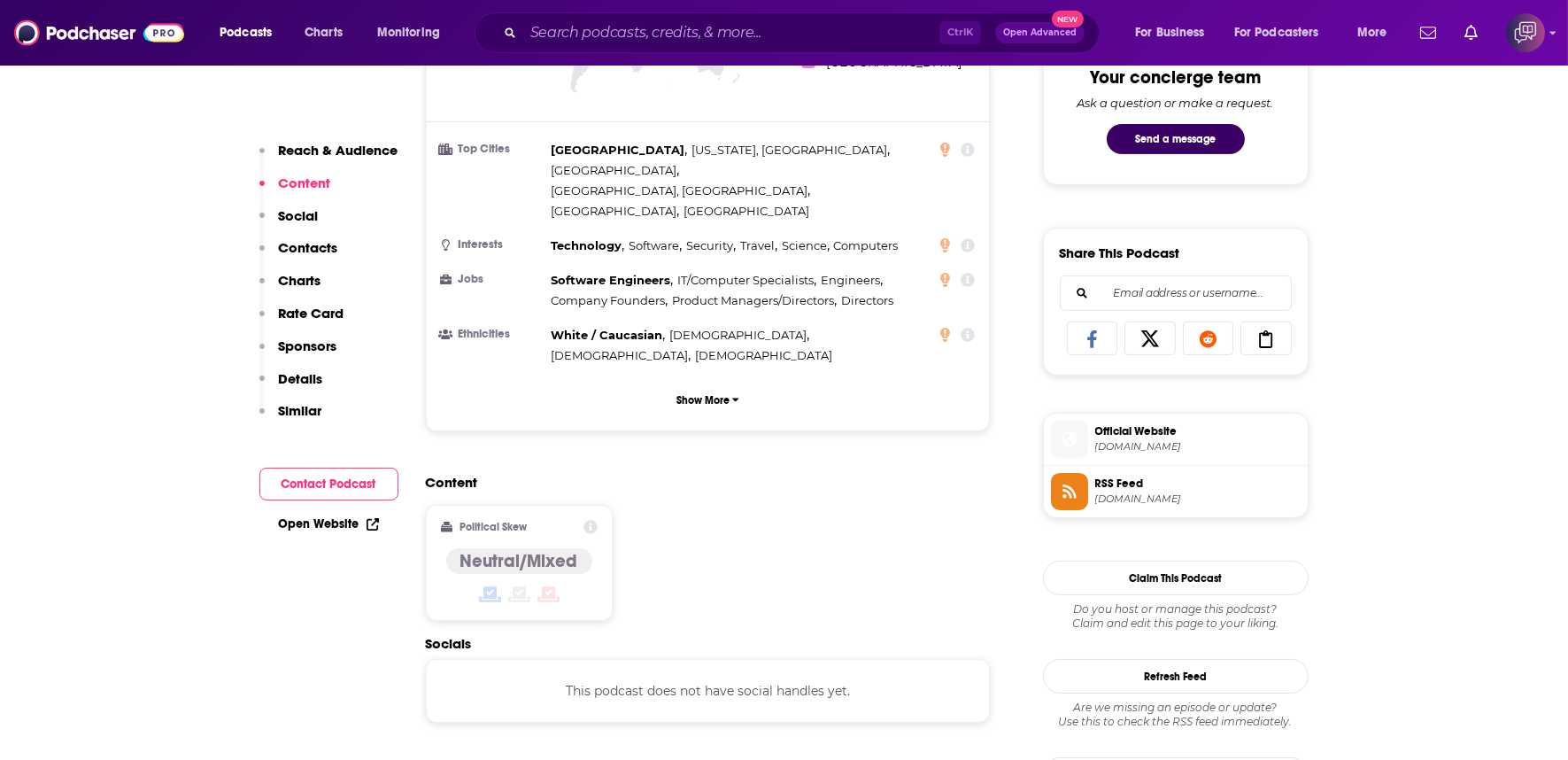
scroll to position [1279, 0]
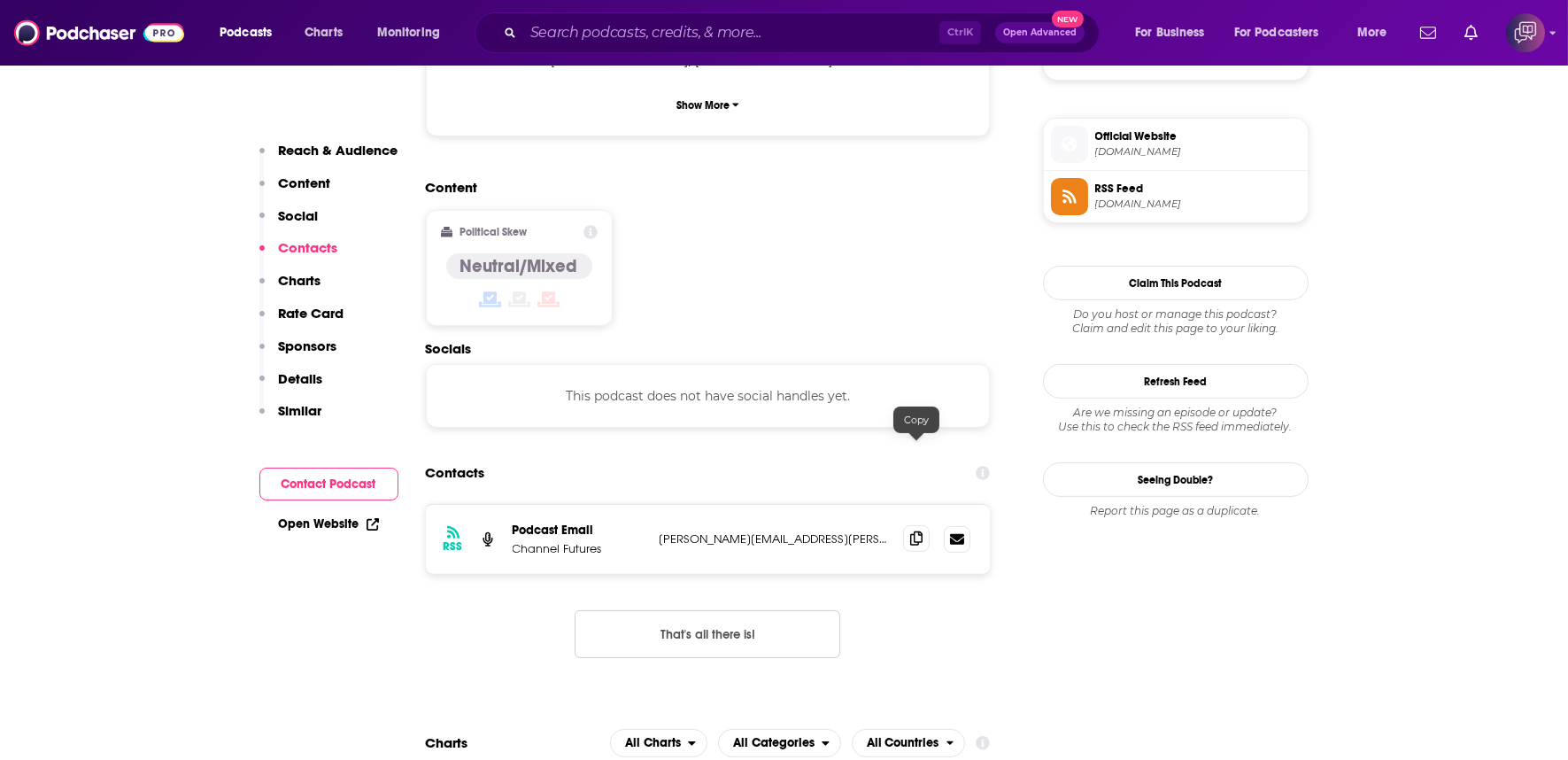
click at [906, 525] on span at bounding box center [916, 538] width 26 height 26
click at [887, 505] on div "RSS Podcast Email Channel Futures craig.galbraith@informa.com craig.galbraith@i…" at bounding box center [707, 540] width 565 height 69
click at [921, 531] on icon at bounding box center [916, 539] width 13 height 14
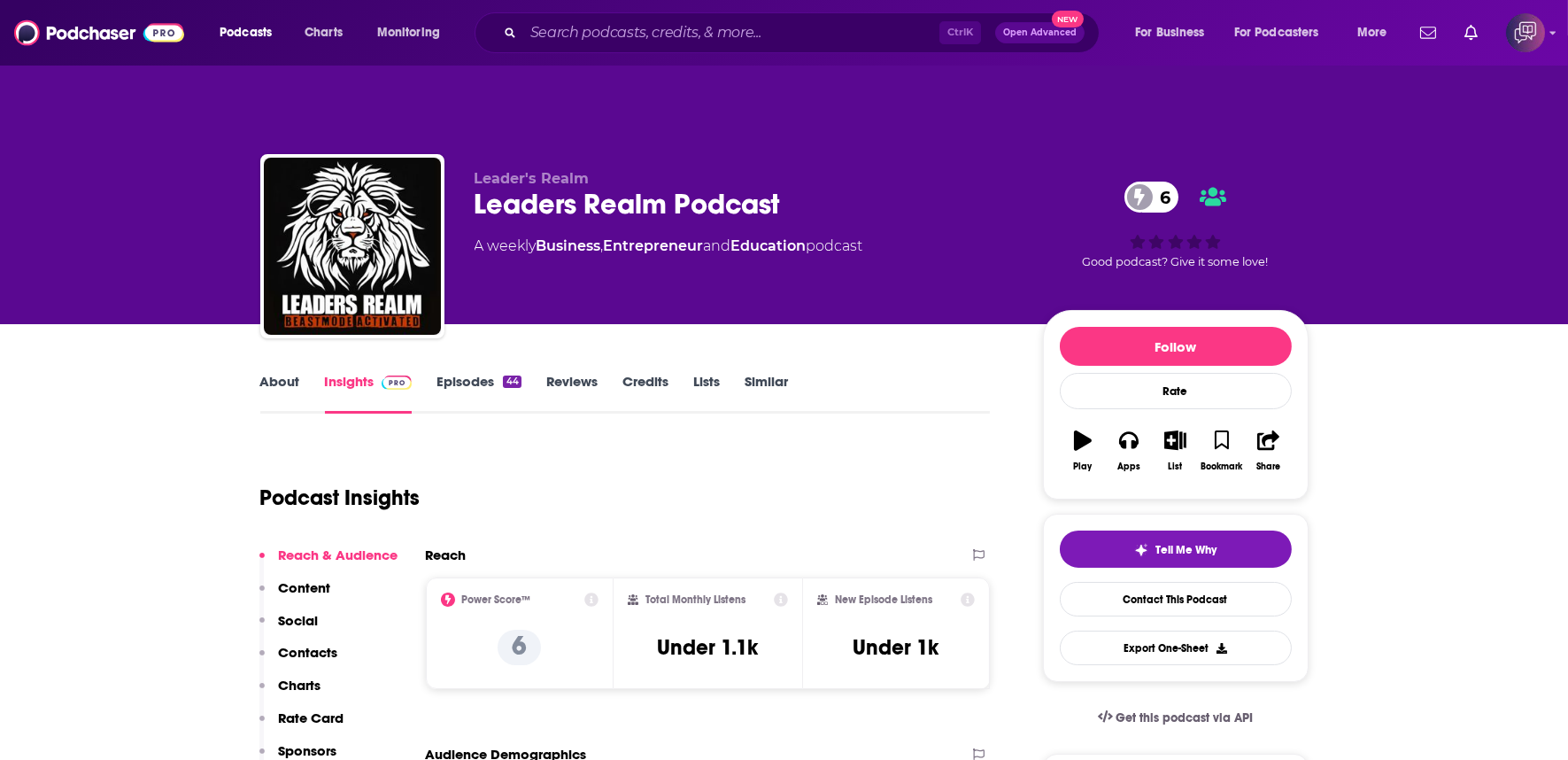
click at [835, 187] on div "Leaders Realm Podcast 6" at bounding box center [744, 204] width 540 height 34
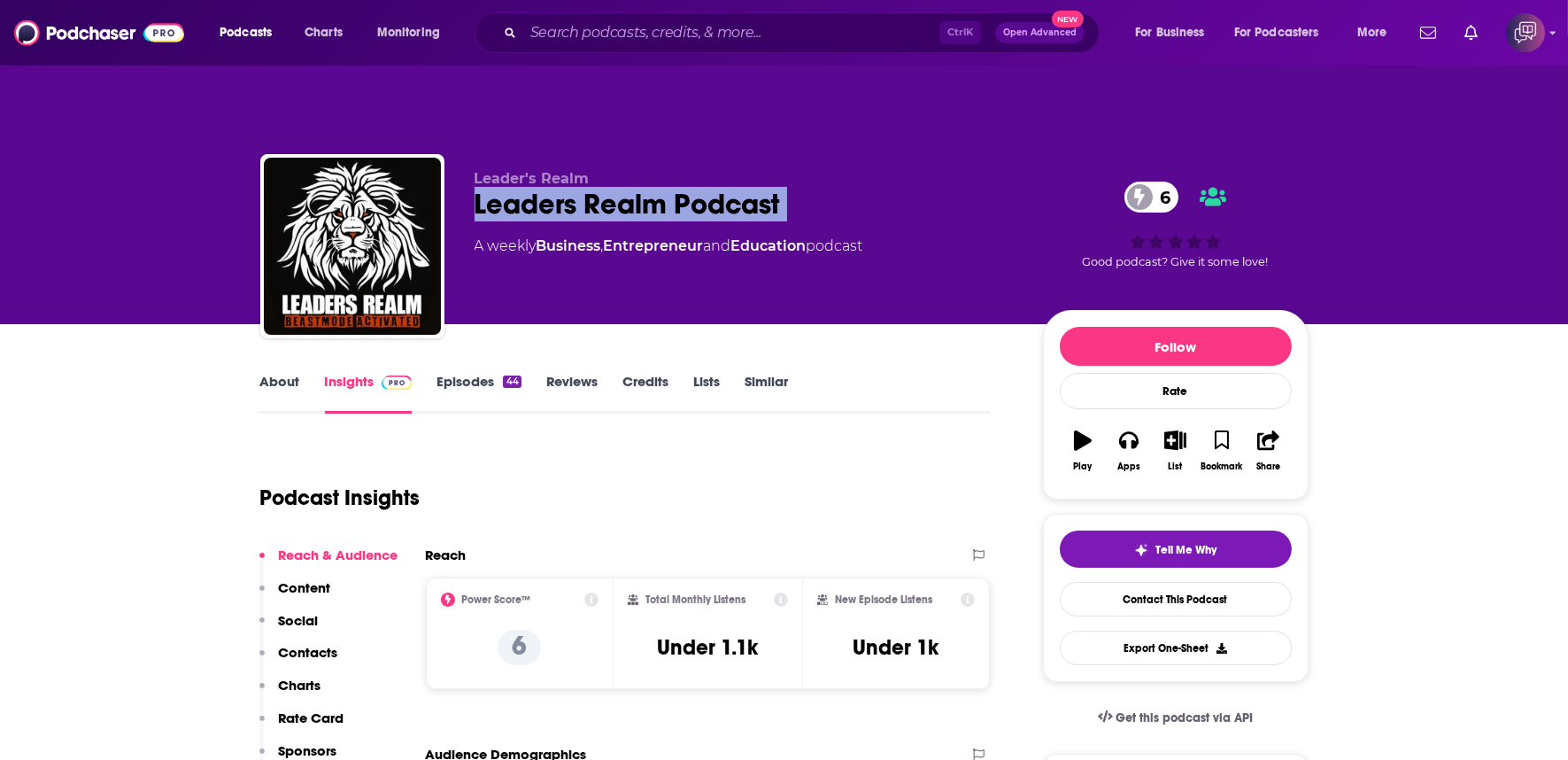
copy div "Leaders Realm Podcast 6"
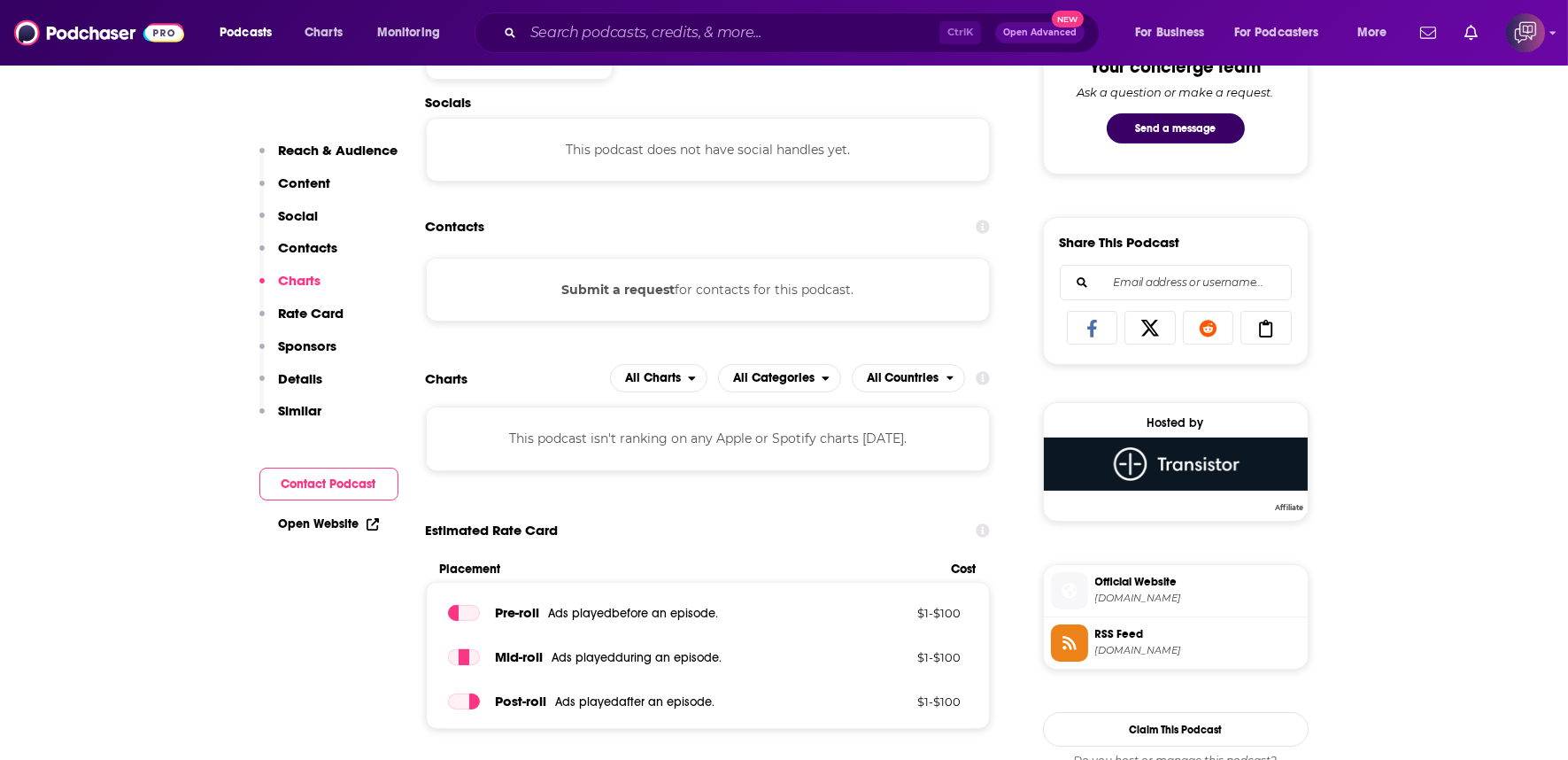
scroll to position [886, 0]
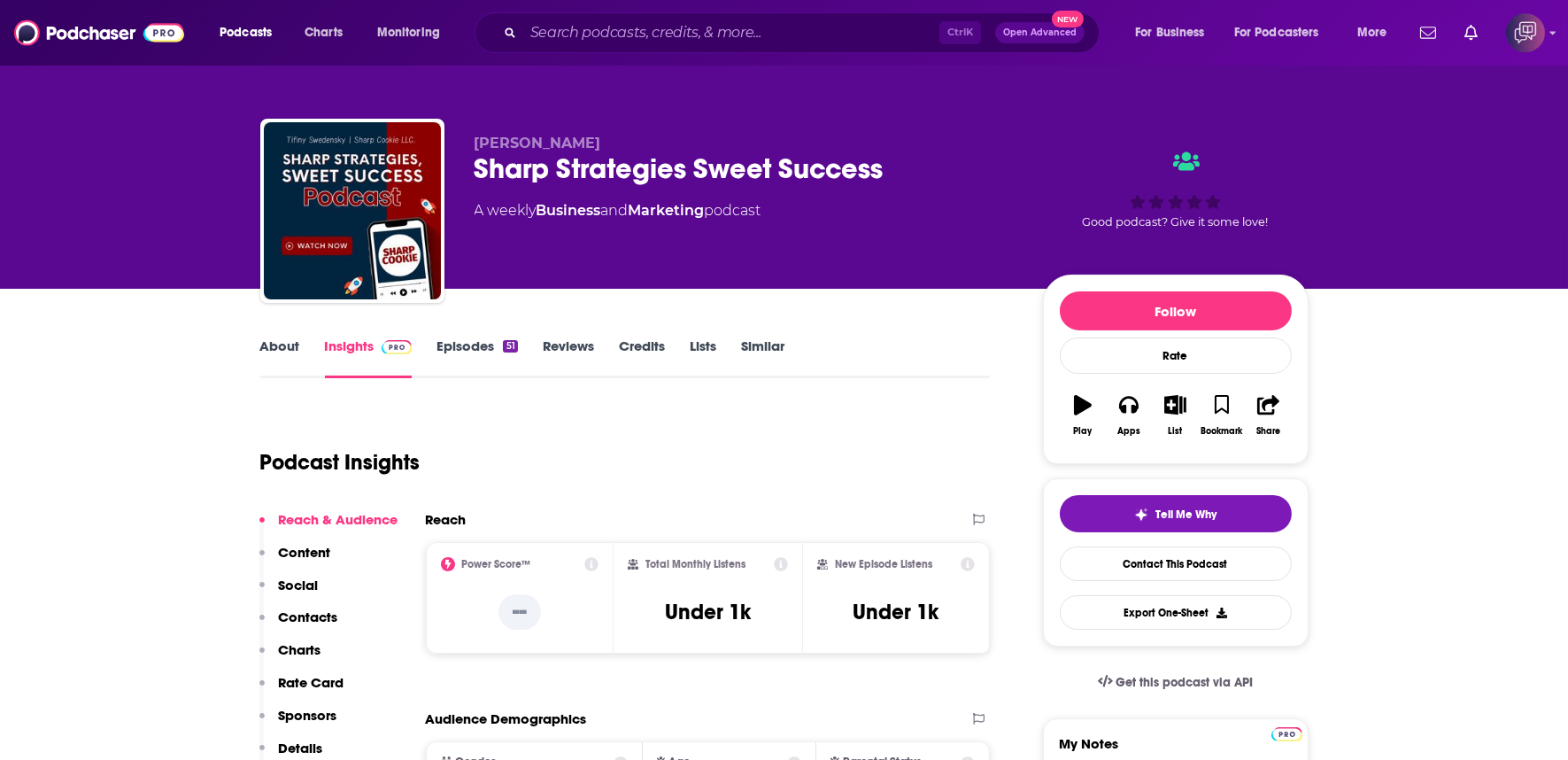
click at [932, 166] on div "Sharp Strategies Sweet Success" at bounding box center [744, 169] width 540 height 34
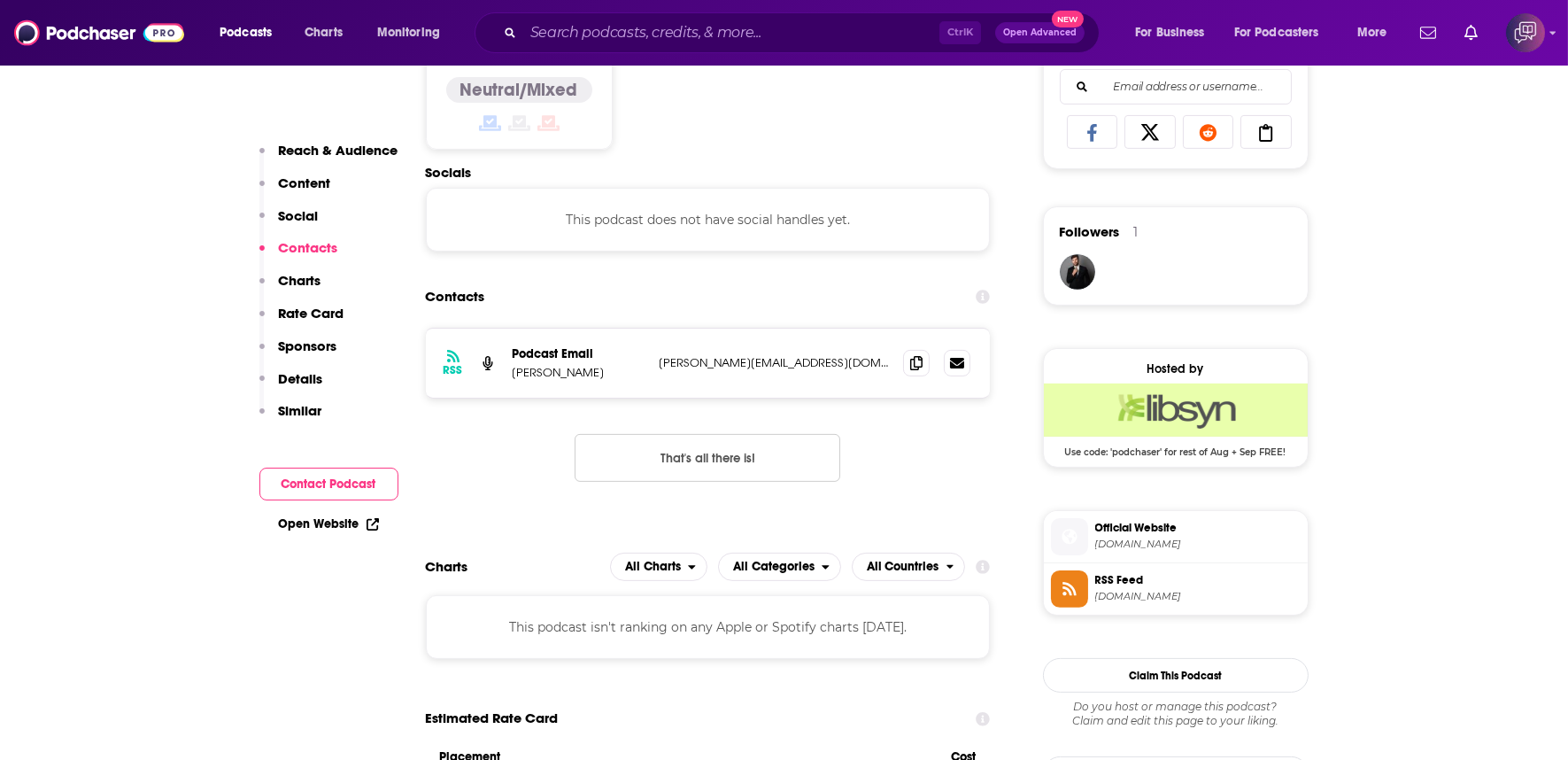
scroll to position [1279, 0]
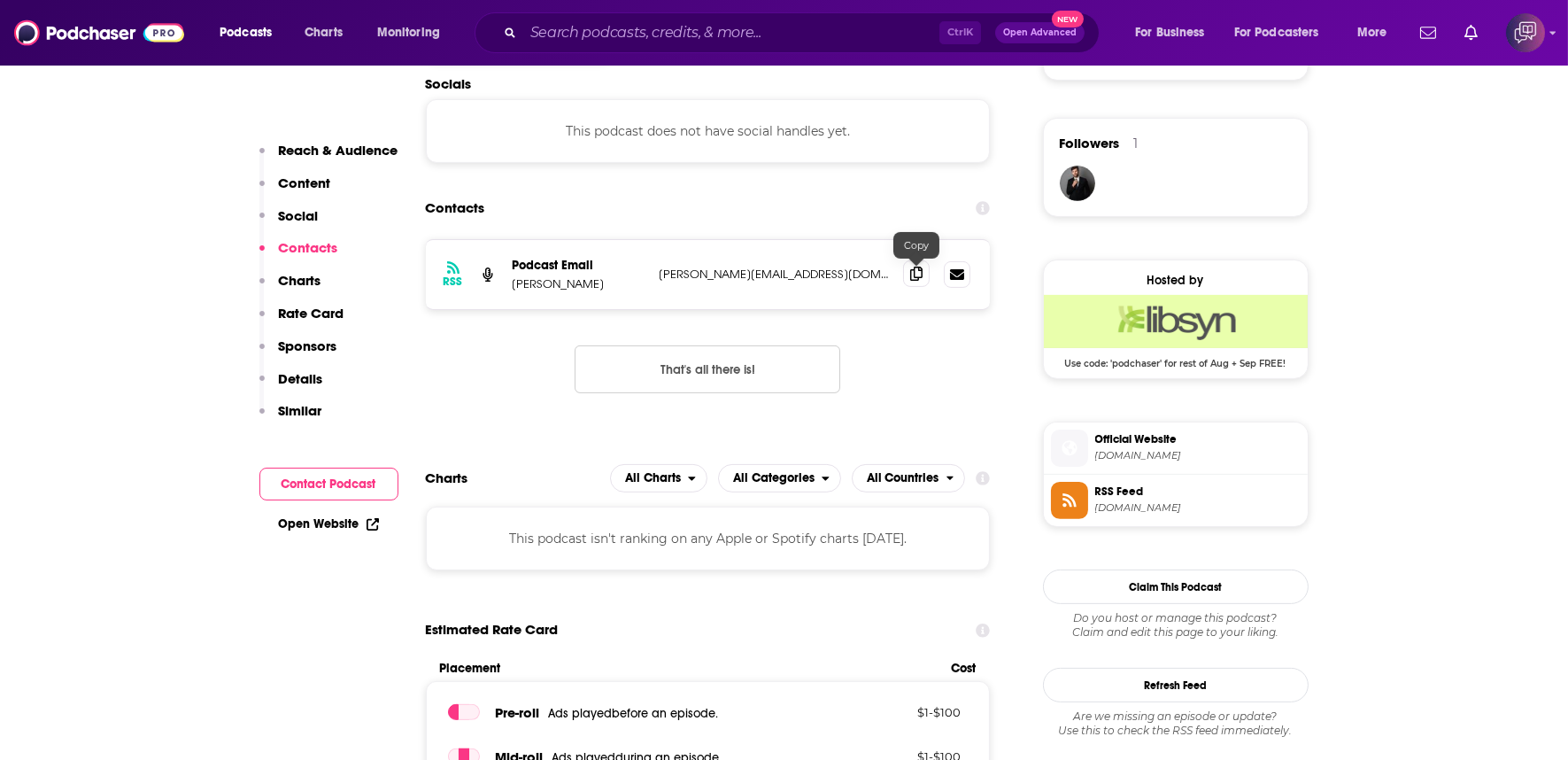
click at [916, 267] on icon at bounding box center [916, 274] width 13 height 14
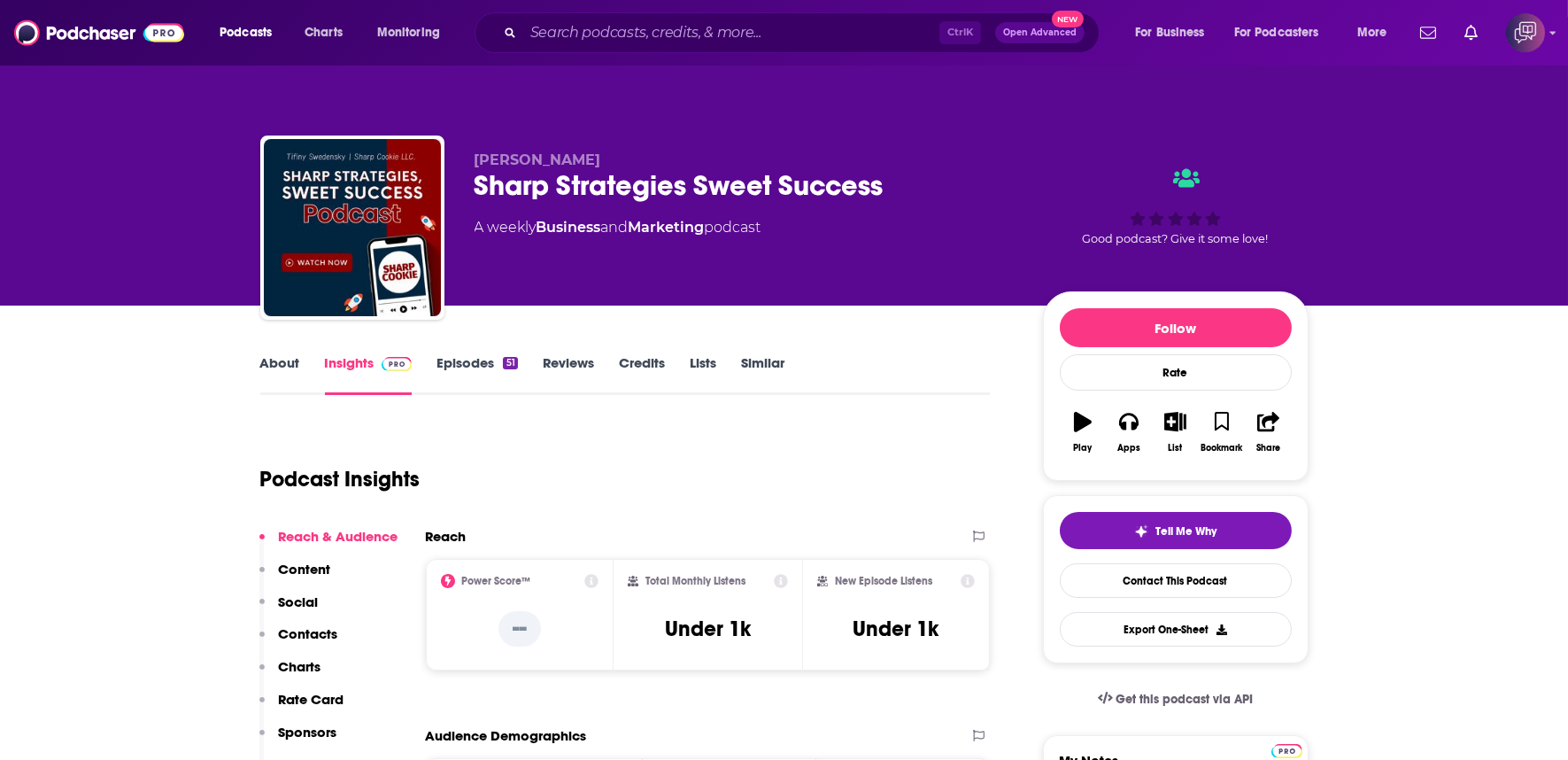
scroll to position [0, 0]
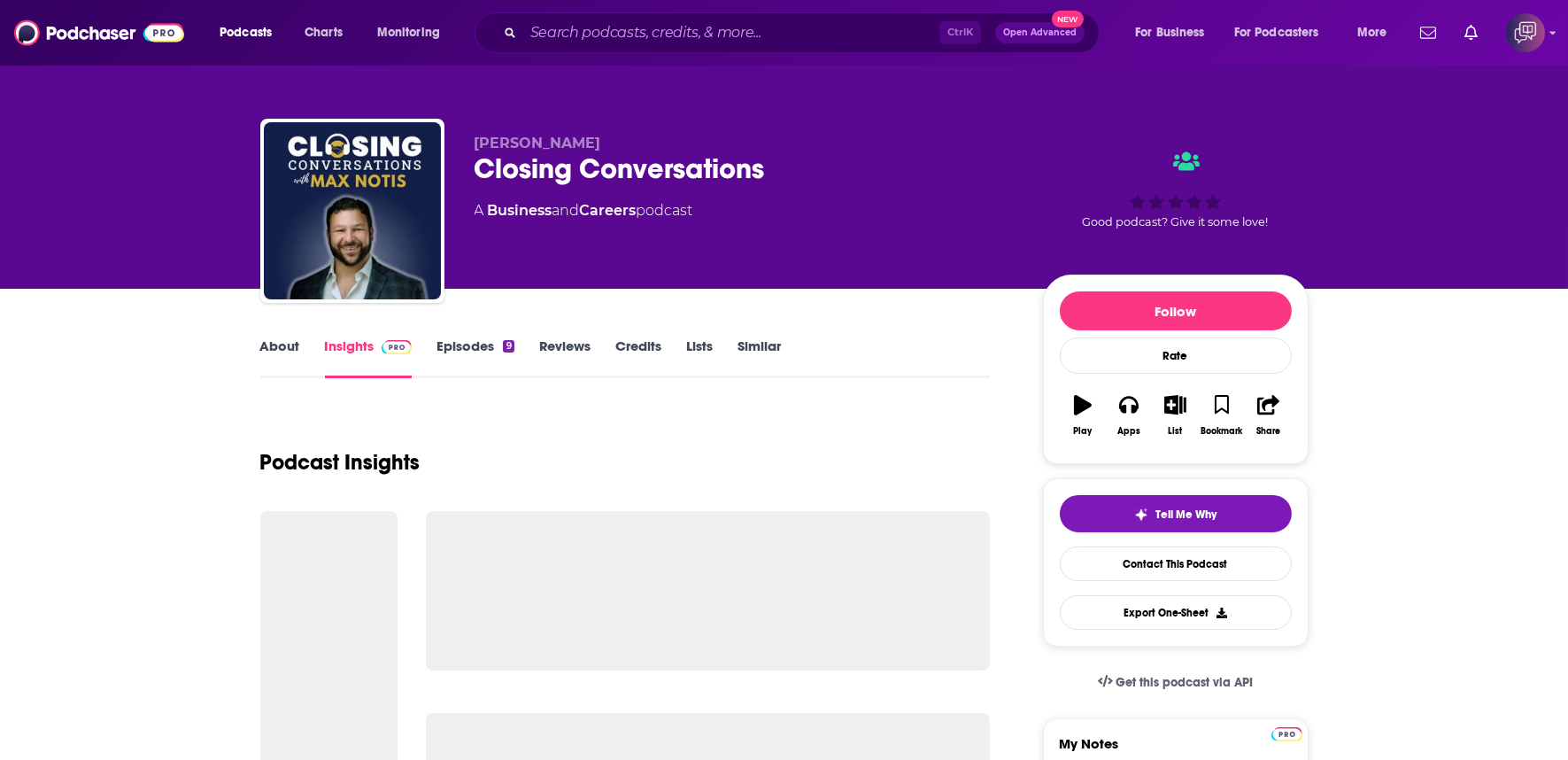
click at [791, 183] on div "Closing Conversations" at bounding box center [744, 169] width 540 height 34
copy div "Closing Conversations"
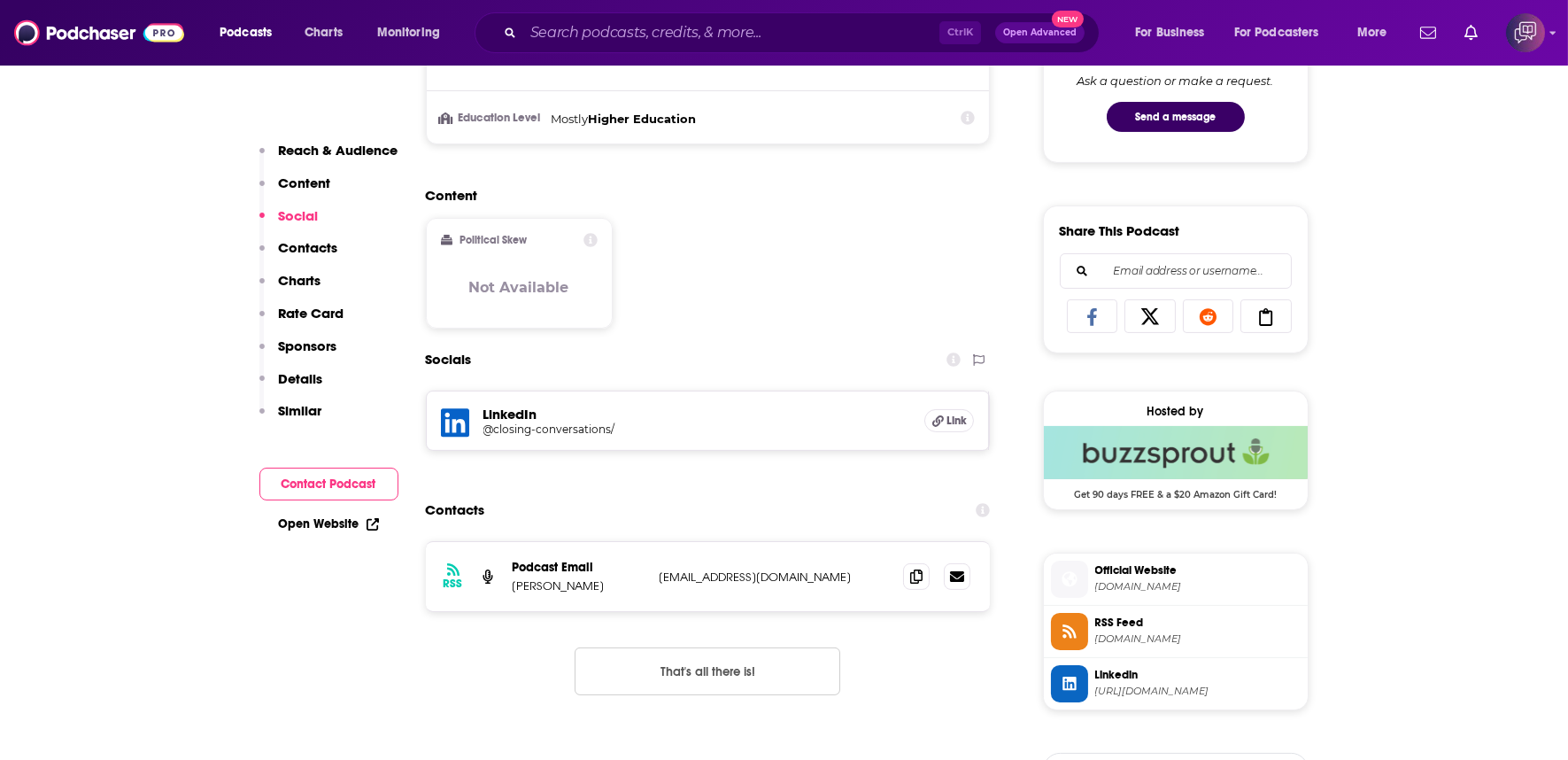
scroll to position [1083, 0]
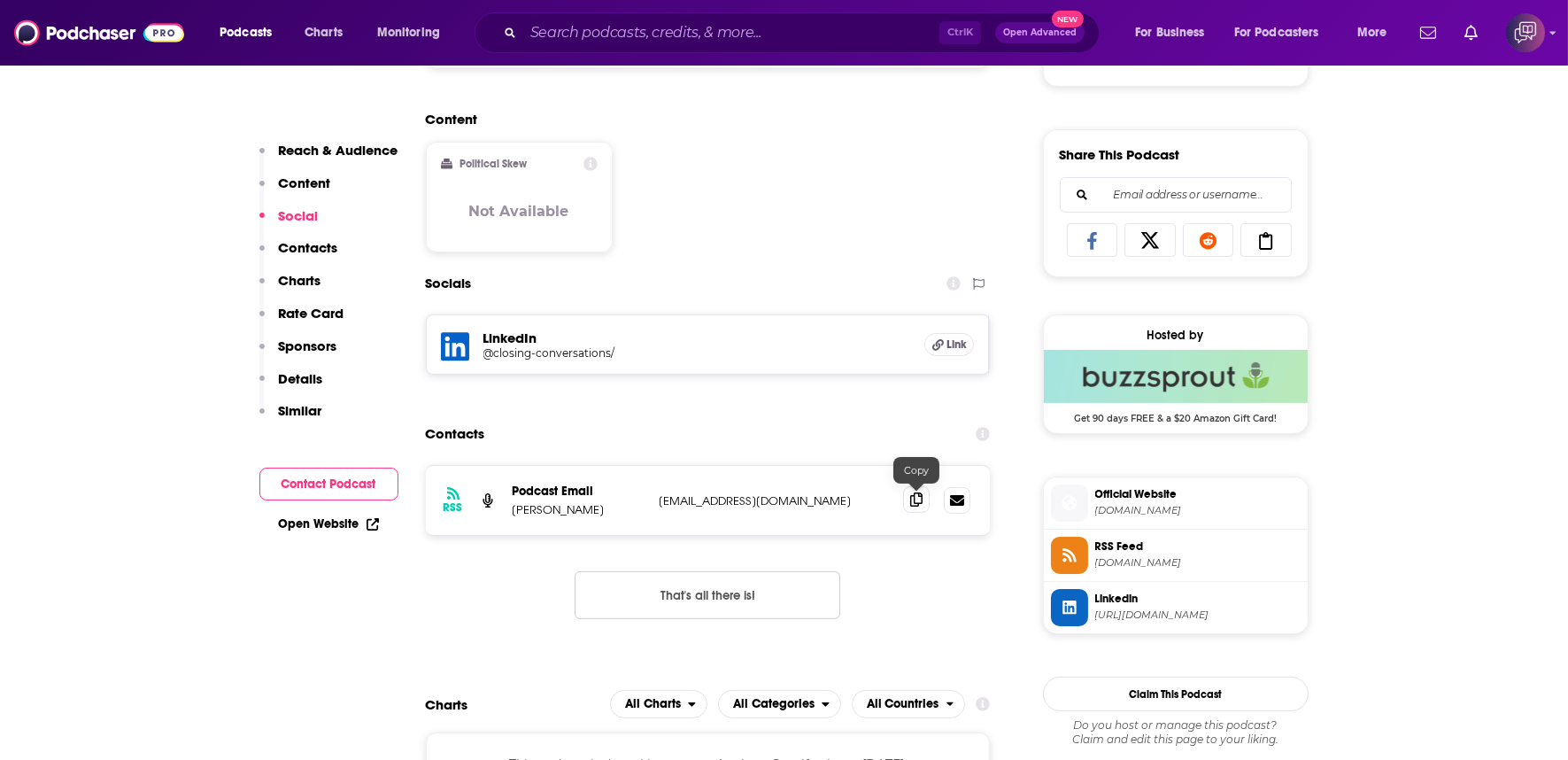
click at [918, 493] on icon at bounding box center [916, 500] width 13 height 14
click at [913, 493] on icon at bounding box center [916, 500] width 13 height 14
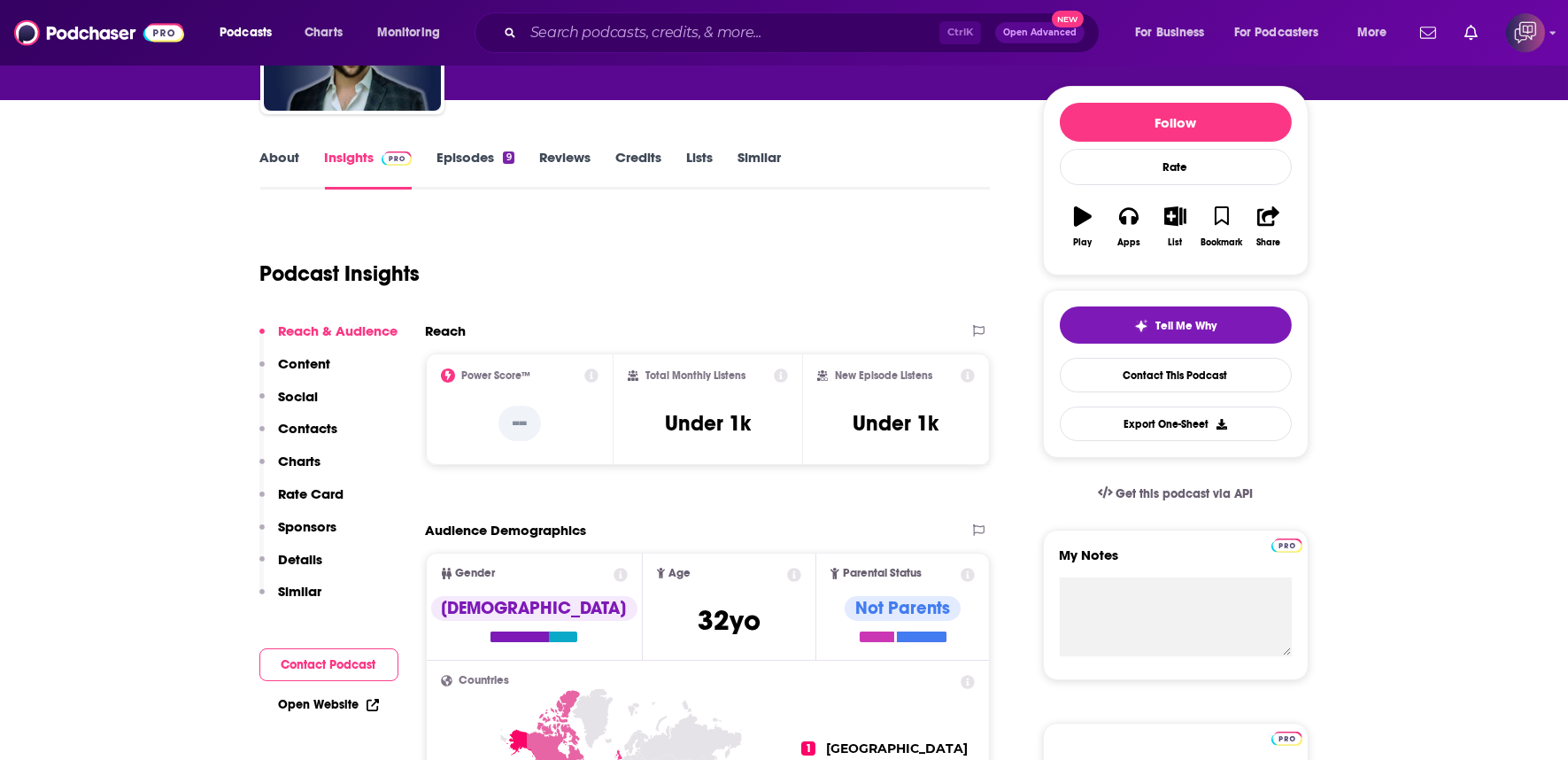
scroll to position [0, 0]
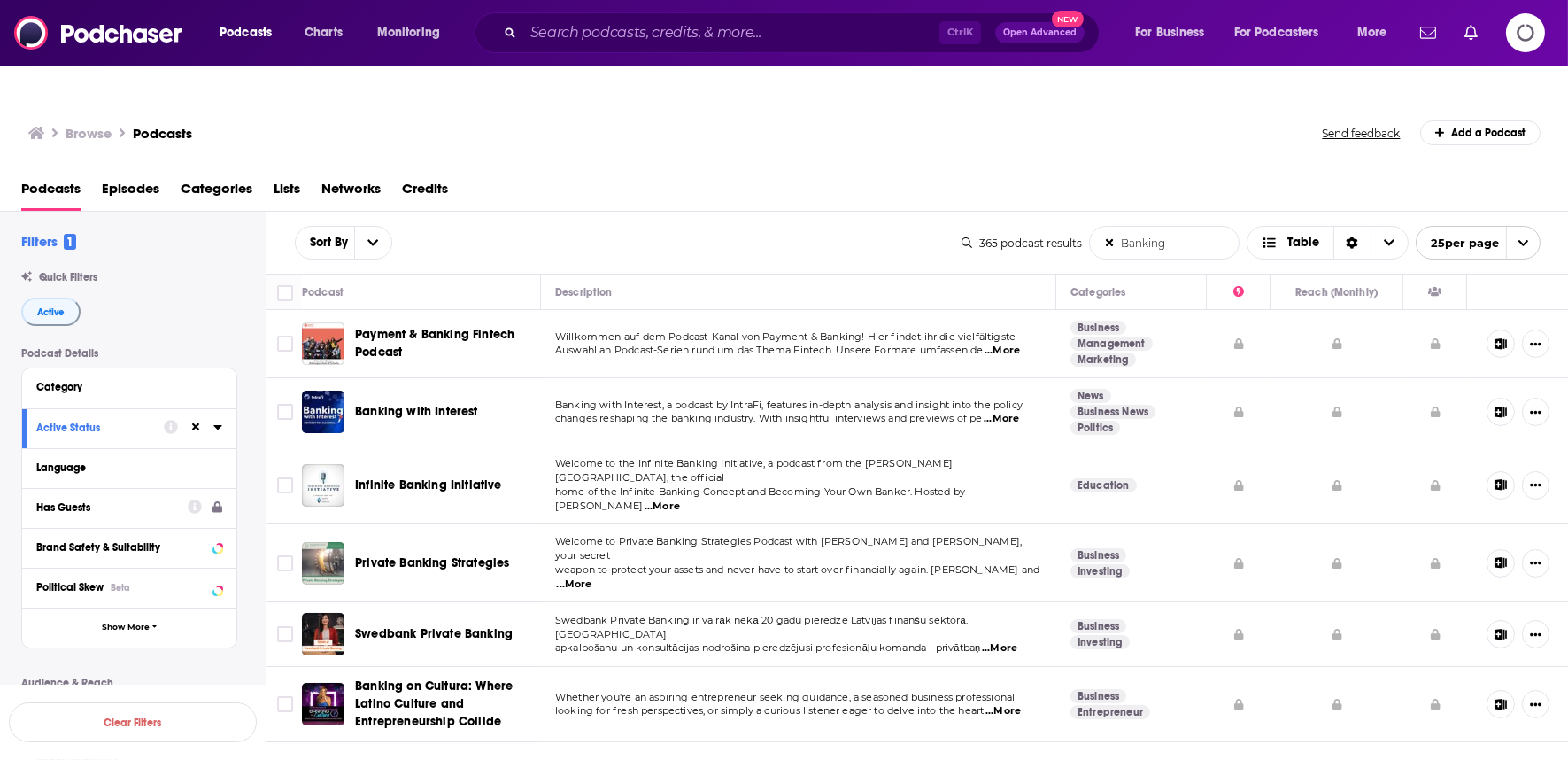
drag, startPoint x: 116, startPoint y: 464, endPoint x: 89, endPoint y: 472, distance: 28.2
click at [117, 496] on button "Has Guests" at bounding box center [112, 507] width 152 height 23
click at [89, 502] on div "Has Guests" at bounding box center [106, 508] width 140 height 13
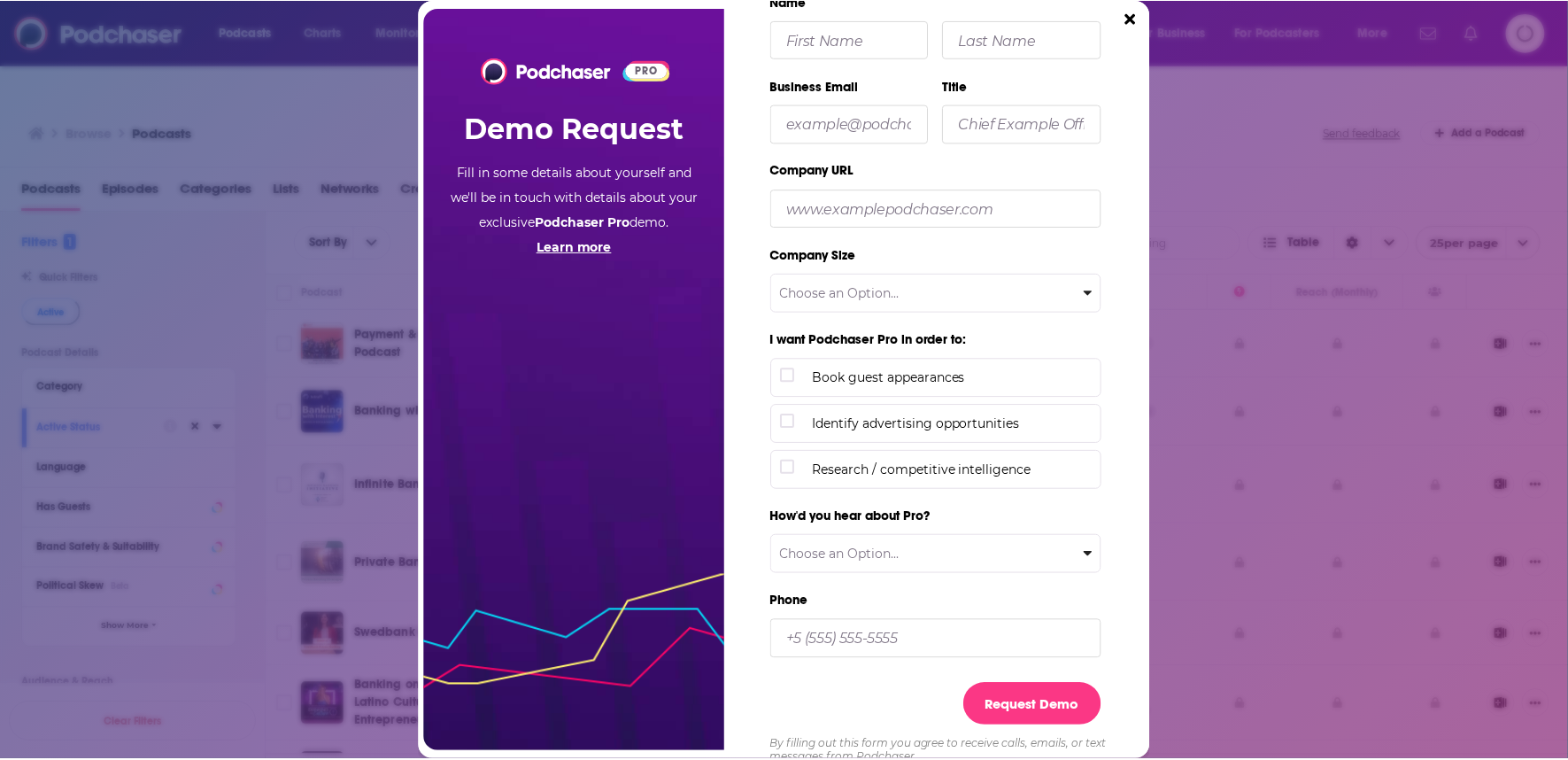
scroll to position [75, 0]
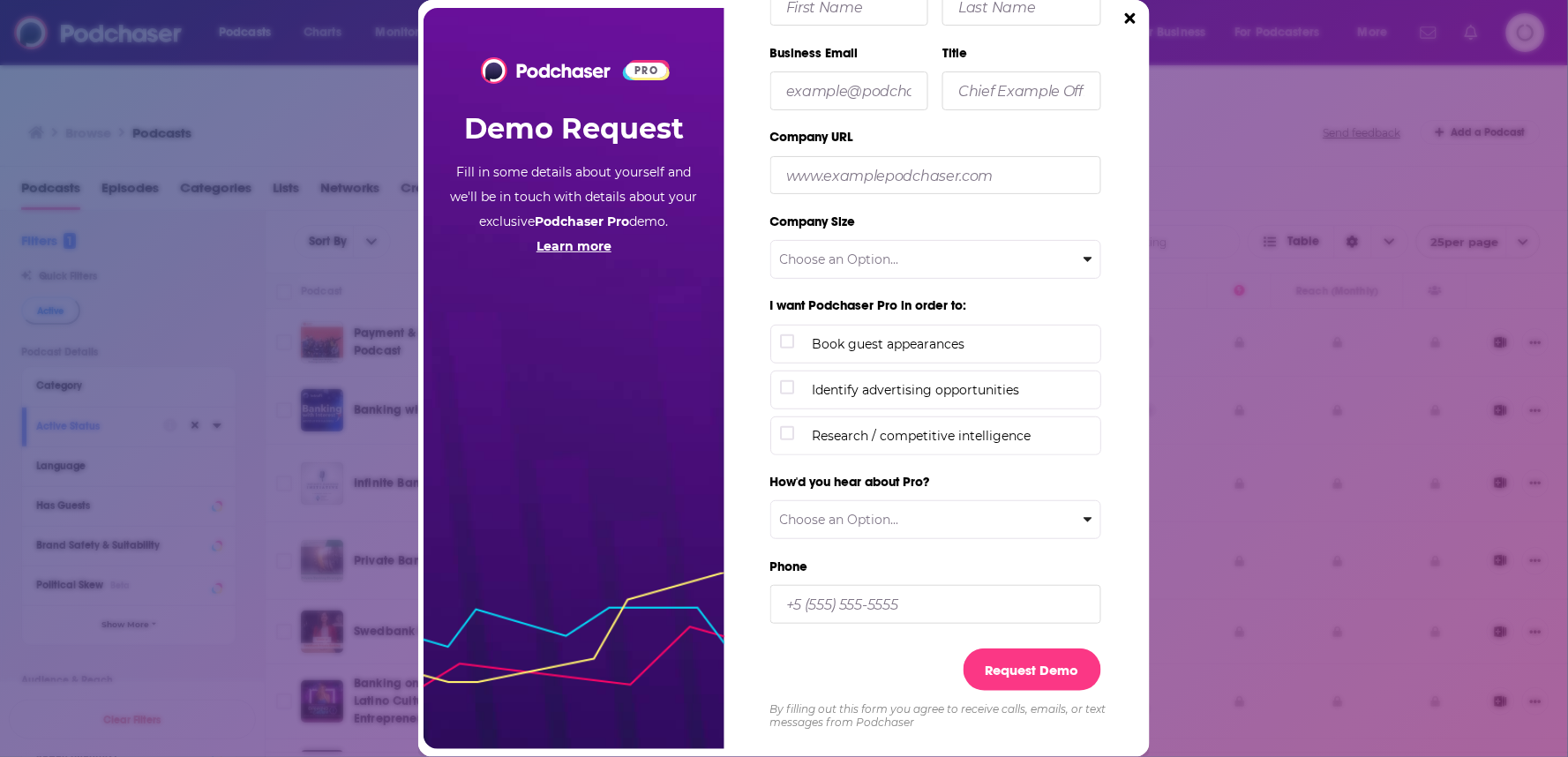
click at [1130, 19] on icon "Close" at bounding box center [1131, 19] width 11 height 11
click at [1130, 19] on div "PRO Demo Request Fill in some details about yourself and we'll be in touch with…" at bounding box center [784, 378] width 1568 height 757
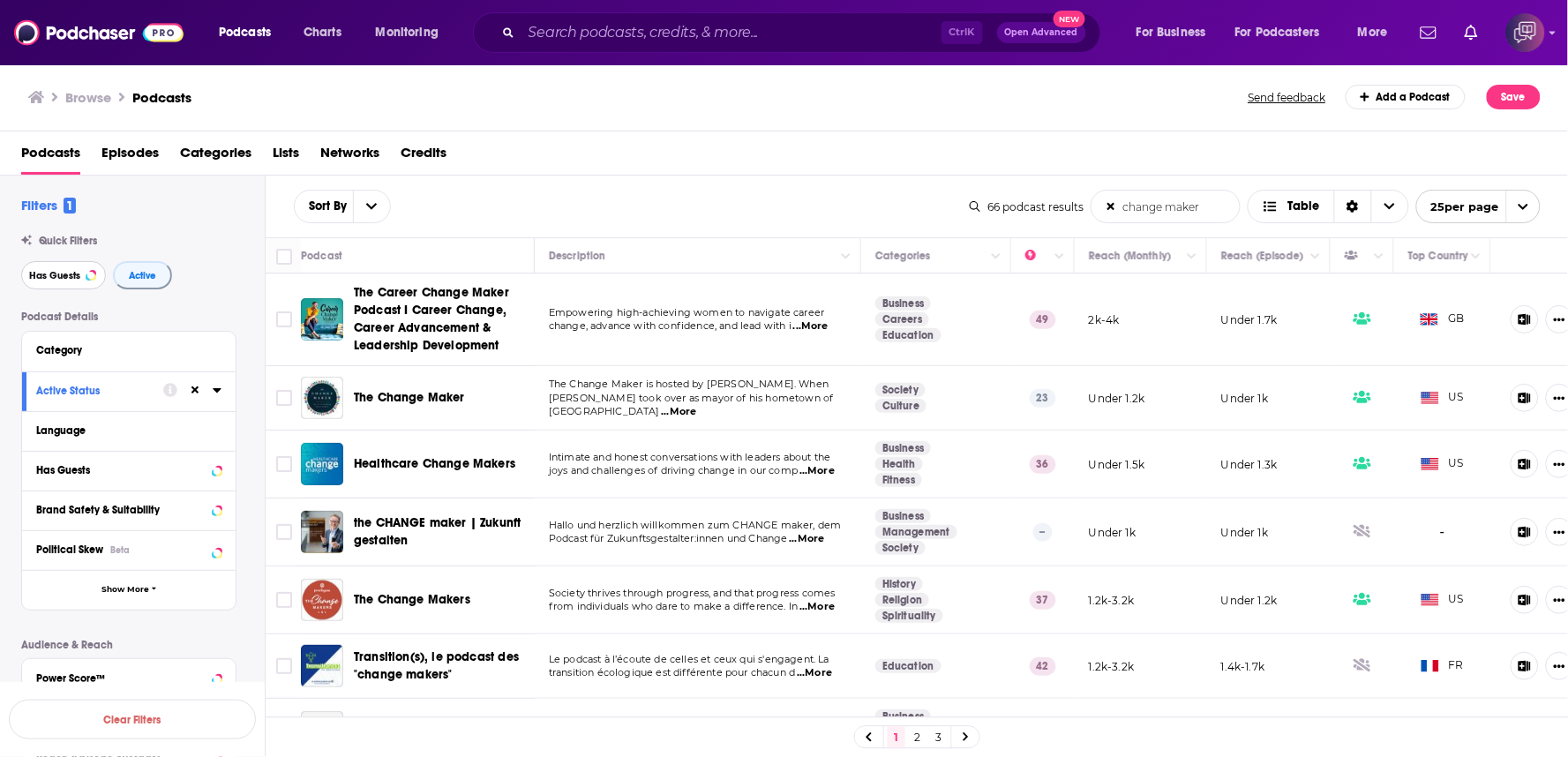
click at [60, 277] on span "Has Guests" at bounding box center [54, 275] width 51 height 10
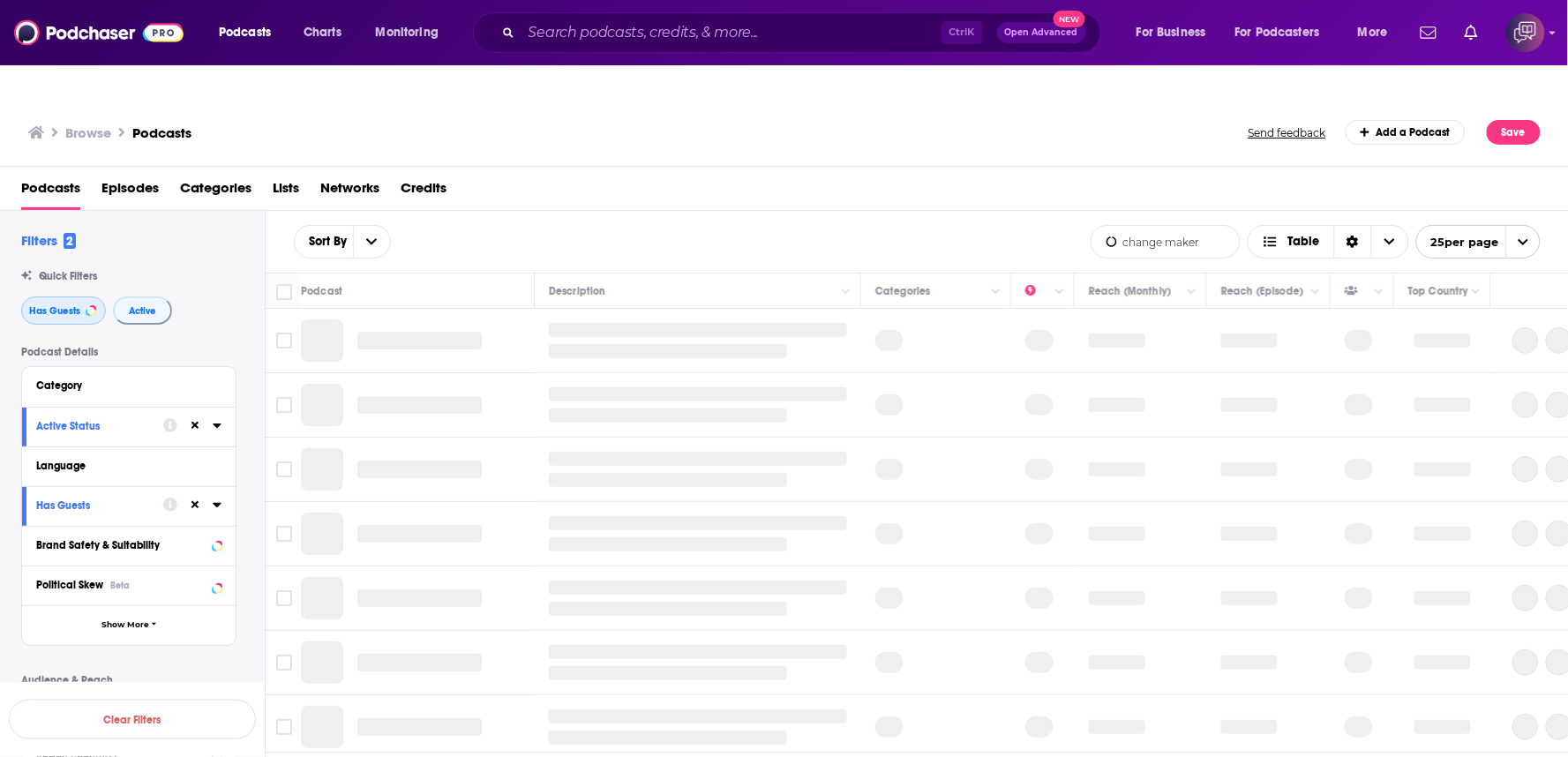
click at [38, 306] on span "Has Guests" at bounding box center [54, 311] width 51 height 10
drag, startPoint x: 38, startPoint y: 270, endPoint x: 225, endPoint y: 26, distance: 307.4
click at [38, 306] on span "Has Guests" at bounding box center [54, 311] width 51 height 10
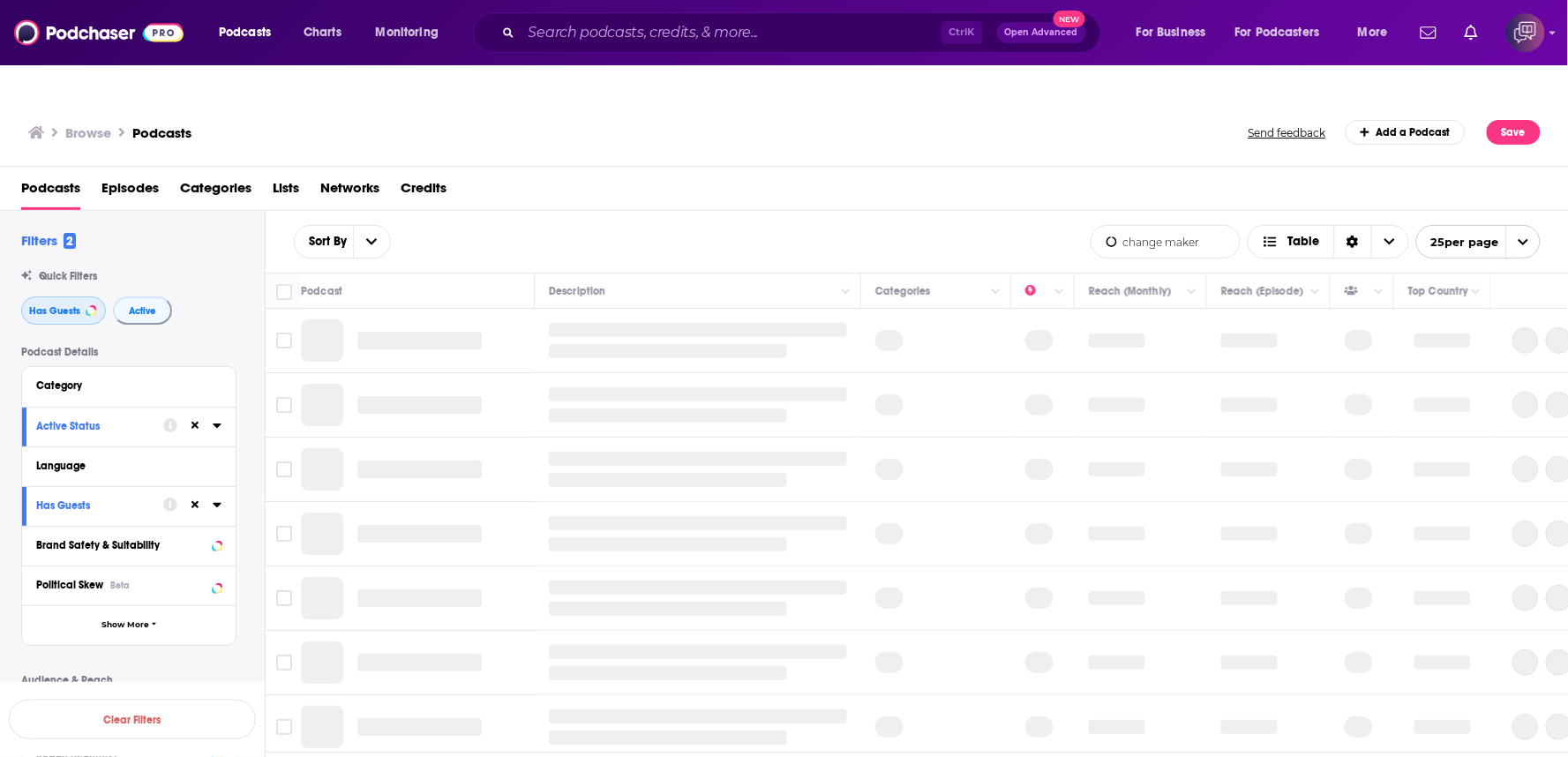
click at [38, 306] on span "Has Guests" at bounding box center [54, 311] width 51 height 10
click at [204, 232] on div "Filters 2 Quick Filters Has Guests Active Podcast Details Category Active Statu…" at bounding box center [143, 617] width 243 height 770
click at [59, 306] on span "Has Guests" at bounding box center [54, 311] width 51 height 10
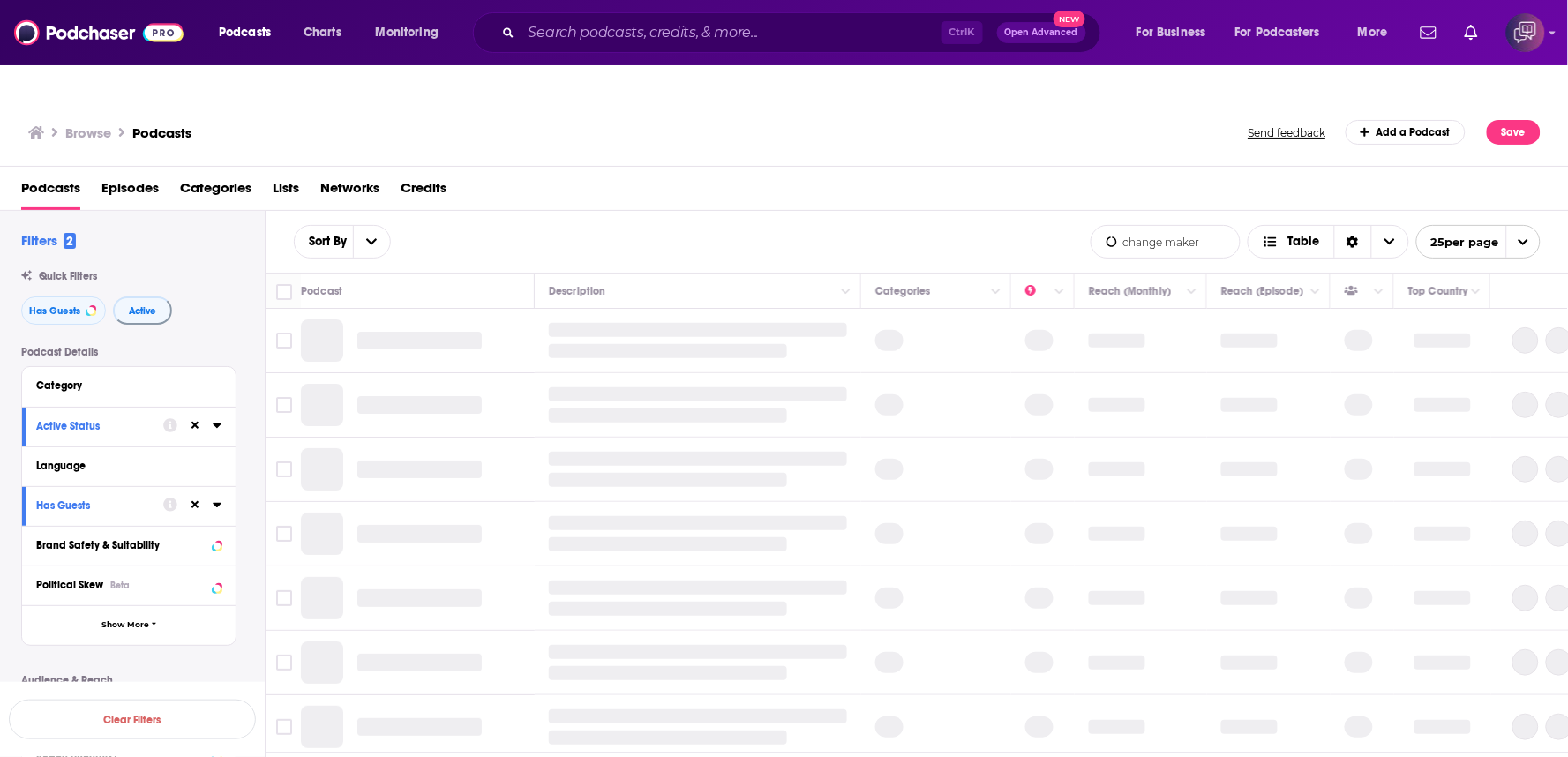
click at [179, 232] on div "Filters 2 Quick Filters Has Guests Active Podcast Details Category Active Statu…" at bounding box center [143, 617] width 243 height 770
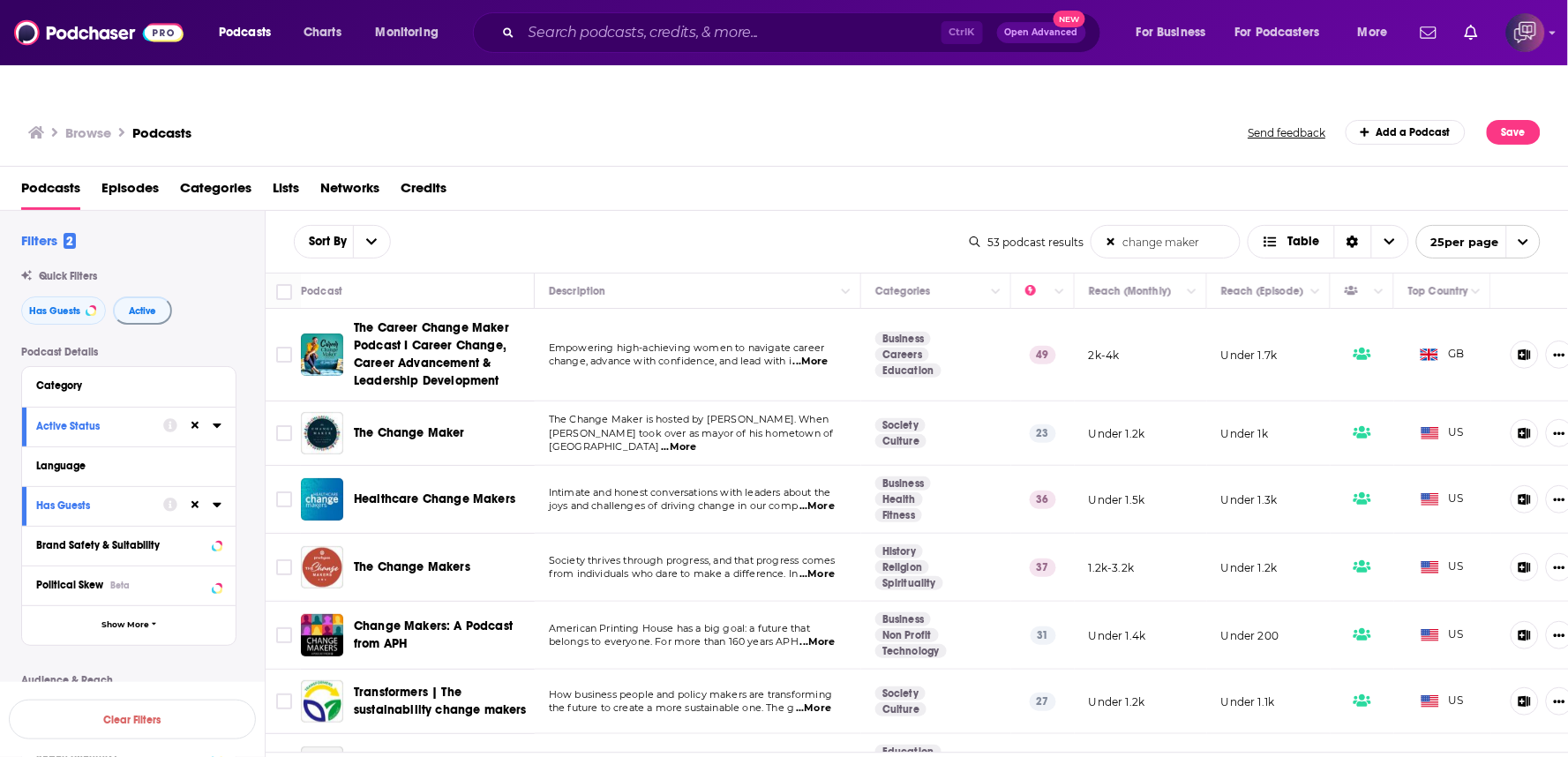
scroll to position [59, 0]
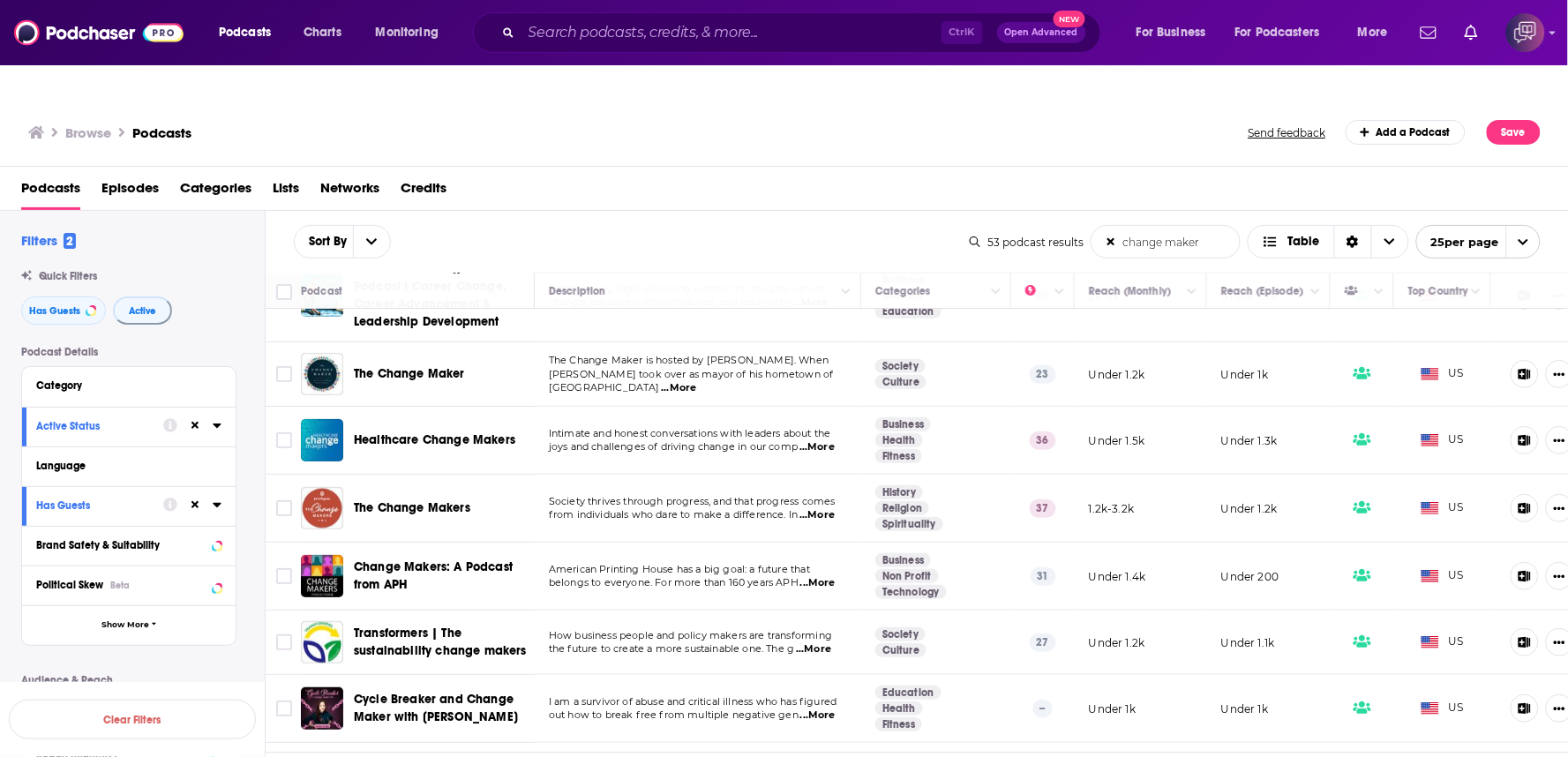
click at [857, 225] on div "Sort By change maker List Search Input Search the results... Table" at bounding box center [631, 241] width 676 height 33
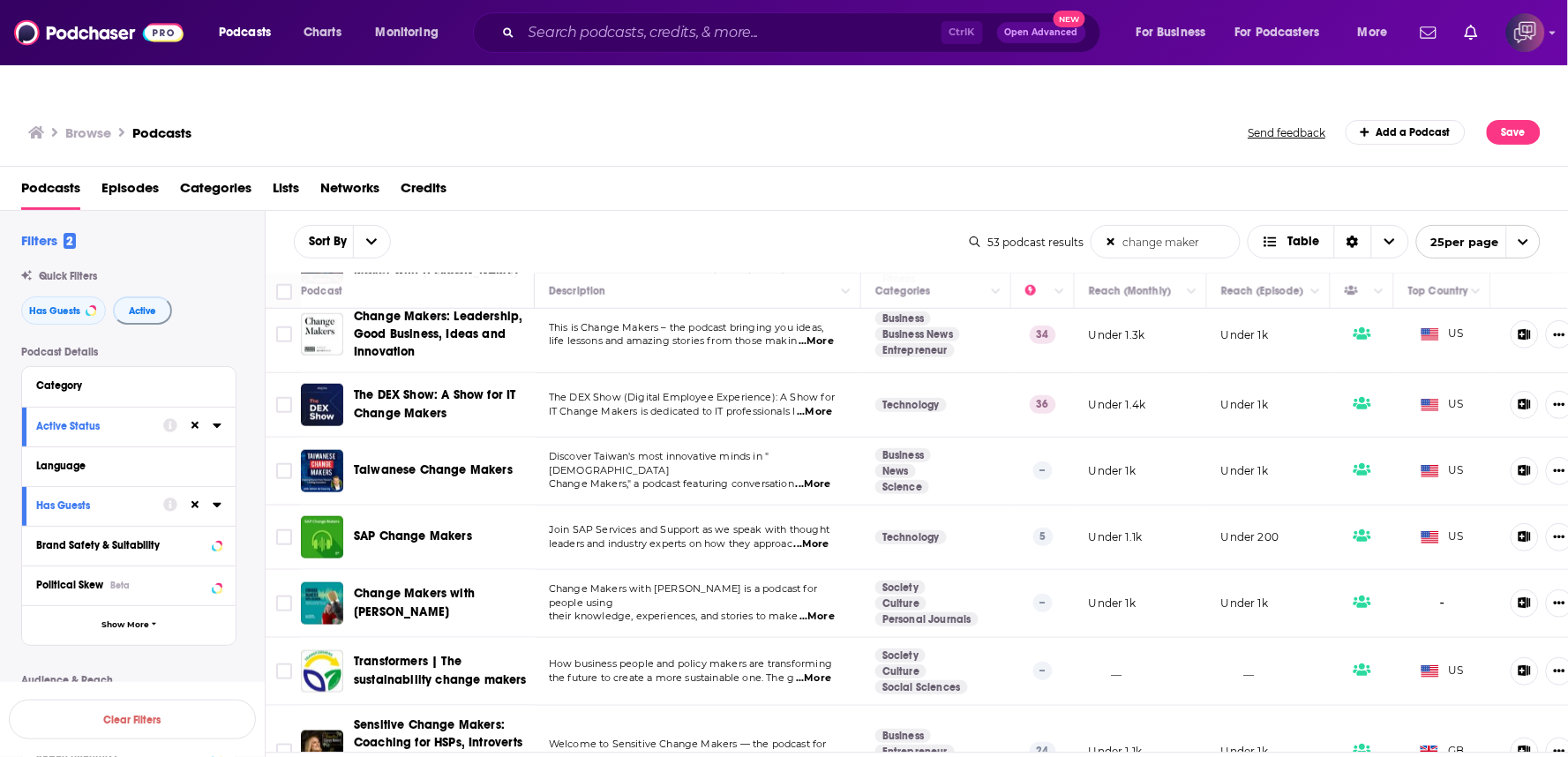
scroll to position [647, 0]
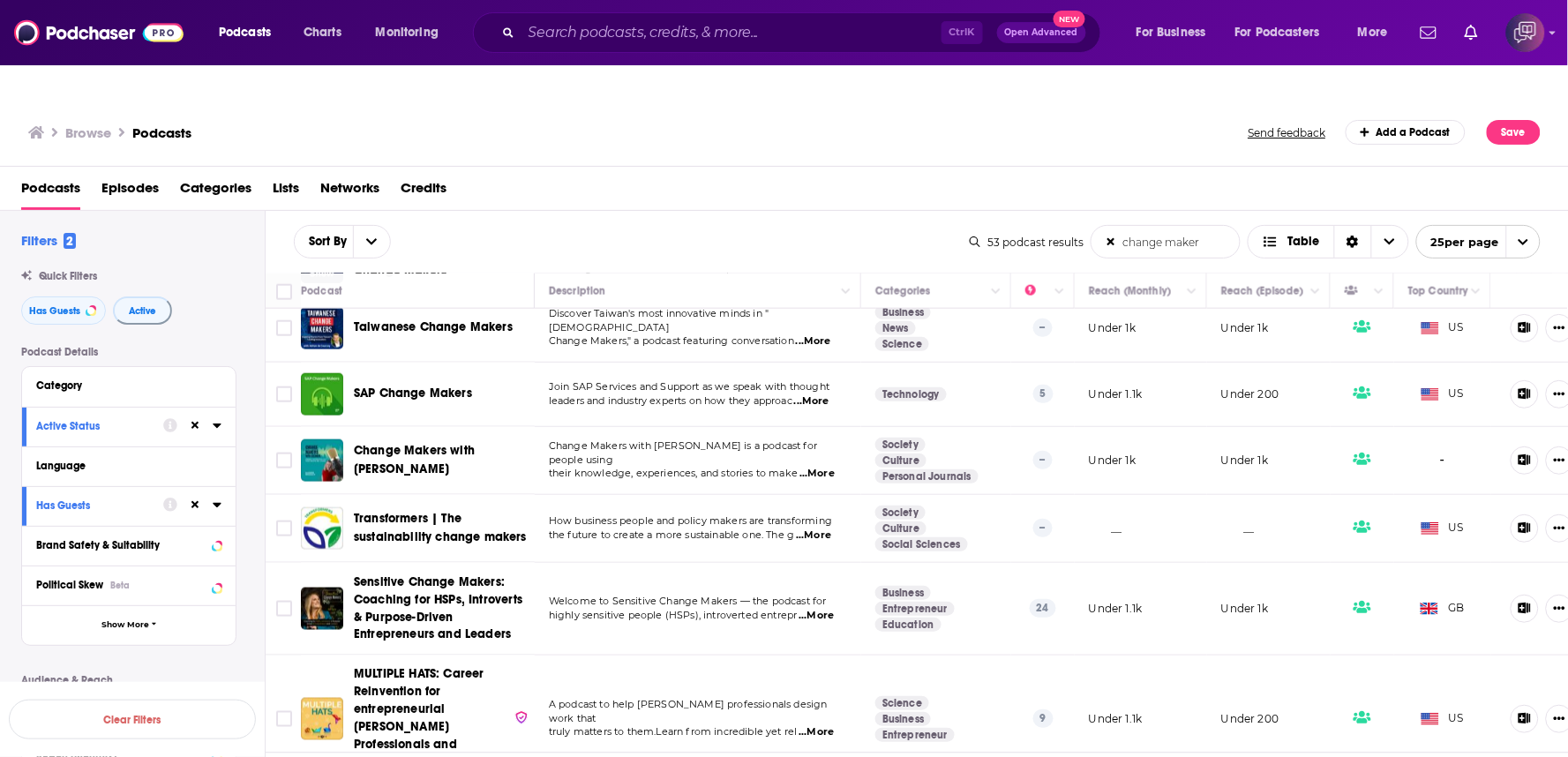
click at [1107, 237] on icon at bounding box center [1111, 242] width 8 height 11
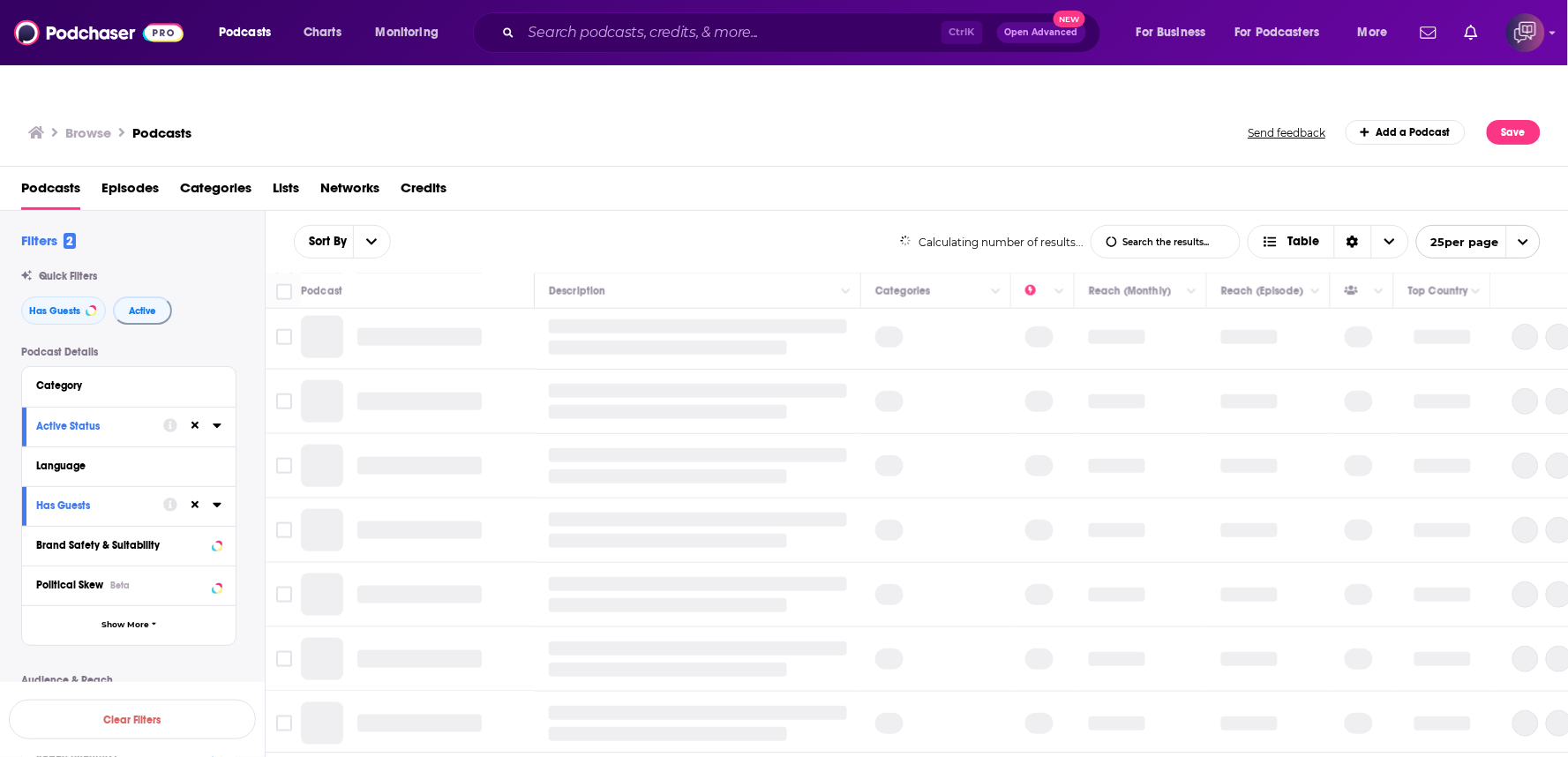
click at [1134, 226] on input "List Search Input" at bounding box center [1165, 241] width 149 height 32
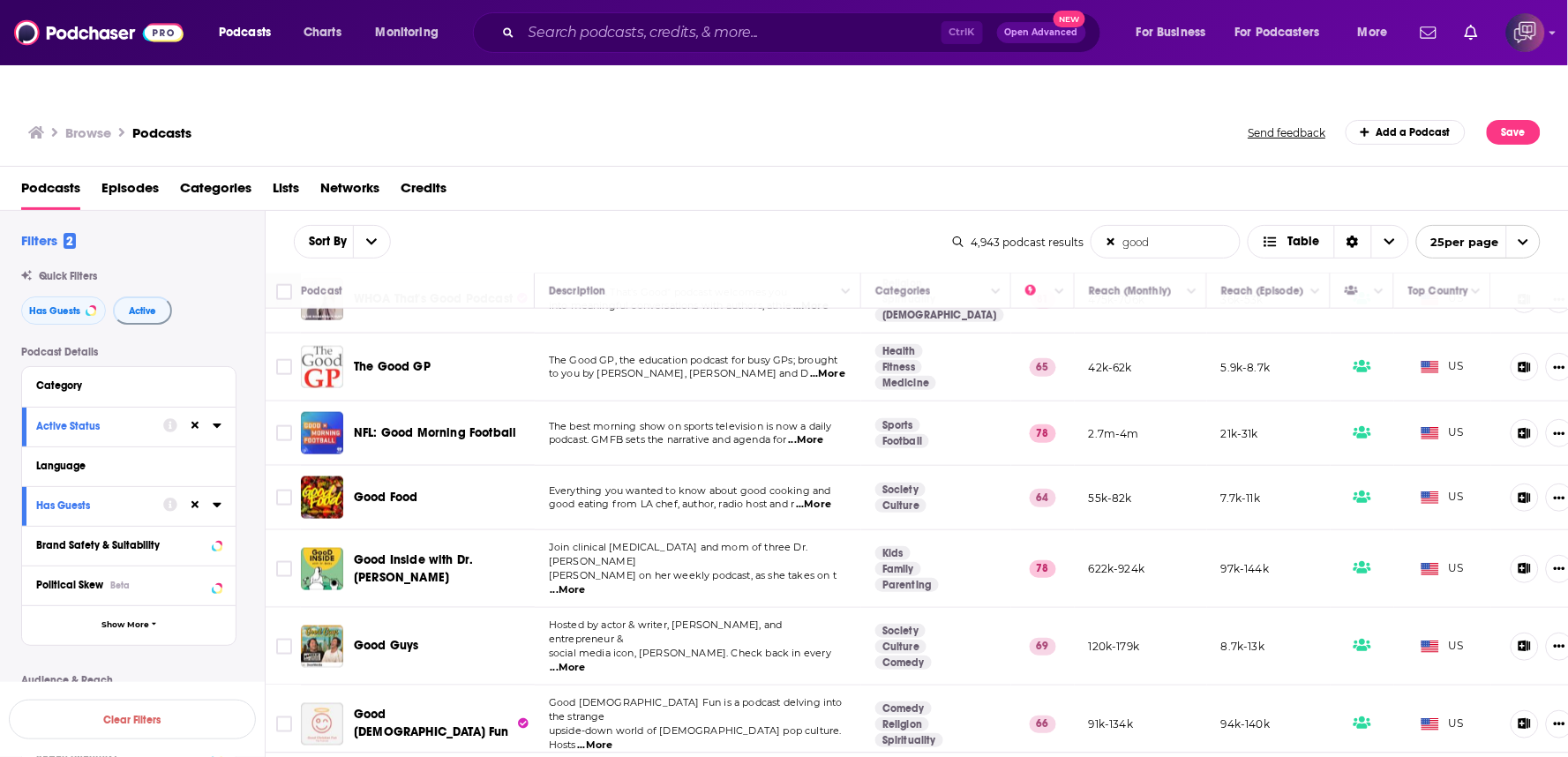
click at [1188, 211] on div "Sort By good List Search Input Search the results... Table 4,943 podcast result…" at bounding box center [917, 241] width 1303 height 62
click at [1188, 226] on input "good" at bounding box center [1165, 241] width 149 height 32
click at [1178, 226] on input "good" at bounding box center [1165, 241] width 149 height 32
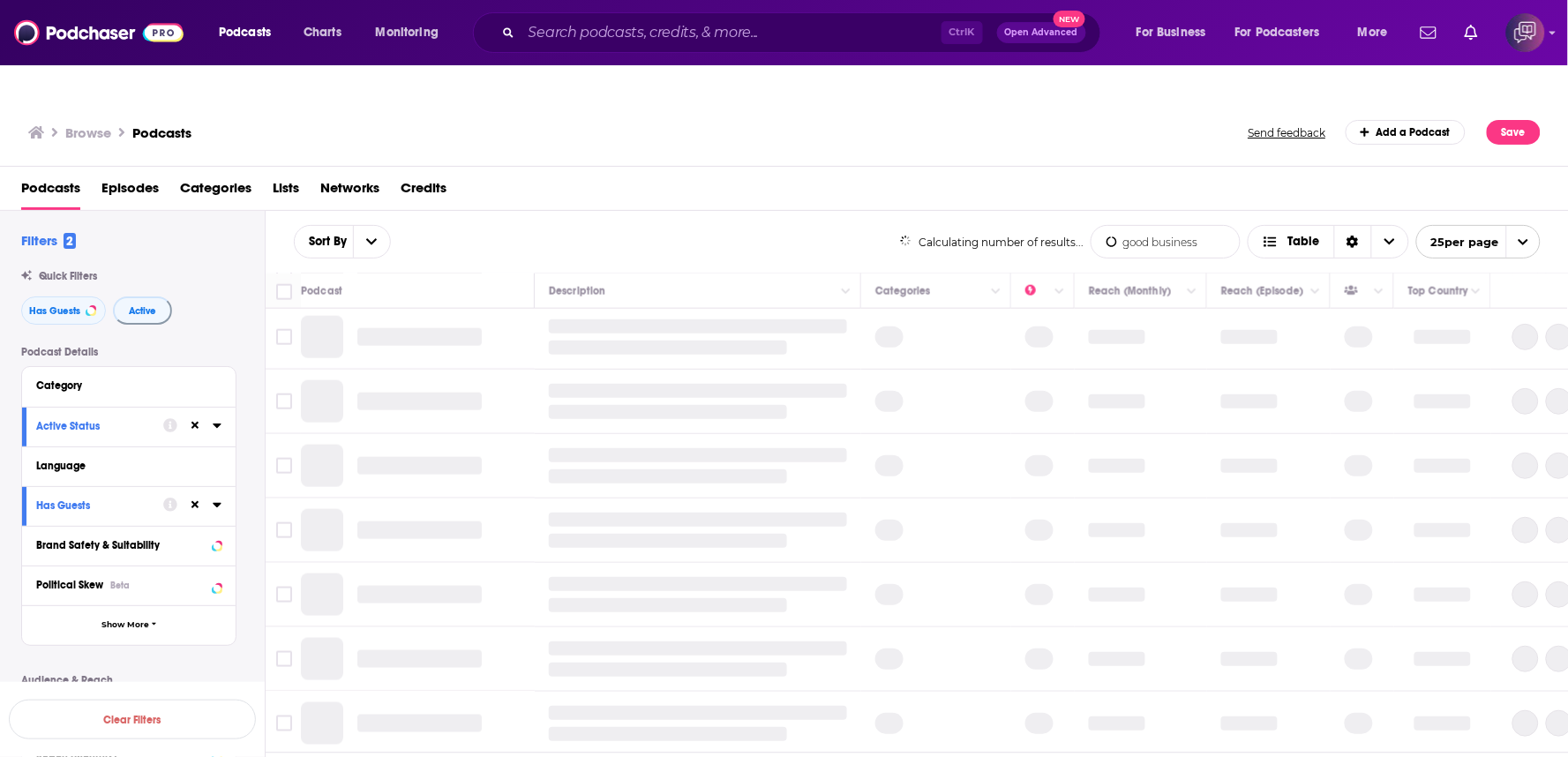
type input "good business"
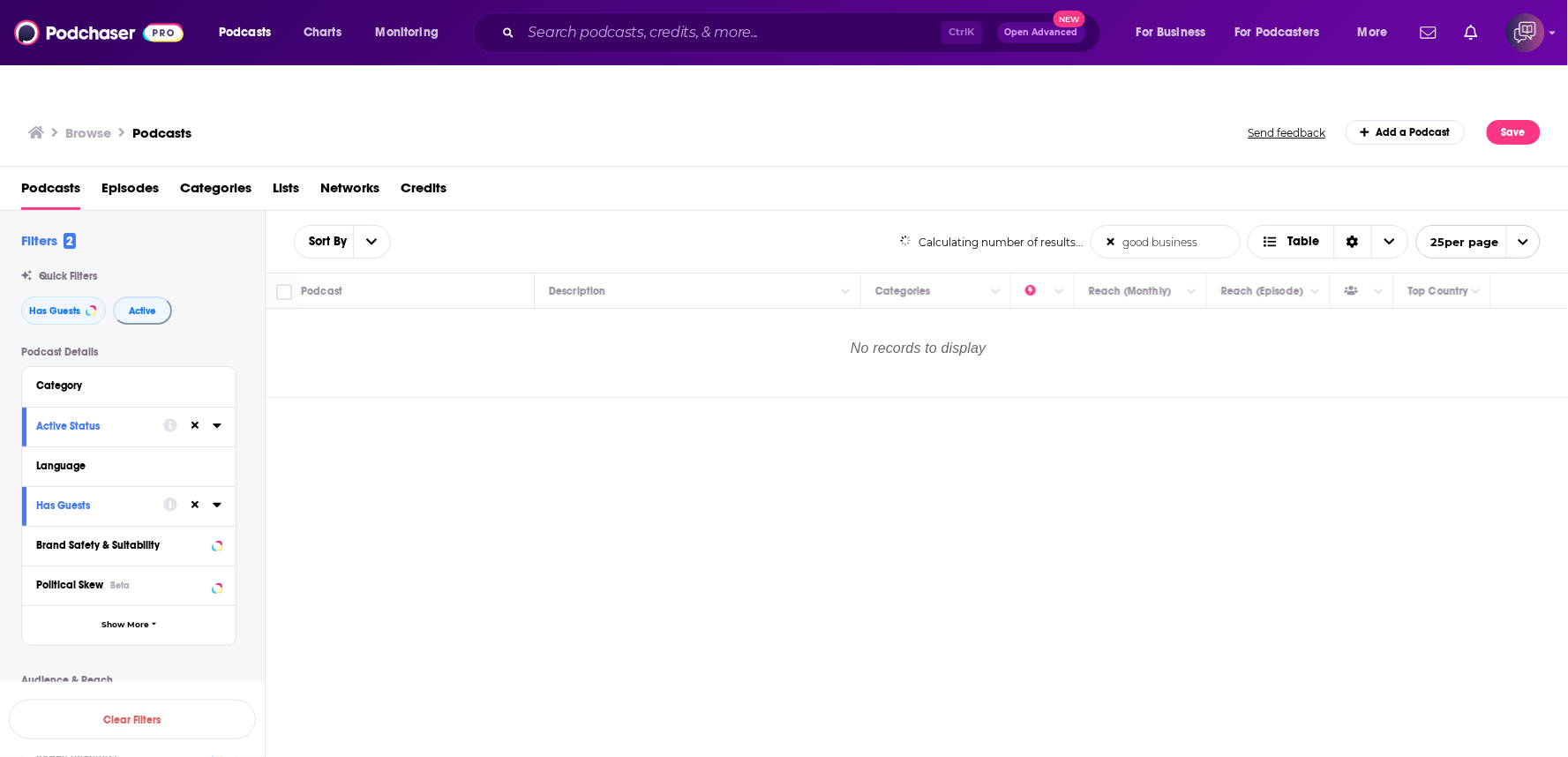
scroll to position [0, 0]
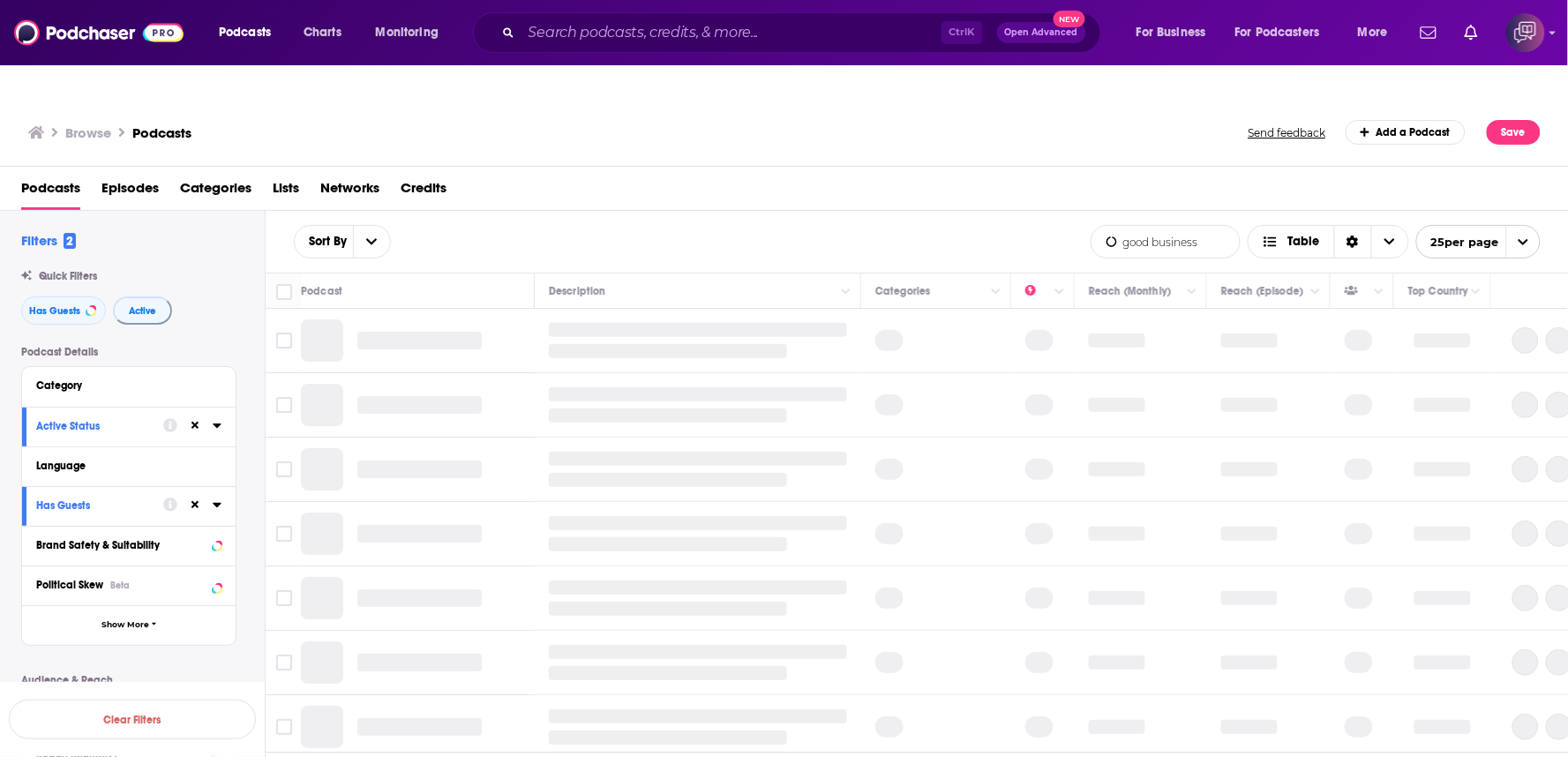
click at [1154, 130] on div "Browse Podcasts Send feedback Add a Podcast Save" at bounding box center [784, 132] width 1568 height 68
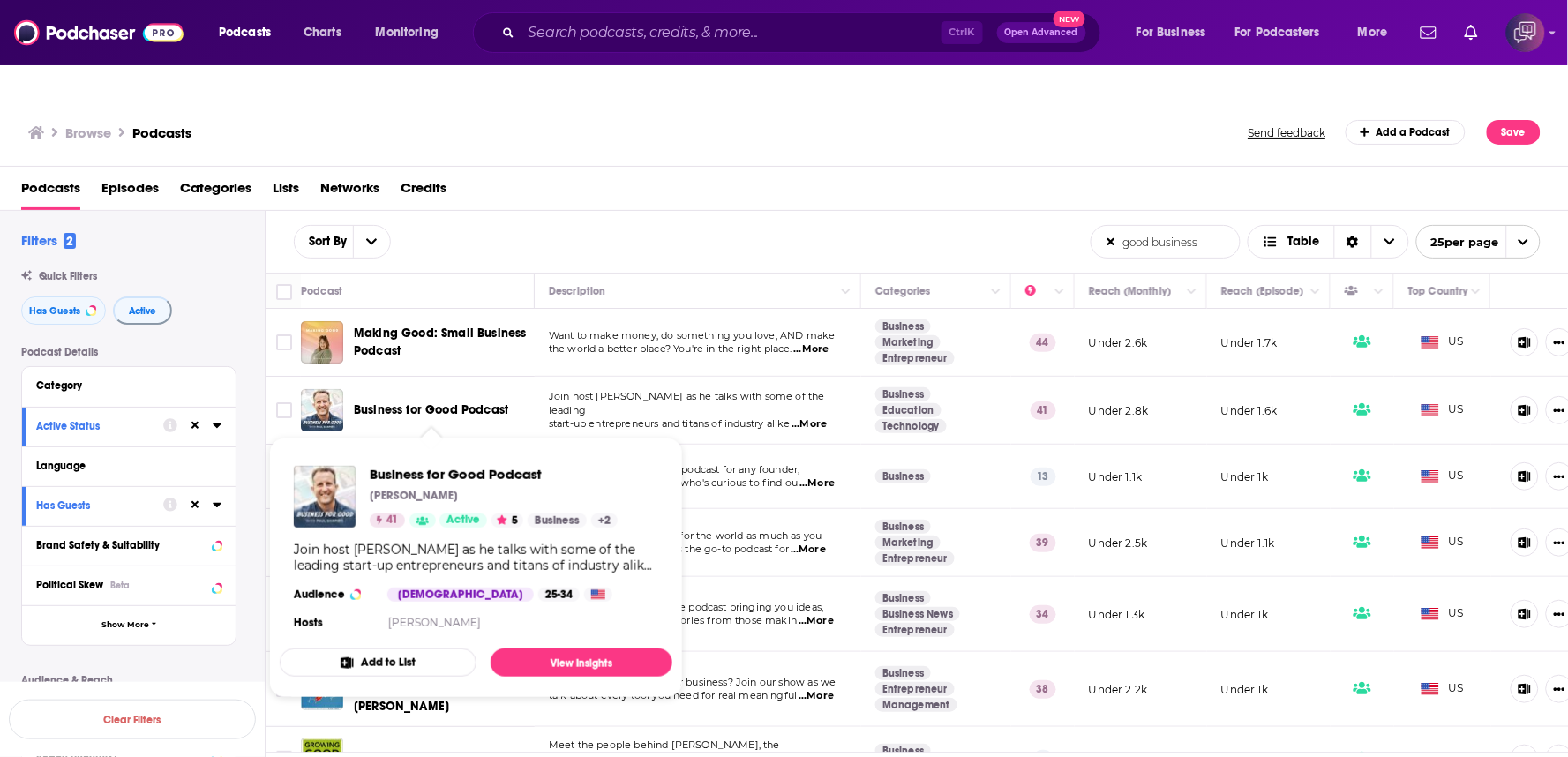
drag, startPoint x: 482, startPoint y: 374, endPoint x: 570, endPoint y: 366, distance: 88.4
click at [570, 390] on span "Join host Paul Shapiro as he talks with some of the leading" at bounding box center [687, 402] width 276 height 26
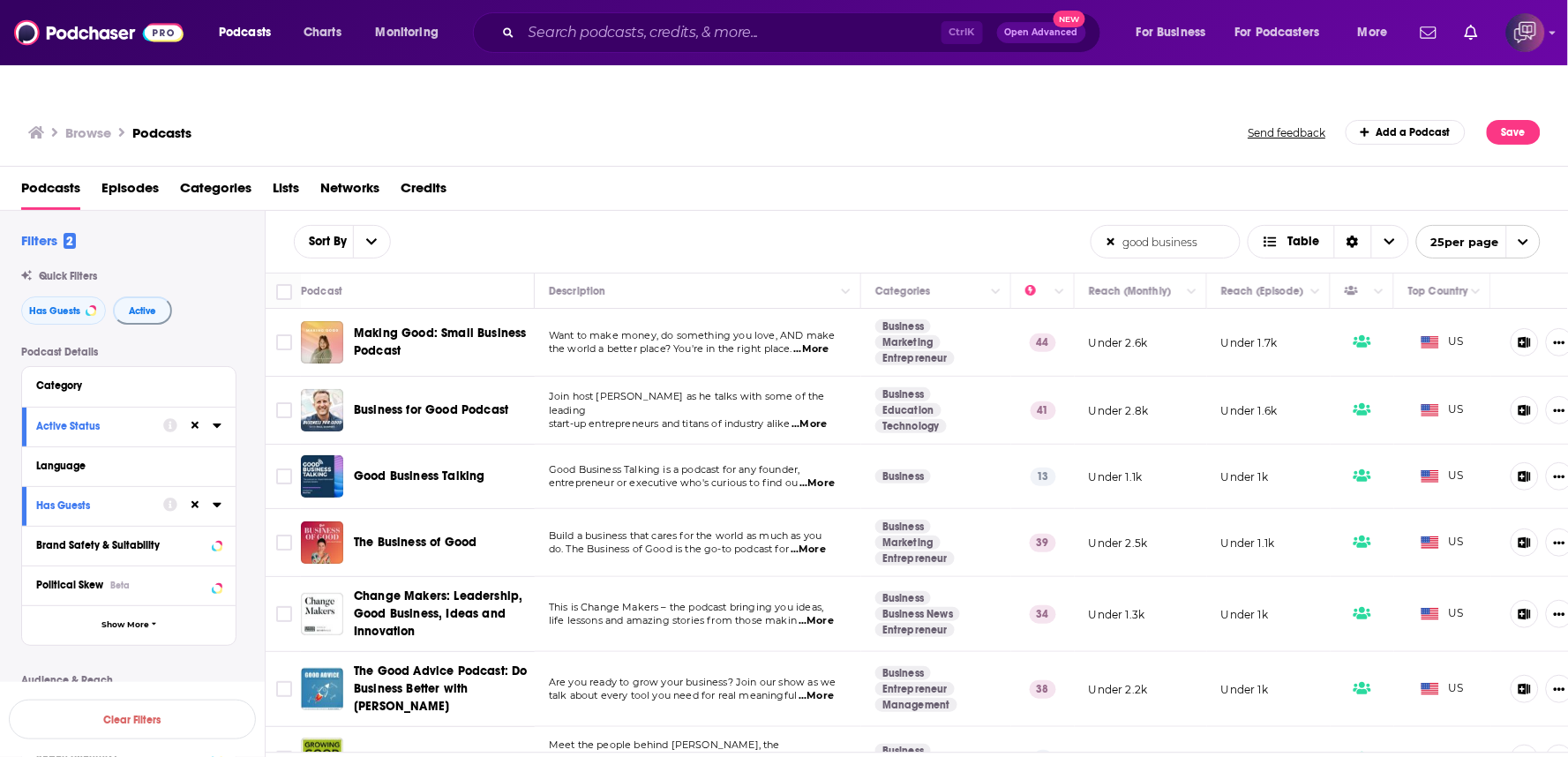
drag, startPoint x: 459, startPoint y: 508, endPoint x: 503, endPoint y: 541, distance: 55.0
click at [503, 577] on td "Change Makers: Leadership, Good Business, Ideas and Innovation" at bounding box center [418, 614] width 234 height 75
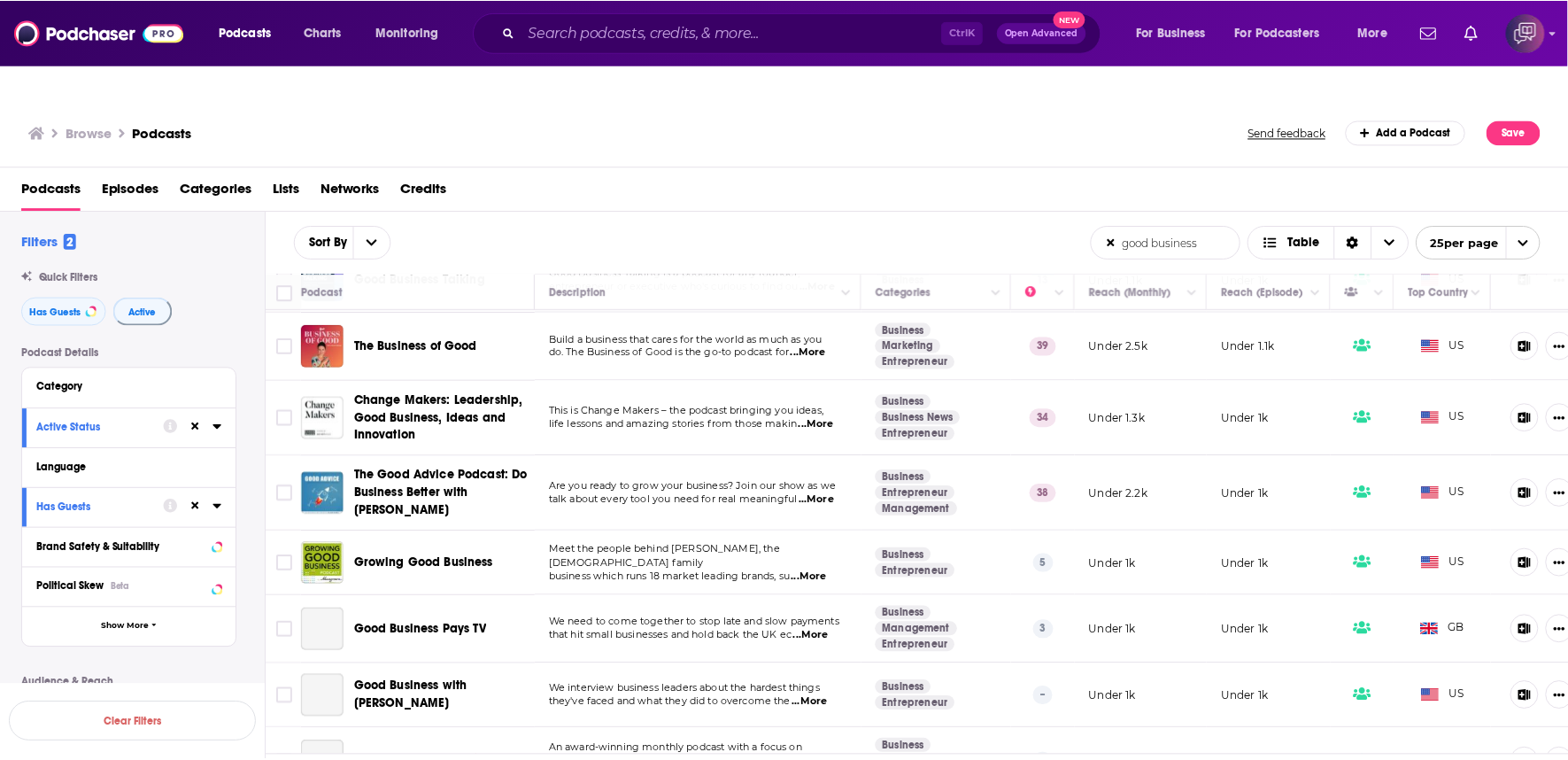
scroll to position [197, 0]
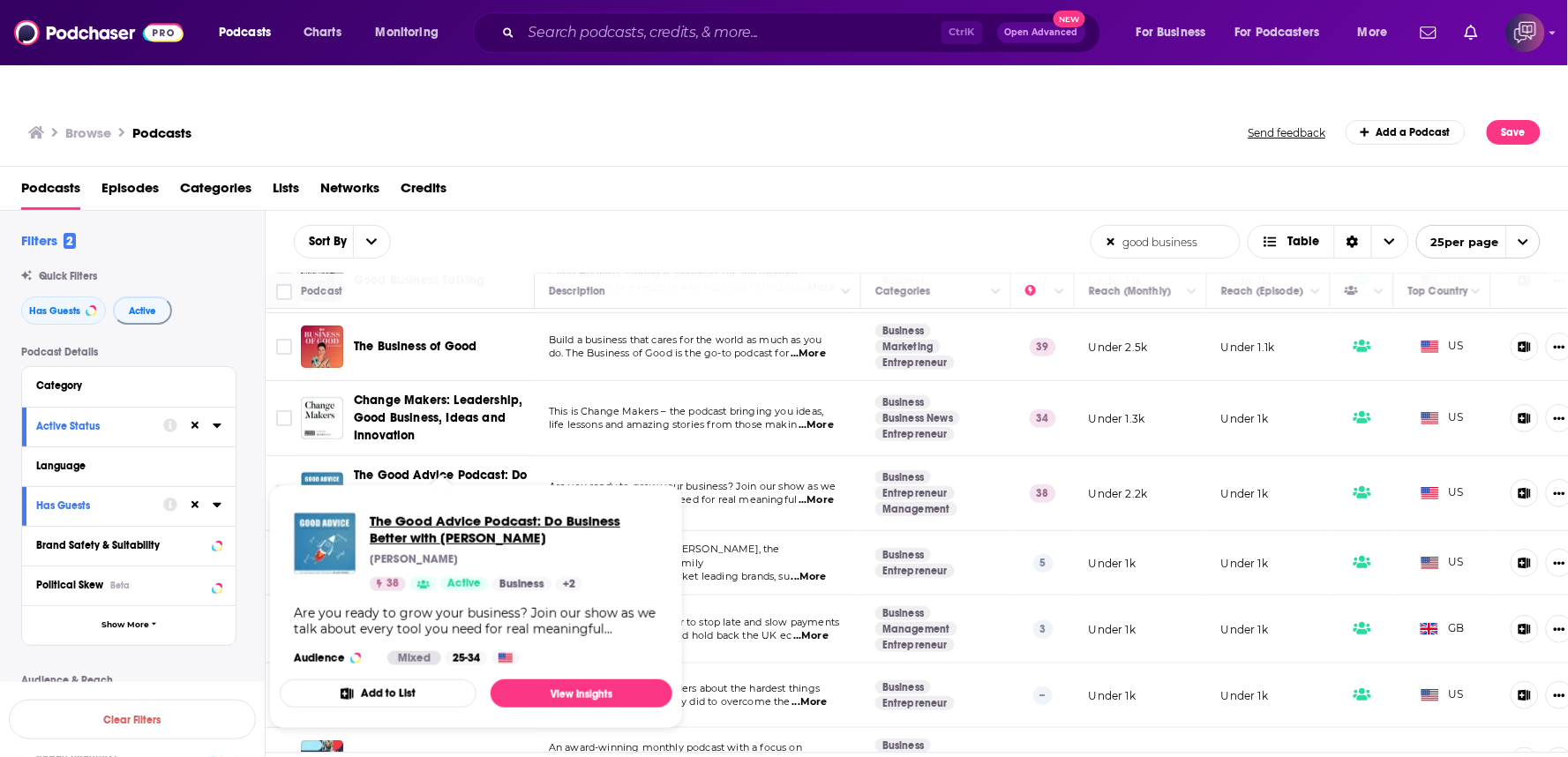
drag, startPoint x: 459, startPoint y: 451, endPoint x: 468, endPoint y: 488, distance: 38.1
drag, startPoint x: 468, startPoint y: 488, endPoint x: 525, endPoint y: 511, distance: 61.5
click at [525, 512] on span "The Good Advice Podcast: Do Business Better with [PERSON_NAME]" at bounding box center [514, 528] width 288 height 33
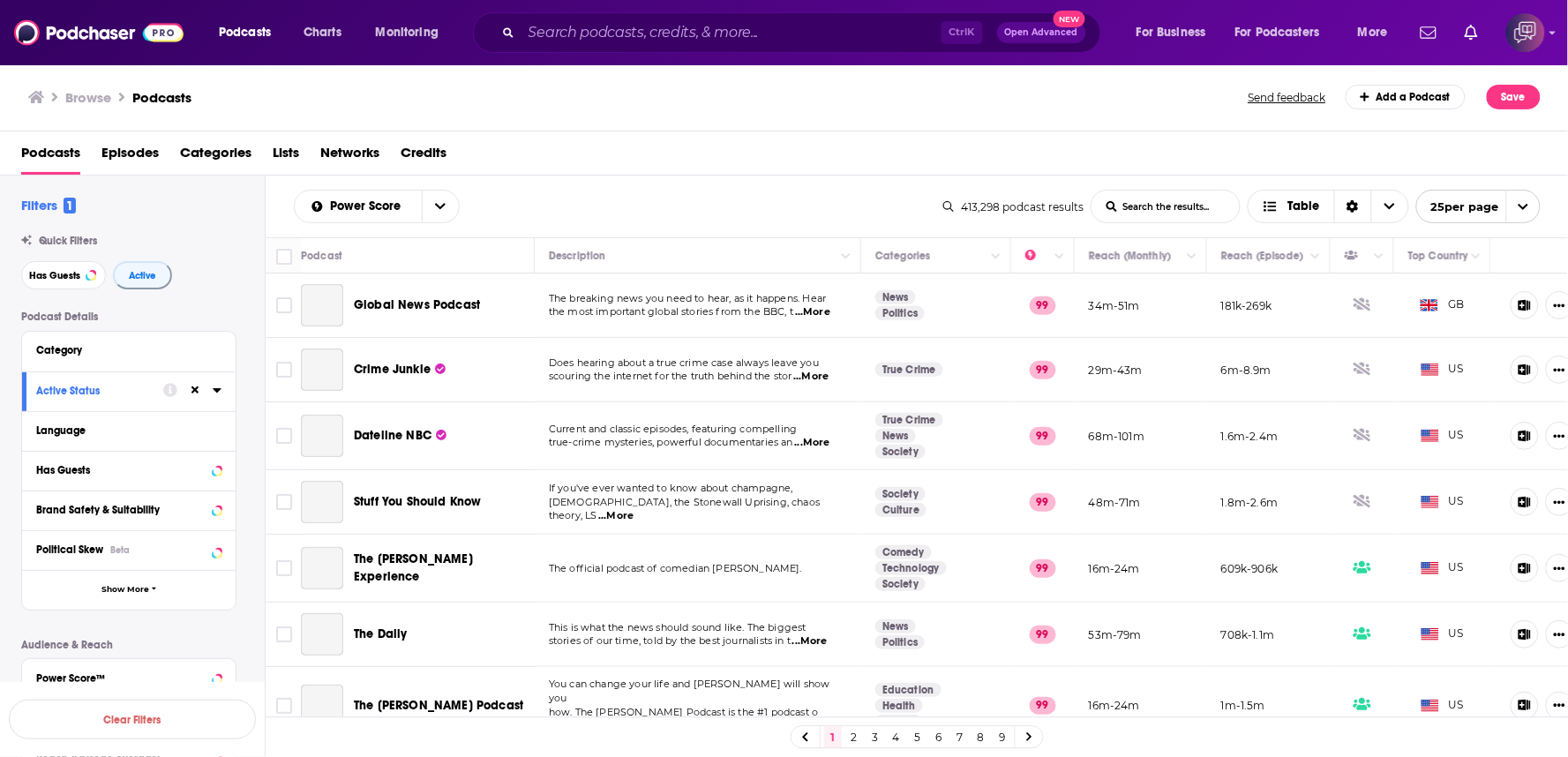
click at [1152, 215] on input "List Search Input" at bounding box center [1165, 206] width 149 height 32
click at [1161, 206] on input "List Search Input" at bounding box center [1165, 206] width 149 height 32
click at [1165, 203] on input "List Search Input" at bounding box center [1165, 206] width 149 height 32
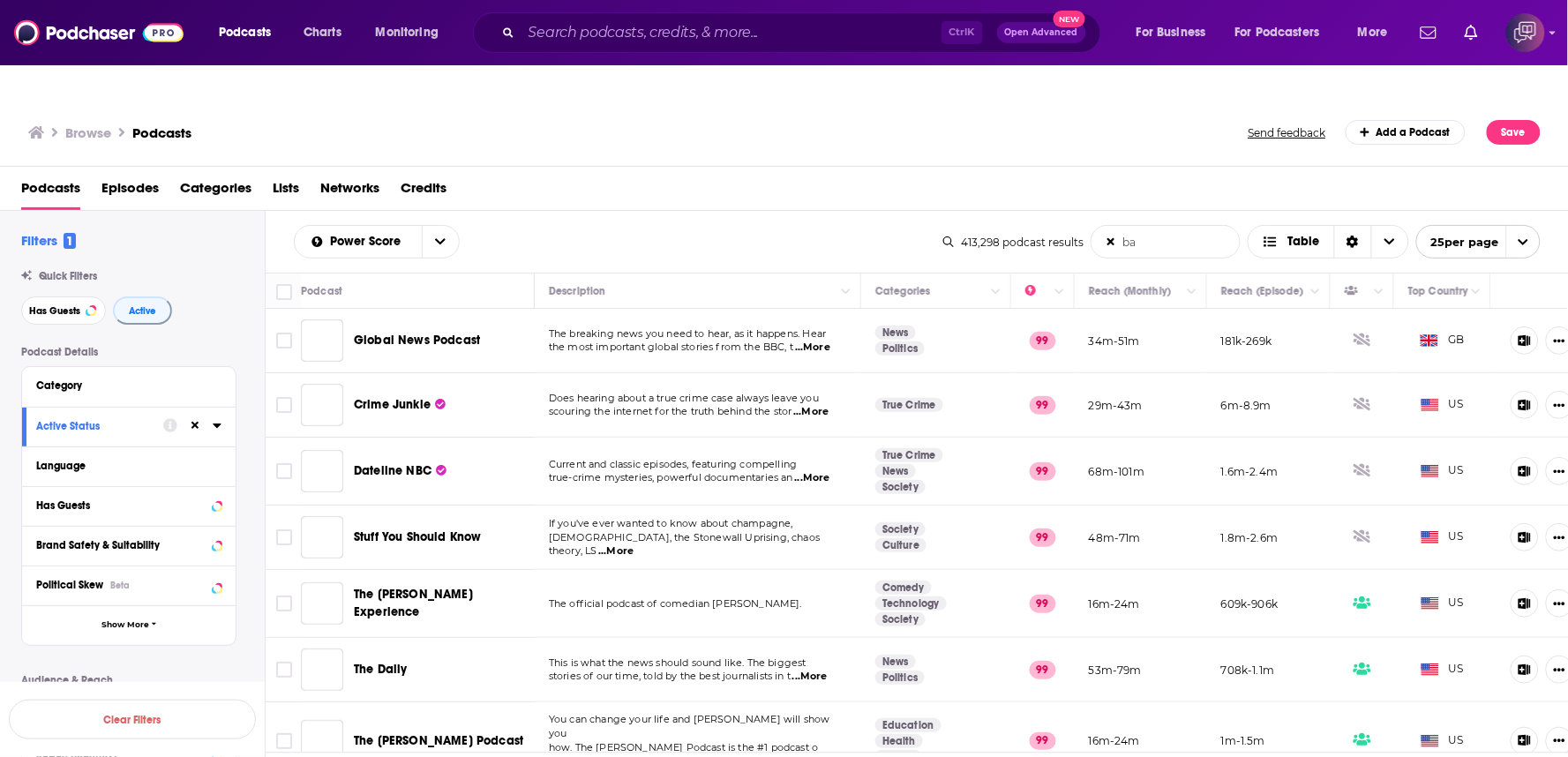
type input "Banking"
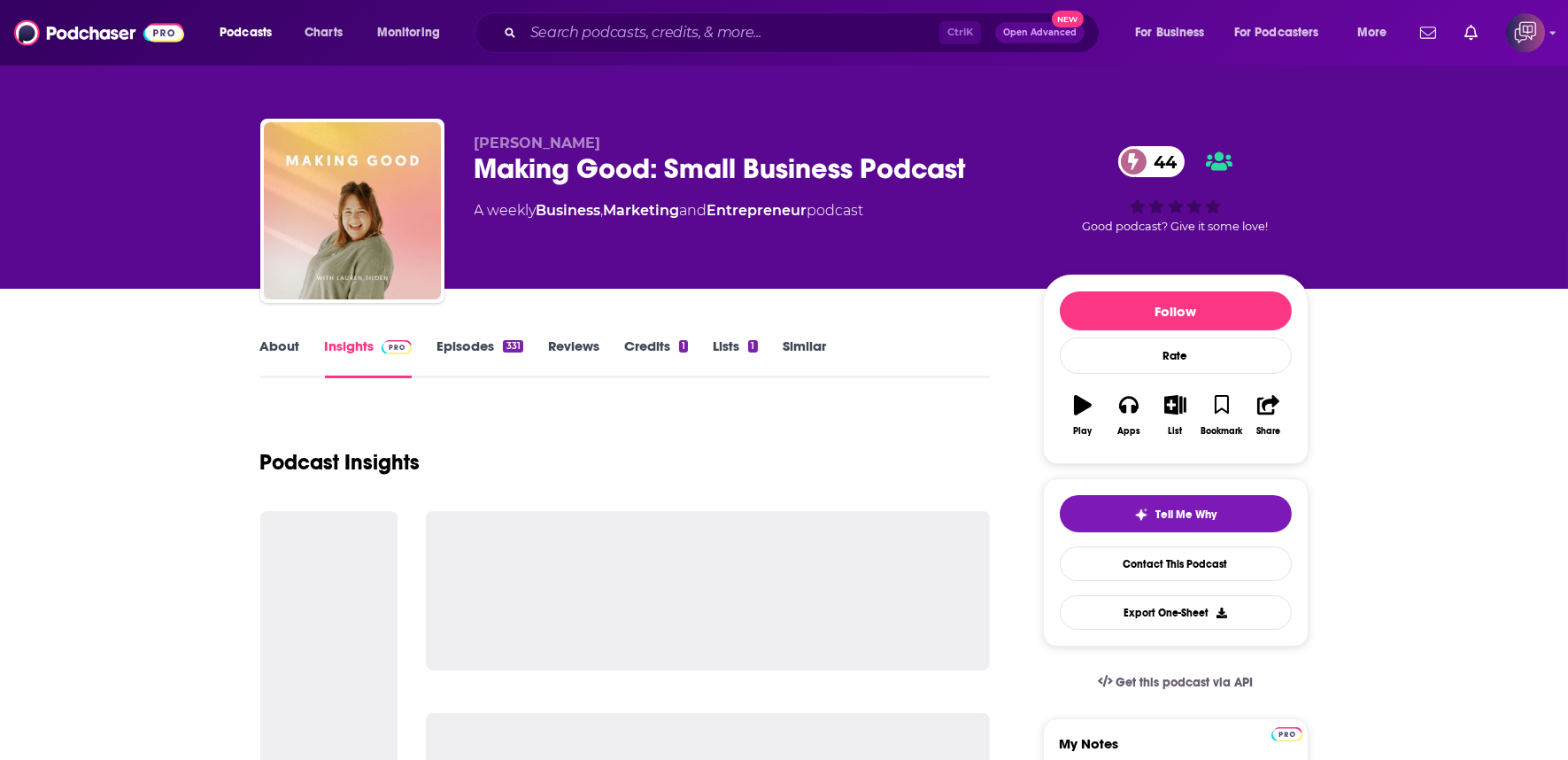
click at [1022, 163] on div "[PERSON_NAME] Making Good: Small Business Podcast 44 A weekly Business , Market…" at bounding box center [891, 214] width 834 height 159
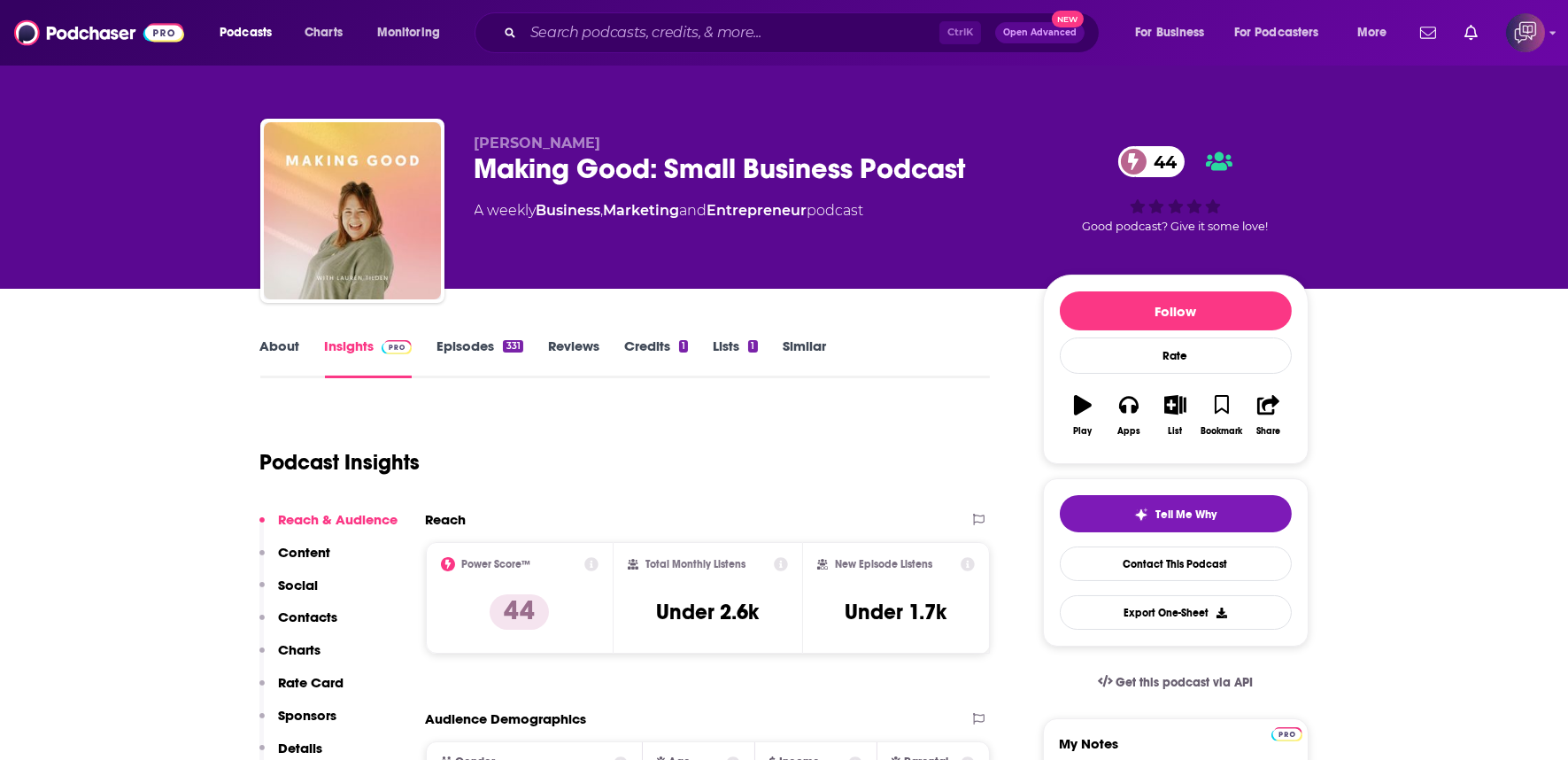
click at [1022, 163] on div "[PERSON_NAME] Making Good: Small Business Podcast 44 A weekly Business , Market…" at bounding box center [891, 214] width 834 height 159
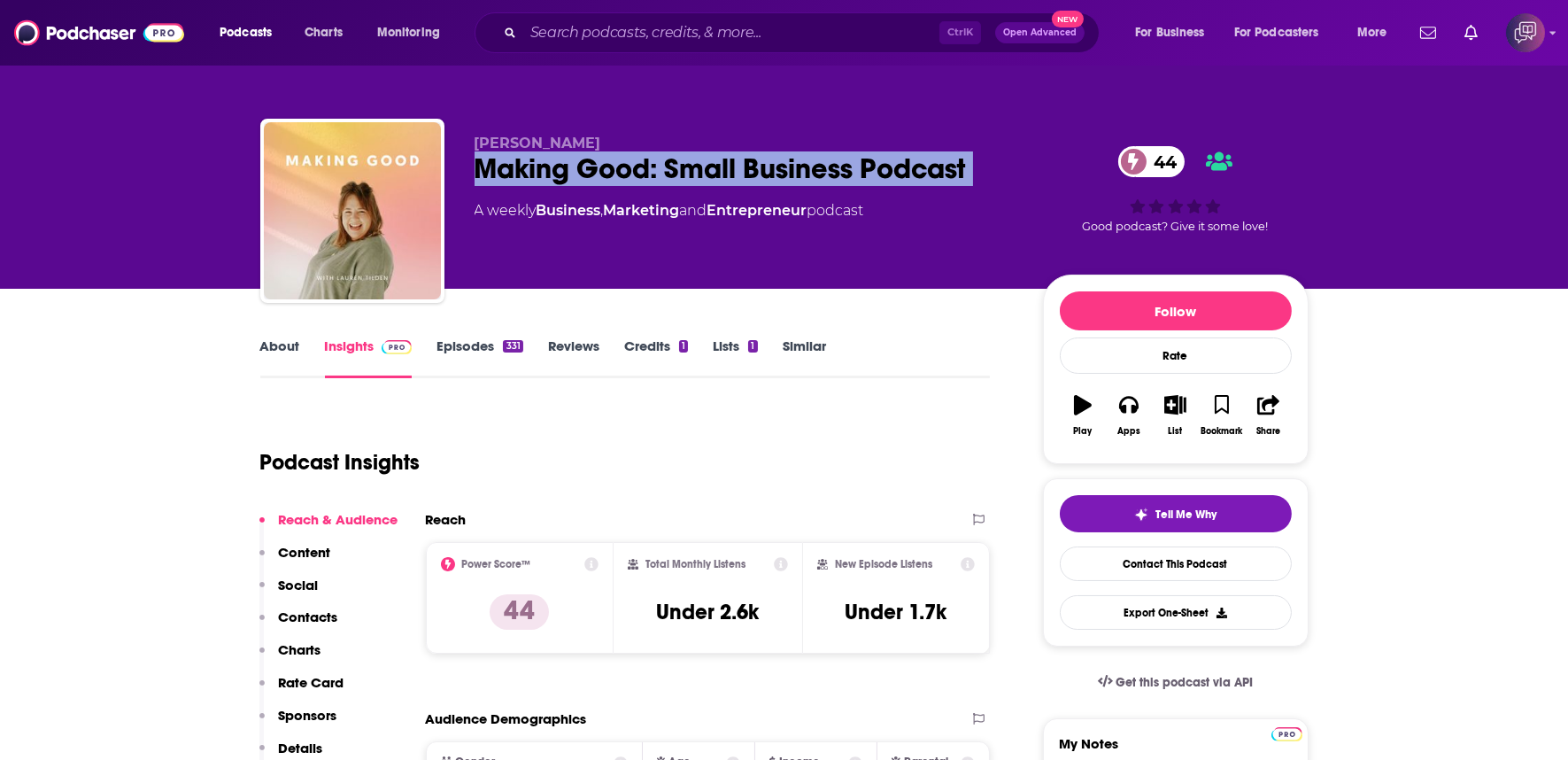
copy div "Making Good: Small Business Podcast 44"
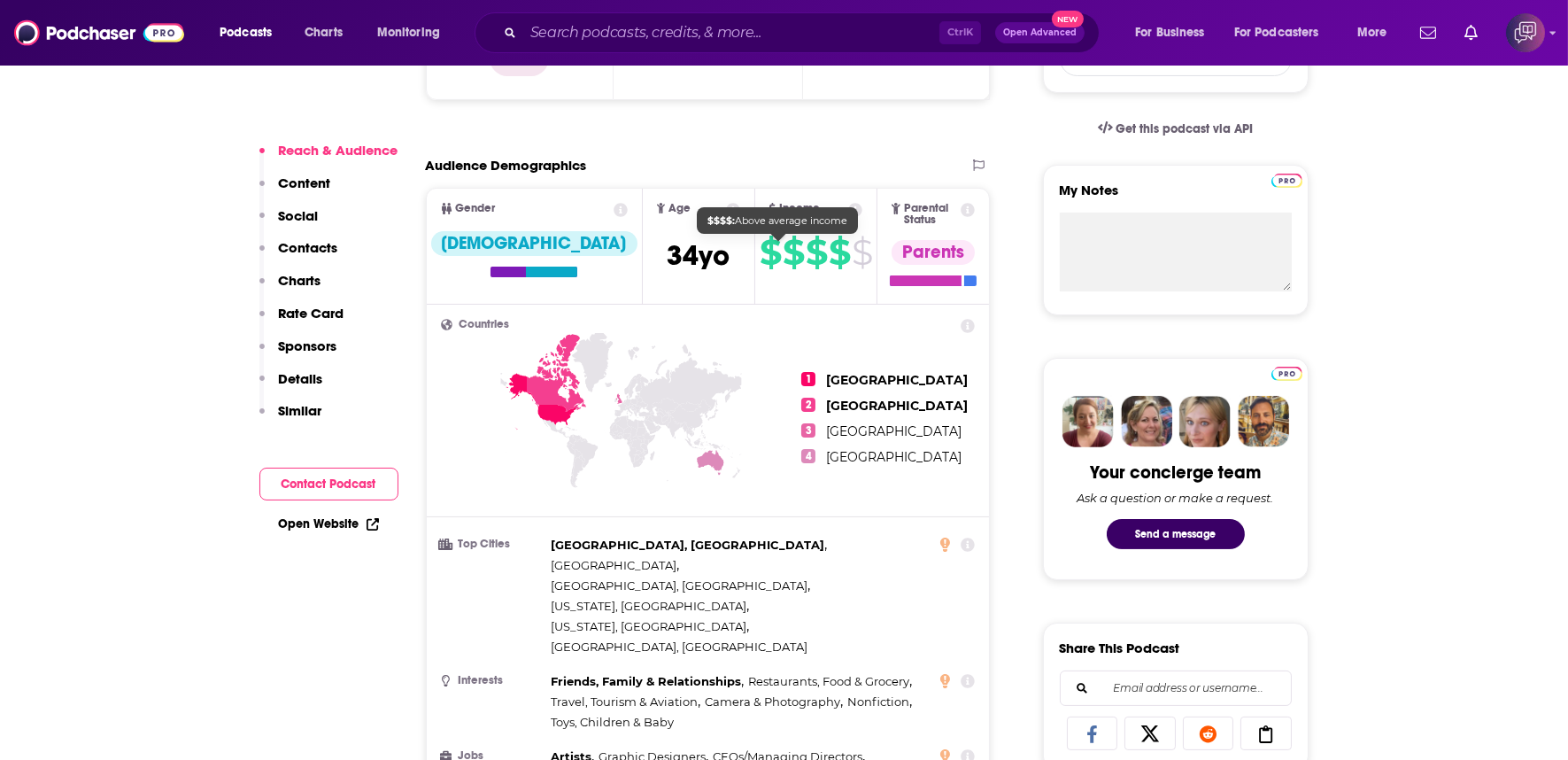
scroll to position [1279, 0]
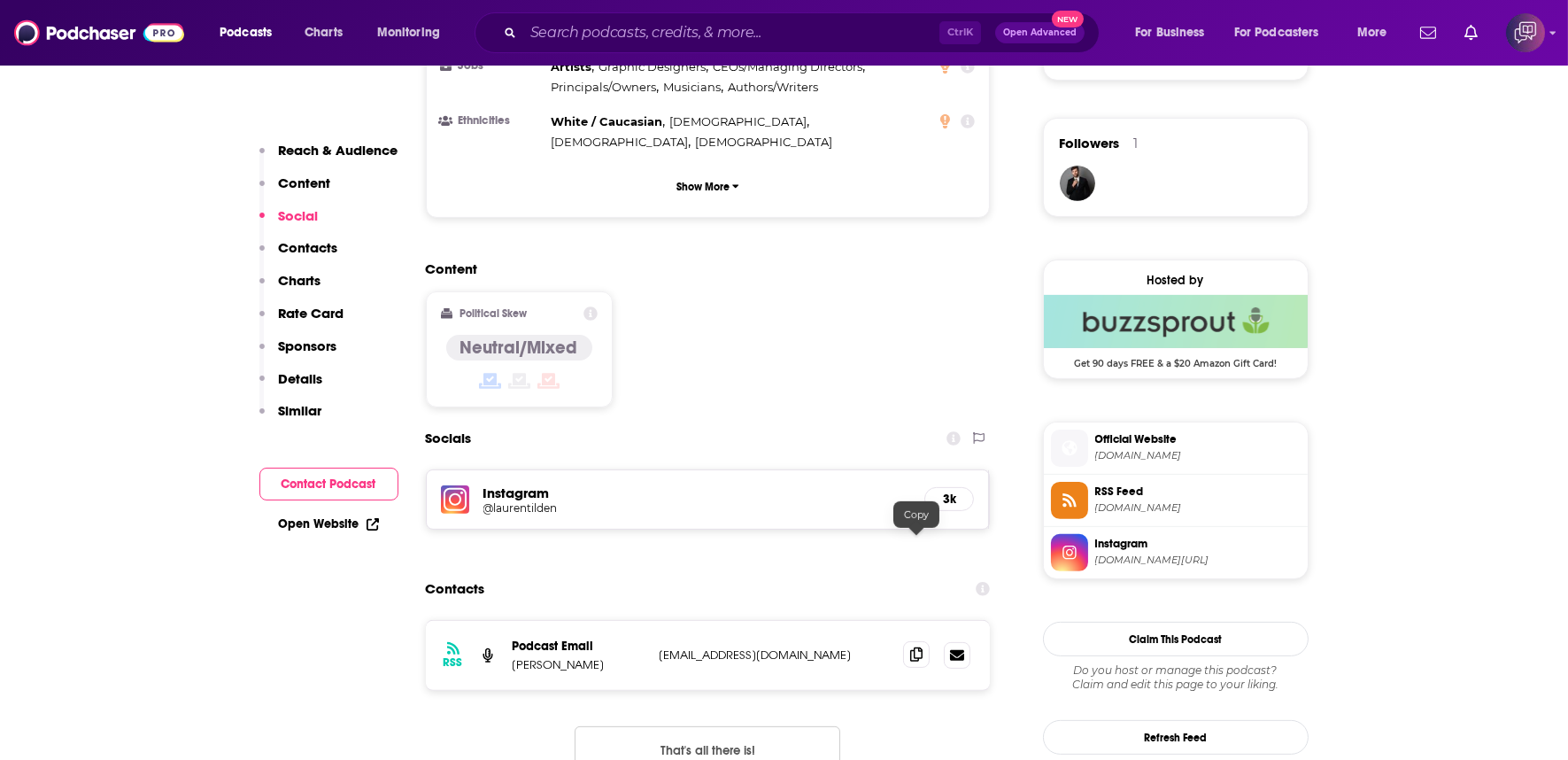
click at [925, 642] on span at bounding box center [916, 654] width 26 height 26
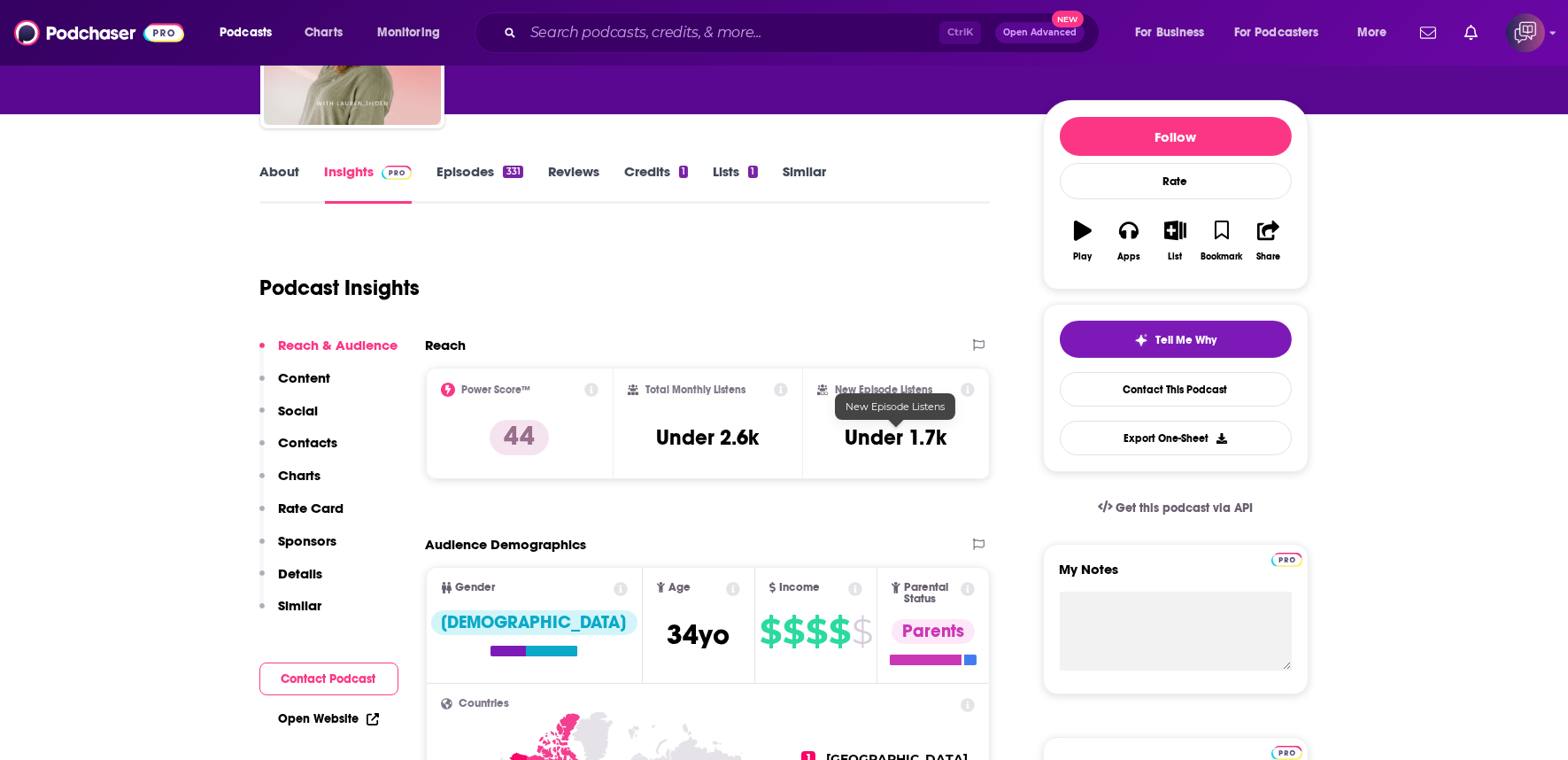
scroll to position [0, 0]
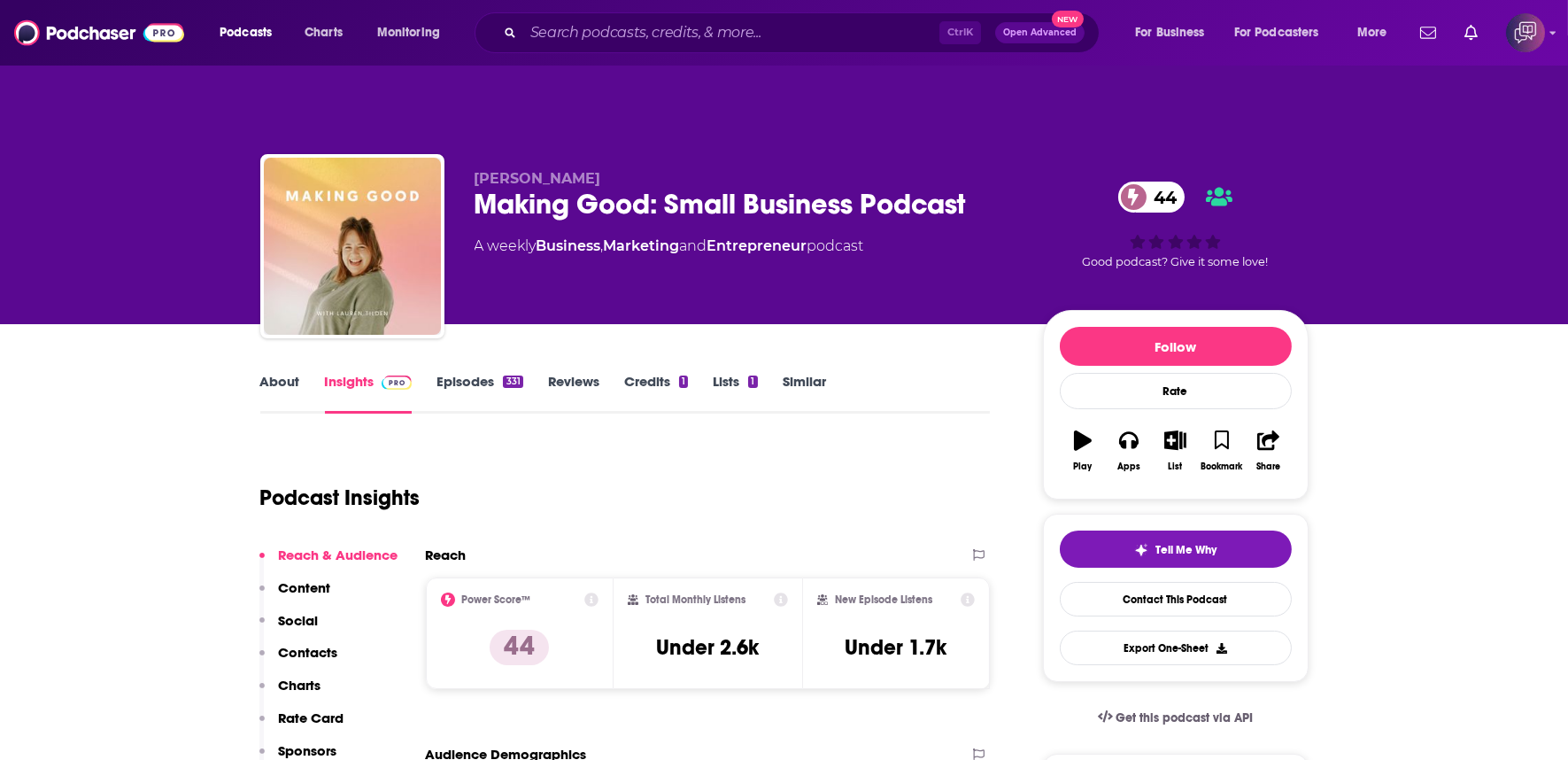
click at [277, 373] on link "About" at bounding box center [280, 393] width 40 height 41
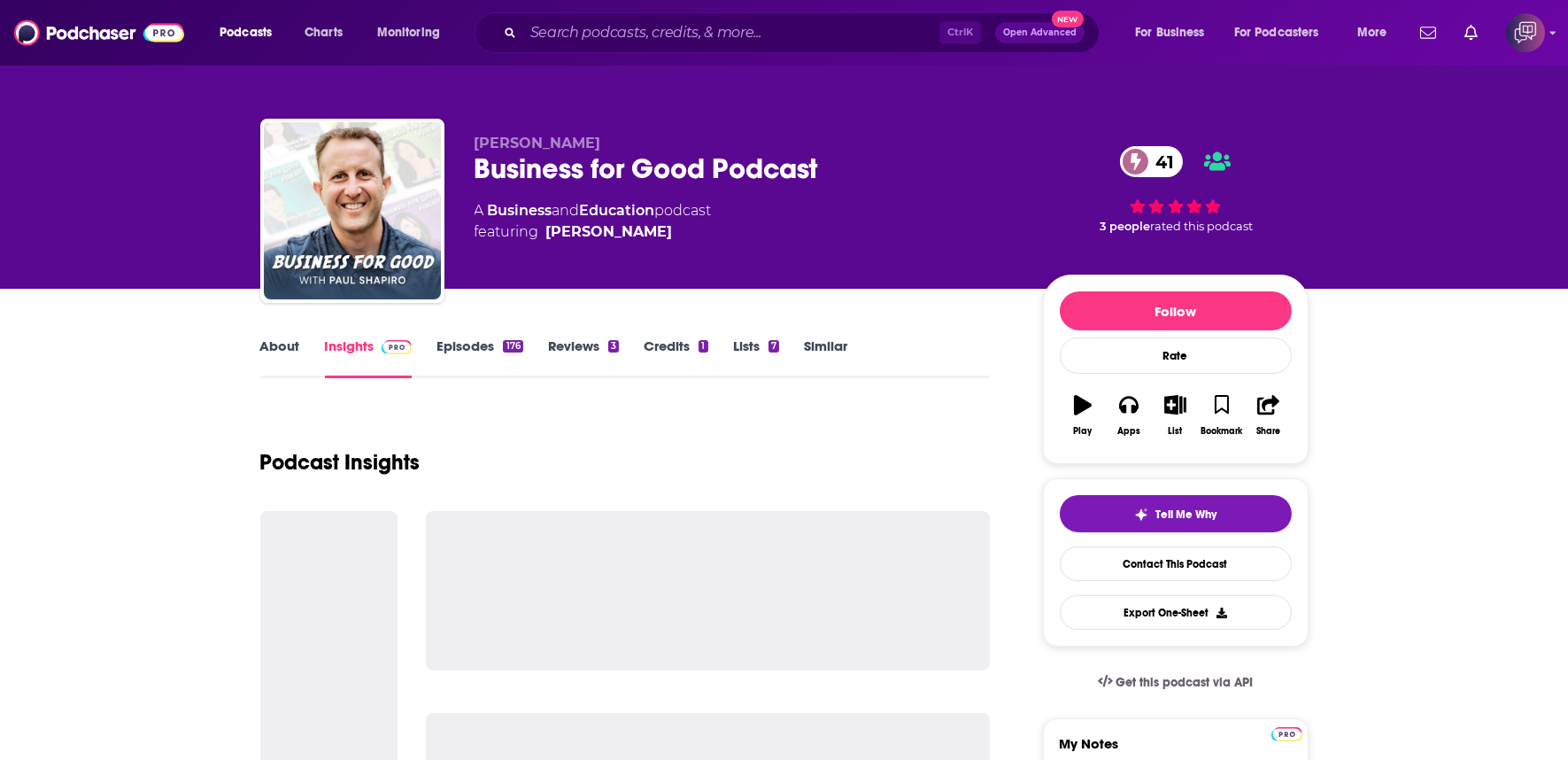
click at [906, 177] on div "Business for Good Podcast 41" at bounding box center [744, 169] width 540 height 34
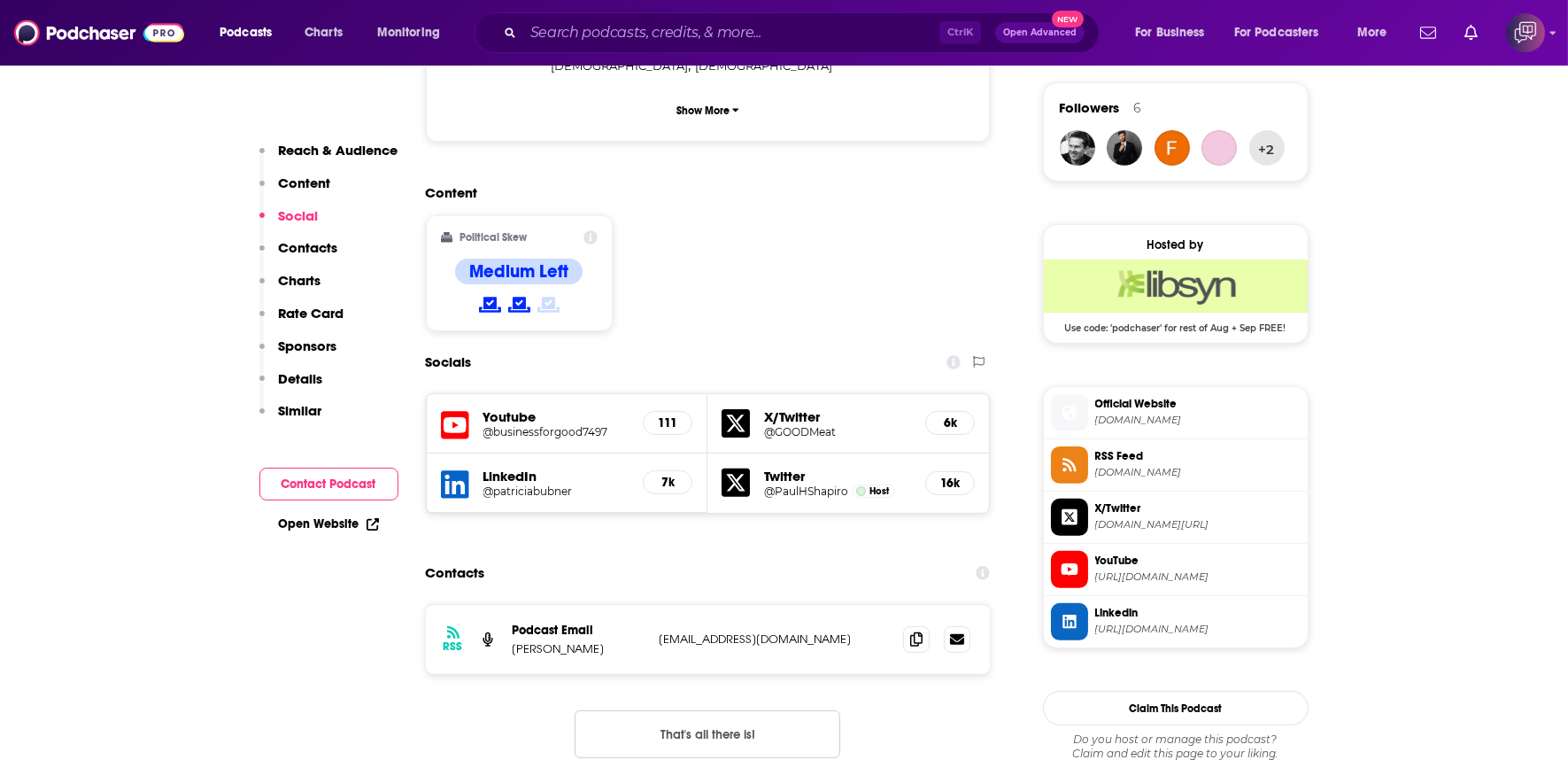
scroll to position [1377, 0]
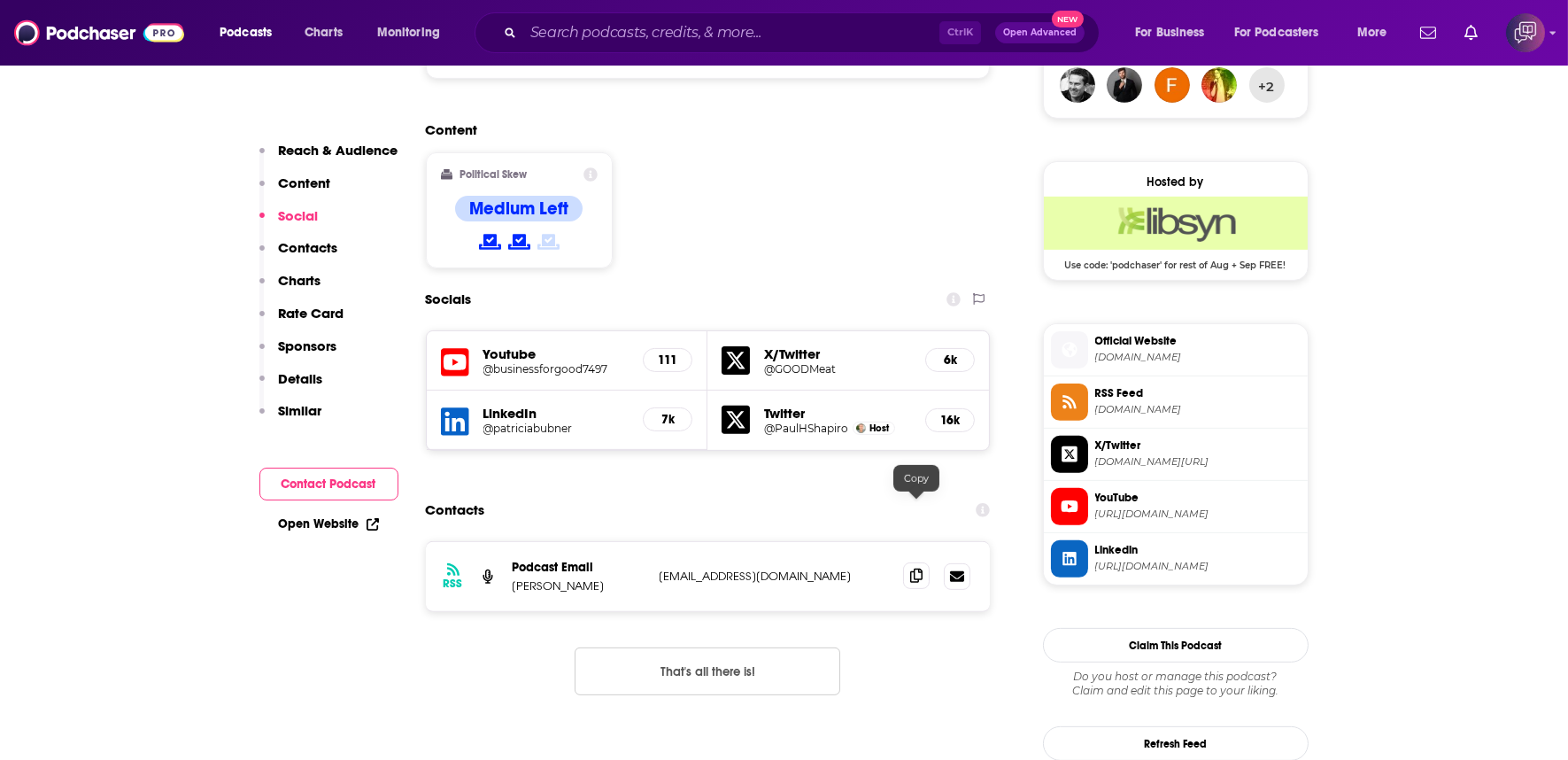
click at [908, 562] on span at bounding box center [916, 575] width 26 height 26
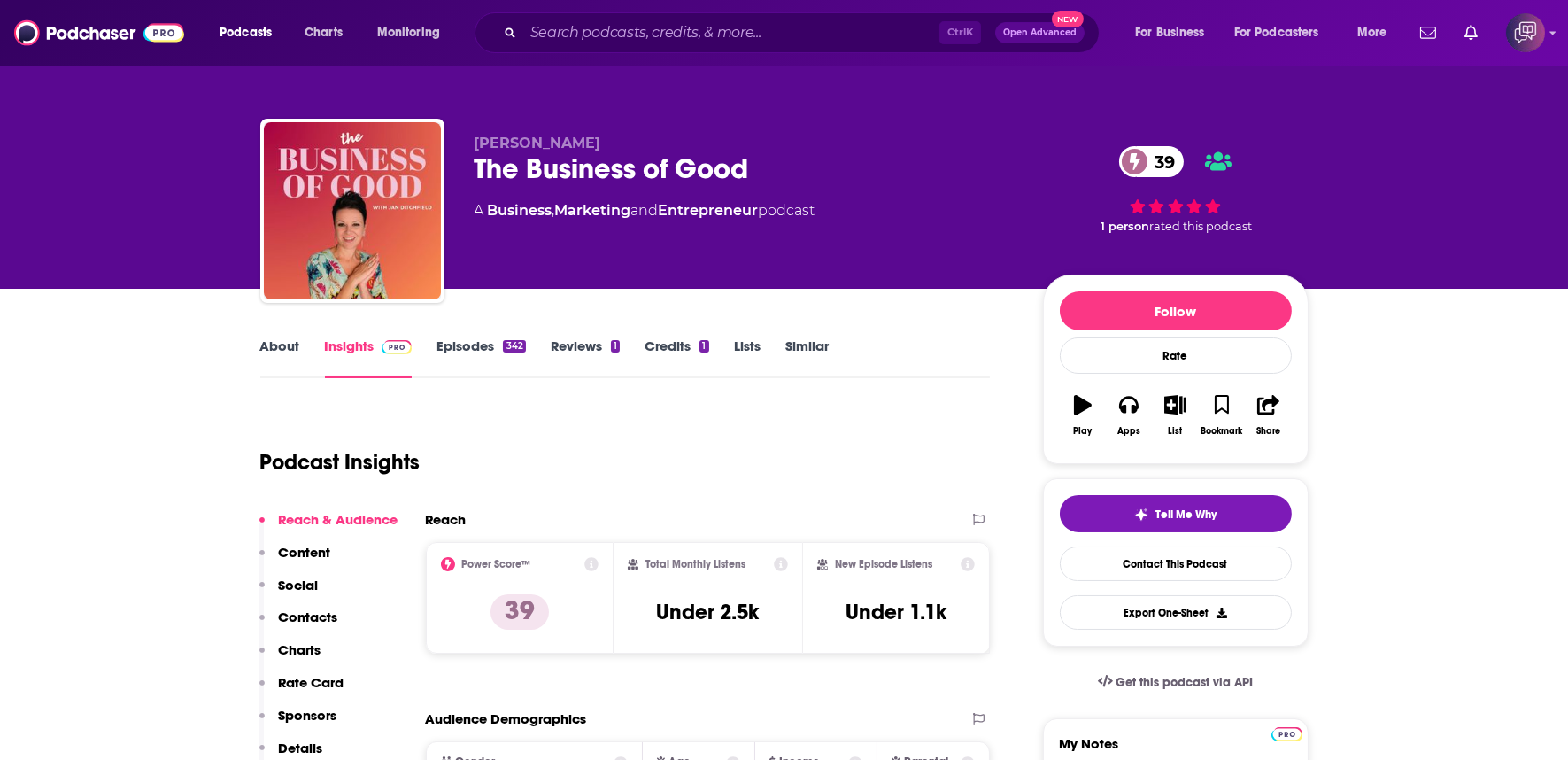
click at [786, 186] on div "The Business of Good 39" at bounding box center [744, 169] width 540 height 34
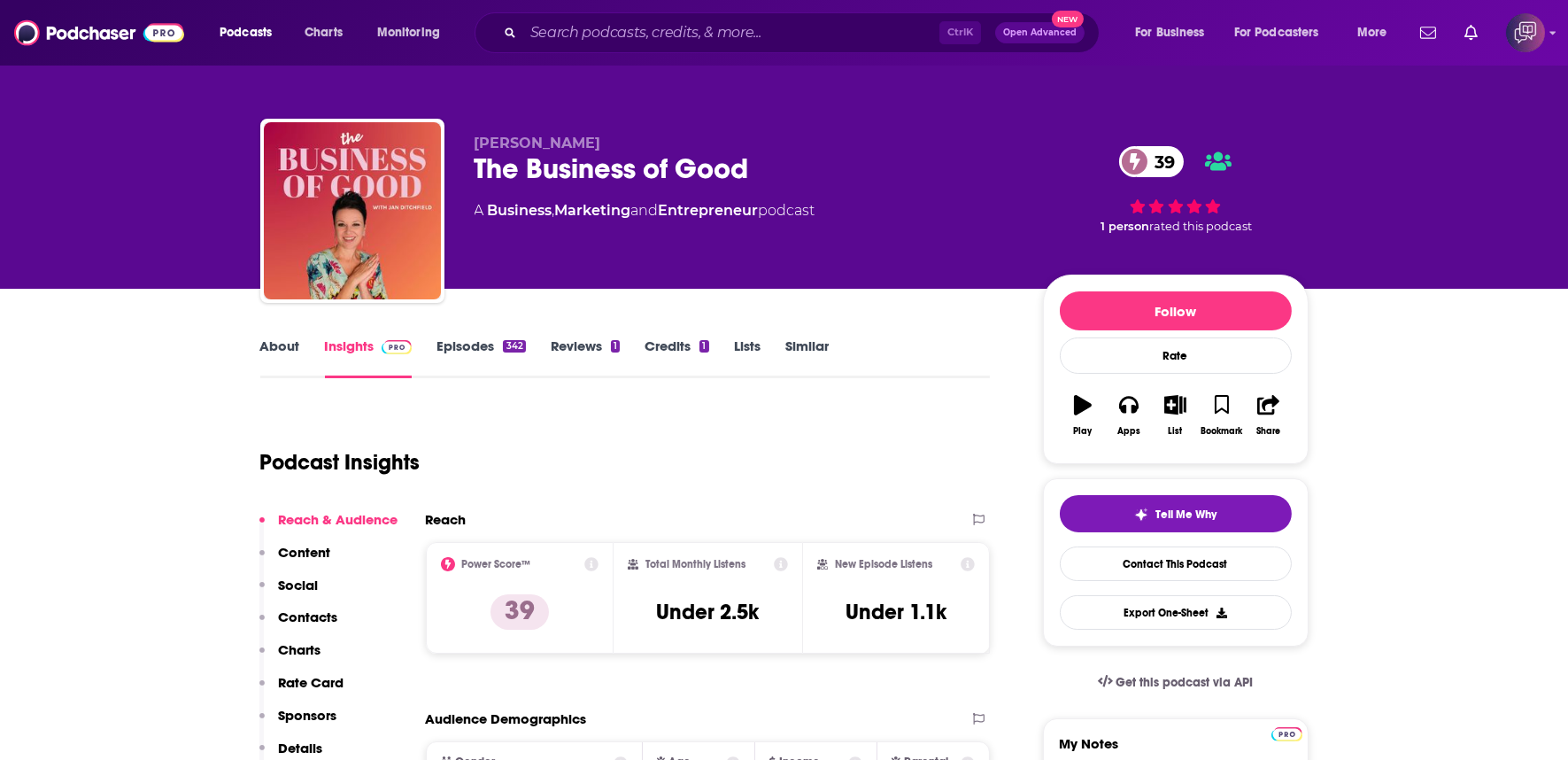
click at [786, 186] on div "The Business of Good 39" at bounding box center [744, 169] width 540 height 34
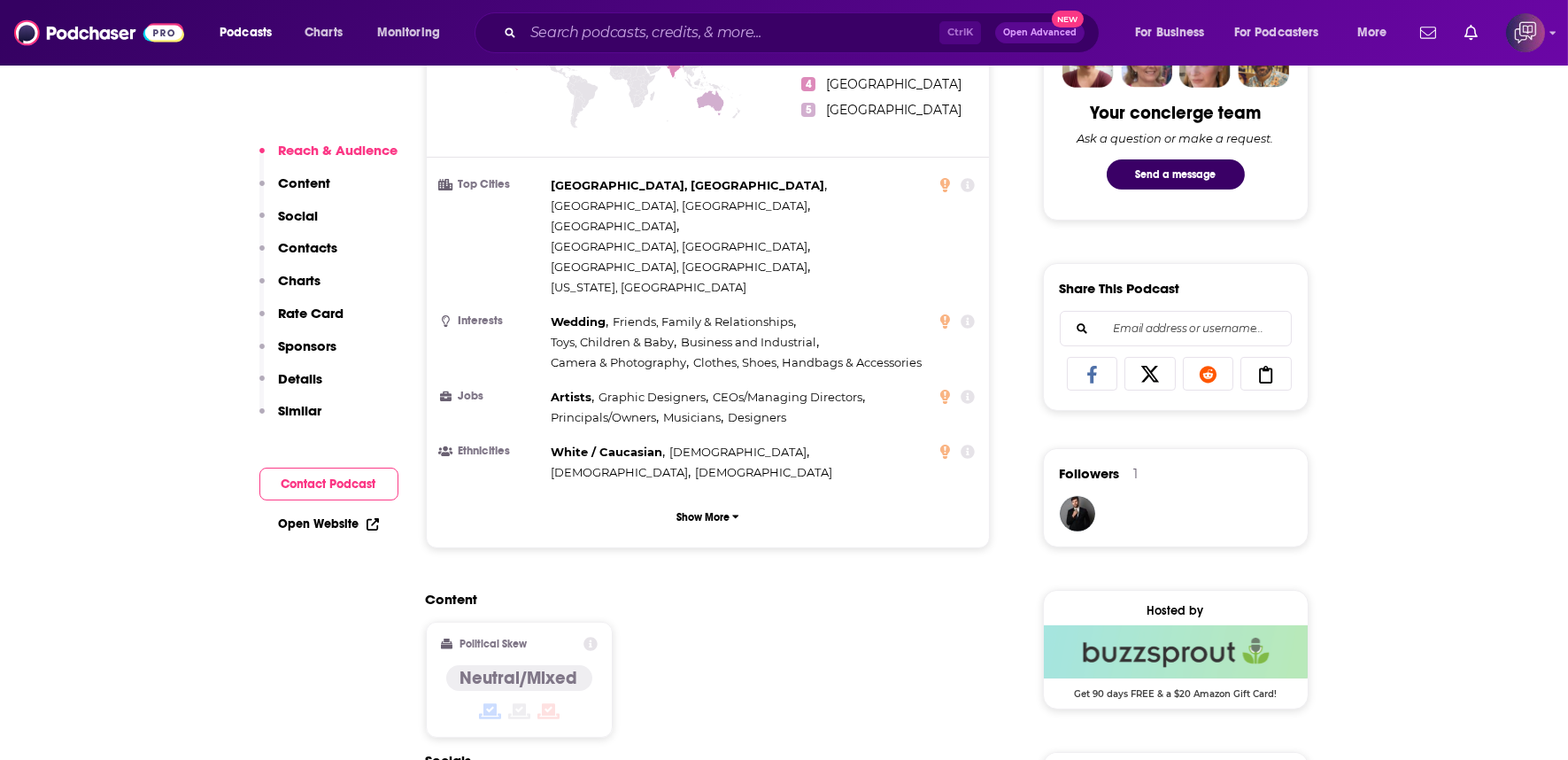
scroll to position [1377, 0]
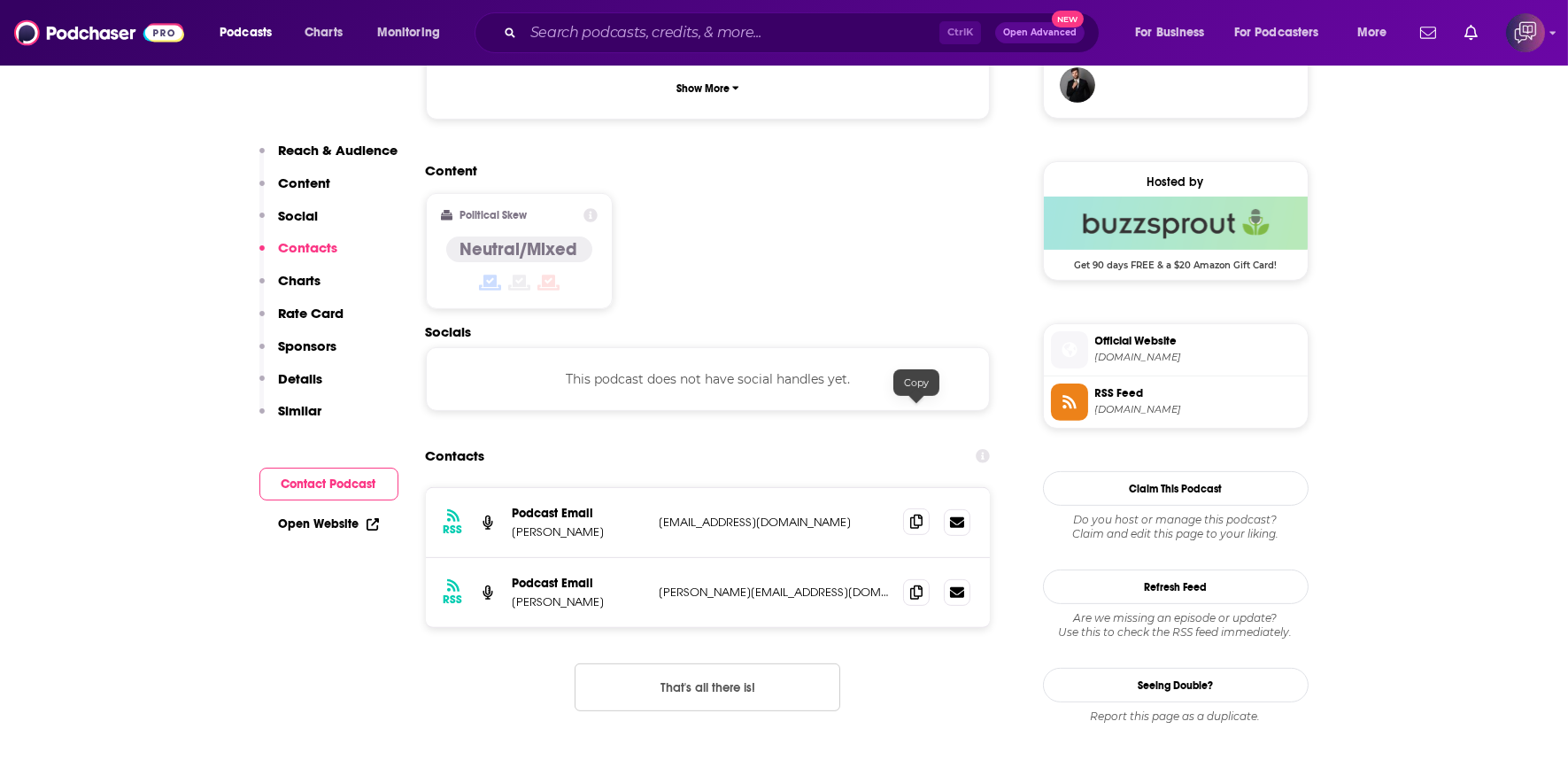
click at [915, 514] on icon at bounding box center [916, 521] width 13 height 14
click at [914, 578] on span at bounding box center [916, 591] width 26 height 26
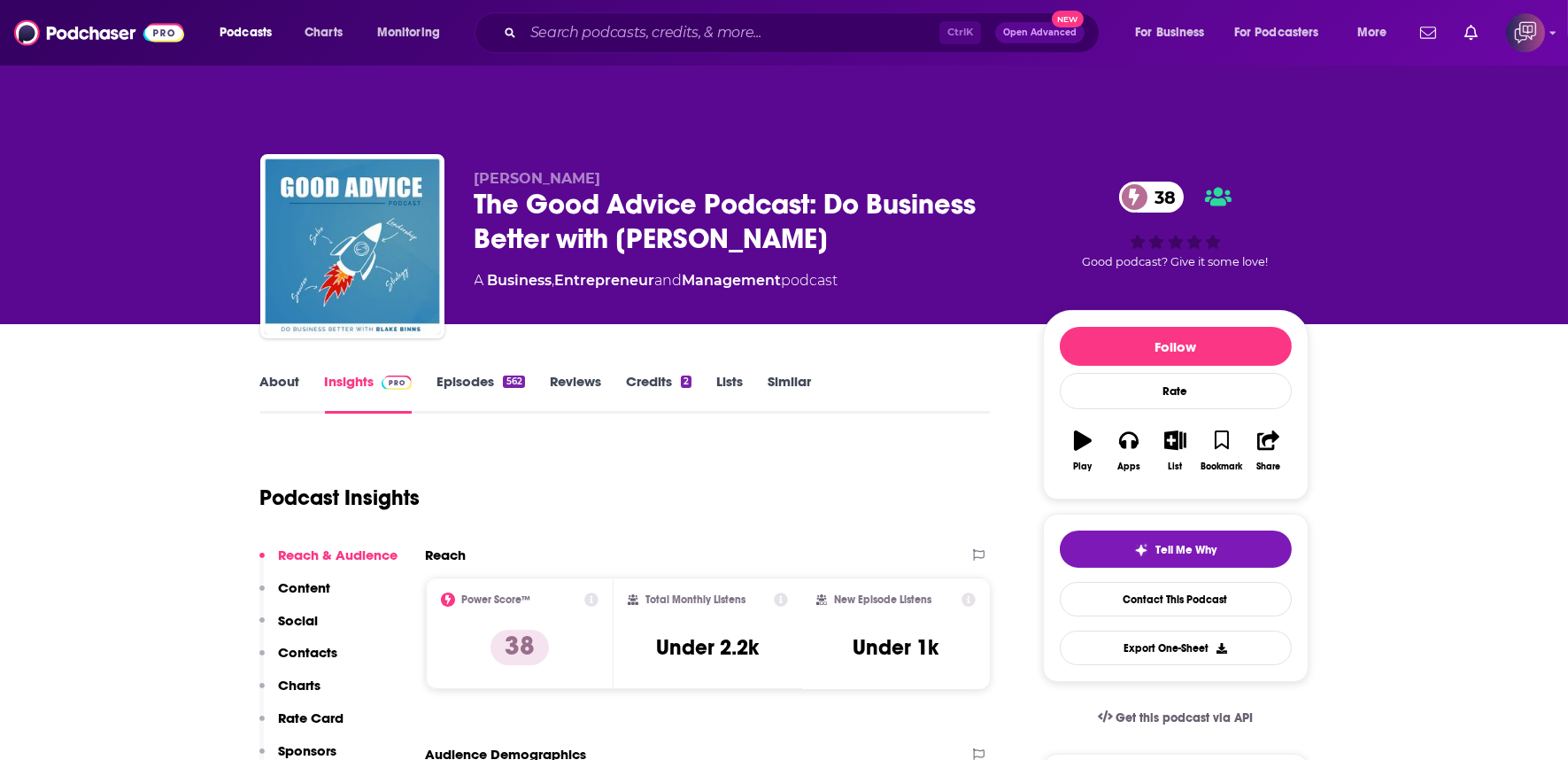
click at [793, 206] on div "The Good Advice Podcast: Do Business Better with [PERSON_NAME] 38" at bounding box center [744, 221] width 540 height 69
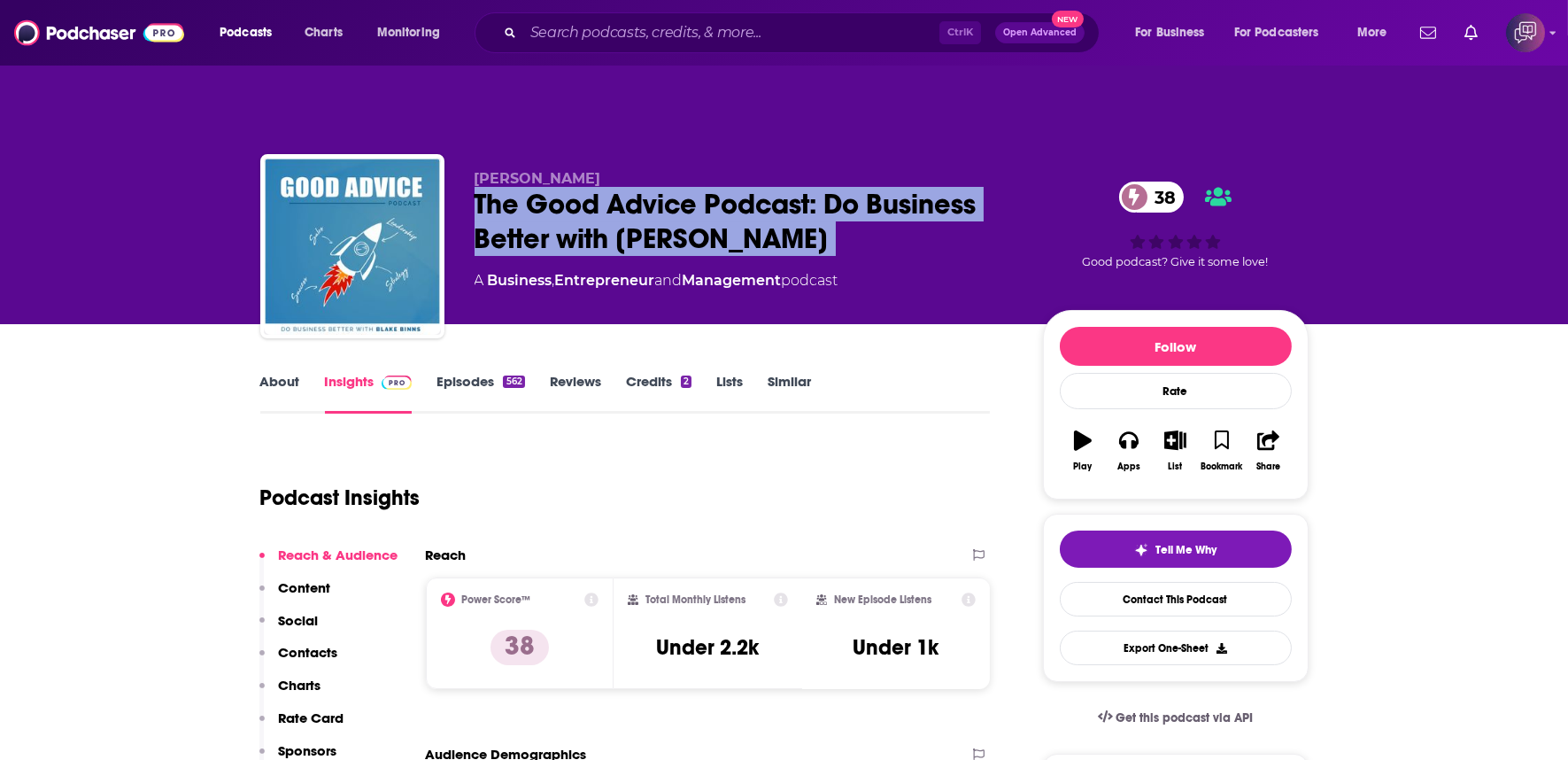
click at [793, 204] on div "The Good Advice Podcast: Do Business Better with [PERSON_NAME] 38" at bounding box center [744, 221] width 540 height 69
click at [789, 204] on div "The Good Advice Podcast: Do Business Better with [PERSON_NAME] 38" at bounding box center [744, 221] width 540 height 69
copy div "The Good Advice Podcast: Do Business Better with Blake Binns 38"
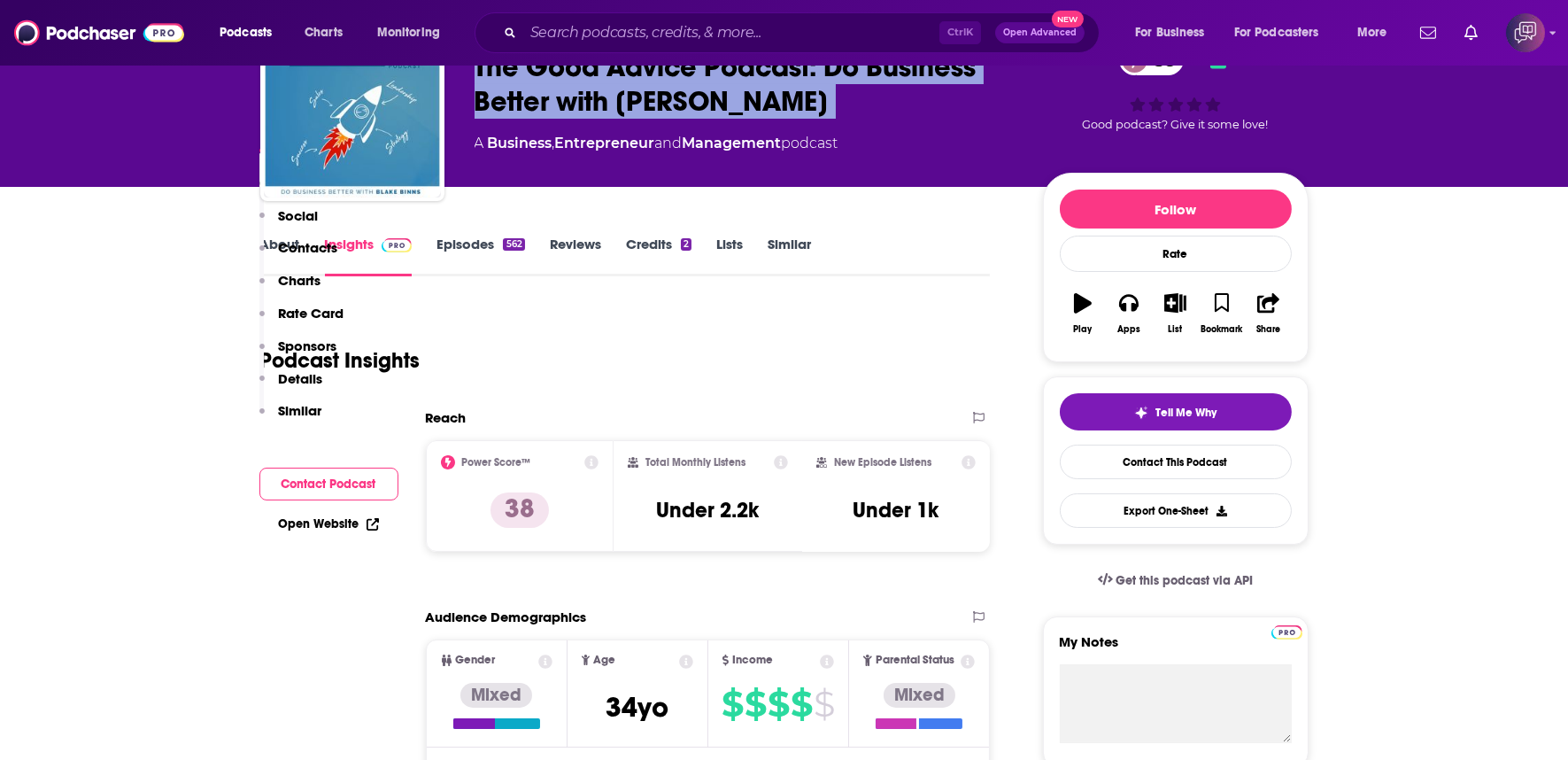
scroll to position [1377, 0]
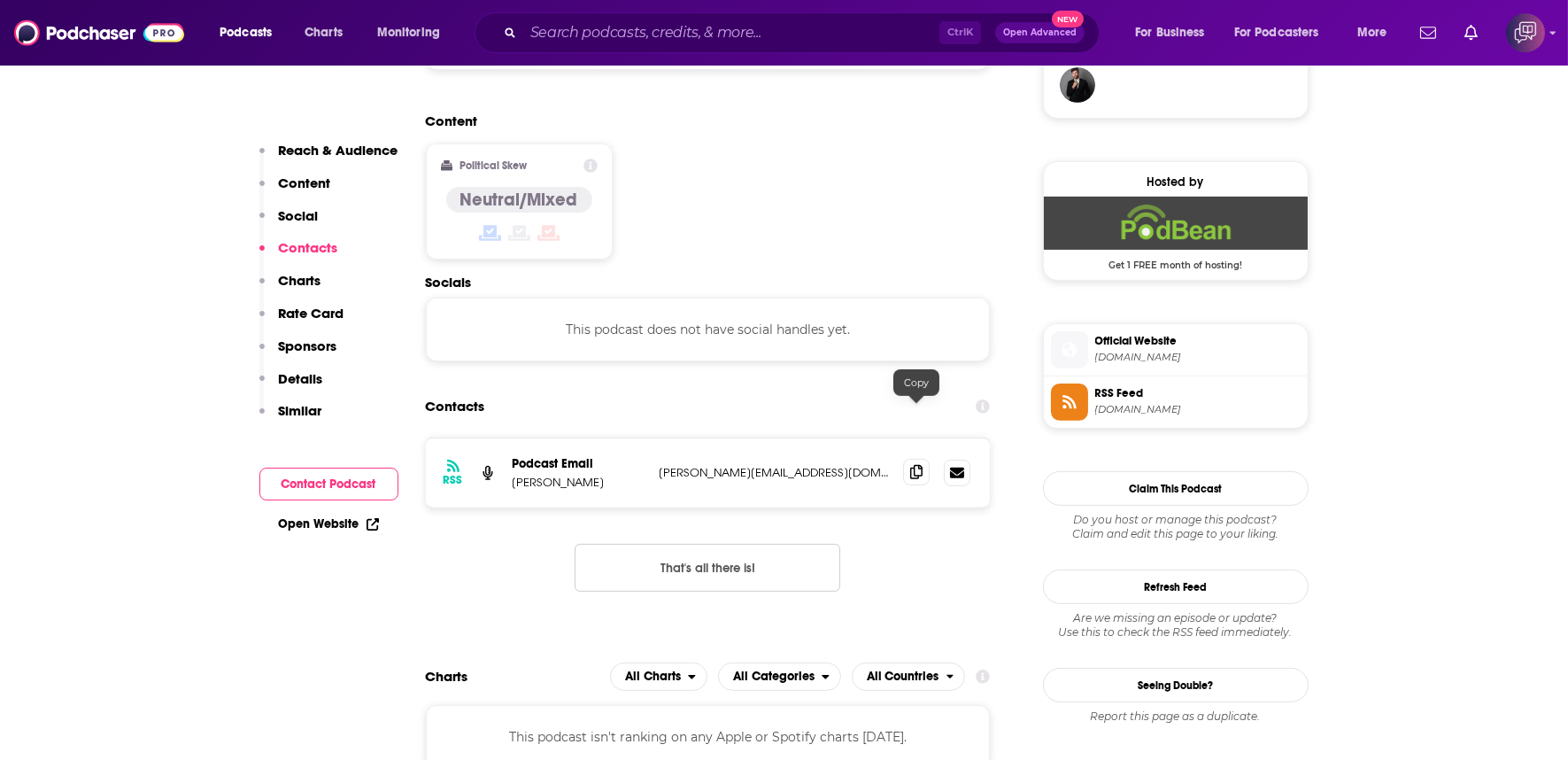
click at [915, 459] on span at bounding box center [916, 472] width 26 height 26
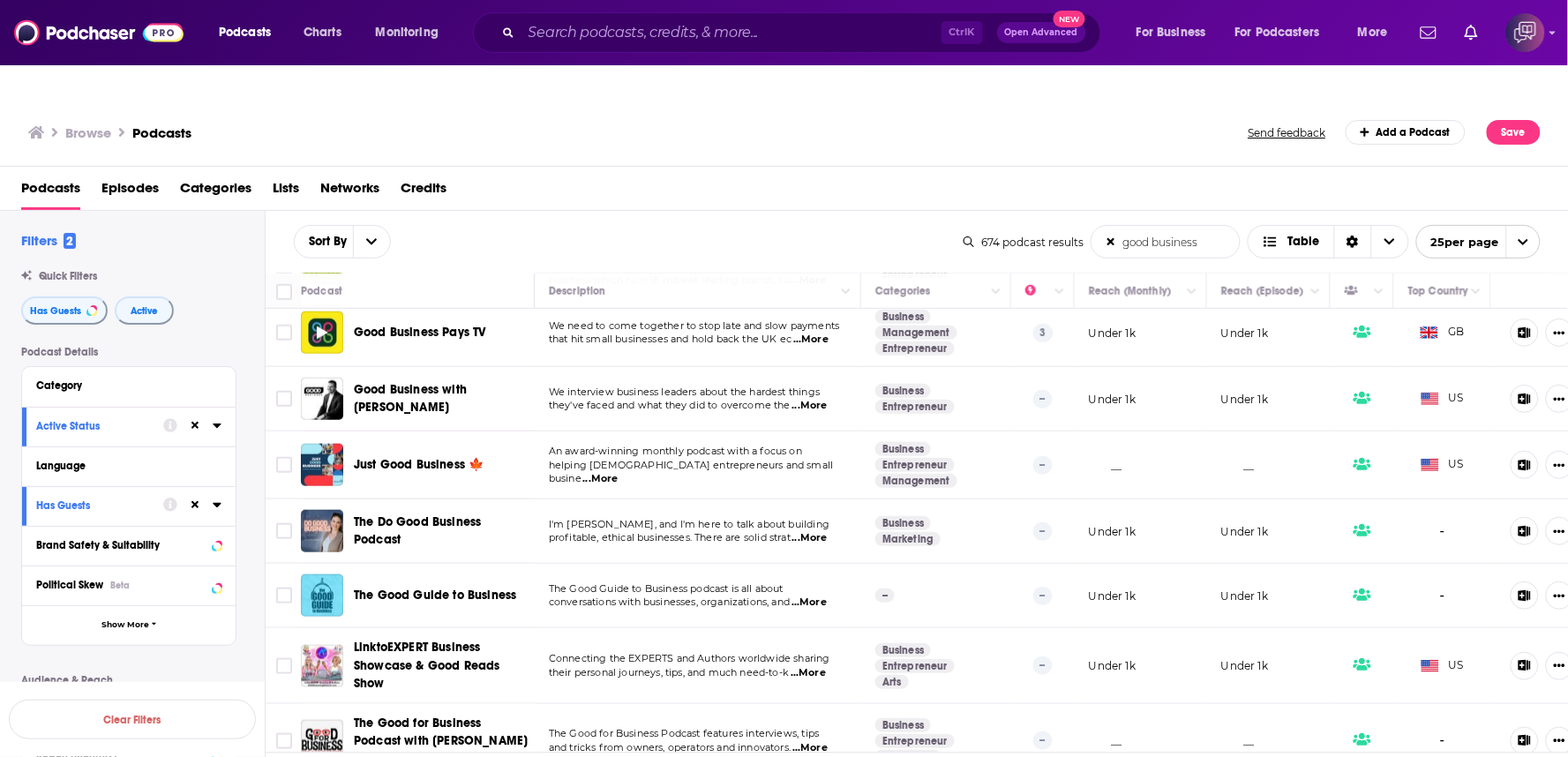
scroll to position [490, 0]
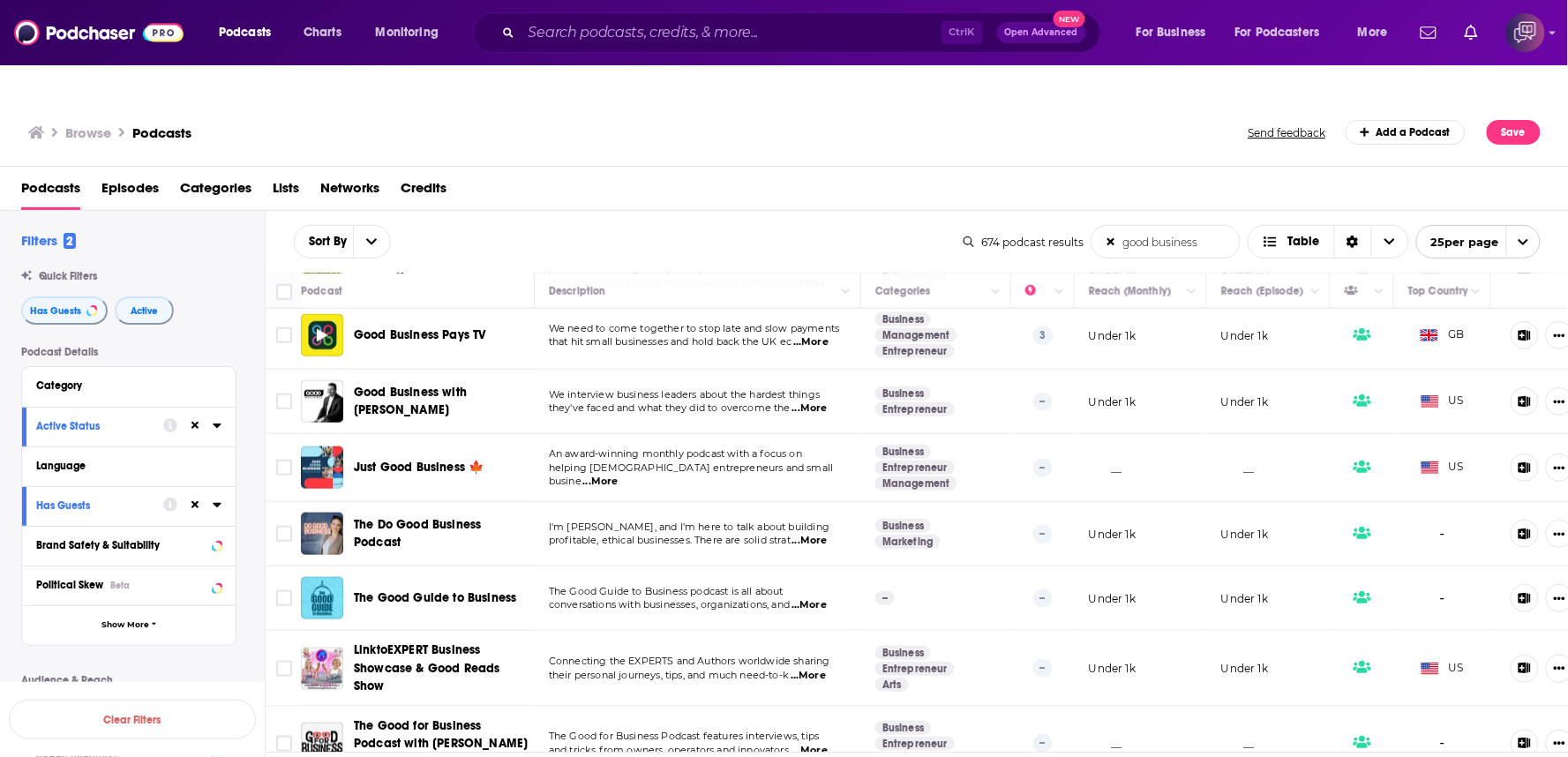
drag, startPoint x: 441, startPoint y: 363, endPoint x: 479, endPoint y: 380, distance: 41.6
click at [479, 383] on span "Good Business with Clay Vaughan" at bounding box center [441, 401] width 175 height 35
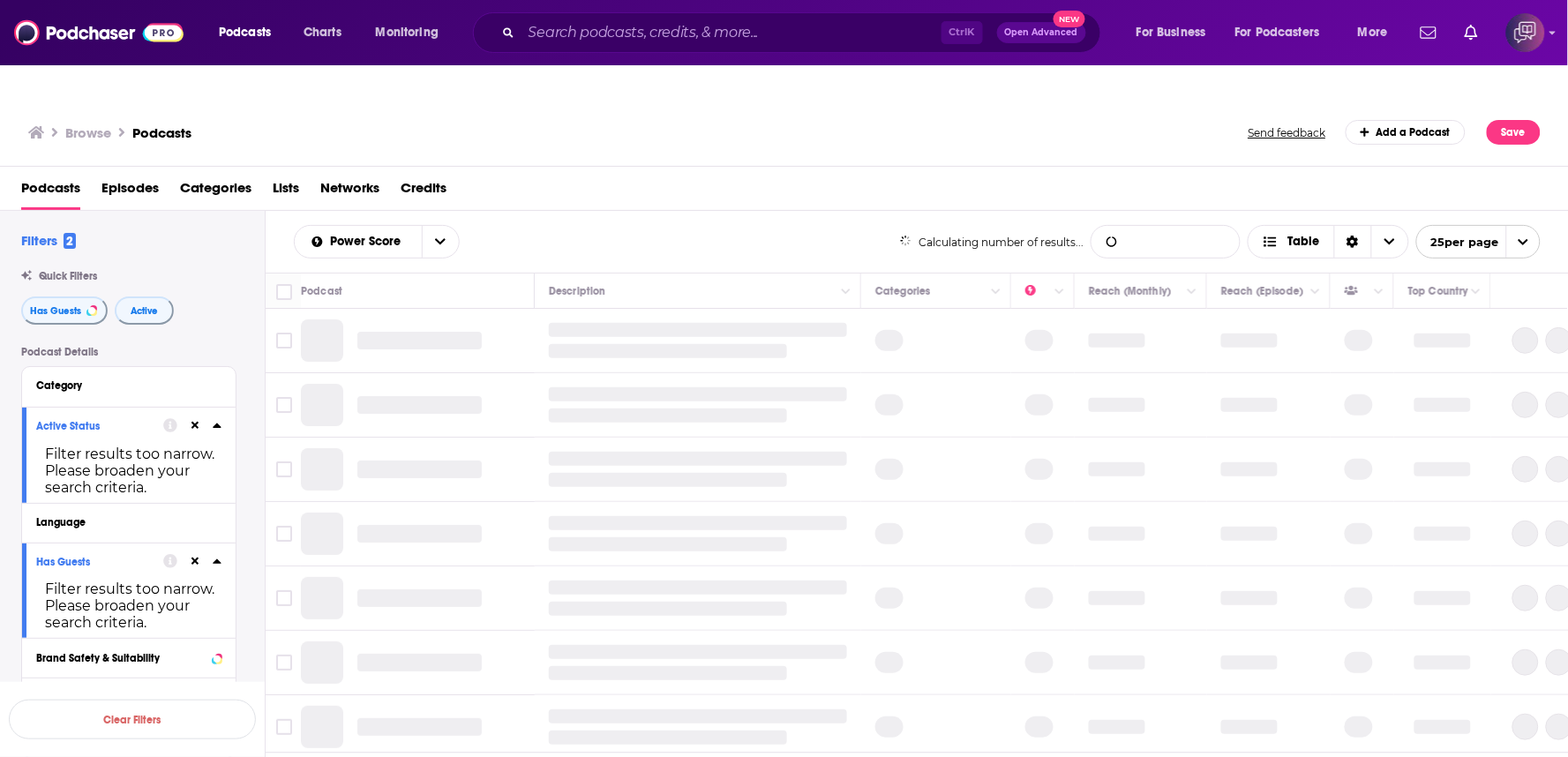
click at [1182, 226] on input "List Search Input" at bounding box center [1165, 241] width 149 height 32
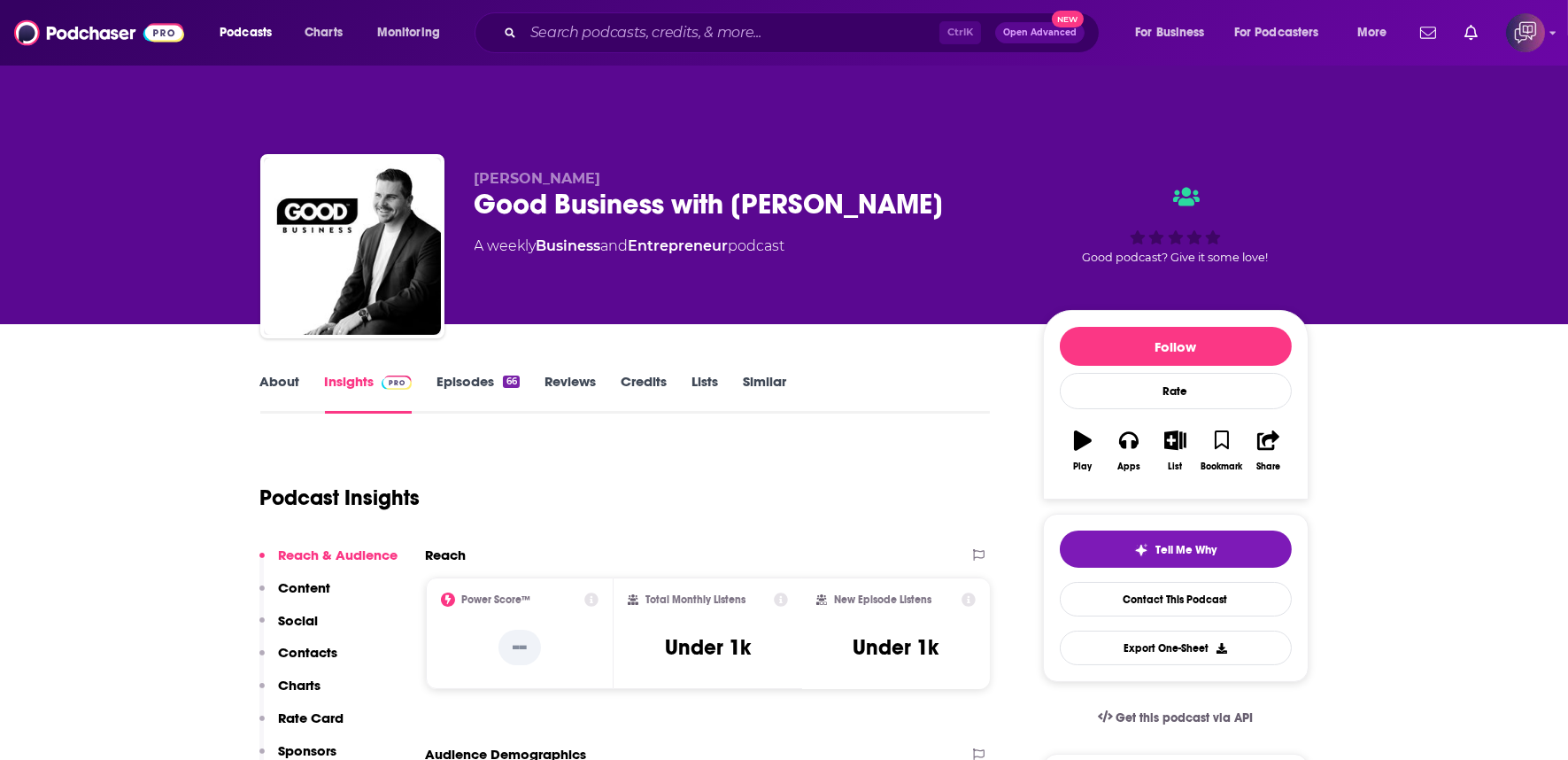
click at [967, 187] on div "Good Business with [PERSON_NAME]" at bounding box center [744, 204] width 540 height 34
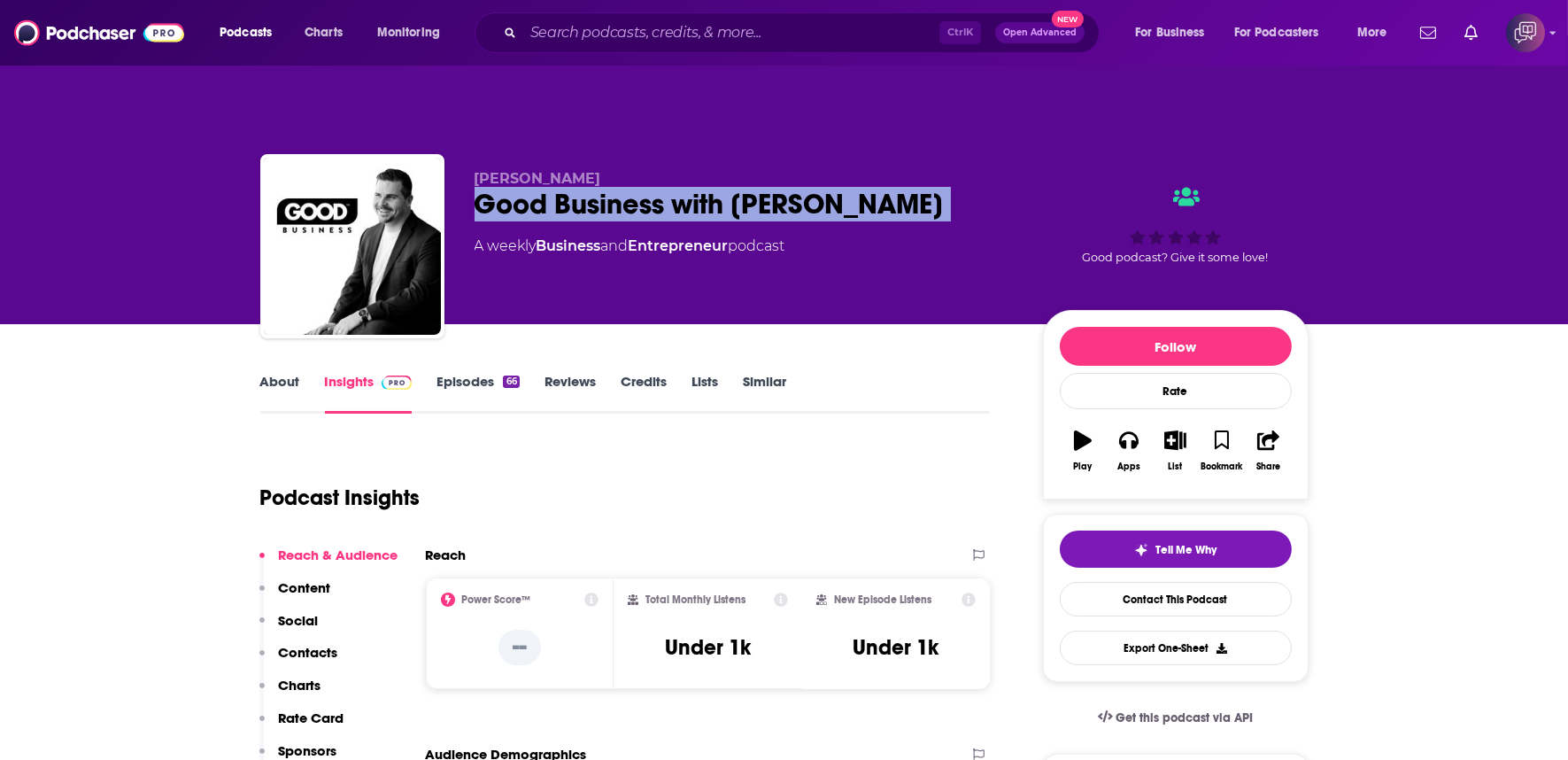
click at [967, 187] on div "Good Business with [PERSON_NAME]" at bounding box center [744, 204] width 540 height 34
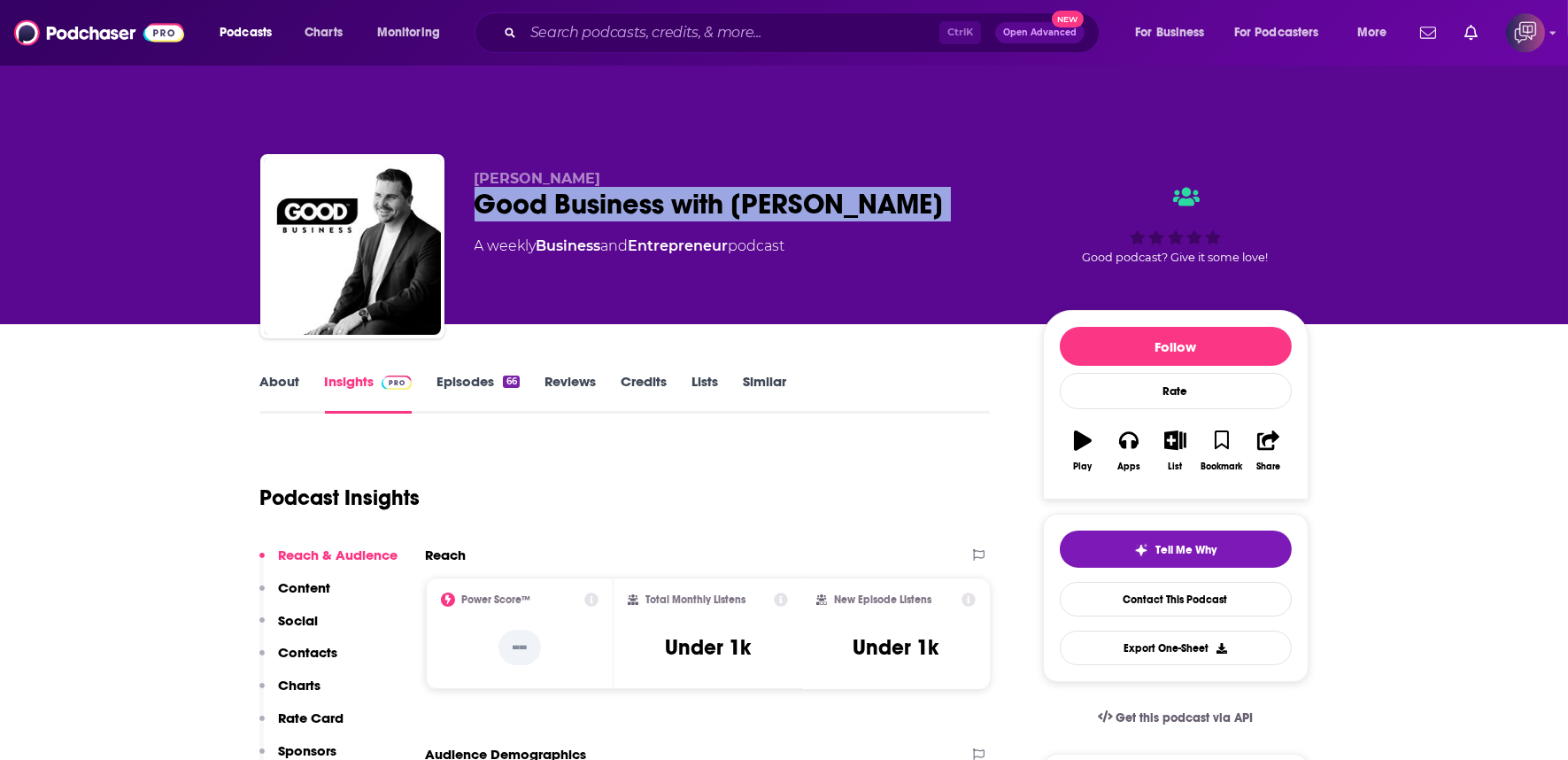
click at [967, 187] on div "Good Business with [PERSON_NAME]" at bounding box center [744, 204] width 540 height 34
copy div "Good Business with [PERSON_NAME]"
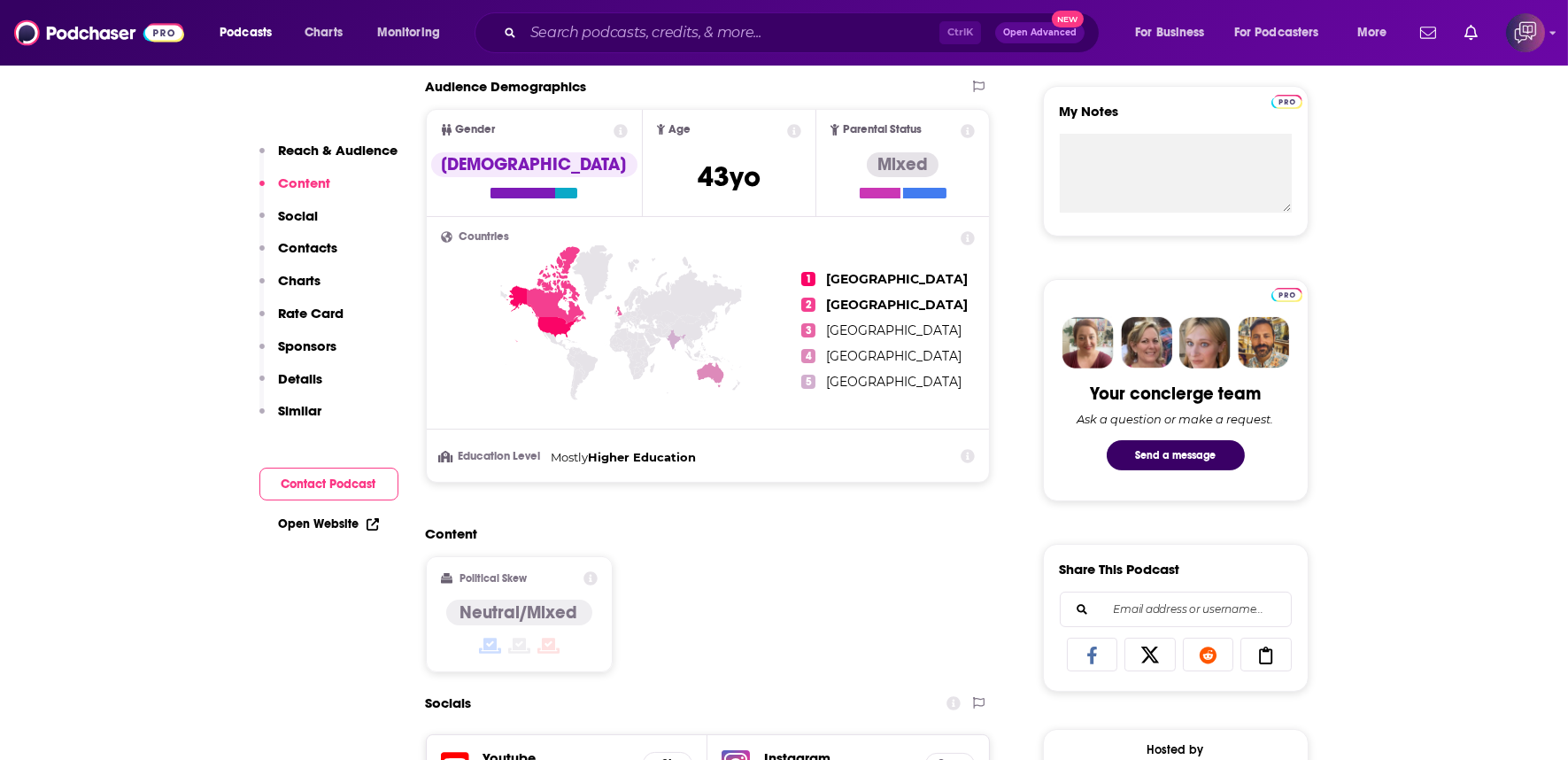
scroll to position [886, 0]
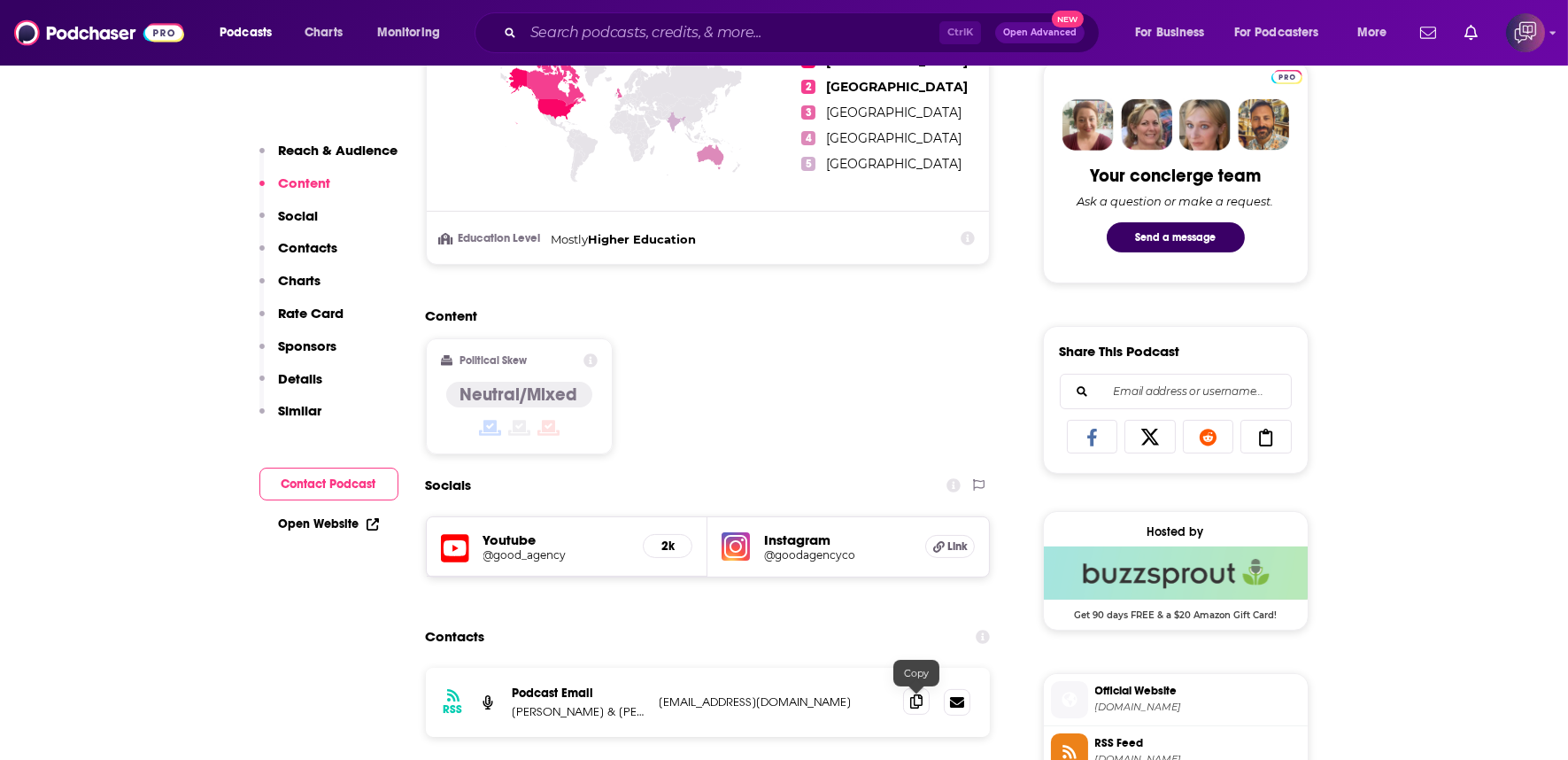
click at [910, 694] on icon at bounding box center [916, 701] width 13 height 14
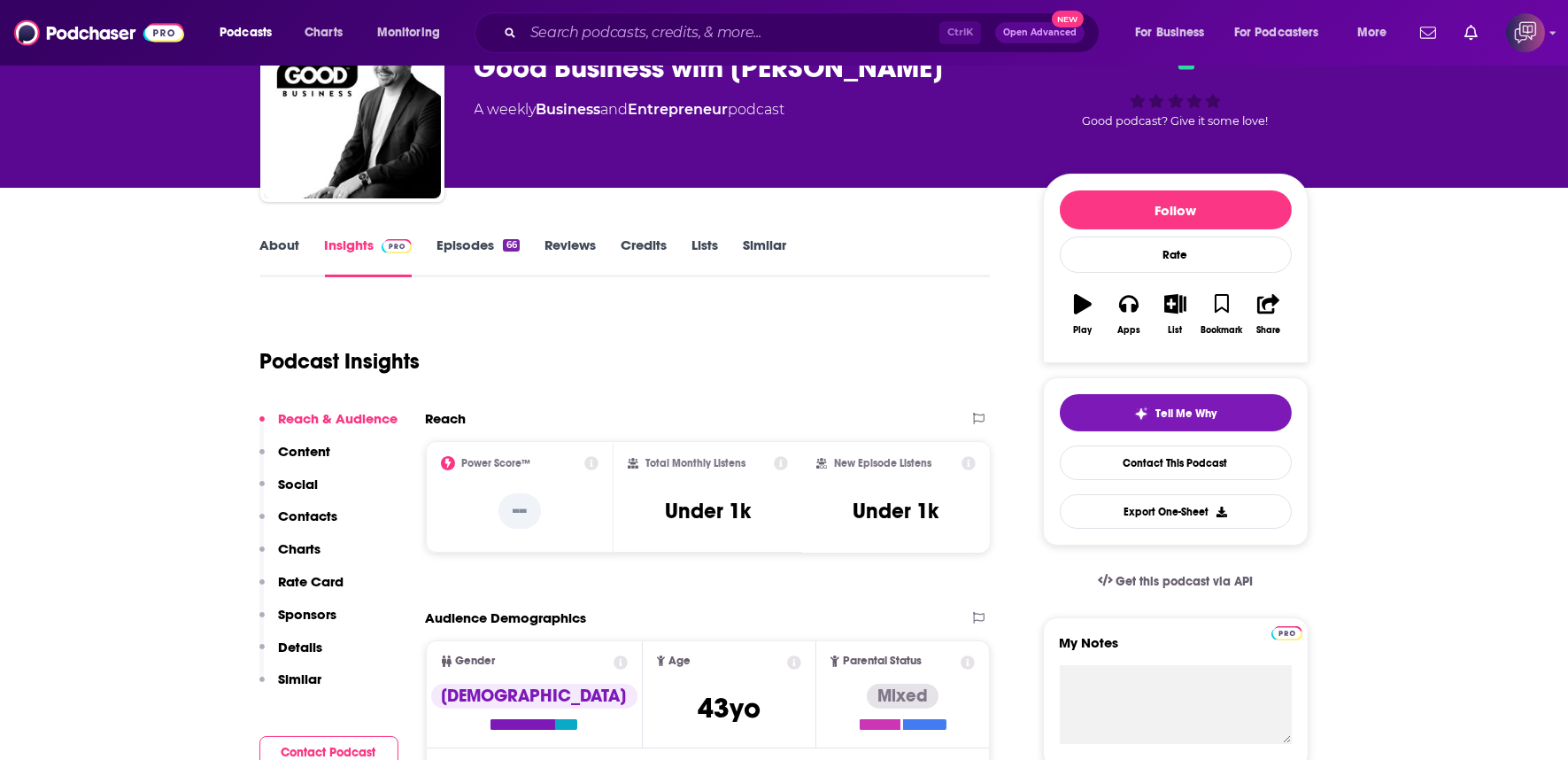
scroll to position [0, 0]
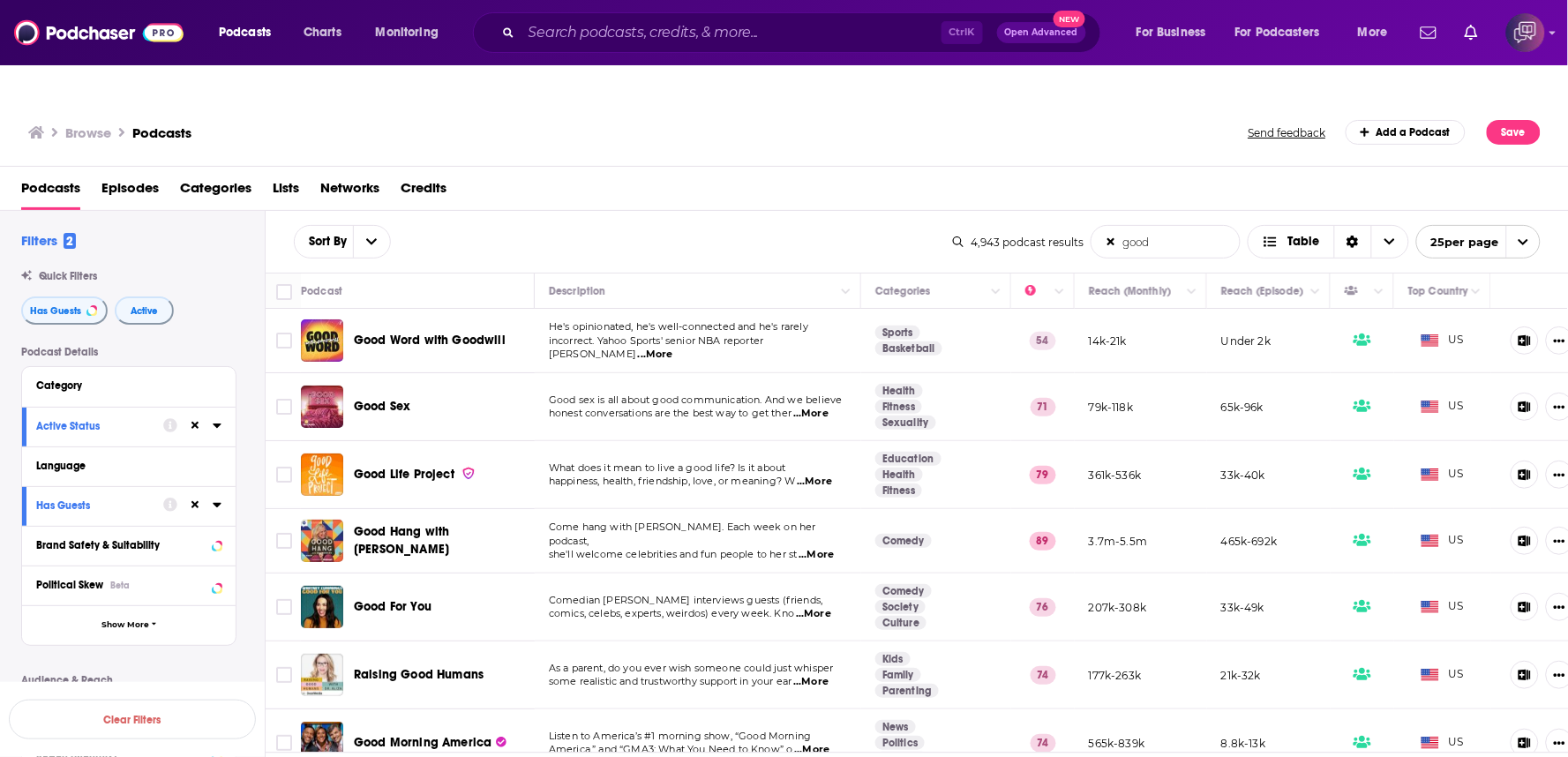
click at [1173, 226] on input "good" at bounding box center [1165, 241] width 149 height 32
type input "good business"
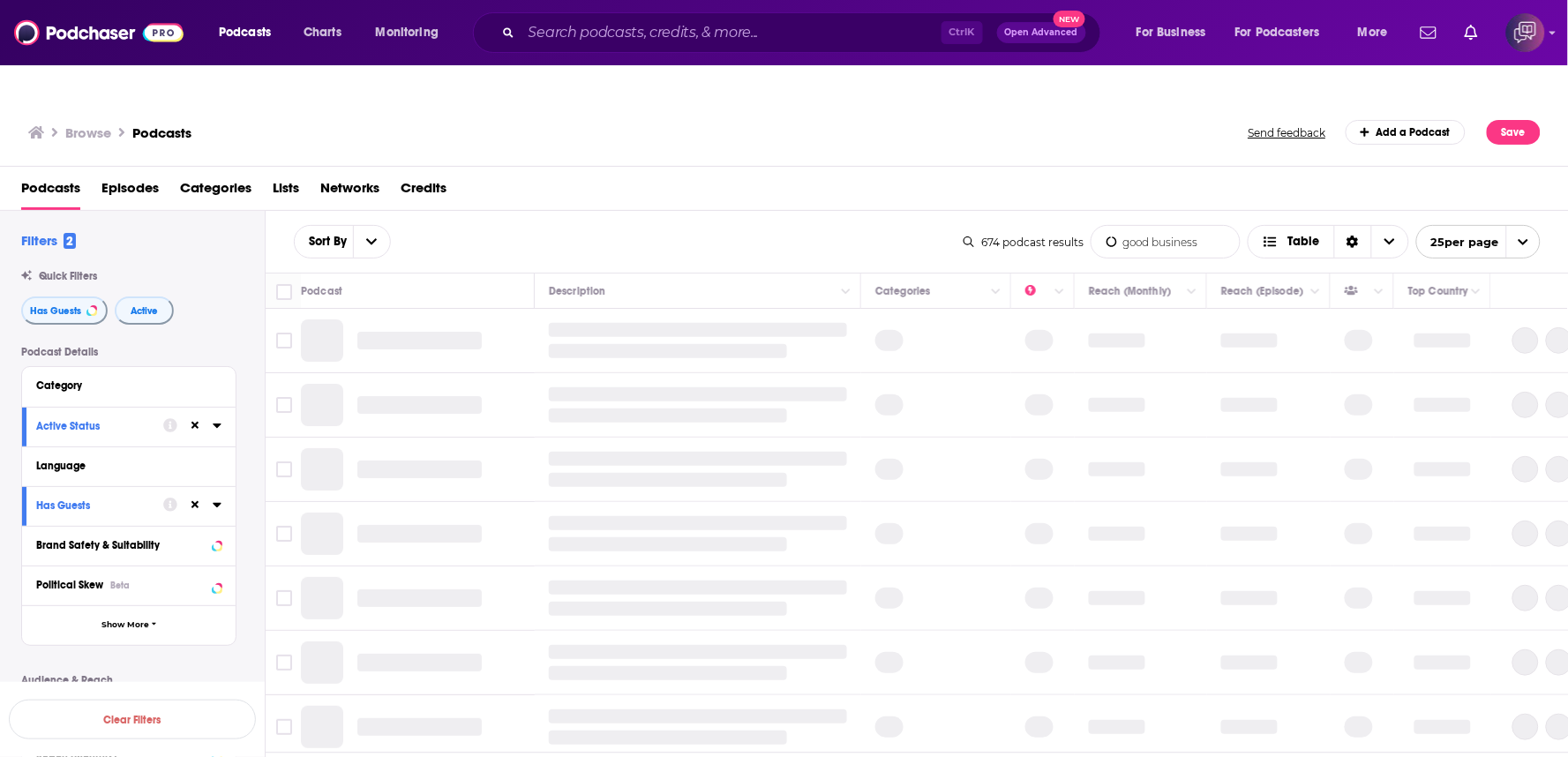
click at [853, 211] on div "Sort By good business List Search Input Search the results... Table 674 podcast…" at bounding box center [917, 241] width 1303 height 62
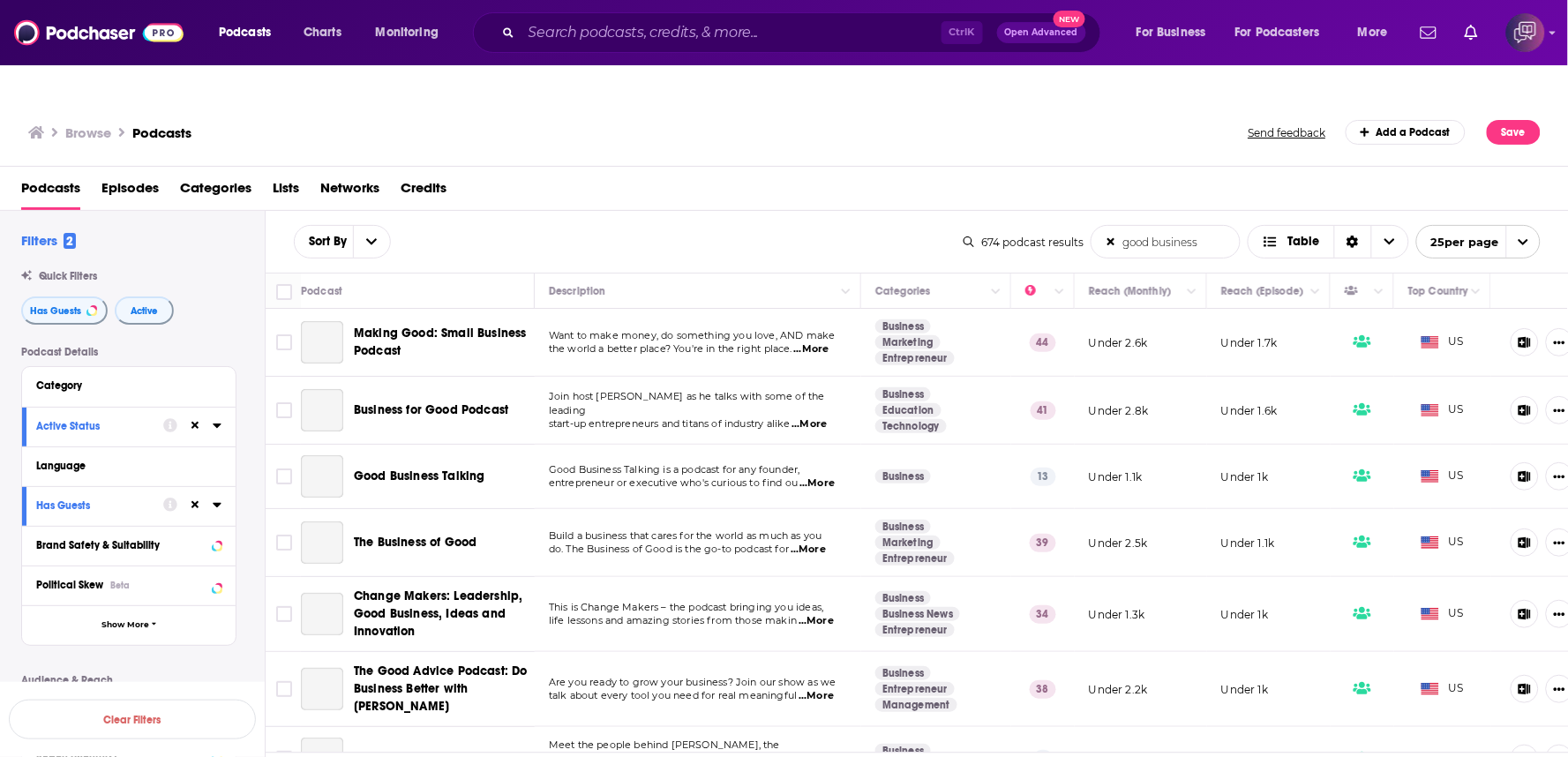
click at [877, 174] on div "Podcasts Episodes Categories Lists Networks Credits" at bounding box center [788, 192] width 1533 height 36
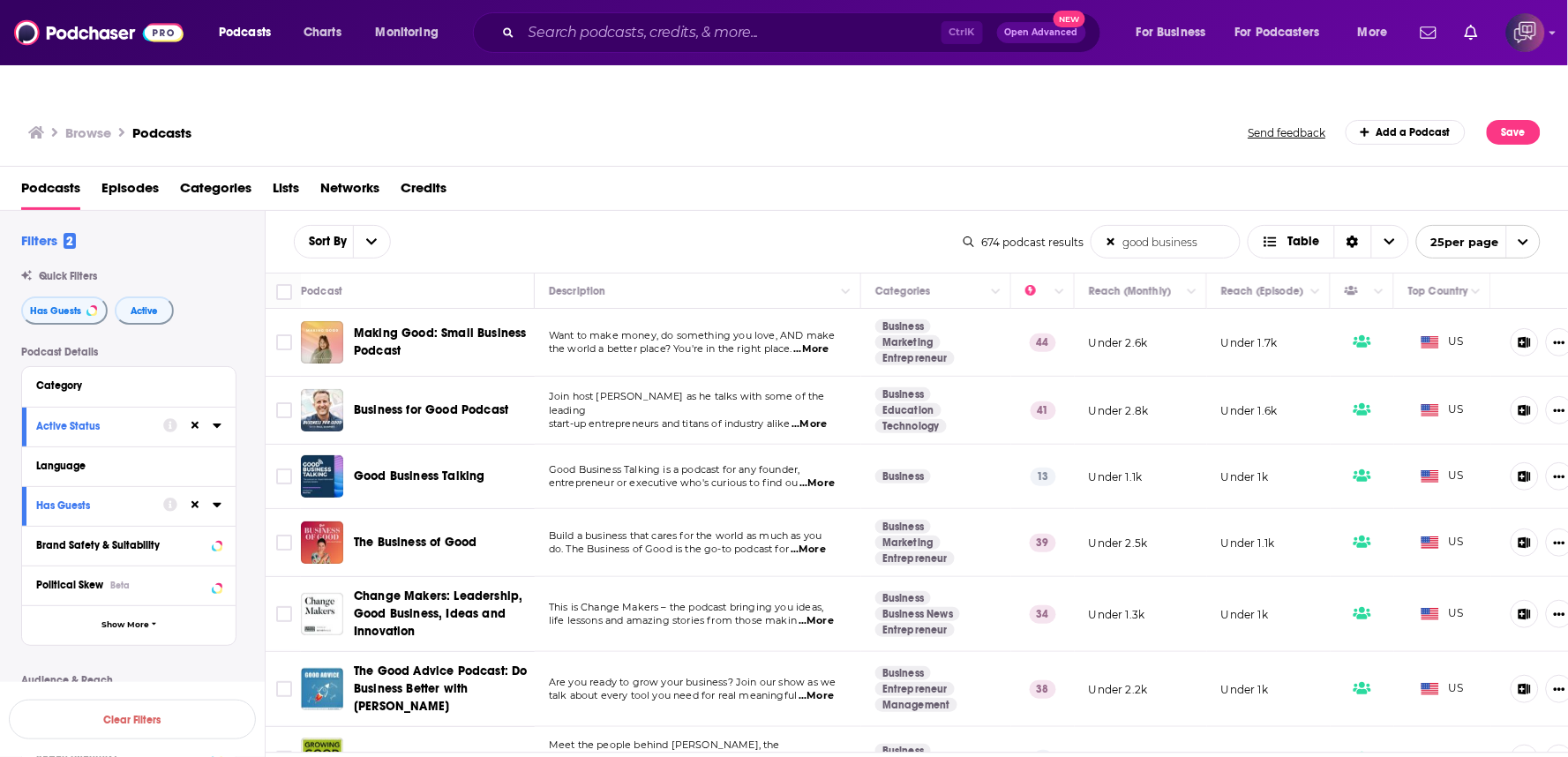
click at [787, 225] on div "Sort By good business List Search Input Search the results... Table" at bounding box center [628, 241] width 670 height 33
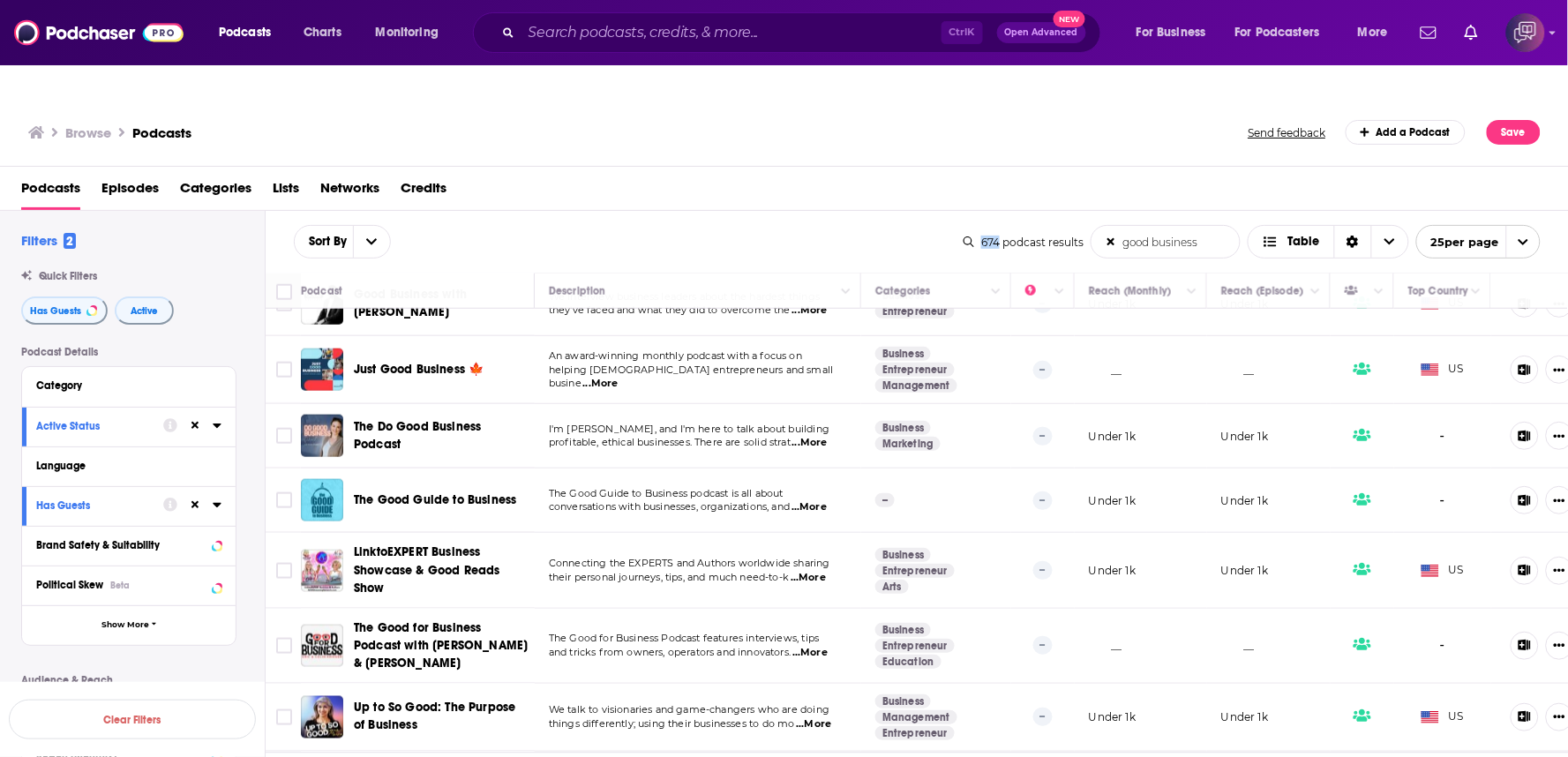
scroll to position [685, 0]
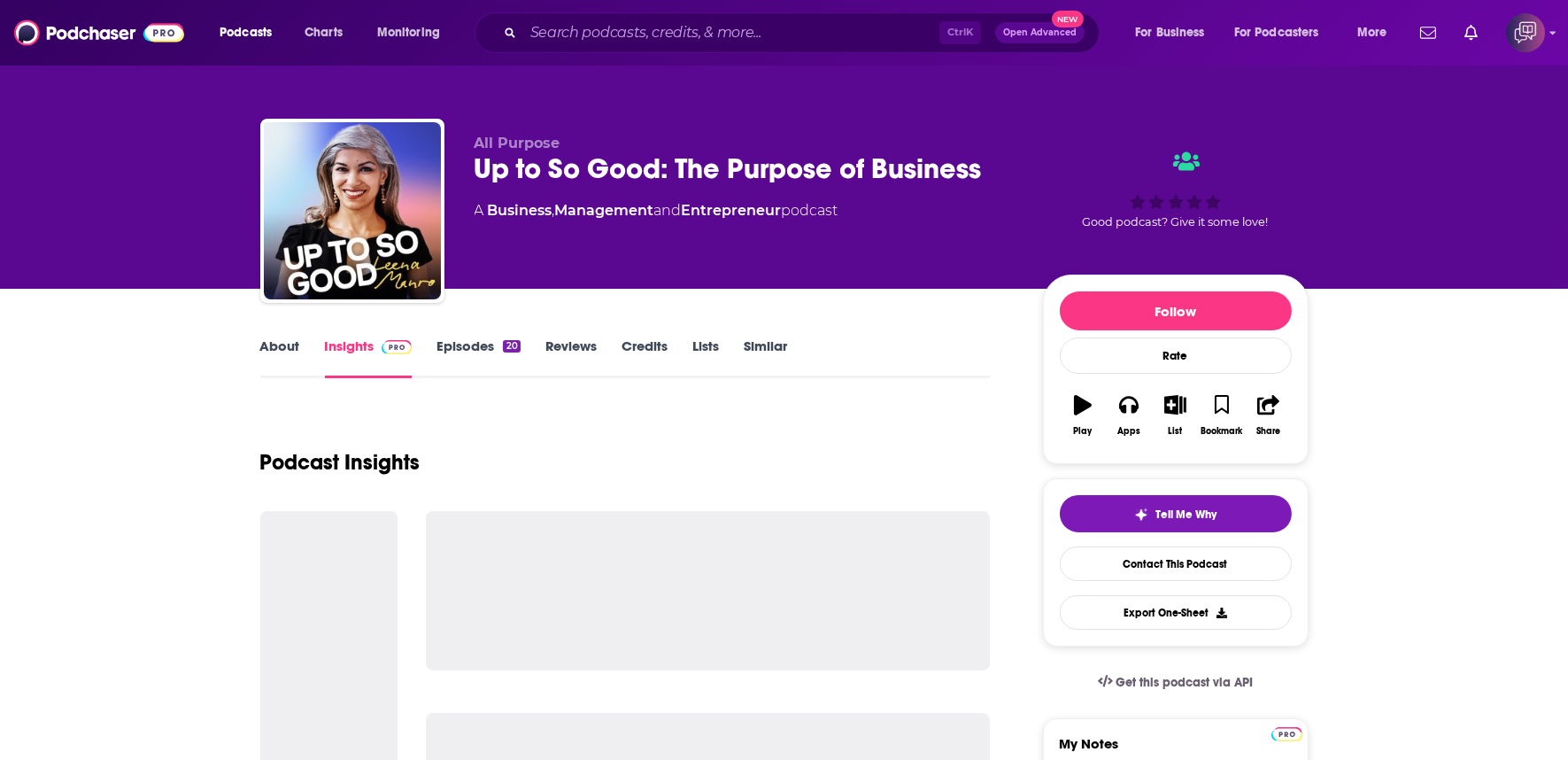
click at [1020, 155] on div "All Purpose Up to So Good: The Purpose of Business A Business , Management and …" at bounding box center [891, 214] width 834 height 159
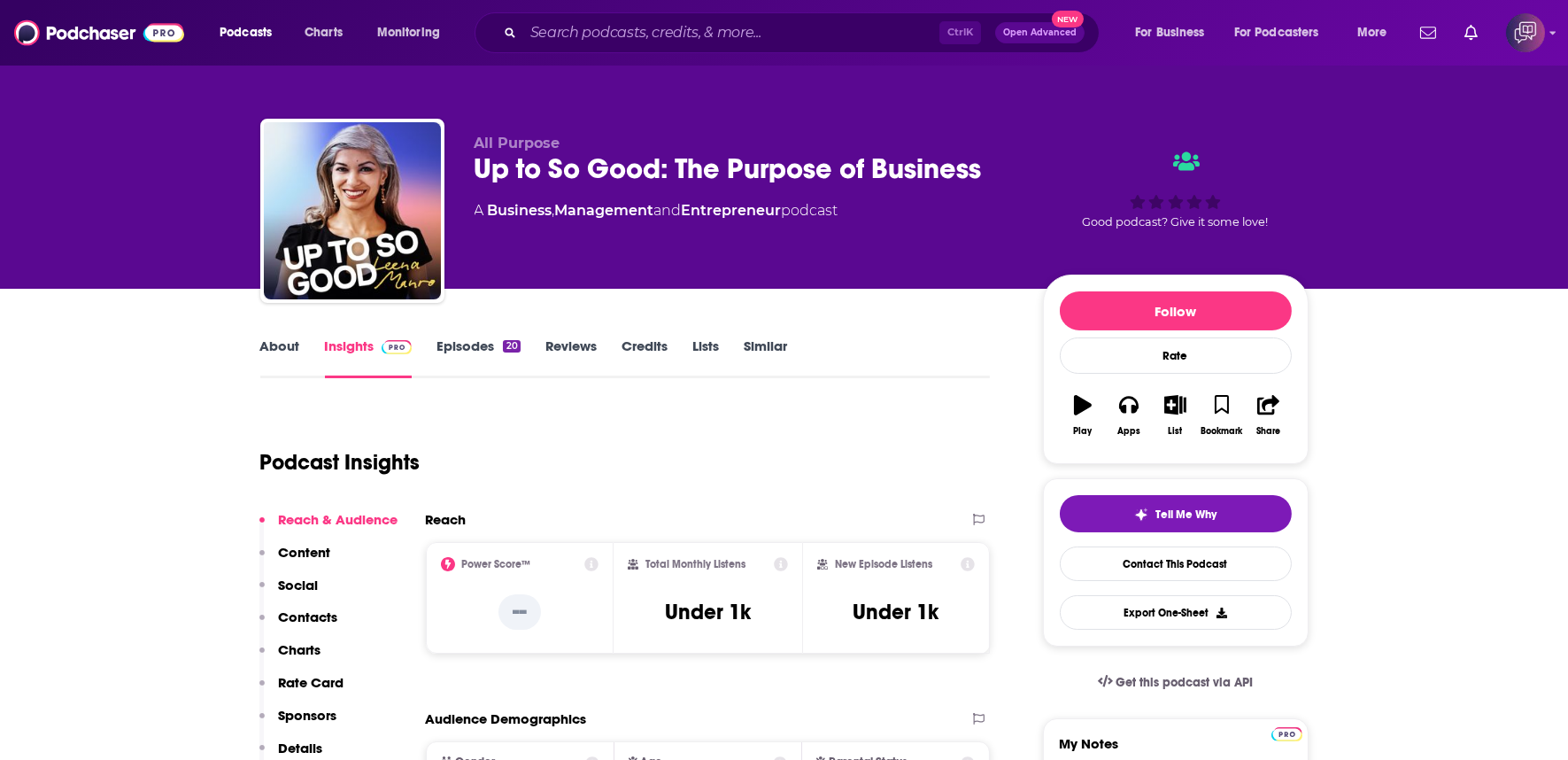
click at [1020, 155] on div "All Purpose Up to So Good: The Purpose of Business A Business , Management and …" at bounding box center [891, 214] width 834 height 159
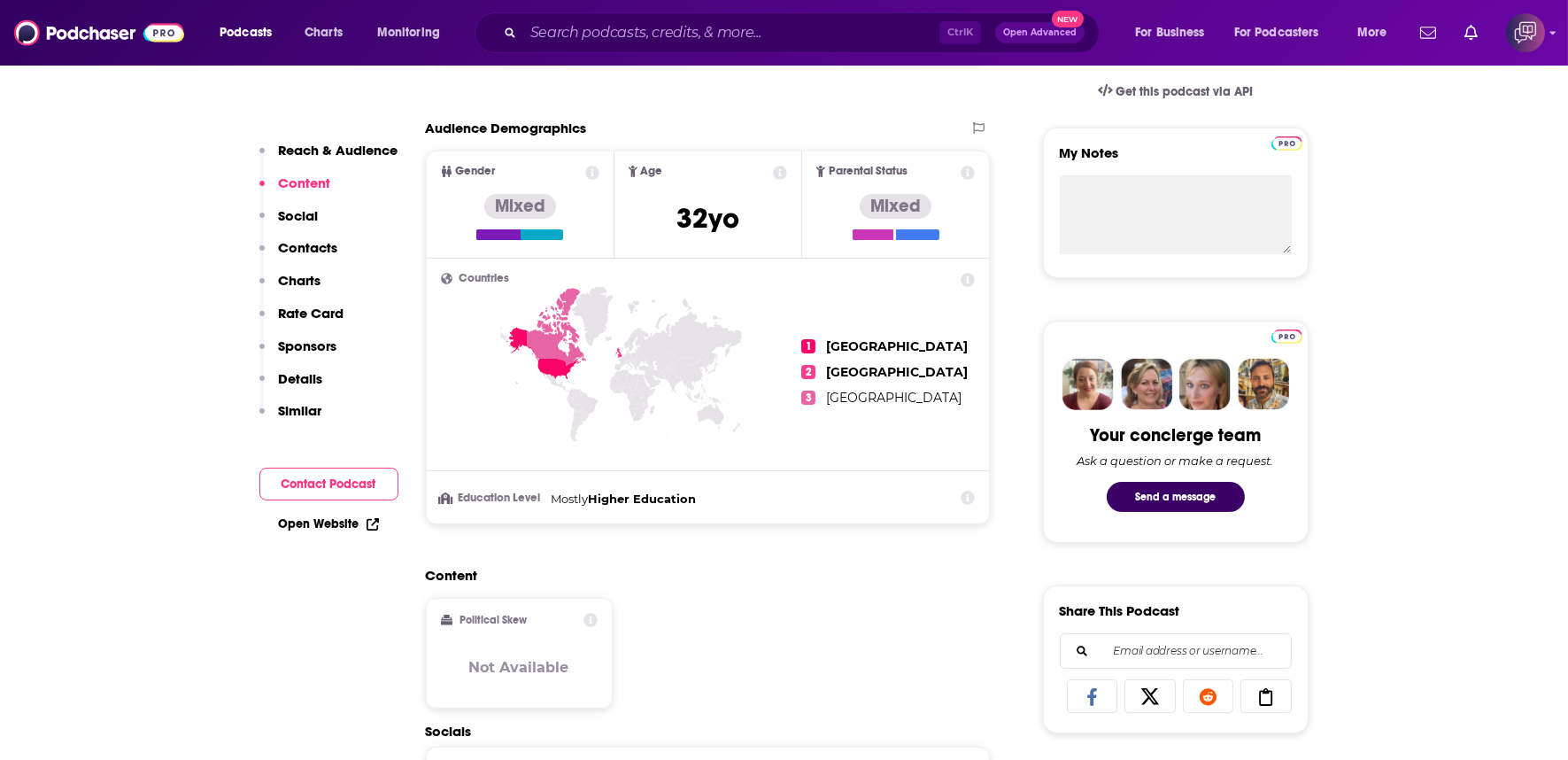
scroll to position [984, 0]
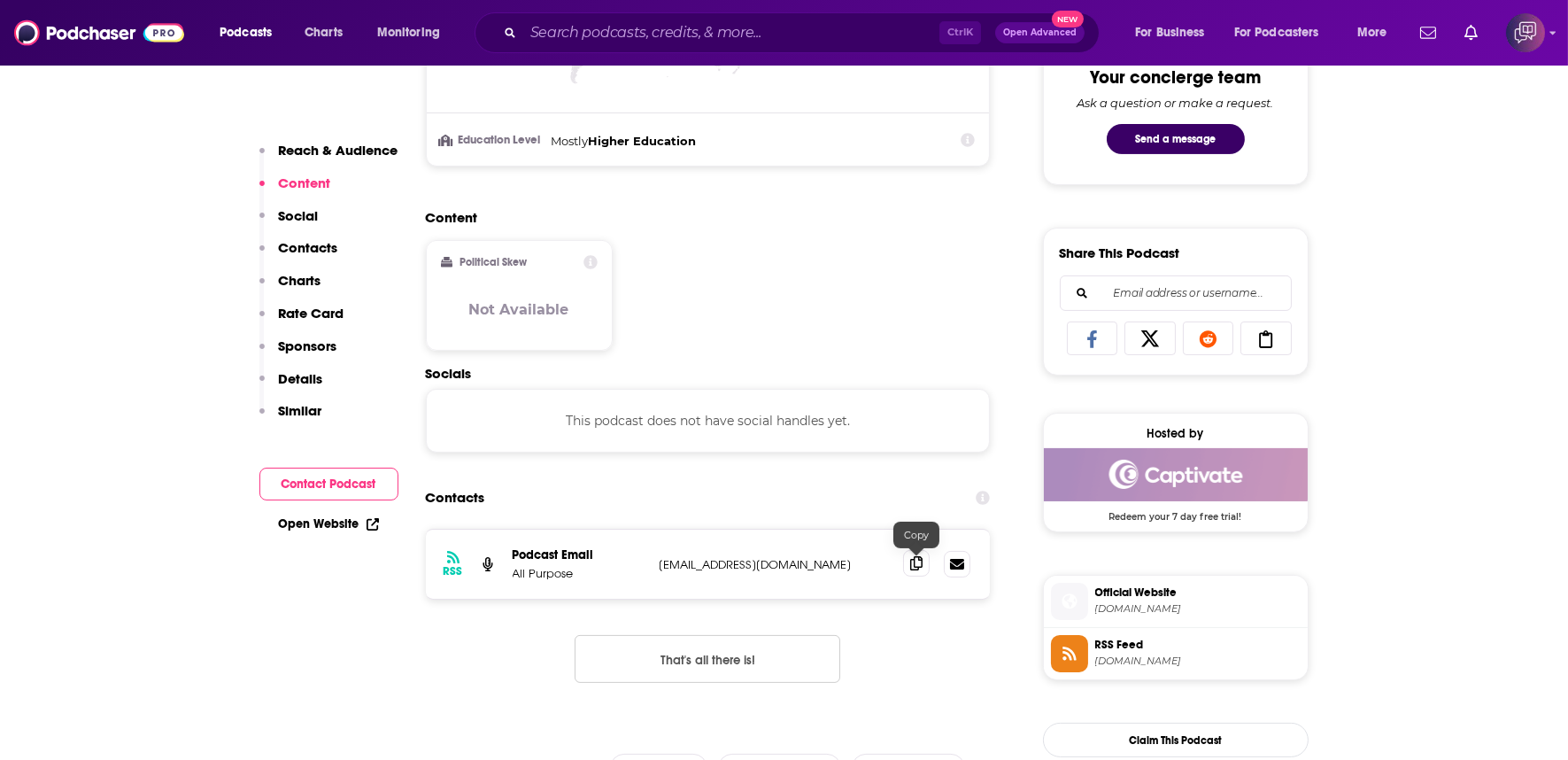
click at [914, 556] on icon at bounding box center [916, 563] width 13 height 14
